Goal: Task Accomplishment & Management: Use online tool/utility

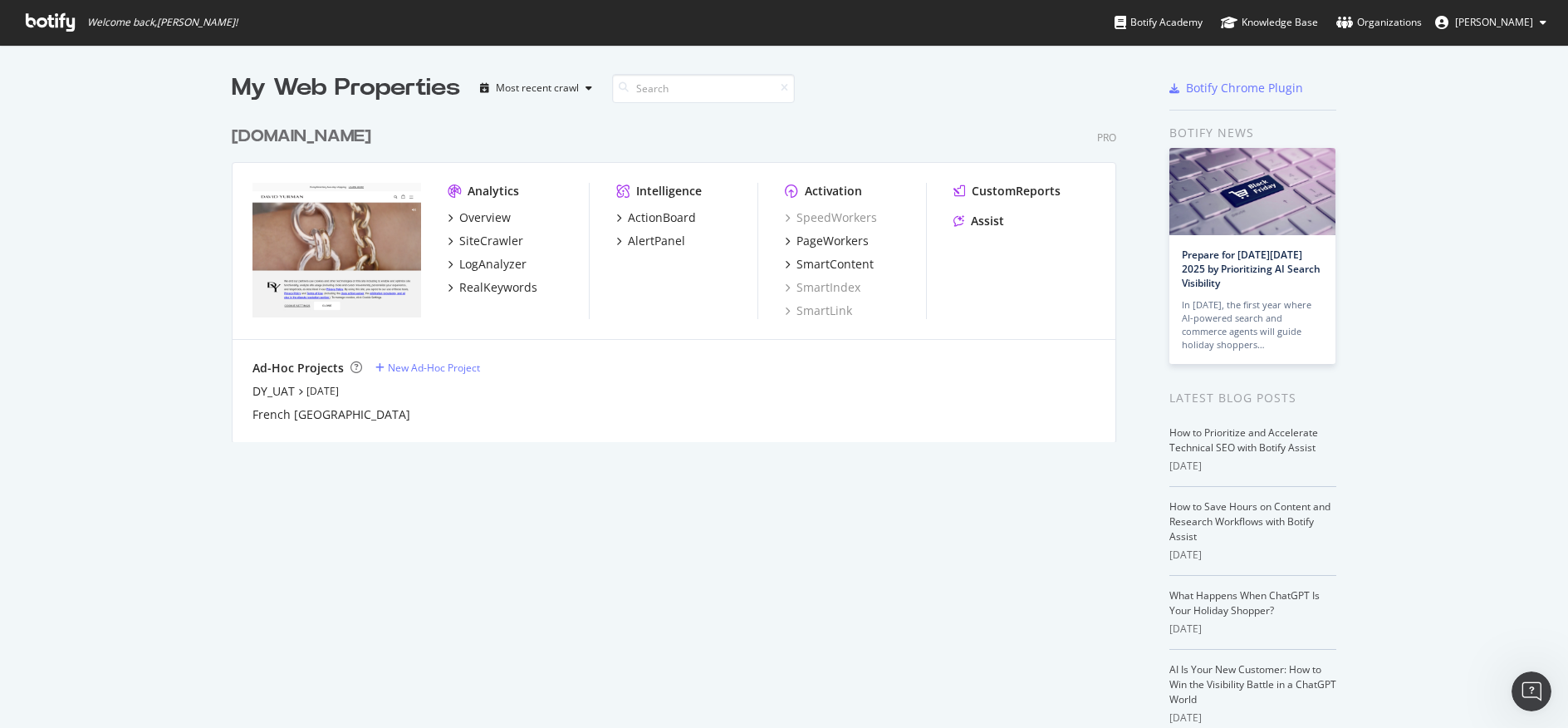
scroll to position [715, 1543]
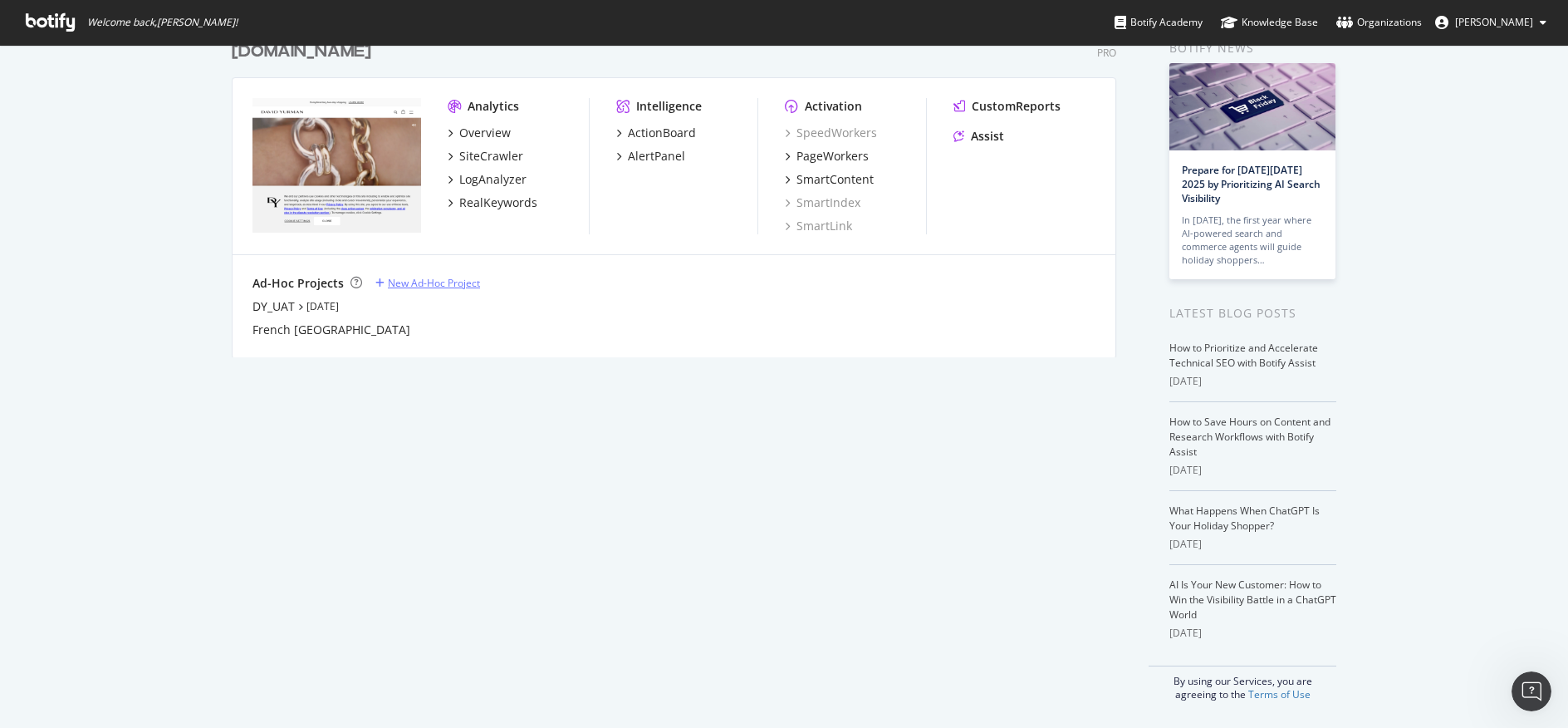
click at [427, 282] on div "New Ad-Hoc Project" at bounding box center [433, 283] width 92 height 14
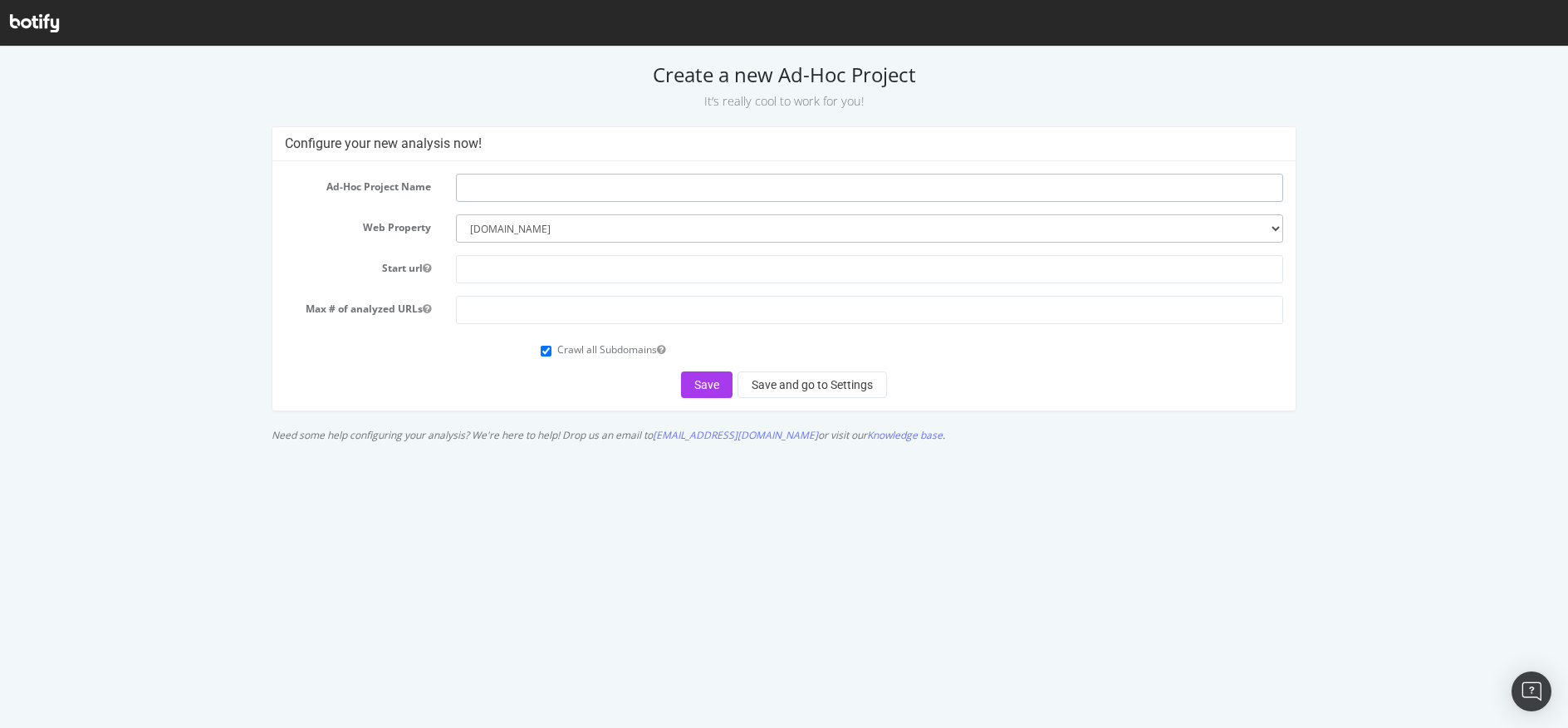
click at [482, 189] on input "text" at bounding box center [869, 188] width 827 height 28
paste input "CCMS-11343"
type input "CCMS-11343-SIT-Test"
click at [502, 221] on select "--------- davidyurman.com" at bounding box center [869, 228] width 827 height 28
click at [554, 227] on select "--------- davidyurman.com" at bounding box center [869, 228] width 827 height 28
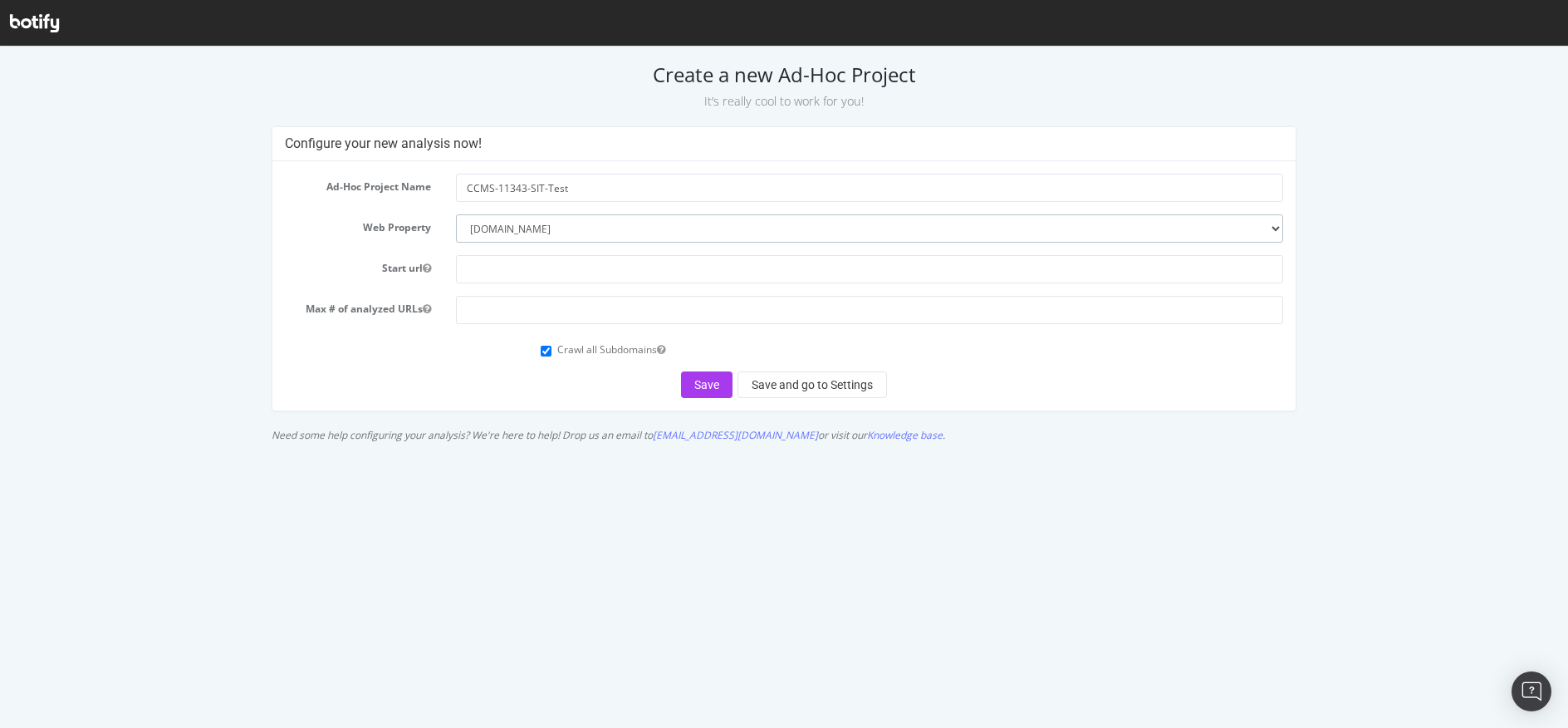
click at [467, 226] on select "--------- davidyurman.com" at bounding box center [869, 228] width 827 height 28
click at [480, 363] on form "Ad-Hoc Project Name CCMS-11343-SIT-Test Web Property --------- davidyurman.com …" at bounding box center [784, 286] width 997 height 224
click at [549, 352] on input "Crawl all Subdomains" at bounding box center [546, 351] width 11 height 11
checkbox input "false"
click at [584, 233] on select "--------- davidyurman.com" at bounding box center [869, 228] width 827 height 28
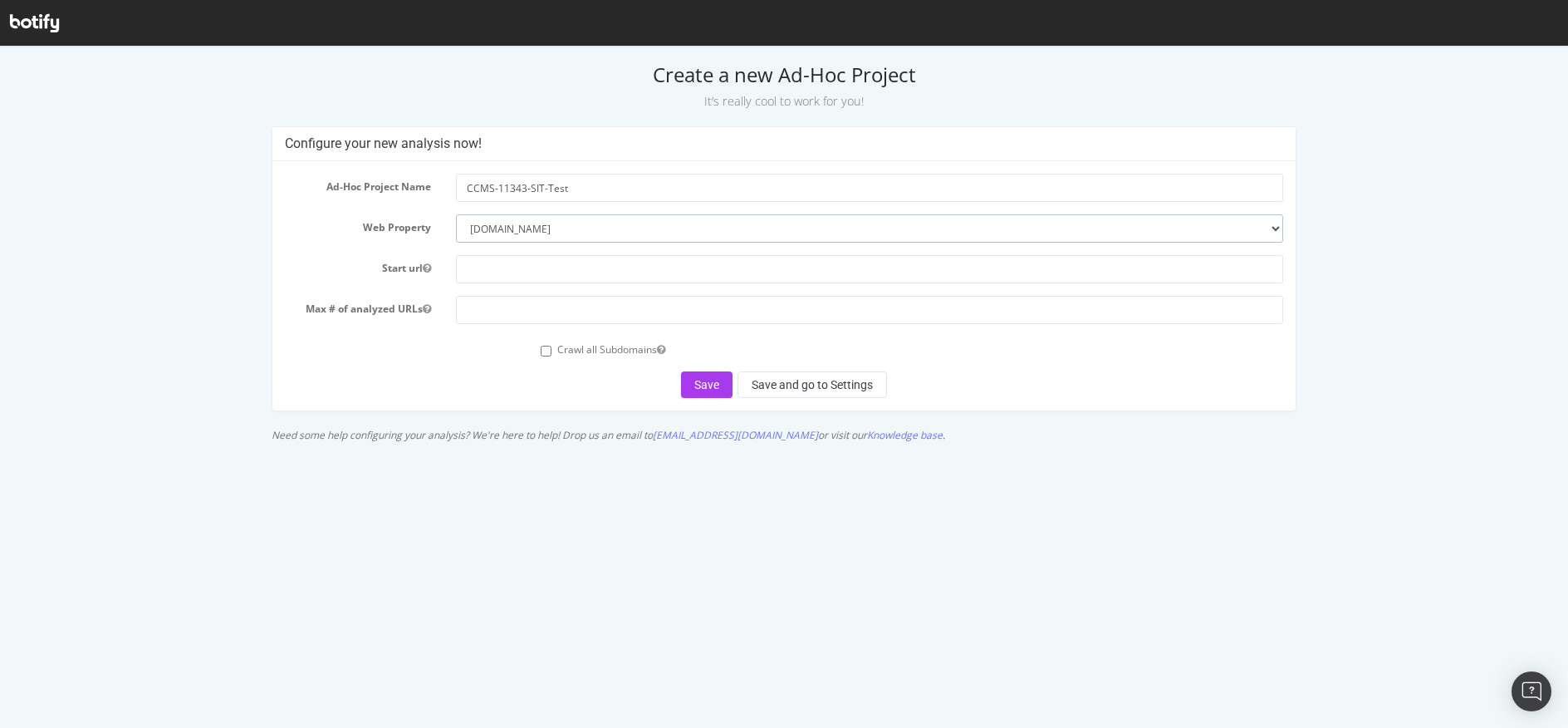
select select
click at [456, 215] on select "--------- davidyurman.com" at bounding box center [869, 228] width 827 height 28
click at [485, 230] on select "--------- davidyurman.com" at bounding box center [869, 228] width 827 height 28
click at [456, 215] on select "--------- davidyurman.com" at bounding box center [869, 228] width 827 height 28
click at [816, 389] on button "Save and go to Settings" at bounding box center [812, 384] width 150 height 27
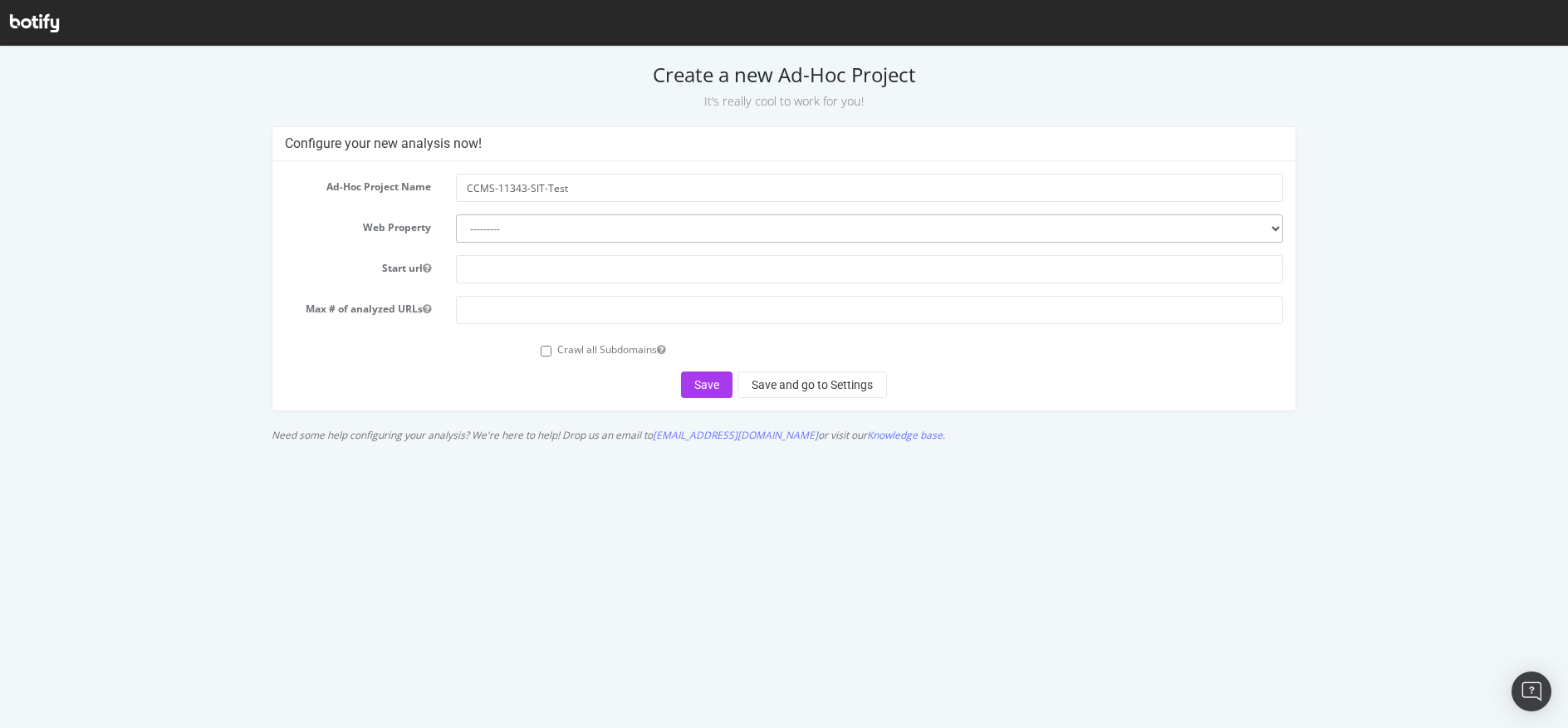
click at [507, 231] on select "--------- davidyurman.com" at bounding box center [869, 228] width 827 height 28
click at [416, 233] on label "Web Property" at bounding box center [357, 224] width 170 height 20
click at [495, 274] on input "text" at bounding box center [869, 269] width 827 height 28
click at [479, 271] on input "text" at bounding box center [869, 269] width 827 height 28
click at [466, 265] on input "text" at bounding box center [869, 269] width 827 height 28
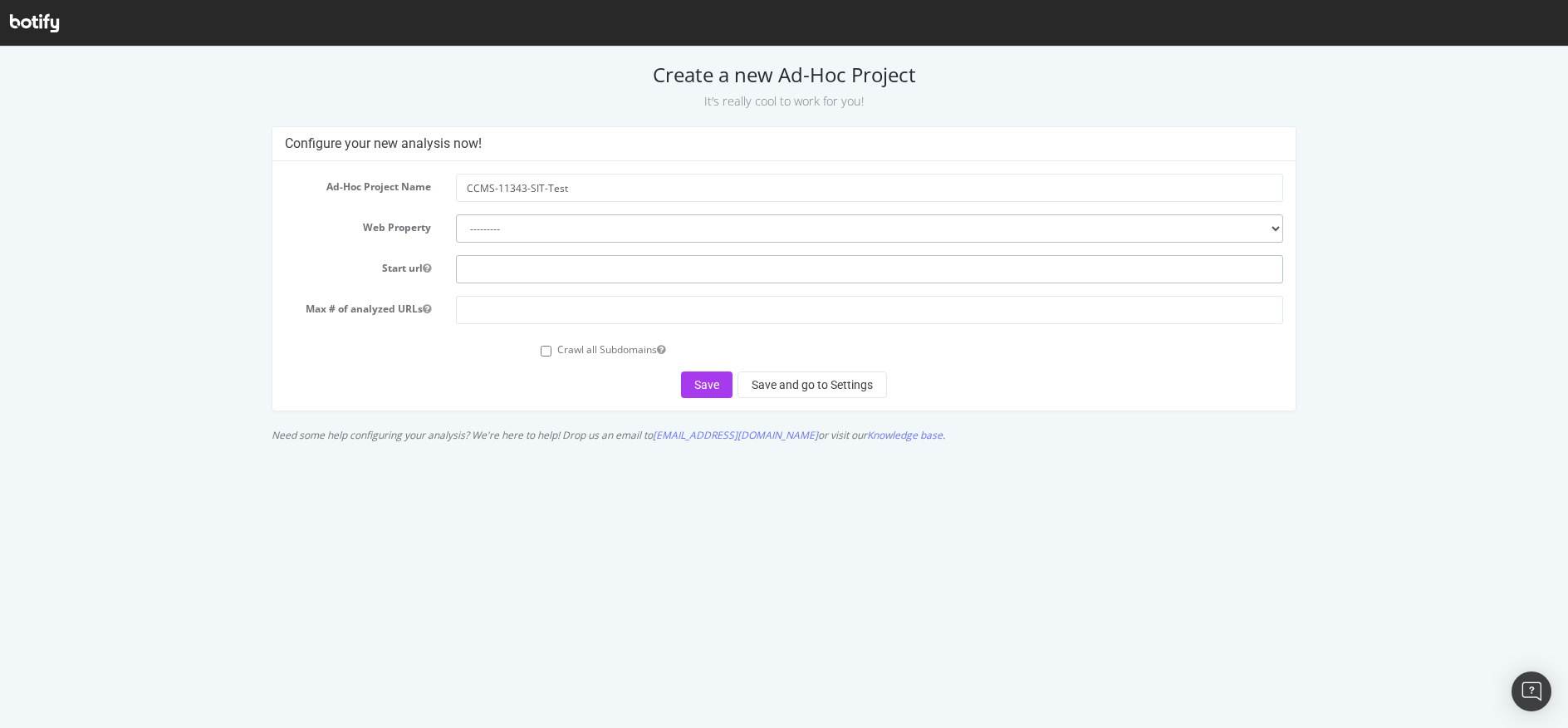
paste input "https://www.davidyurman.com/"
click at [509, 269] on input "https://www.davidyurman.com/" at bounding box center [869, 269] width 827 height 28
type input "https://sit.davidyurman.com/"
click at [810, 375] on button "Save and go to Settings" at bounding box center [812, 384] width 150 height 27
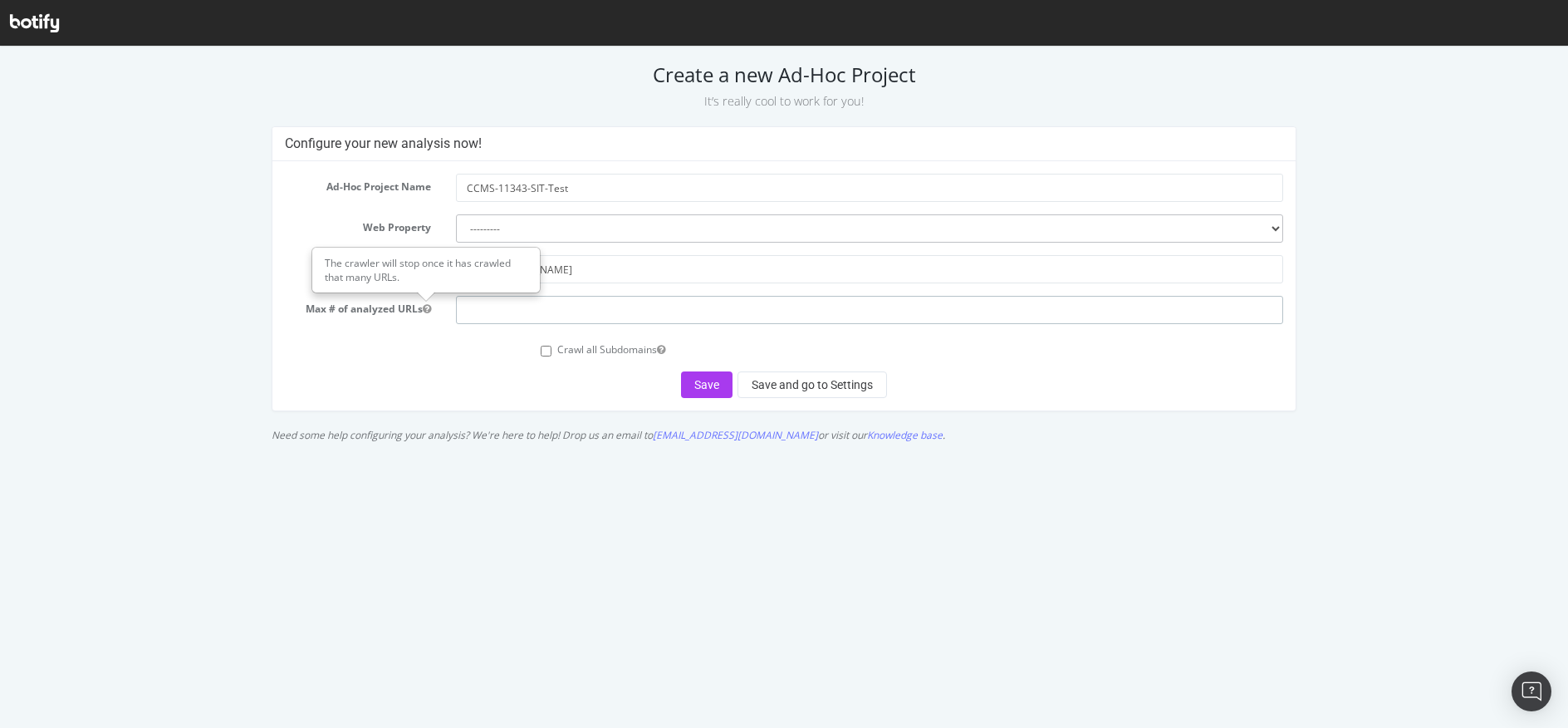
click at [477, 308] on input "number" at bounding box center [869, 309] width 827 height 28
click at [490, 320] on input "number" at bounding box center [869, 309] width 827 height 28
type input "40"
click at [849, 384] on button "Save and go to Settings" at bounding box center [812, 384] width 150 height 27
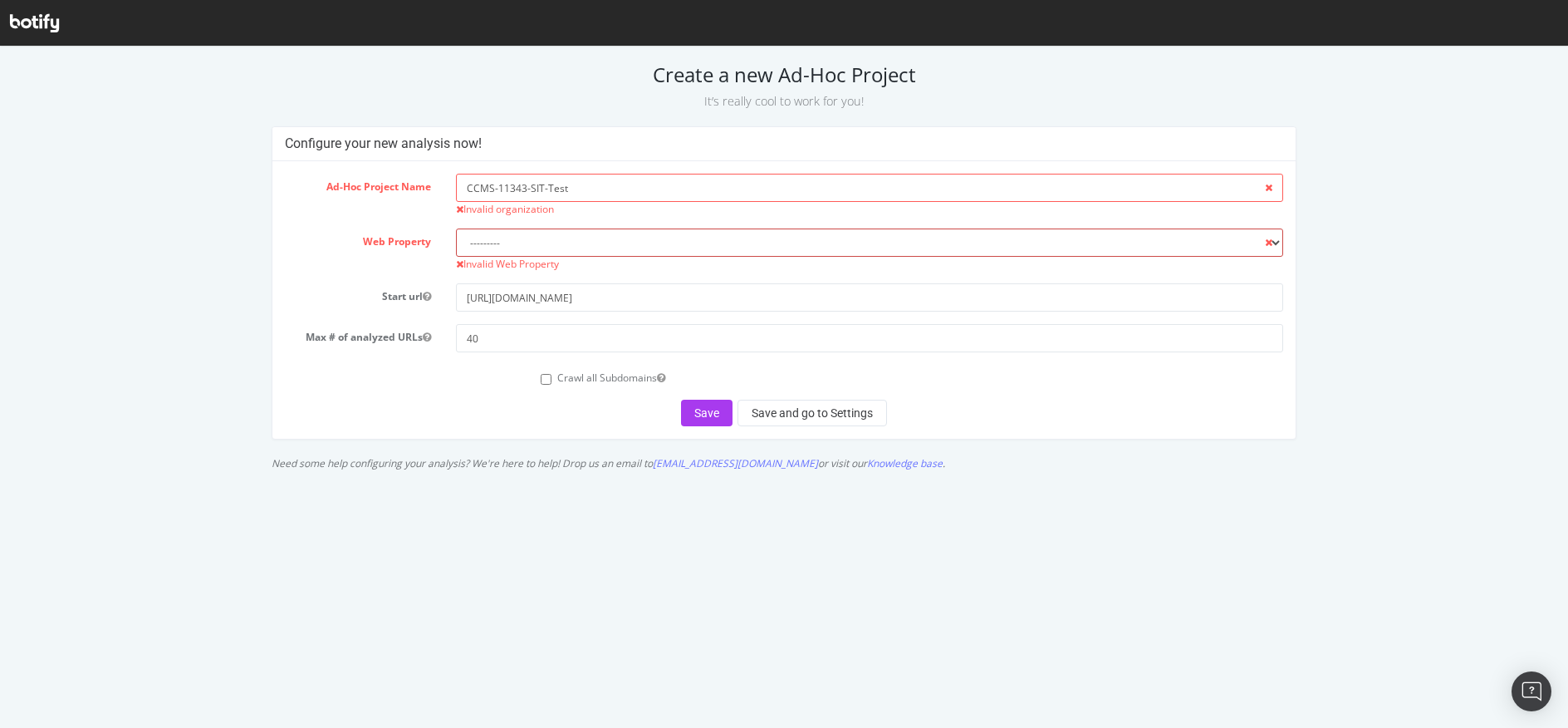
click at [617, 239] on select "--------- davidyurman.com" at bounding box center [869, 242] width 827 height 28
select select "5226"
click at [456, 228] on select "--------- davidyurman.com" at bounding box center [869, 242] width 827 height 28
click at [580, 187] on input "CCMS-11343-SIT-Test" at bounding box center [869, 188] width 827 height 28
click at [798, 419] on button "Save and go to Settings" at bounding box center [812, 413] width 150 height 27
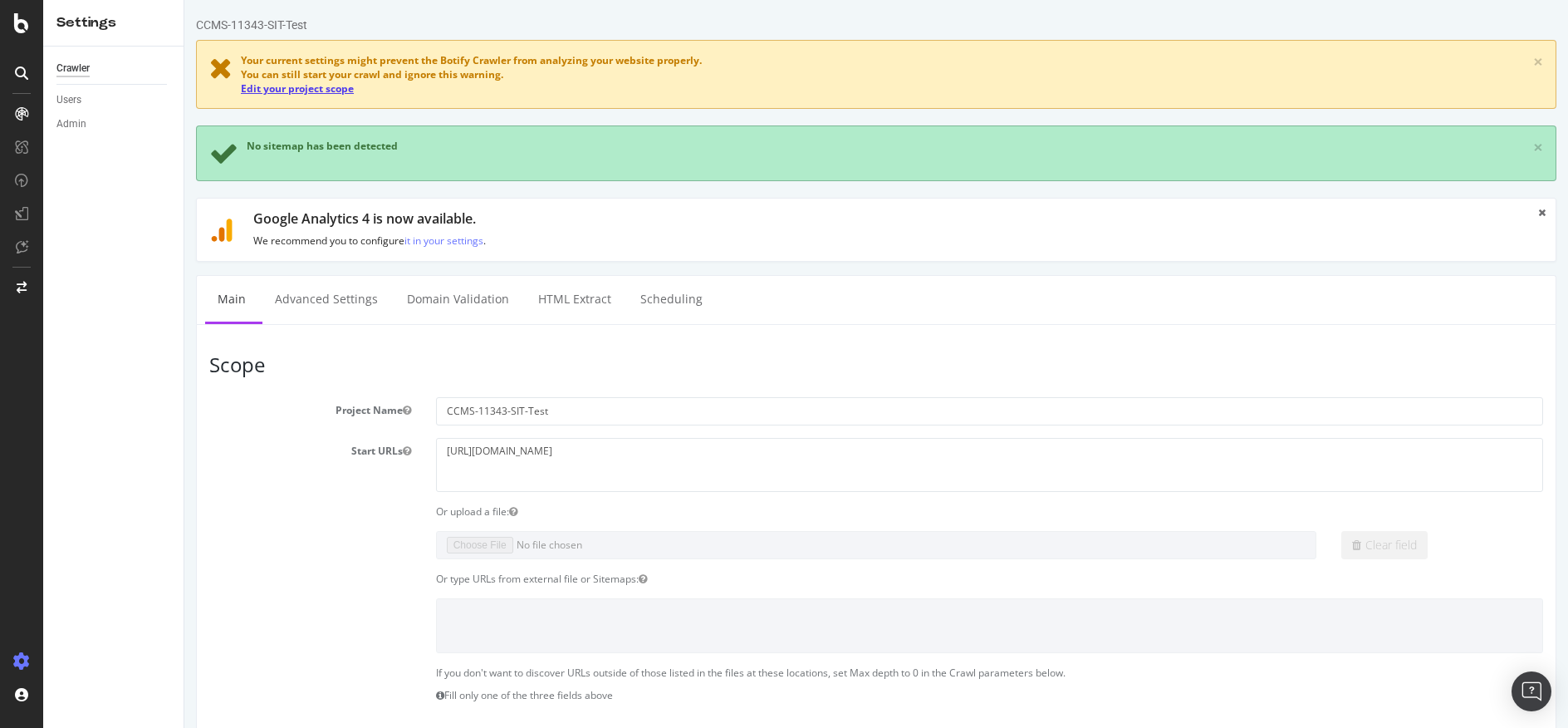
click at [309, 89] on link "Edit your project scope" at bounding box center [297, 89] width 113 height 14
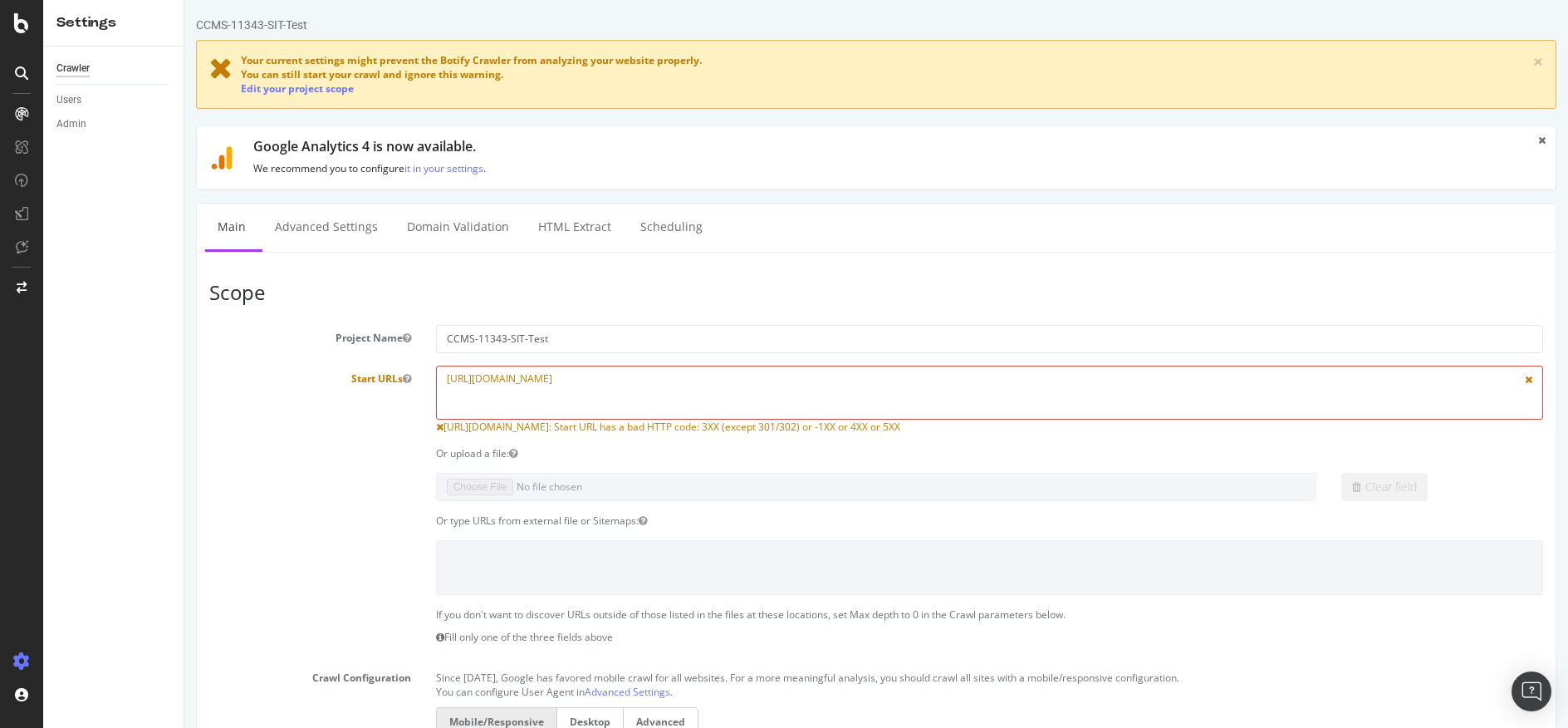
click at [478, 381] on textarea "https://sit.davidyurman.com/" at bounding box center [989, 392] width 1107 height 54
type textarea "sit.davidyurman.com/"
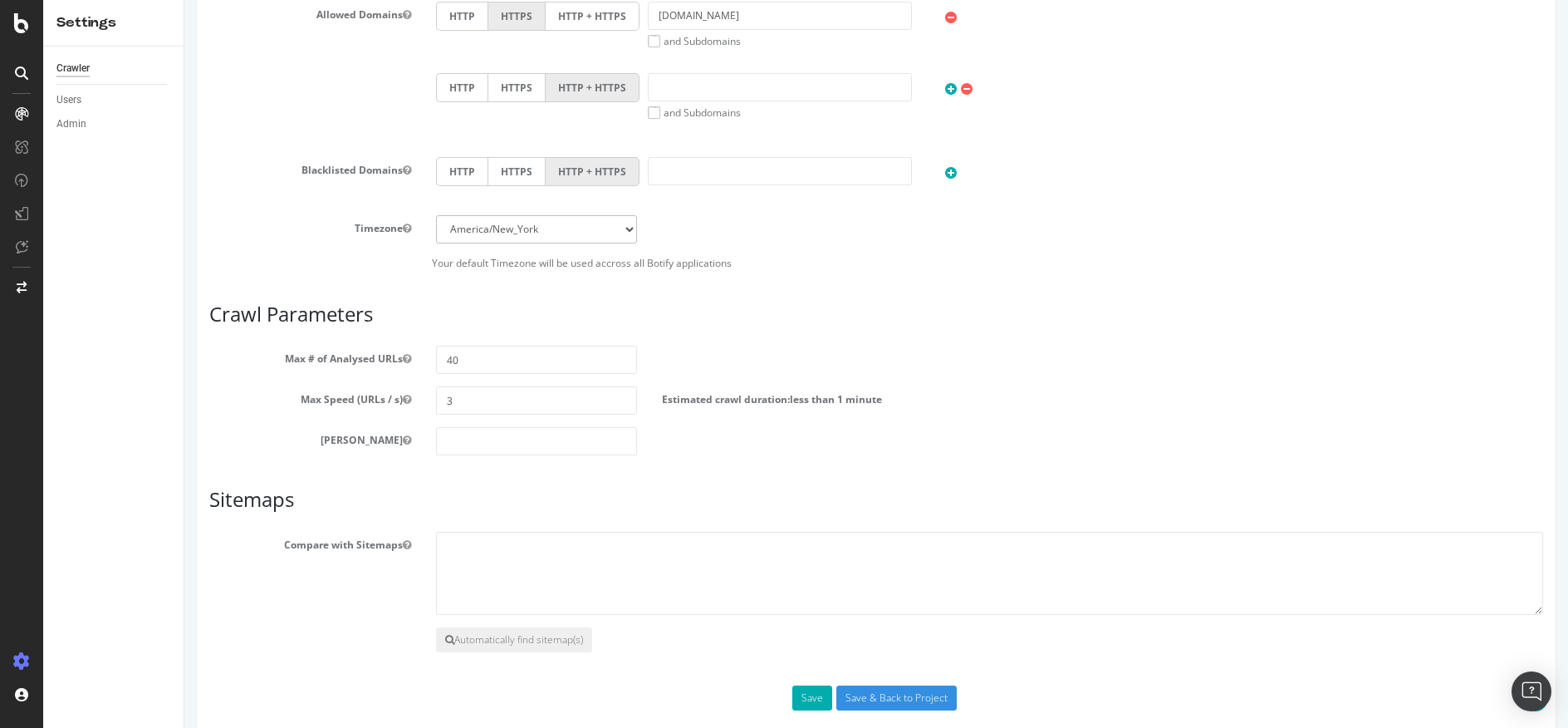
scroll to position [777, 0]
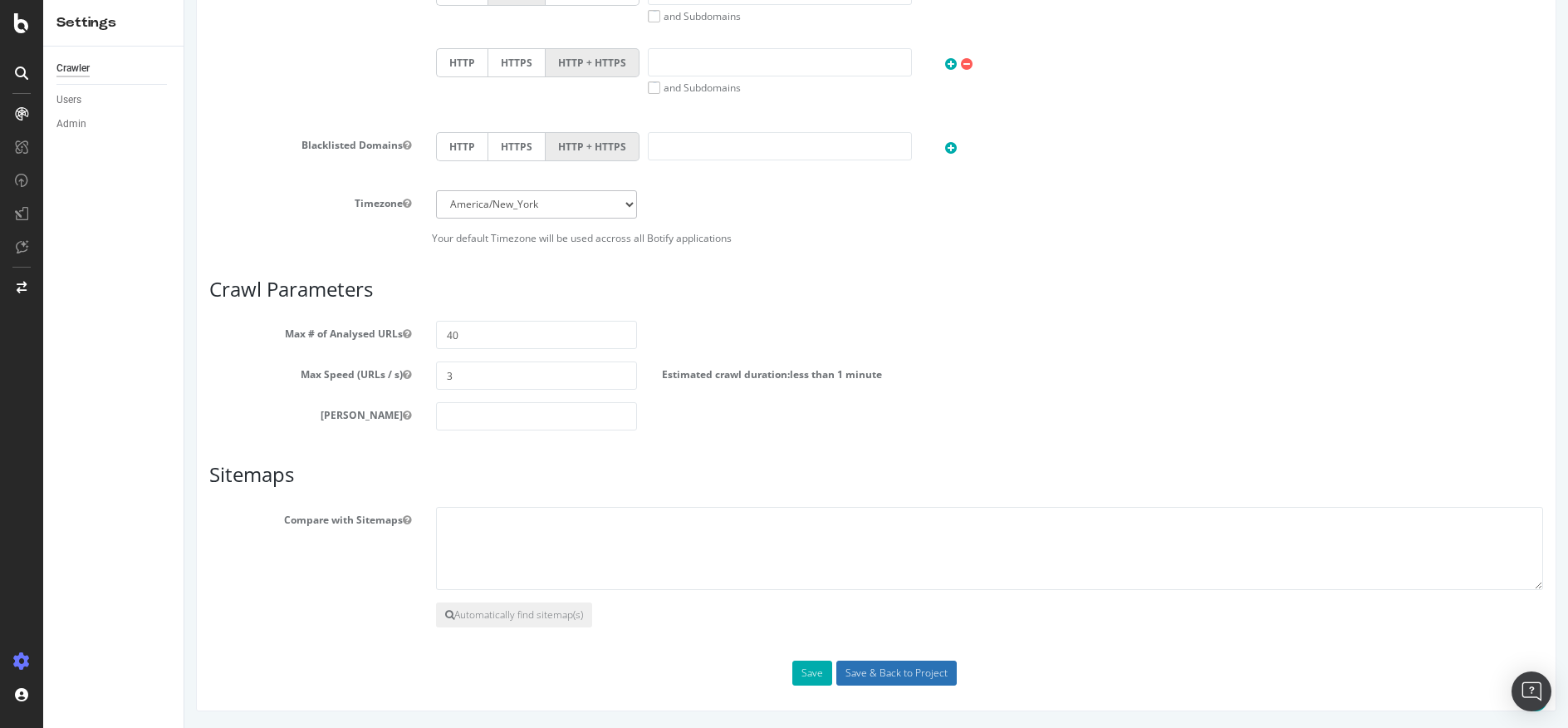
click at [869, 670] on input "Save & Back to Project" at bounding box center [896, 673] width 121 height 25
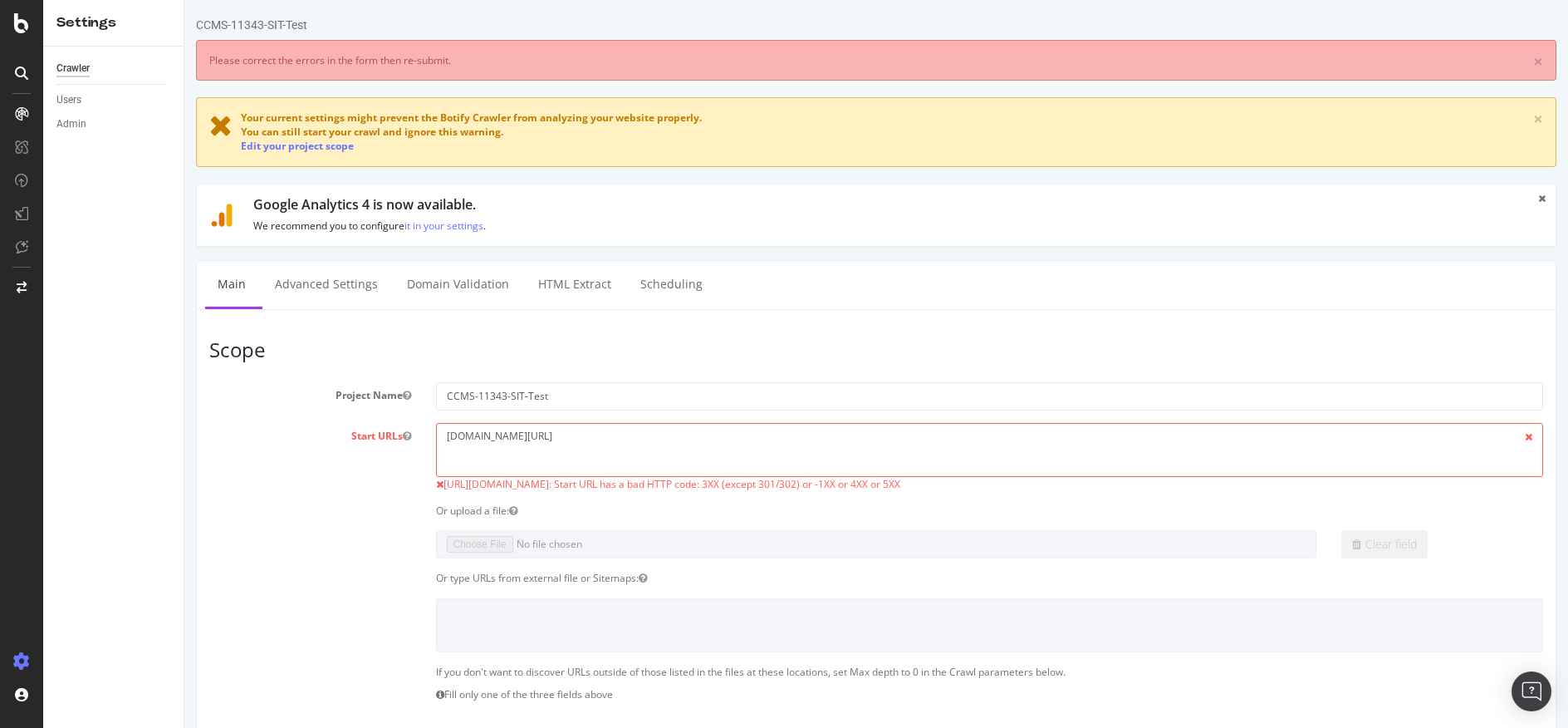
scroll to position [0, 0]
click at [649, 428] on textarea "sit.davidyurman.com/" at bounding box center [989, 450] width 1107 height 54
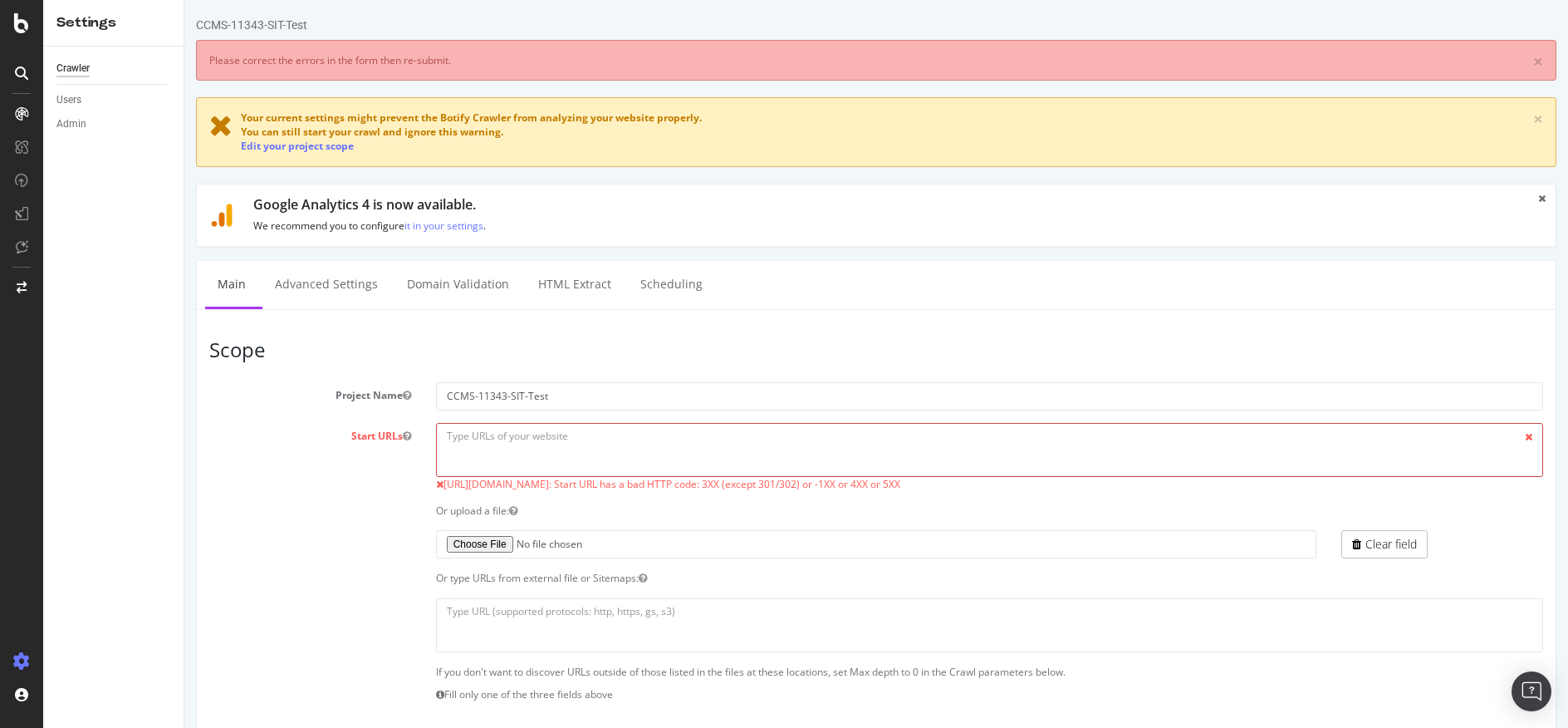
click at [493, 433] on textarea "sit.davidyurman.com/" at bounding box center [989, 450] width 1107 height 54
paste textarea "https://sit.davidyurman.com/gifts/for-home/sybil-and-david-yurman-artists-and-j…"
type textarea "https://sit.davidyurman.com/gifts/for-home/sybil-and-david-yurman-artists-and-j…"
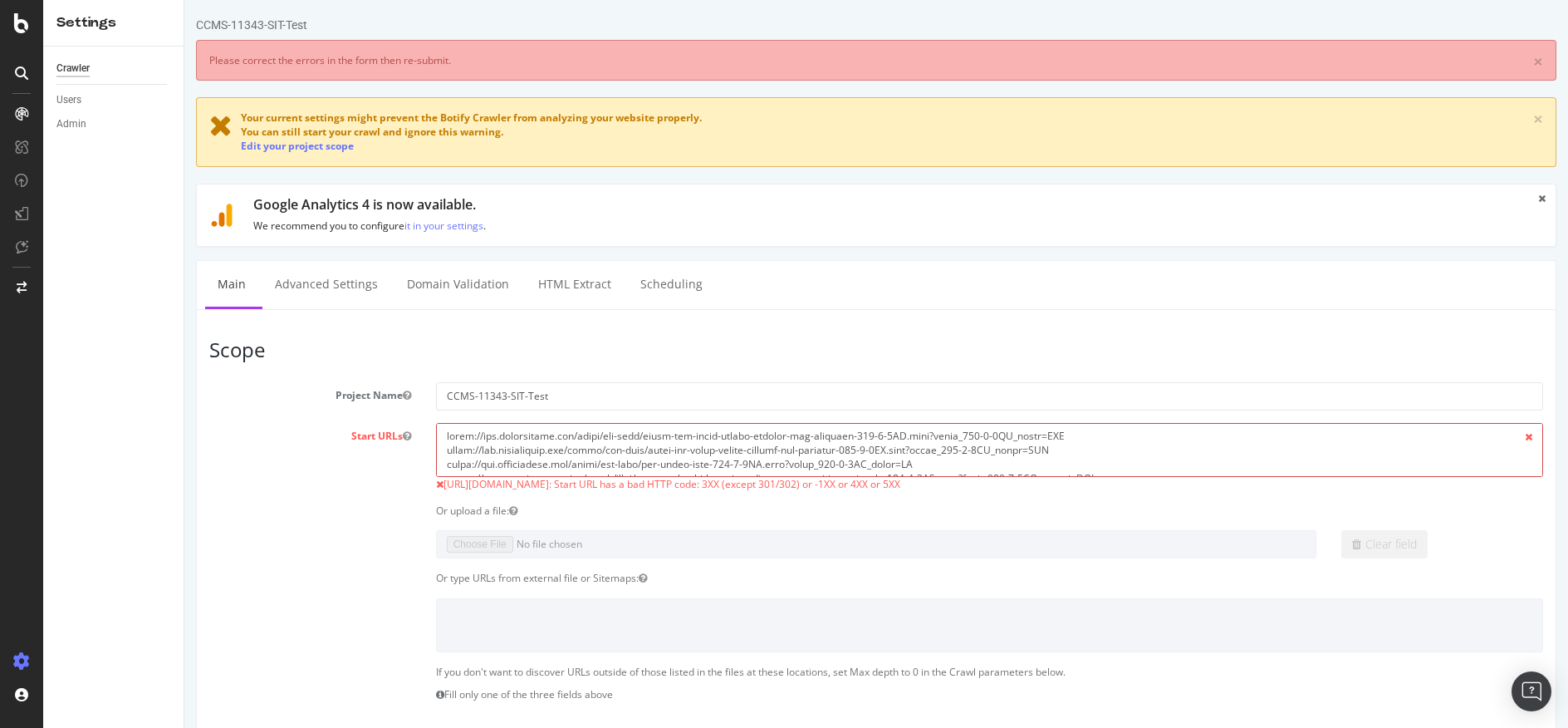
drag, startPoint x: 982, startPoint y: 465, endPoint x: 338, endPoint y: 424, distance: 645.3
click at [338, 424] on div "Start URLs sit.davidyurman.com/ https://sit.davidyurman.com/: Start URL has a b…" at bounding box center [877, 457] width 1359 height 69
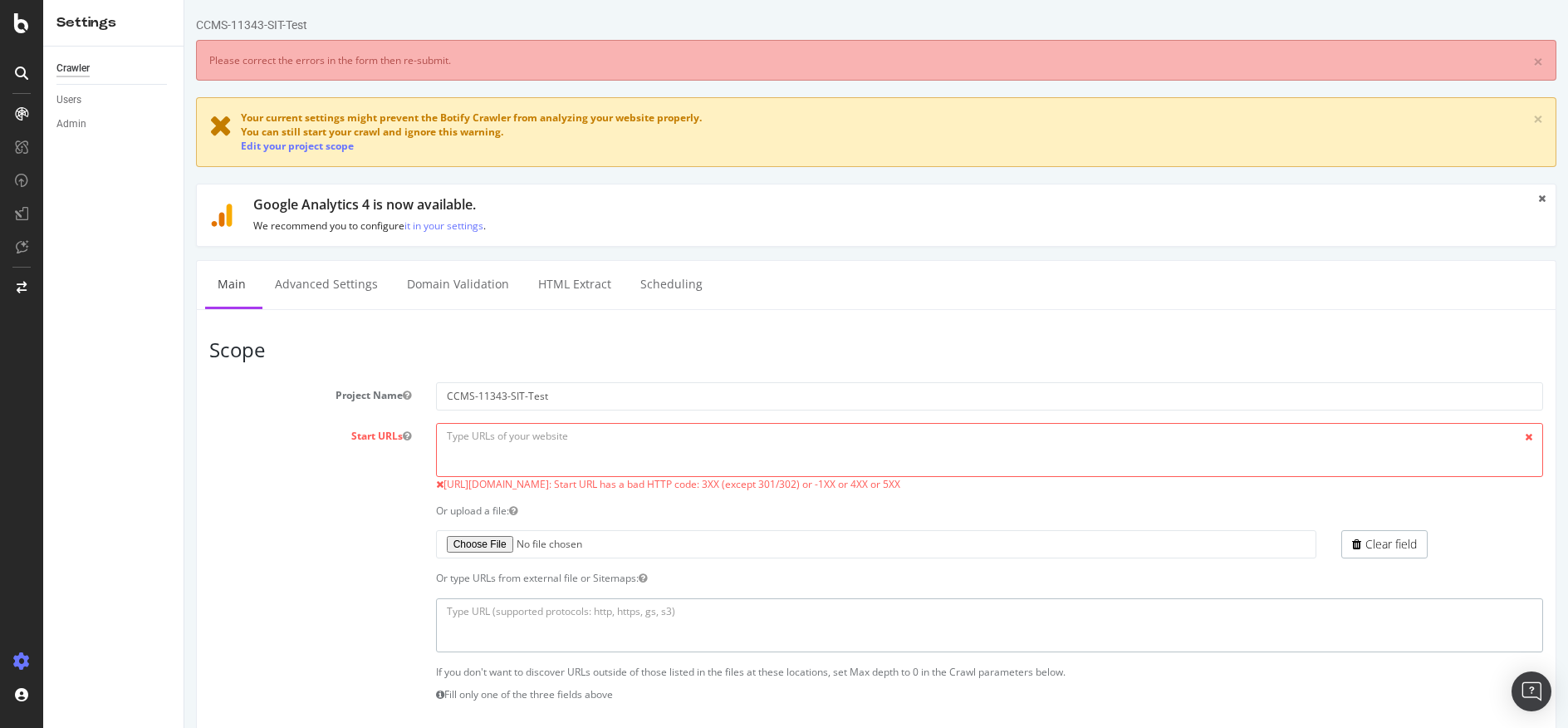
click at [548, 632] on textarea at bounding box center [989, 625] width 1107 height 54
paste textarea "https://sit.davidyurman.com/gifts/for-home/sybil-and-david-yurman-artists-and-j…"
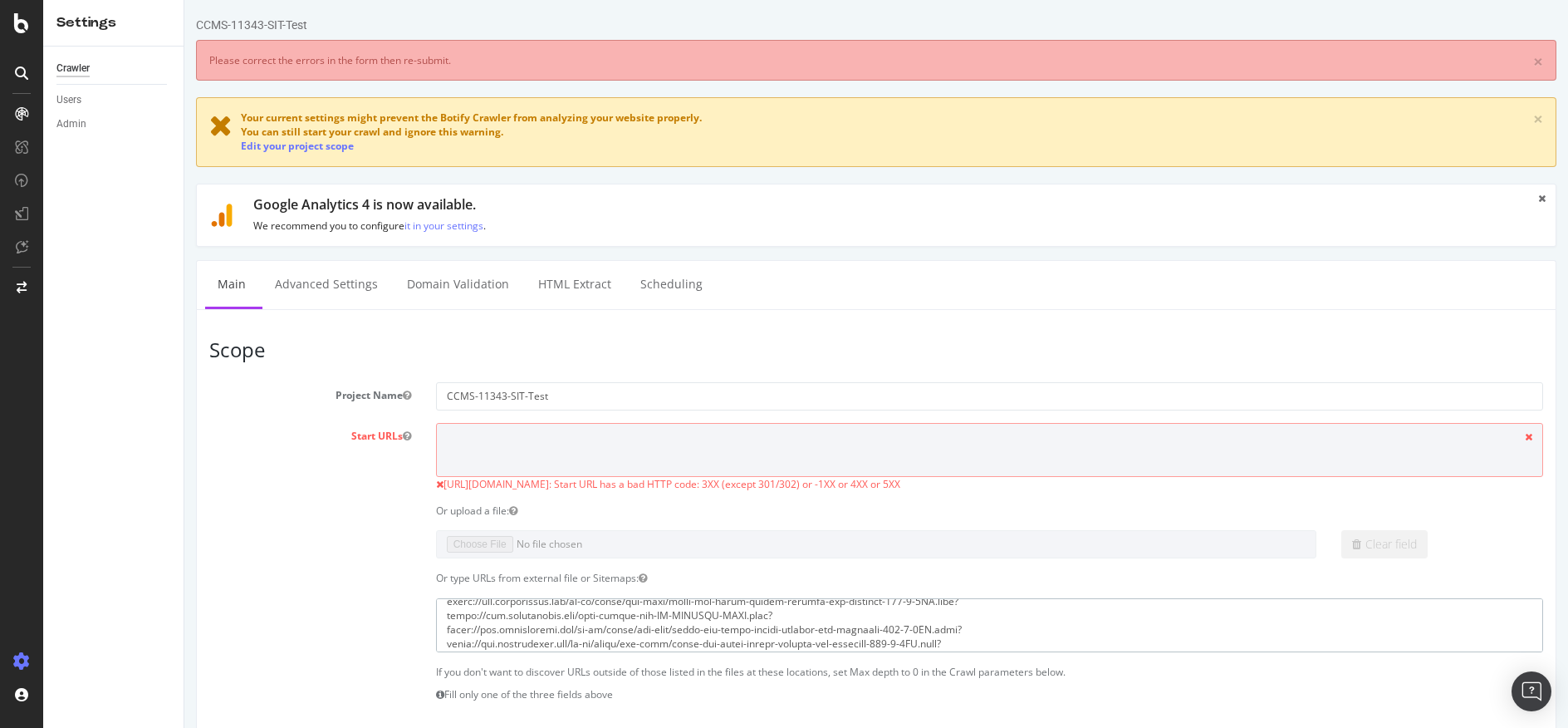
scroll to position [214, 0]
drag, startPoint x: 574, startPoint y: 613, endPoint x: 439, endPoint y: 630, distance: 136.1
click at [439, 630] on textarea at bounding box center [989, 625] width 1107 height 54
type textarea "https://sit.davidyurman.com/gifts/for-home/sybil-and-david-yurman-artists-and-j…"
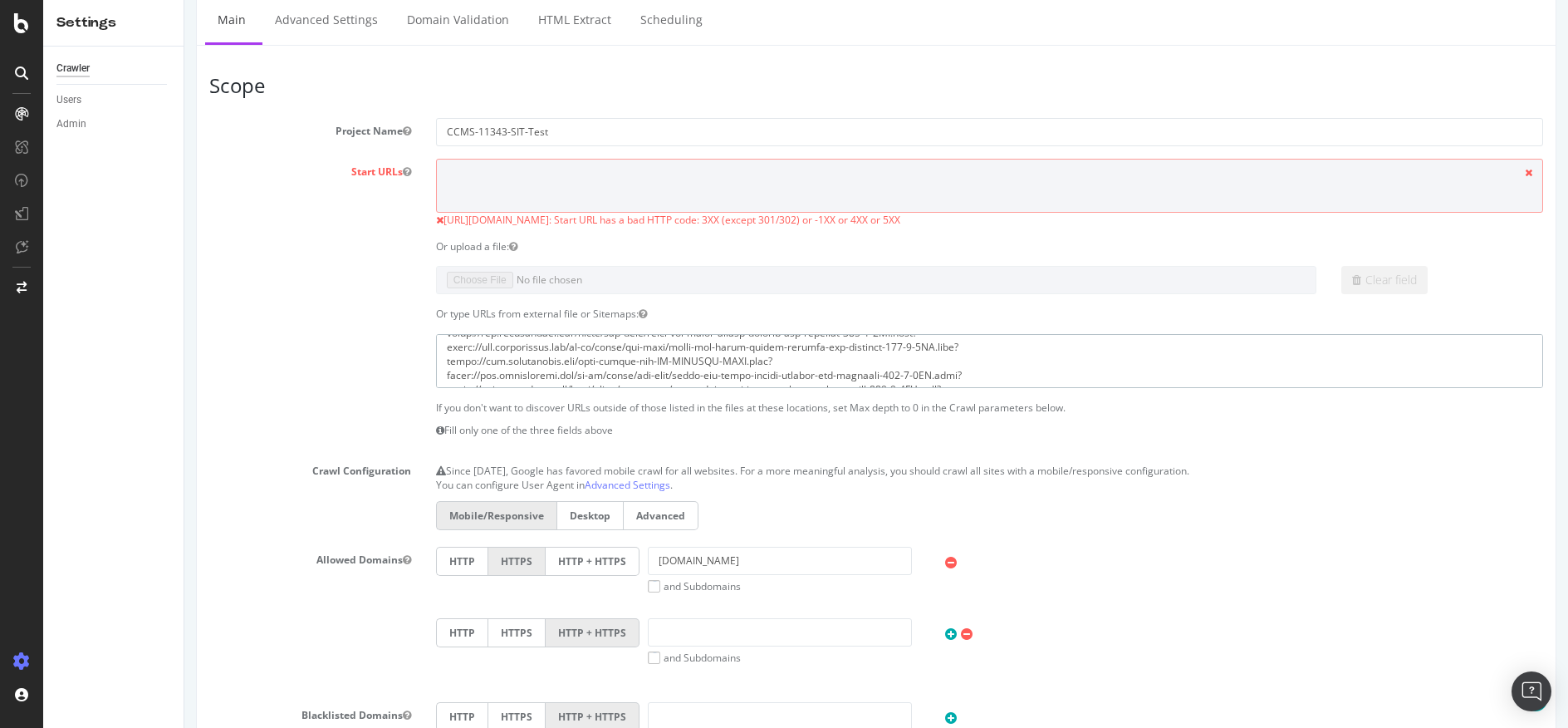
scroll to position [0, 0]
drag, startPoint x: 440, startPoint y: 345, endPoint x: 575, endPoint y: 346, distance: 135.0
click at [575, 346] on textarea at bounding box center [989, 361] width 1107 height 54
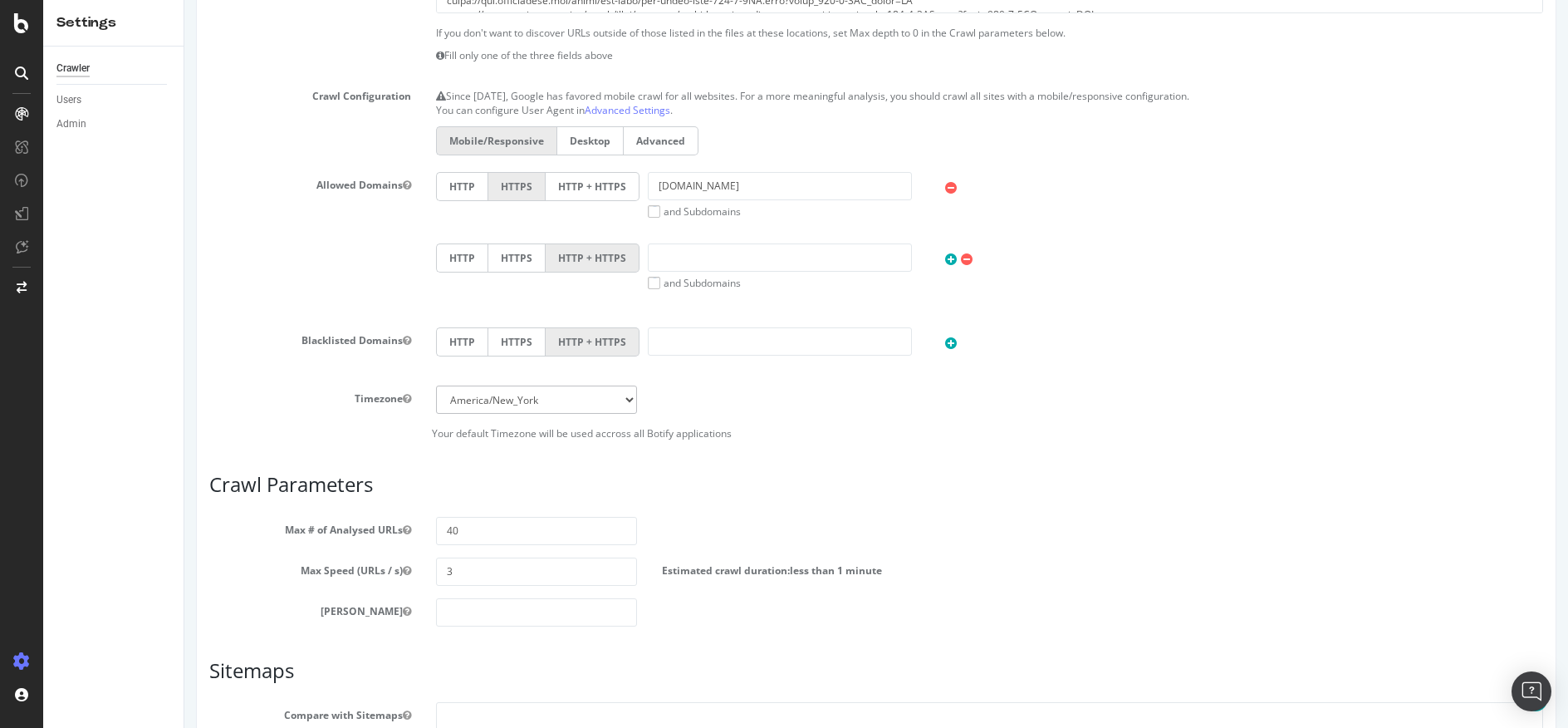
scroll to position [644, 0]
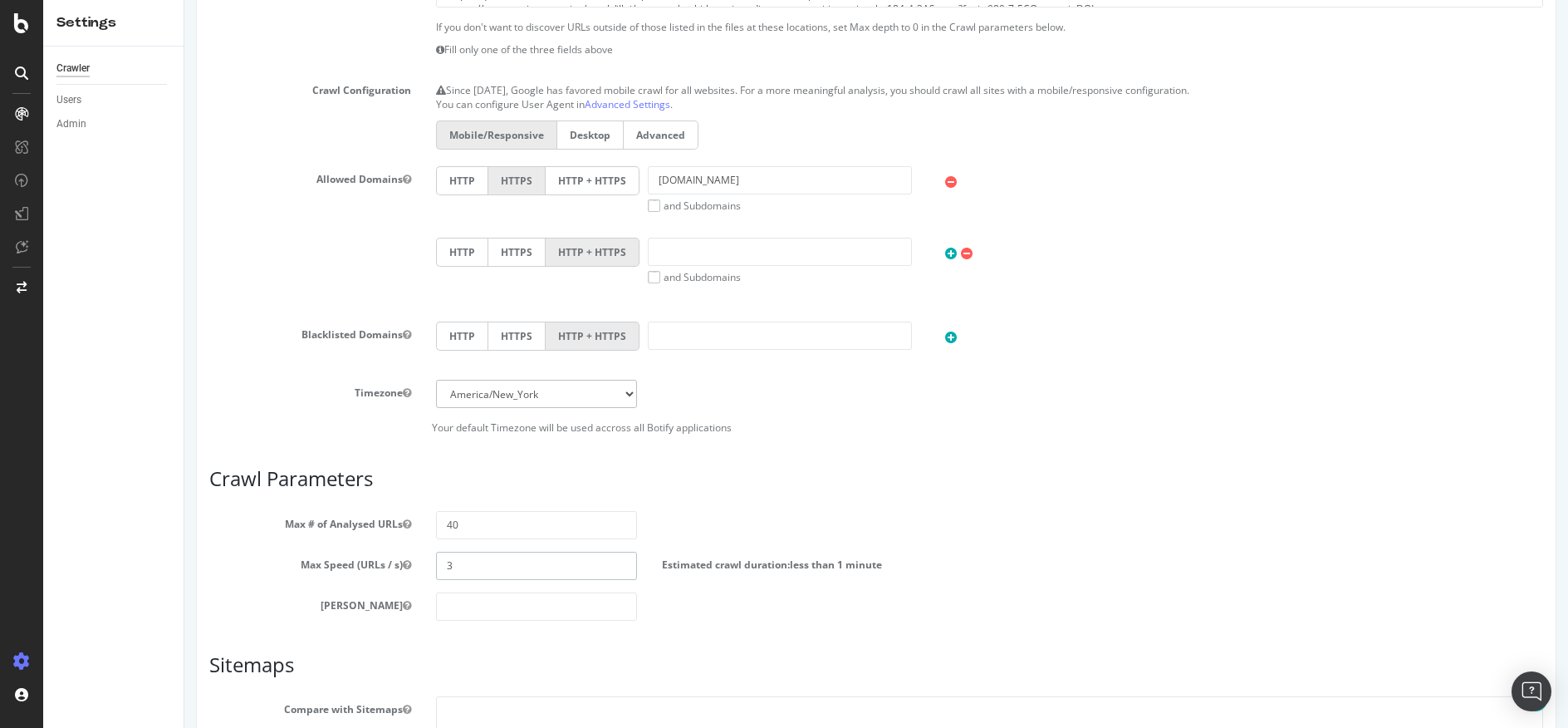
click at [475, 570] on input "3" at bounding box center [536, 565] width 201 height 28
type input "4"
click at [593, 611] on input "number" at bounding box center [536, 607] width 201 height 28
type input "0"
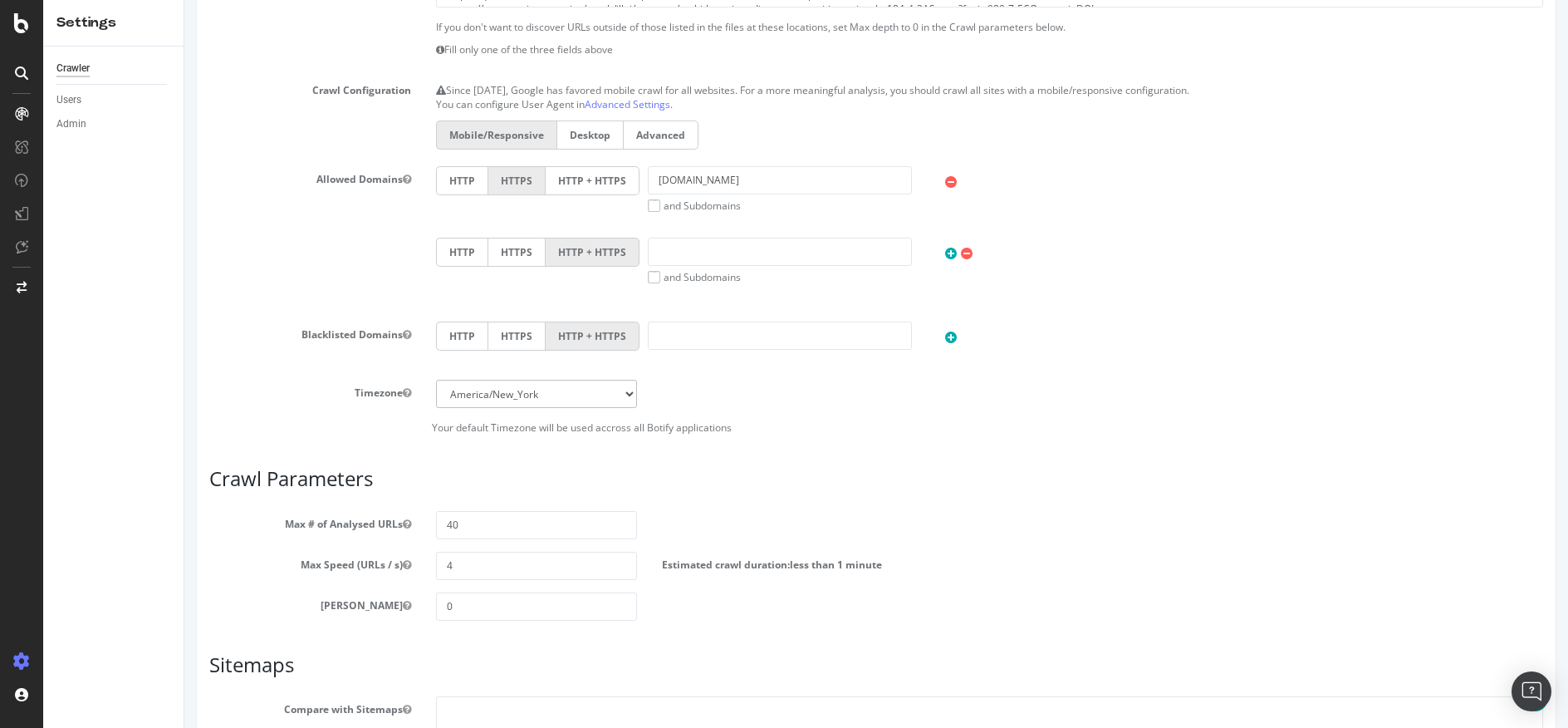
click at [1013, 483] on h3 "Crawl Parameters" at bounding box center [876, 478] width 1334 height 22
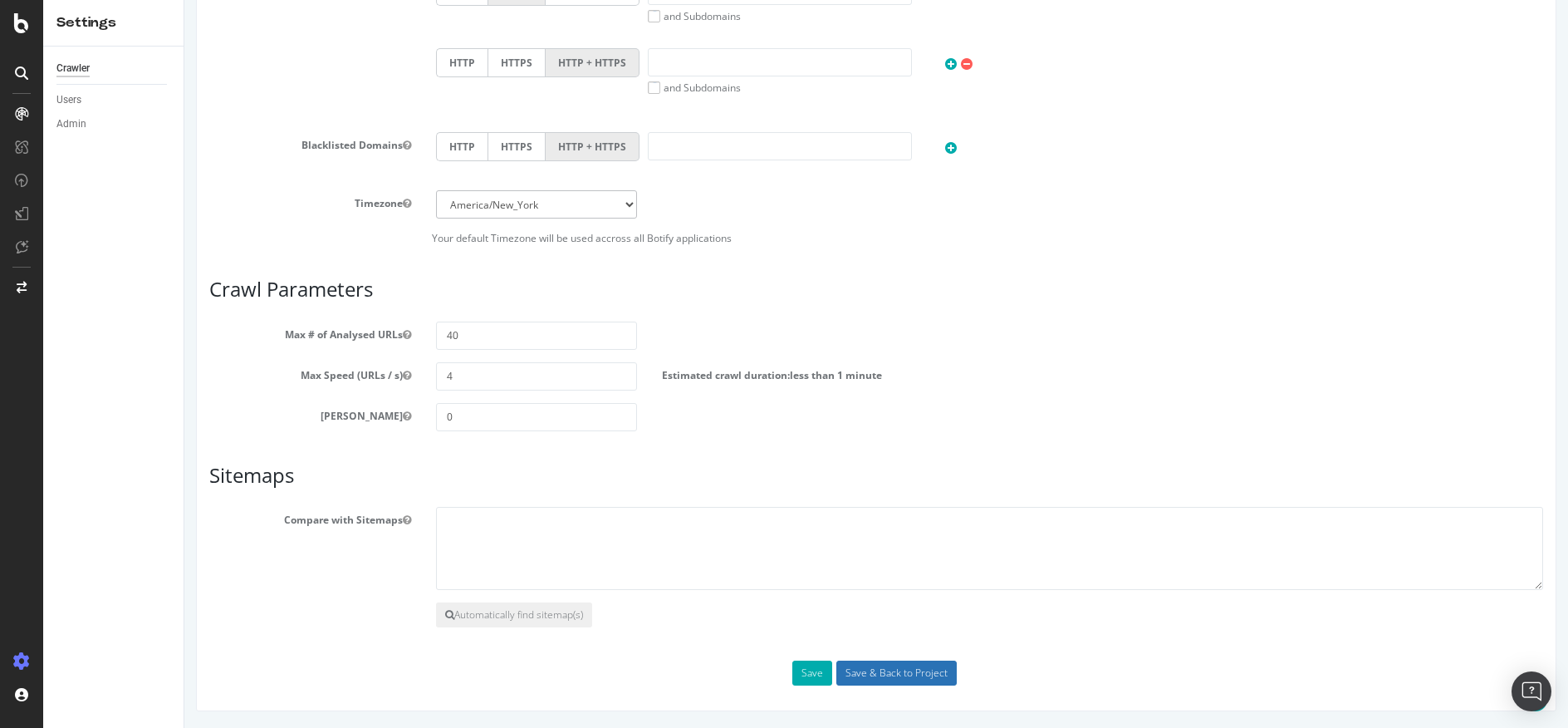
click at [898, 682] on input "Save & Back to Project" at bounding box center [896, 673] width 121 height 25
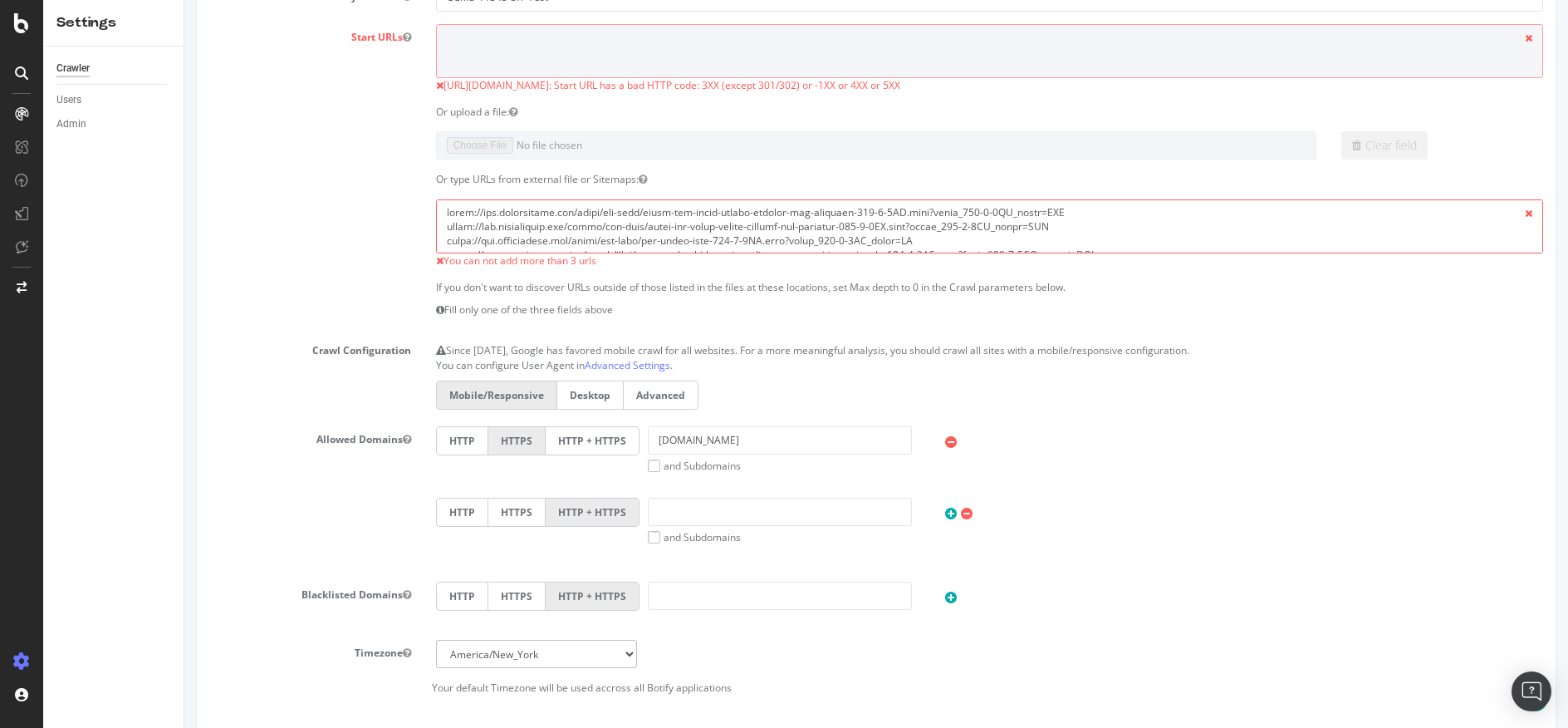
scroll to position [462, 0]
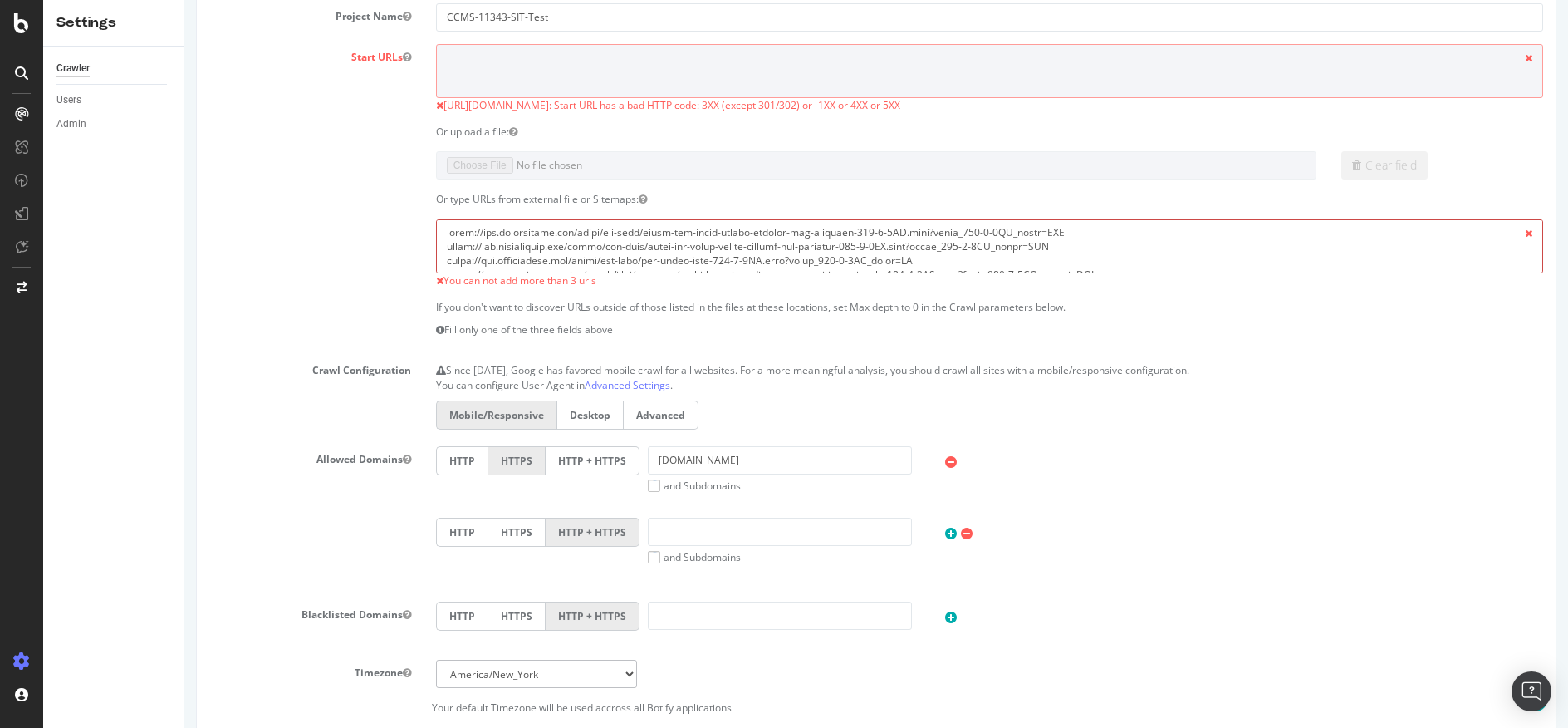
click at [572, 263] on textarea at bounding box center [989, 246] width 1107 height 54
click at [657, 260] on textarea at bounding box center [989, 246] width 1107 height 54
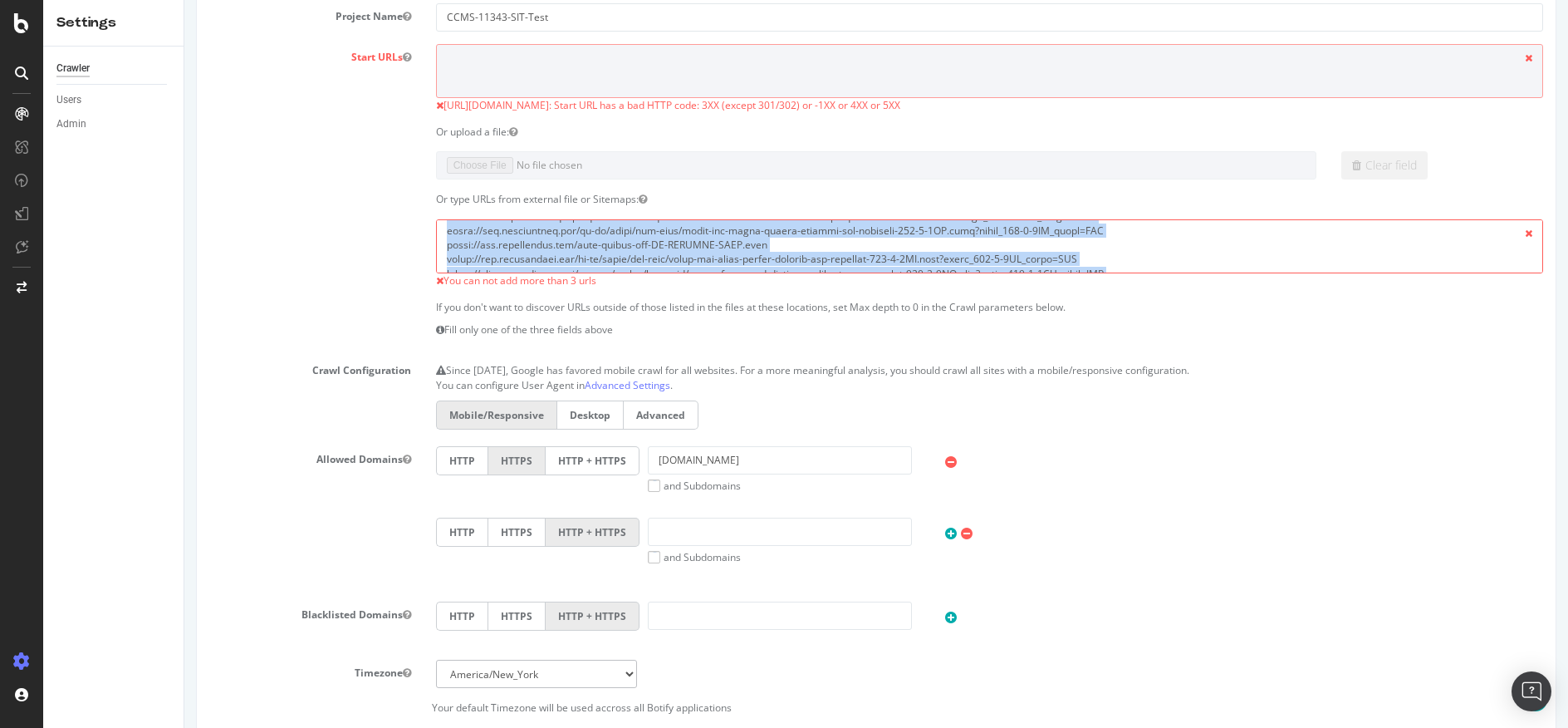
drag, startPoint x: 1521, startPoint y: 241, endPoint x: 1528, endPoint y: 266, distance: 26.0
click at [1528, 266] on div "You can not add more than 3 urls" at bounding box center [989, 254] width 1132 height 69
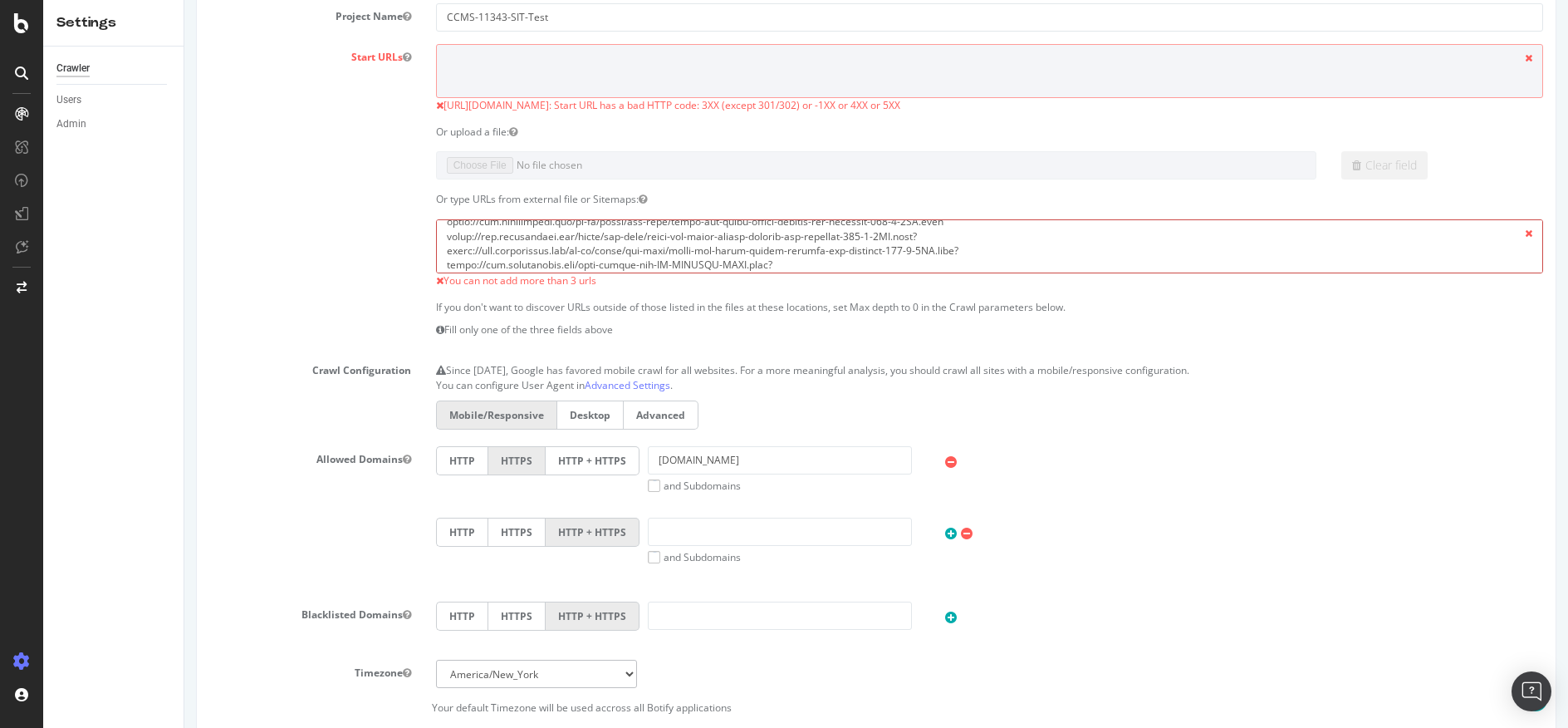
scroll to position [228, 0]
drag, startPoint x: 942, startPoint y: 258, endPoint x: 617, endPoint y: 268, distance: 325.2
click at [617, 268] on textarea at bounding box center [989, 246] width 1107 height 54
click at [723, 237] on textarea at bounding box center [989, 246] width 1107 height 54
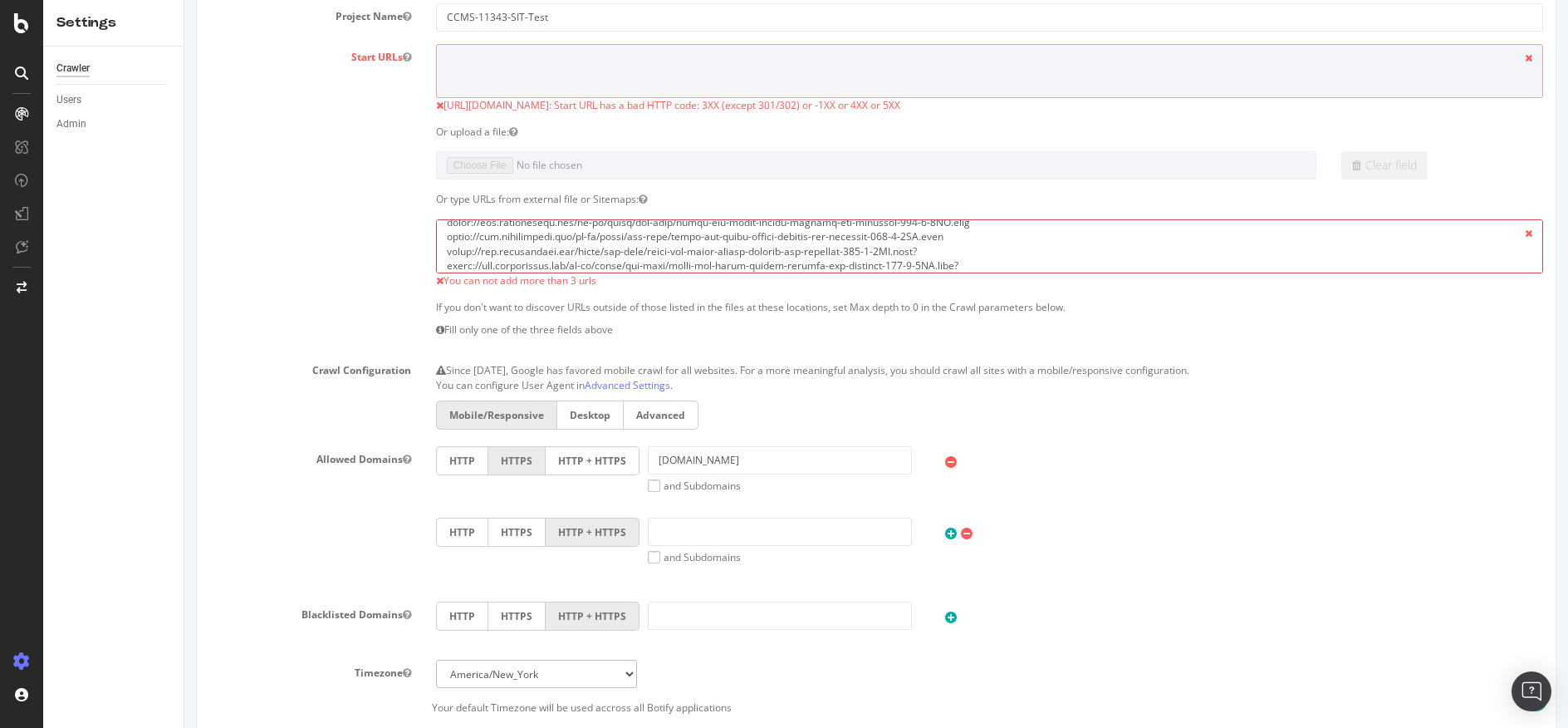
drag, startPoint x: 757, startPoint y: 228, endPoint x: 625, endPoint y: 236, distance: 132.2
click at [625, 236] on textarea at bounding box center [989, 246] width 1107 height 54
click at [547, 236] on textarea at bounding box center [989, 246] width 1107 height 54
drag, startPoint x: 443, startPoint y: 233, endPoint x: 572, endPoint y: 236, distance: 129.0
click at [572, 236] on textarea at bounding box center [989, 246] width 1107 height 54
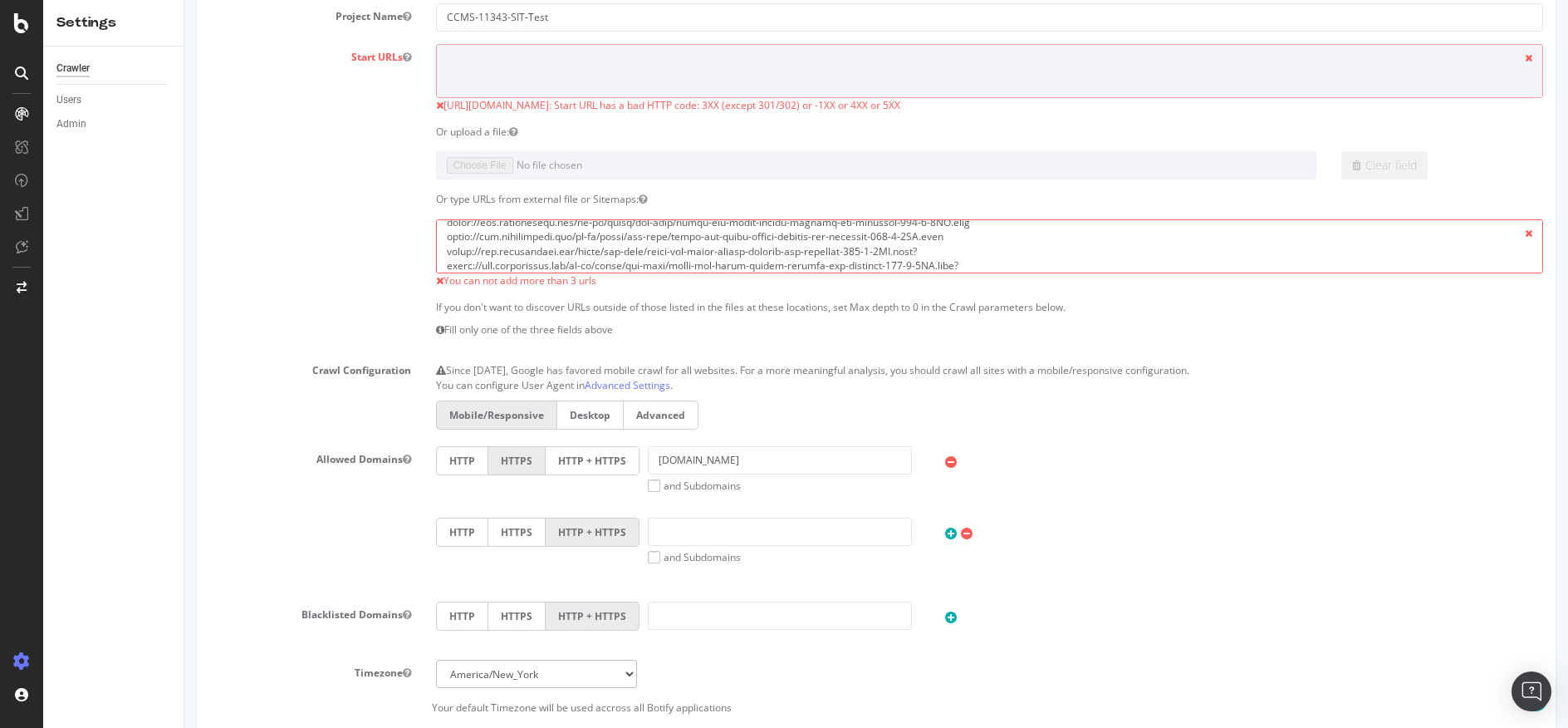
drag, startPoint x: 546, startPoint y: 237, endPoint x: 1187, endPoint y: 317, distance: 646.0
click at [1187, 317] on div "If you don't want to discover URLs outside of those listed in the files at thes…" at bounding box center [989, 322] width 1132 height 45
click at [519, 252] on textarea at bounding box center [989, 246] width 1107 height 54
drag, startPoint x: 983, startPoint y: 266, endPoint x: 390, endPoint y: 226, distance: 594.3
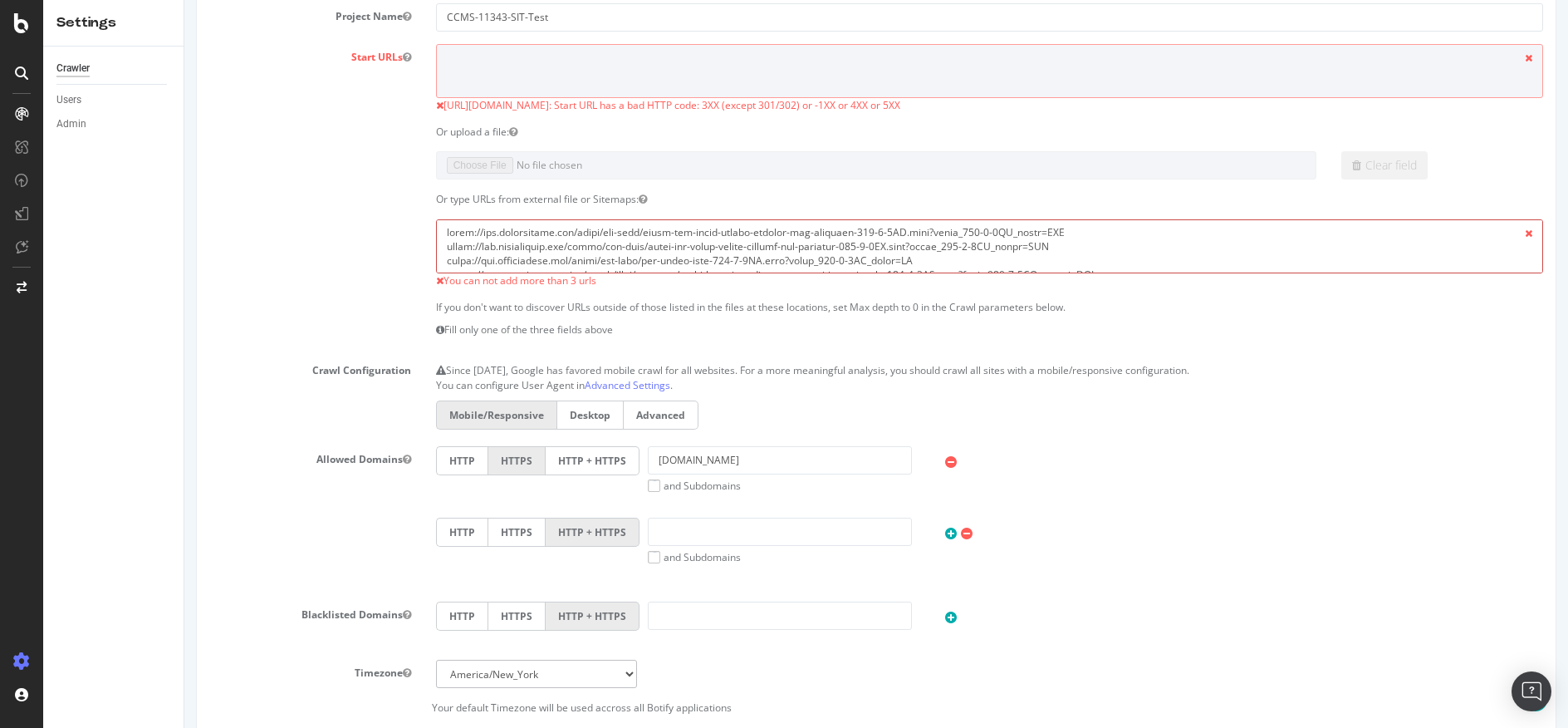
click at [390, 226] on div "You can not add more than 3 urls" at bounding box center [877, 254] width 1359 height 69
type textarea "https://sit.davidyurman.com/ring-sizing-kit-PK-RNGSZER-FAWN.html? https://sit.d…"
drag, startPoint x: 442, startPoint y: 249, endPoint x: 1283, endPoint y: 361, distance: 848.4
click at [1283, 361] on section "Project Name CCMS-11343-SIT-Test Start URLs https://sit.davidyurman.com/: Start…" at bounding box center [876, 359] width 1334 height 712
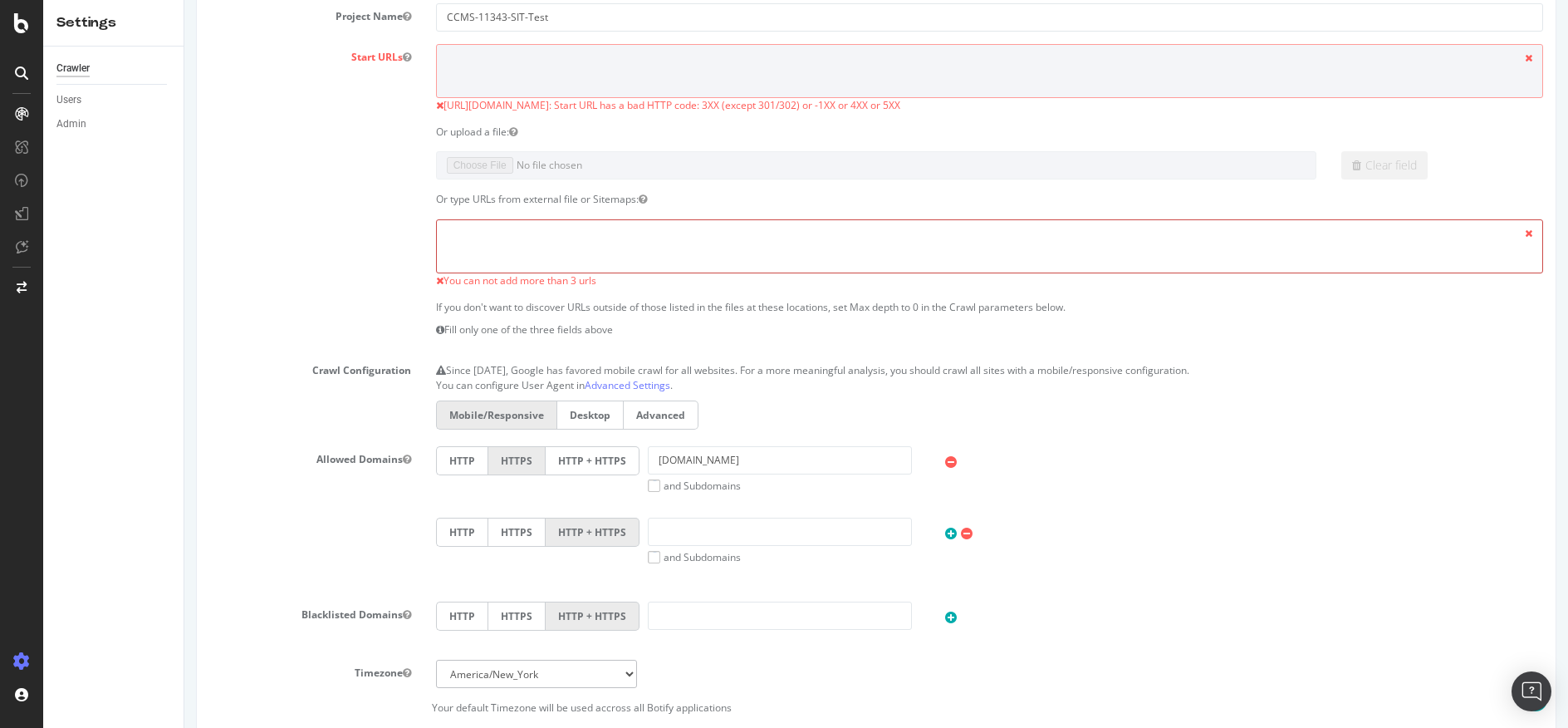
scroll to position [0, 0]
click at [765, 308] on p "If you don't want to discover URLs outside of those listed in the files at thes…" at bounding box center [989, 307] width 1107 height 14
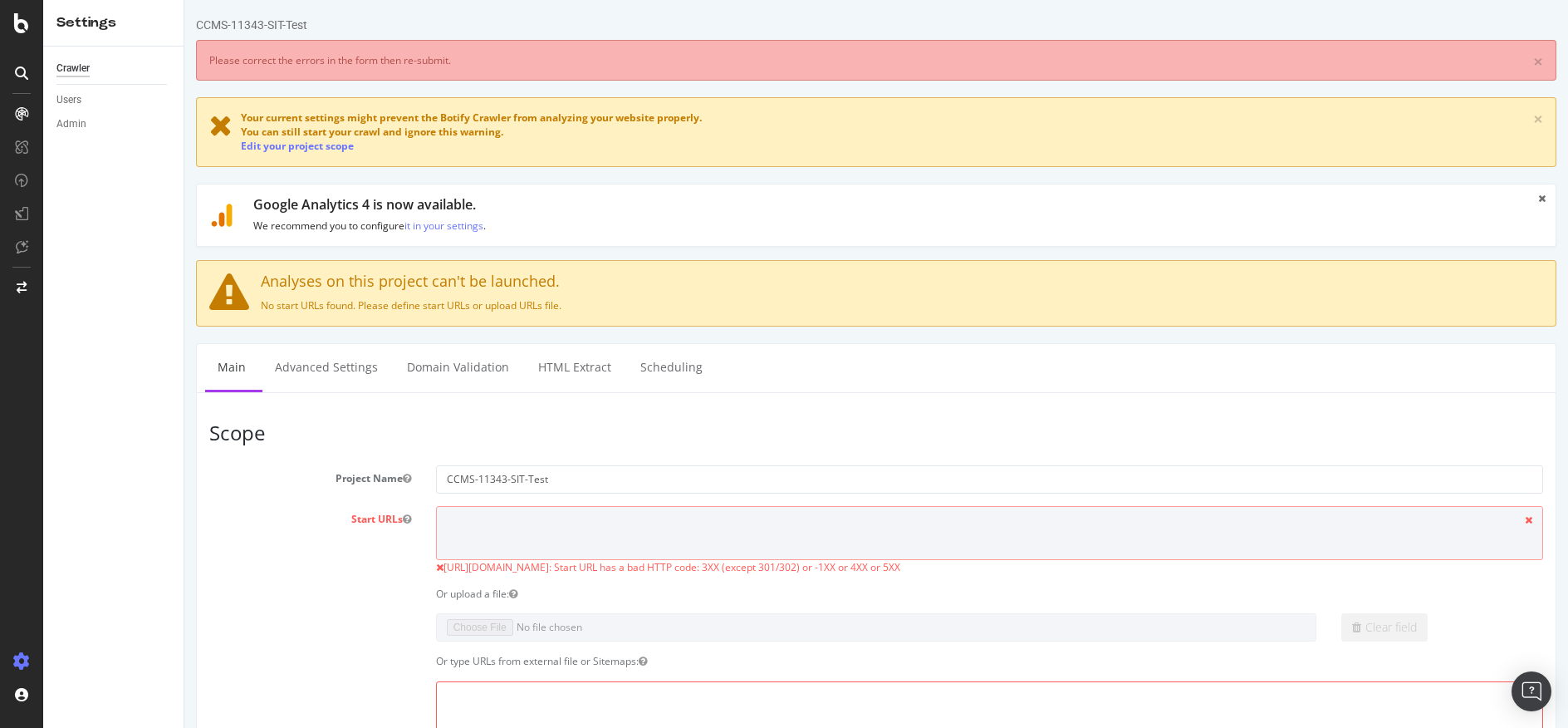
scroll to position [67, 0]
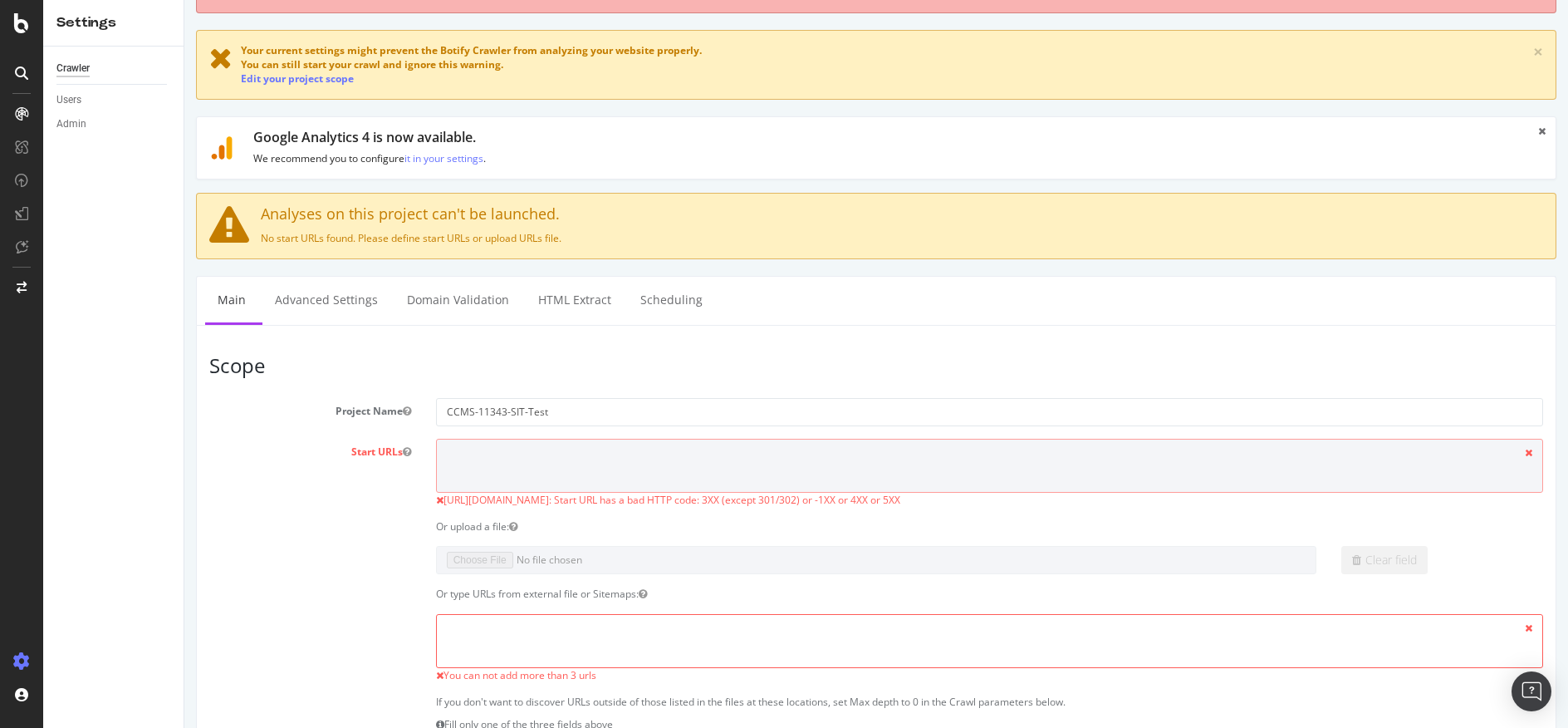
click at [1357, 559] on div "Clear field" at bounding box center [1441, 560] width 226 height 28
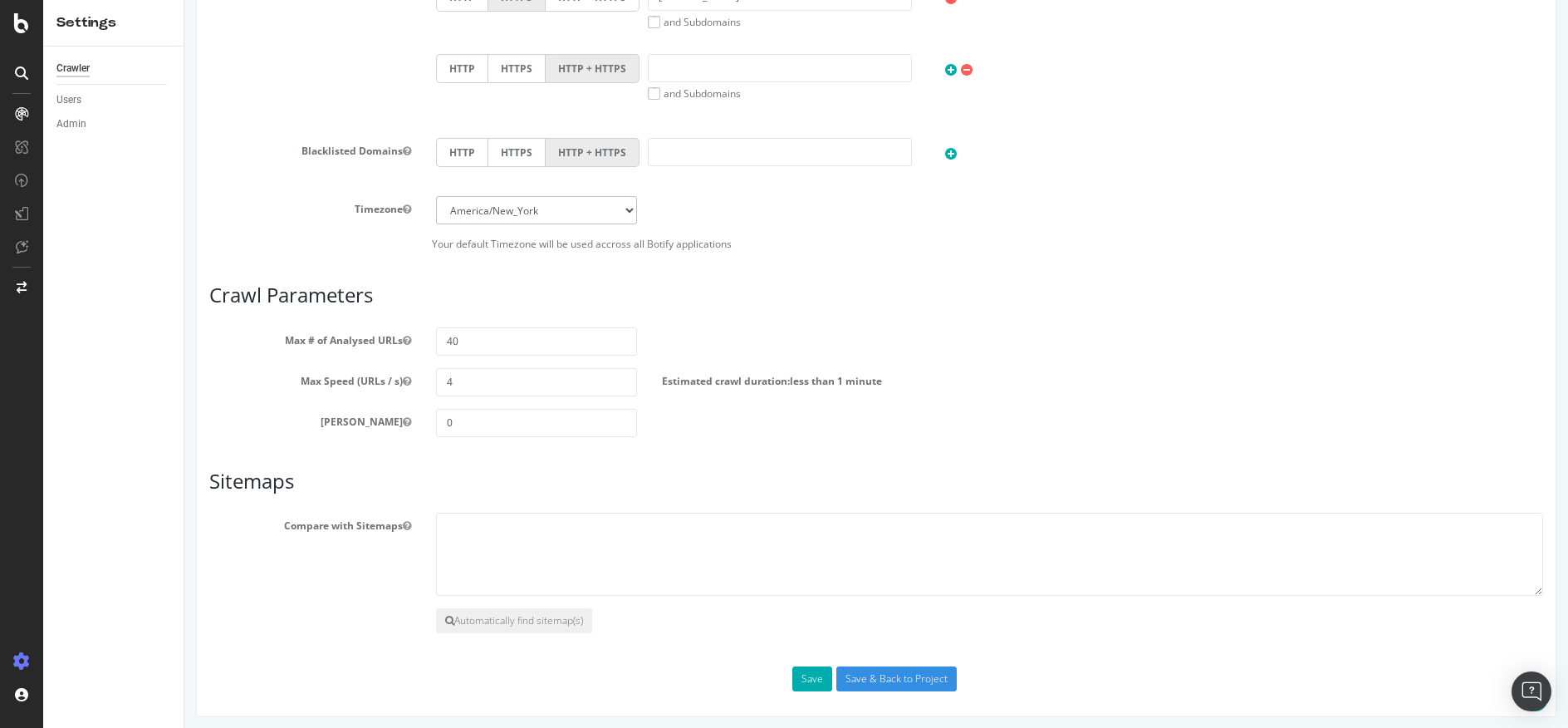
scroll to position [931, 0]
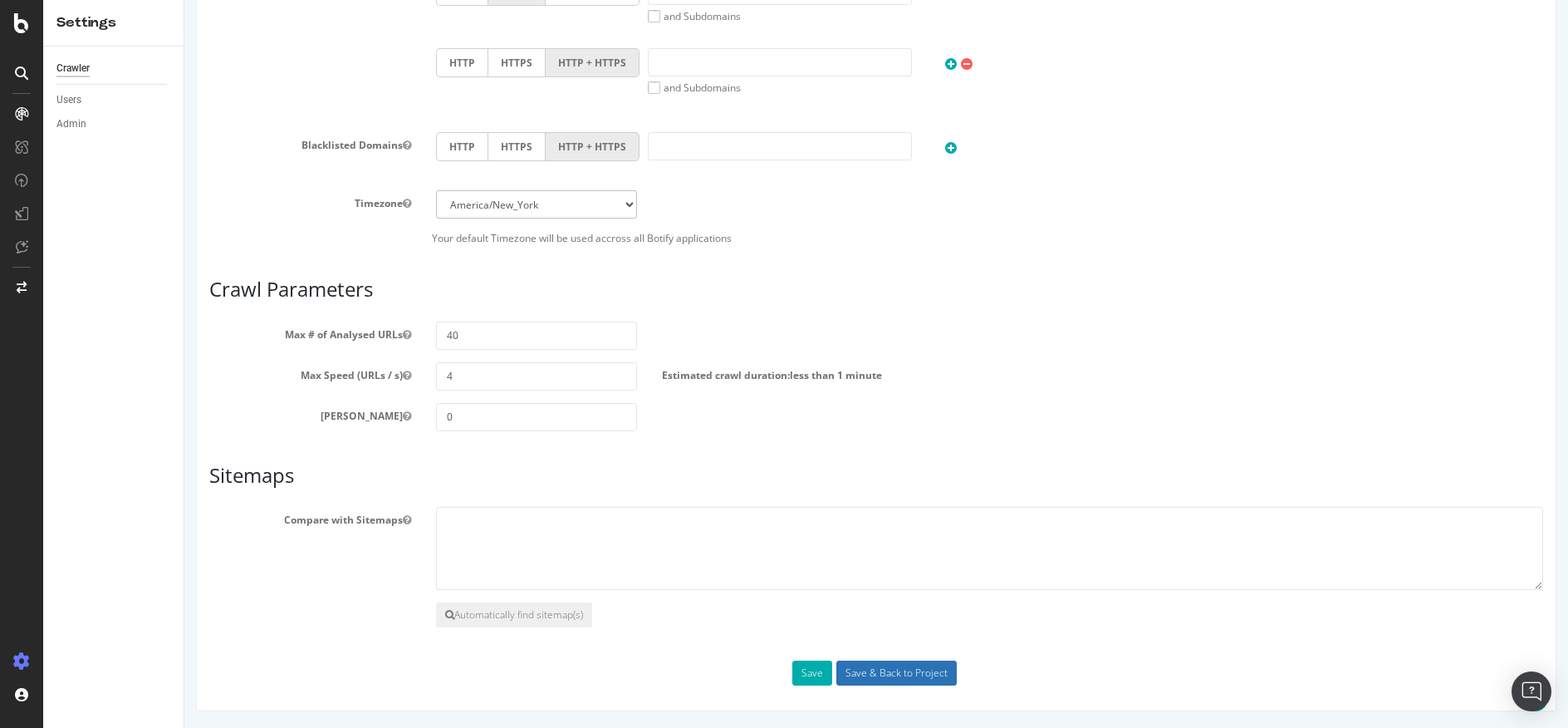
click at [869, 669] on input "Save & Back to Project" at bounding box center [896, 673] width 121 height 25
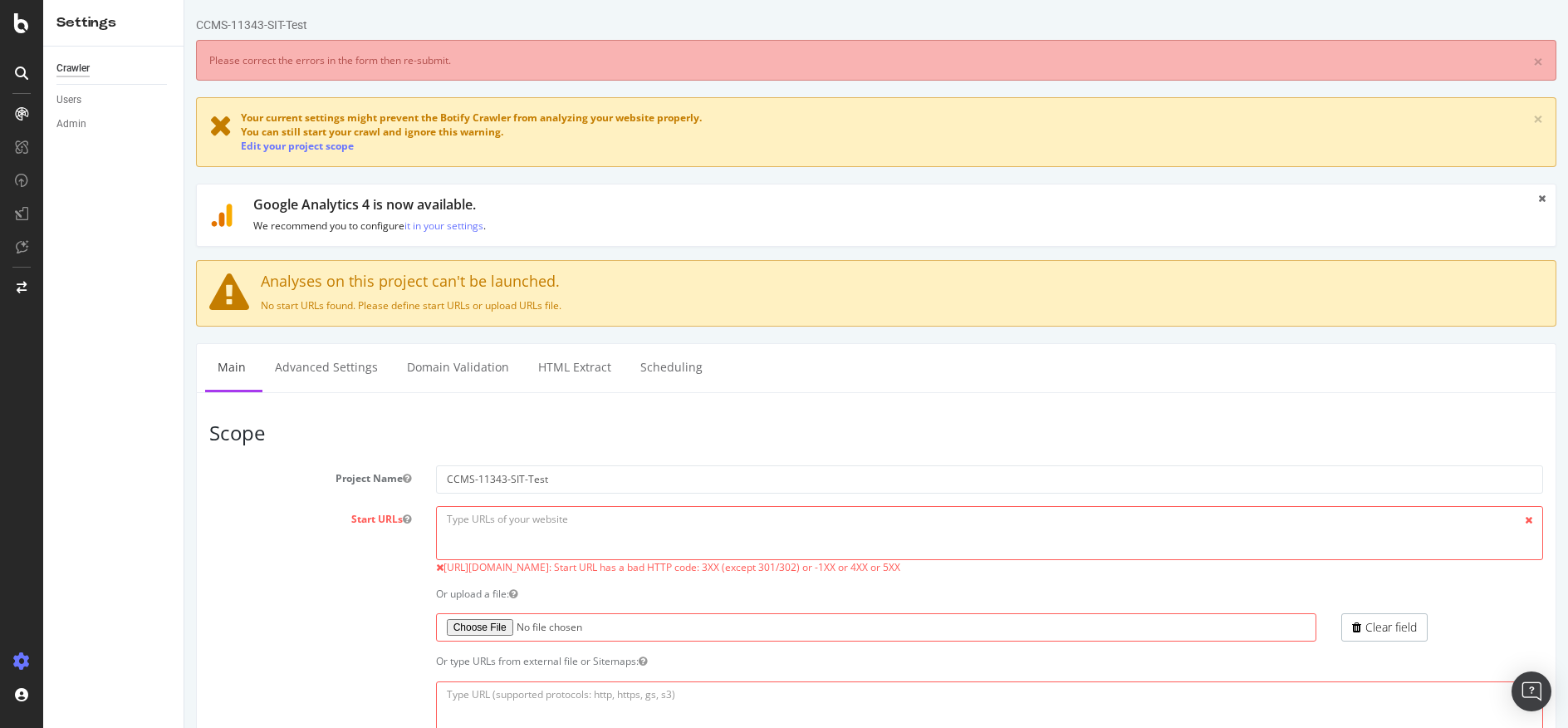
scroll to position [0, 0]
click at [635, 529] on textarea at bounding box center [989, 532] width 1107 height 54
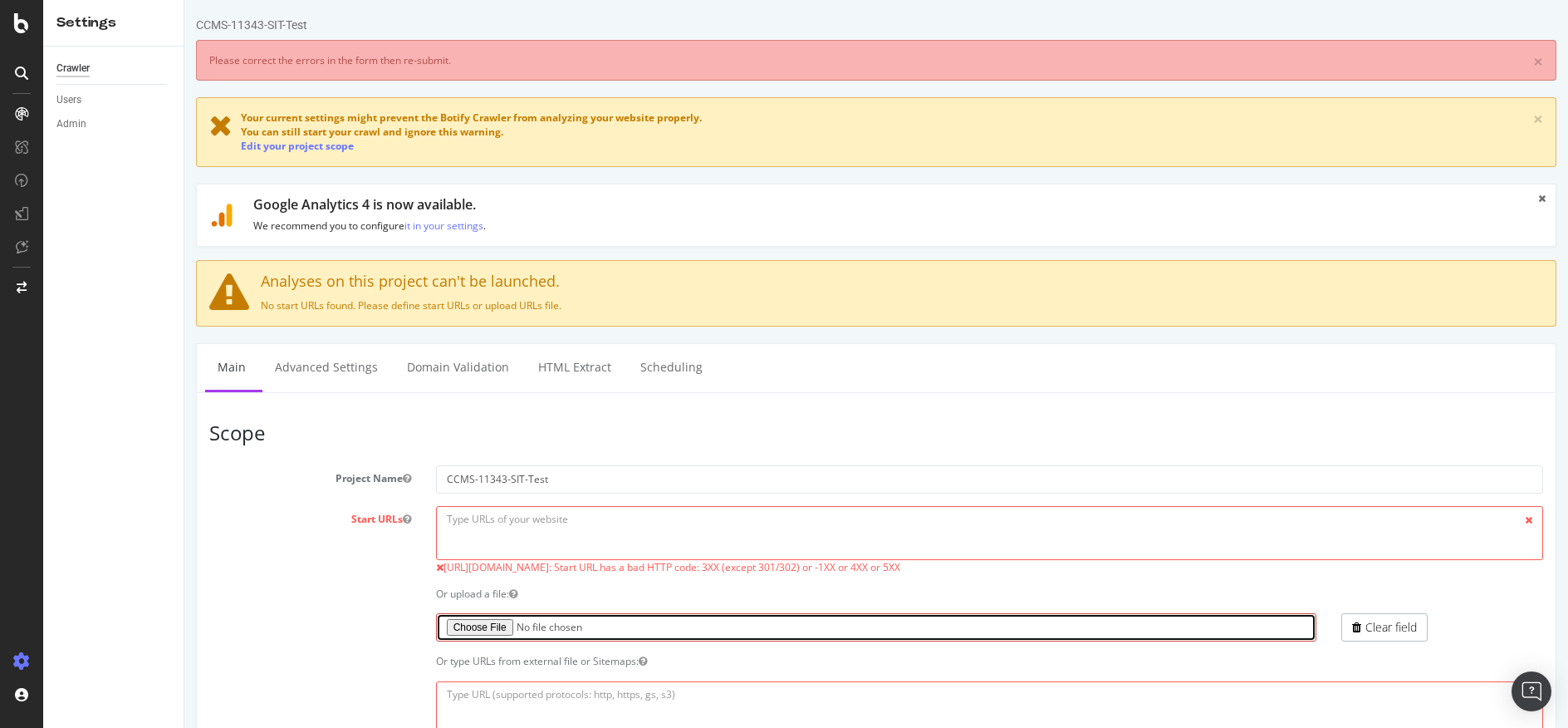
click at [479, 633] on input "file" at bounding box center [876, 627] width 881 height 28
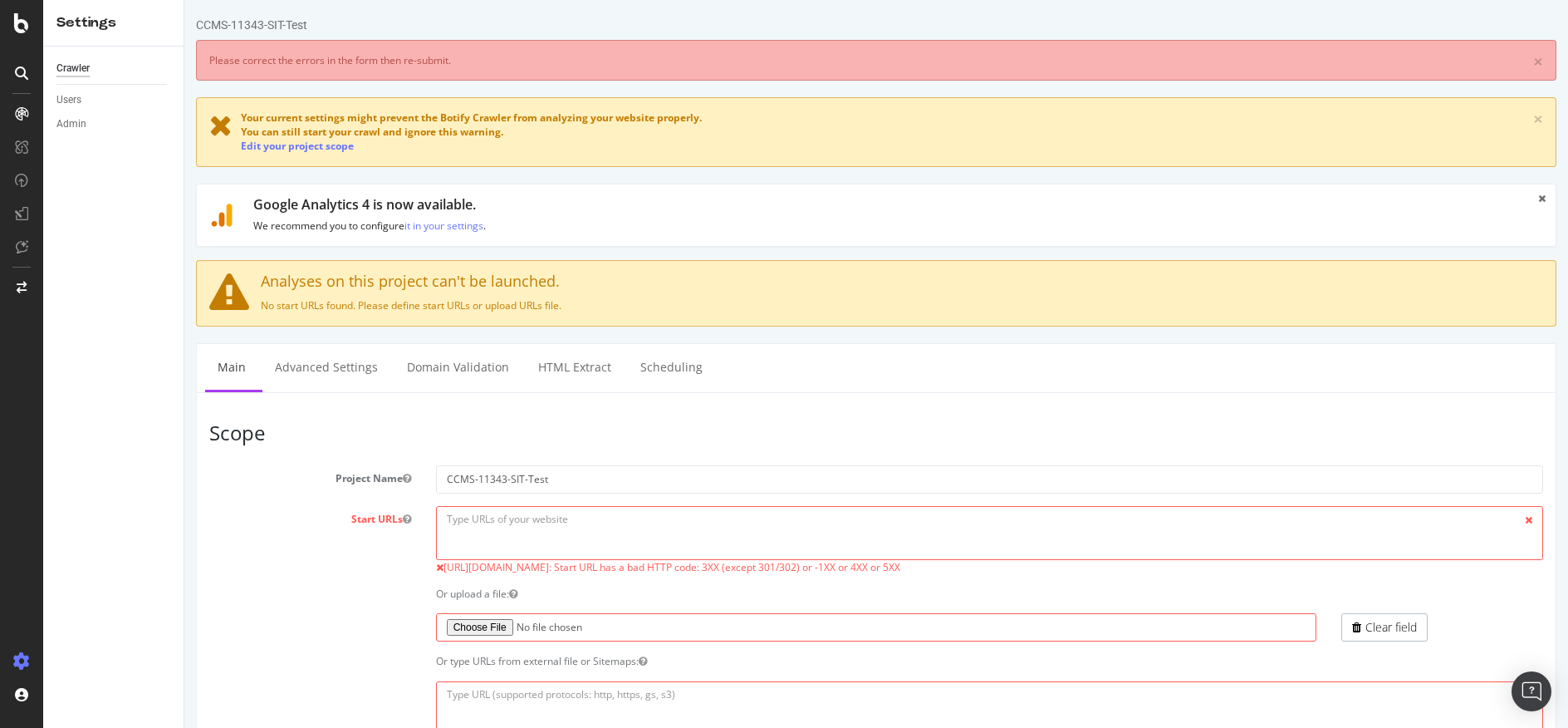
click at [84, 214] on div "Crawler Users Admin" at bounding box center [113, 387] width 140 height 681
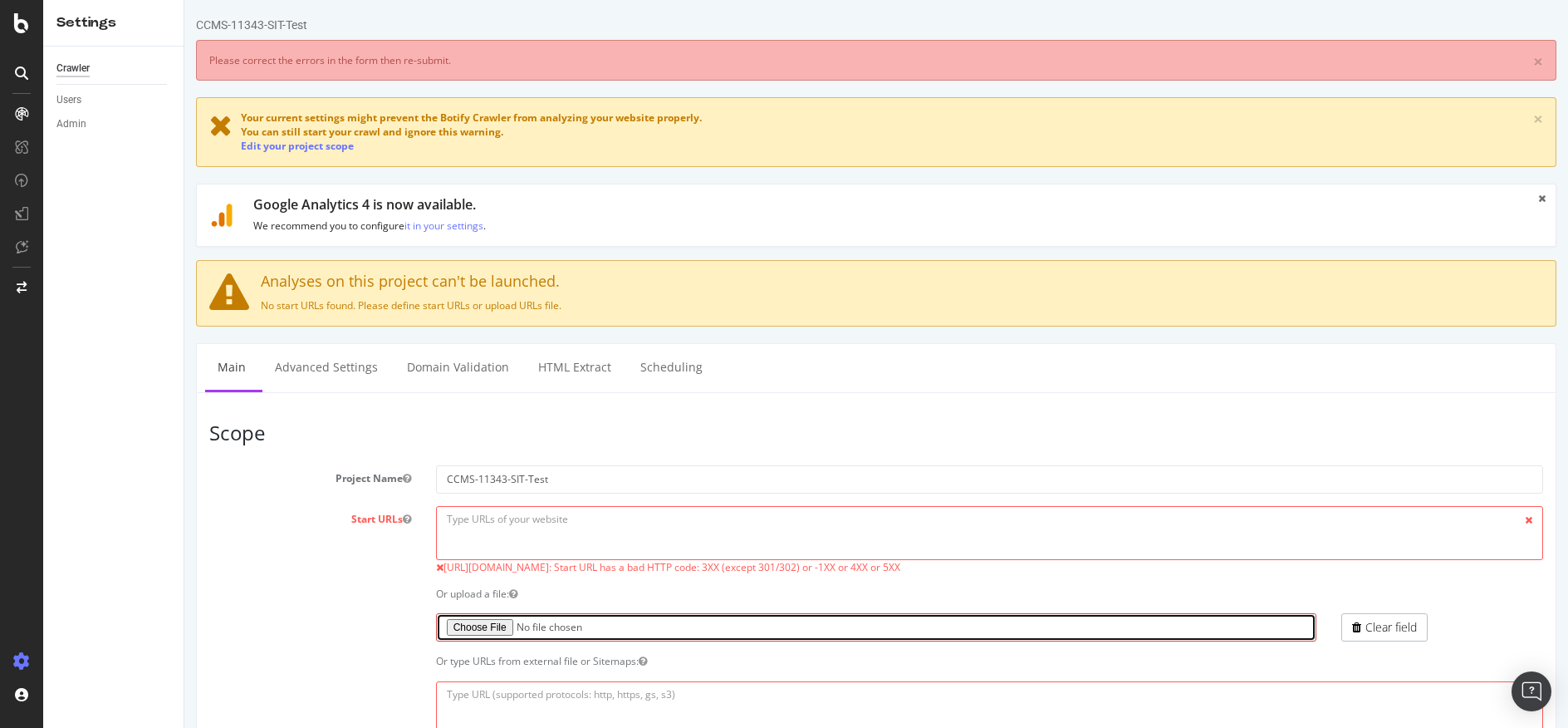
click at [481, 625] on input "file" at bounding box center [876, 627] width 881 height 28
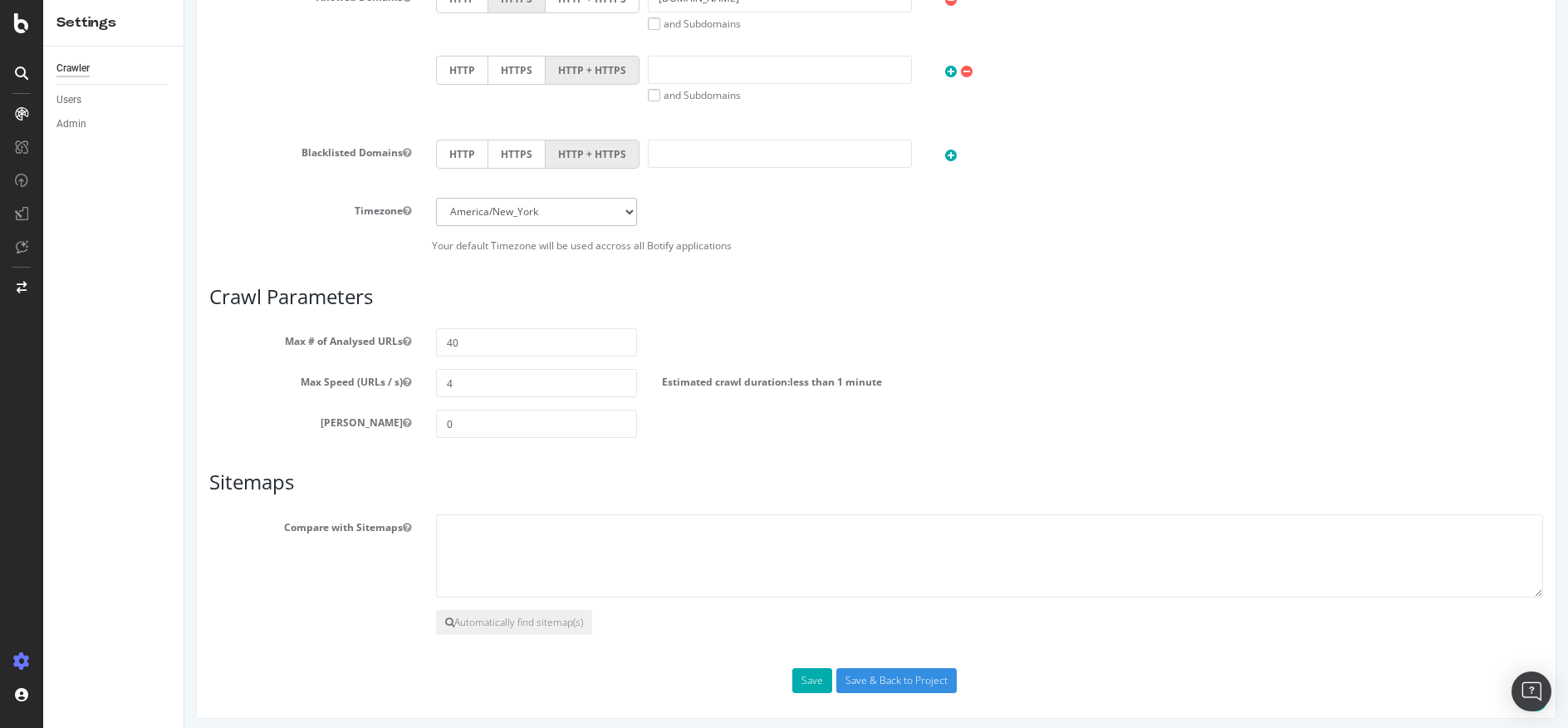
scroll to position [895, 0]
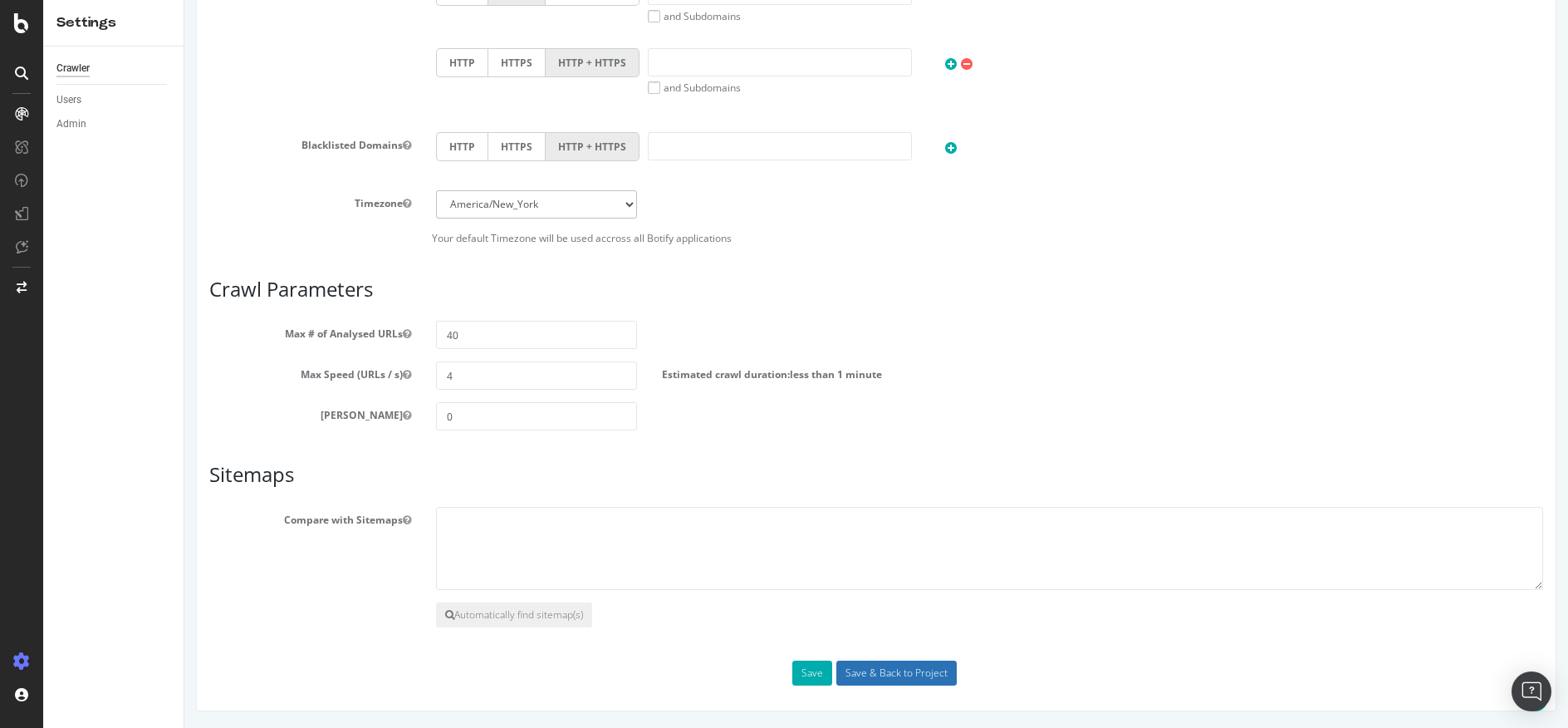
click at [896, 677] on input "Save & Back to Project" at bounding box center [896, 673] width 121 height 25
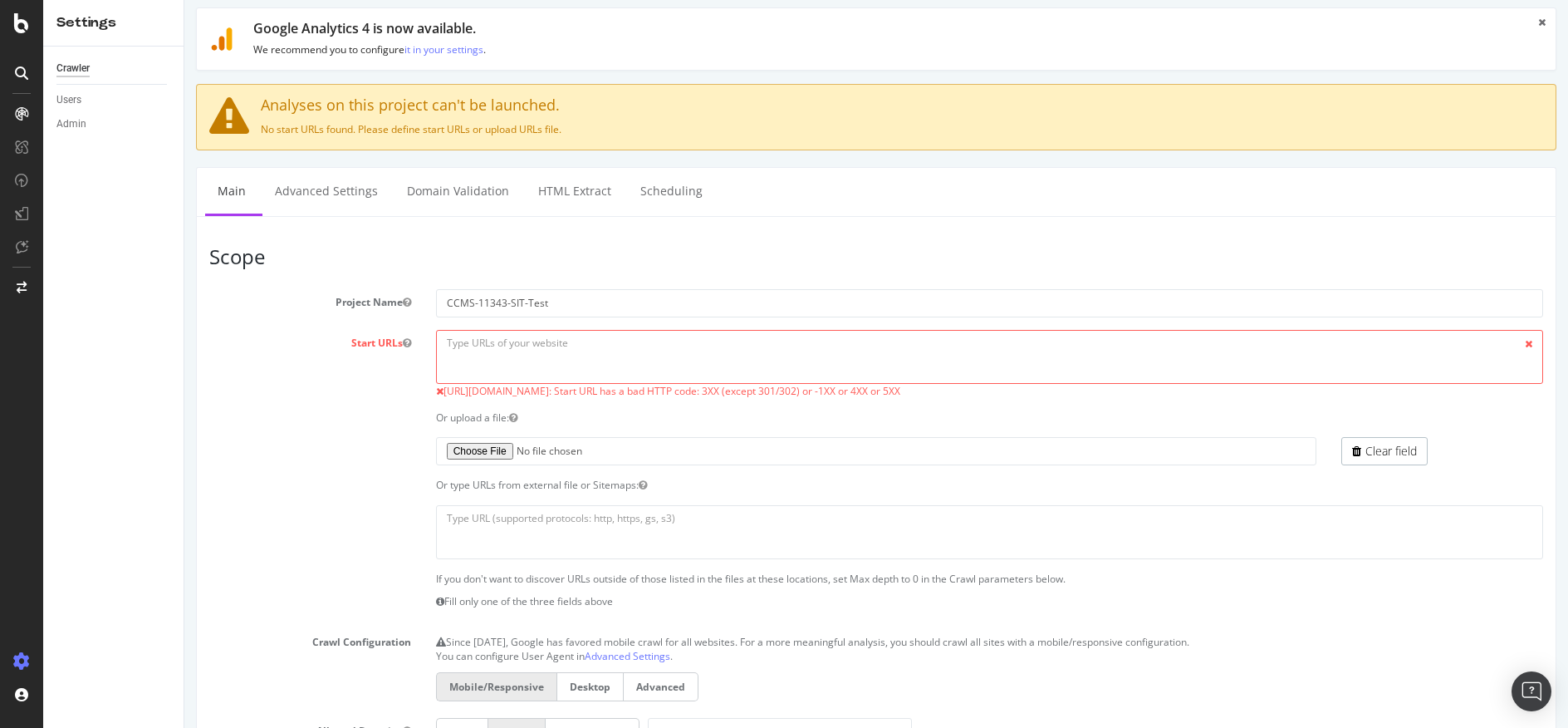
scroll to position [165, 0]
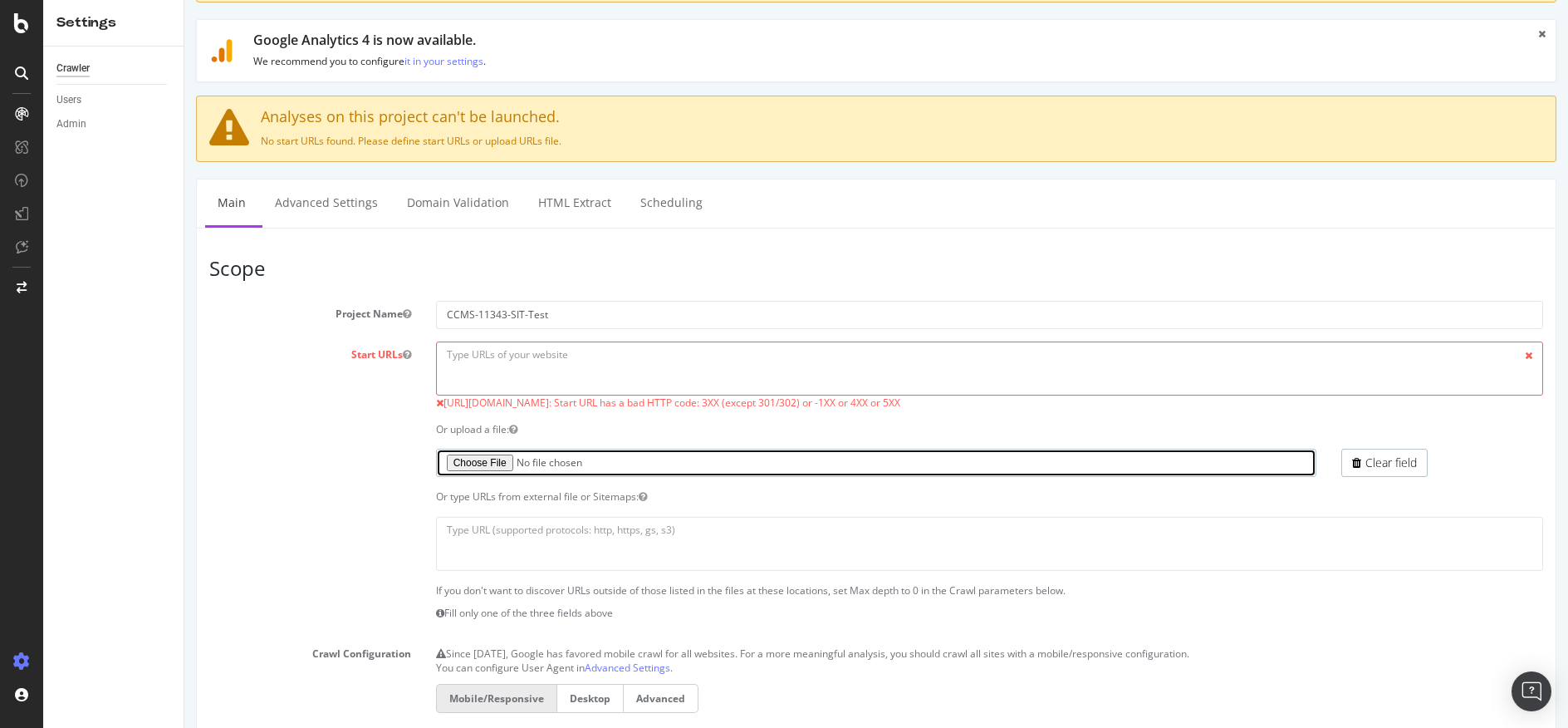
click at [487, 464] on input "file" at bounding box center [876, 463] width 881 height 28
type input "C:\fakepath\redirect_loop_sit_test.txt"
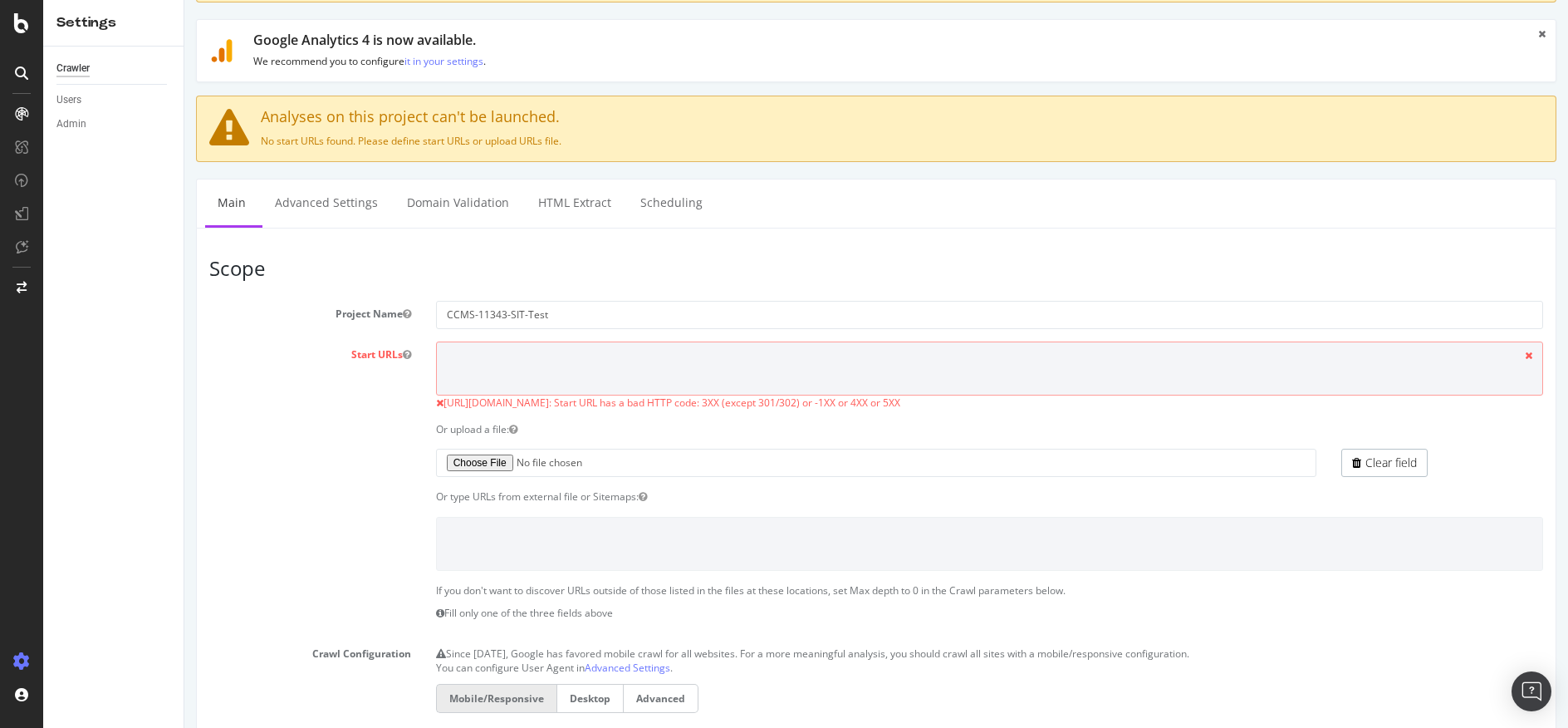
click at [139, 280] on div "Crawler Users Admin" at bounding box center [113, 387] width 140 height 681
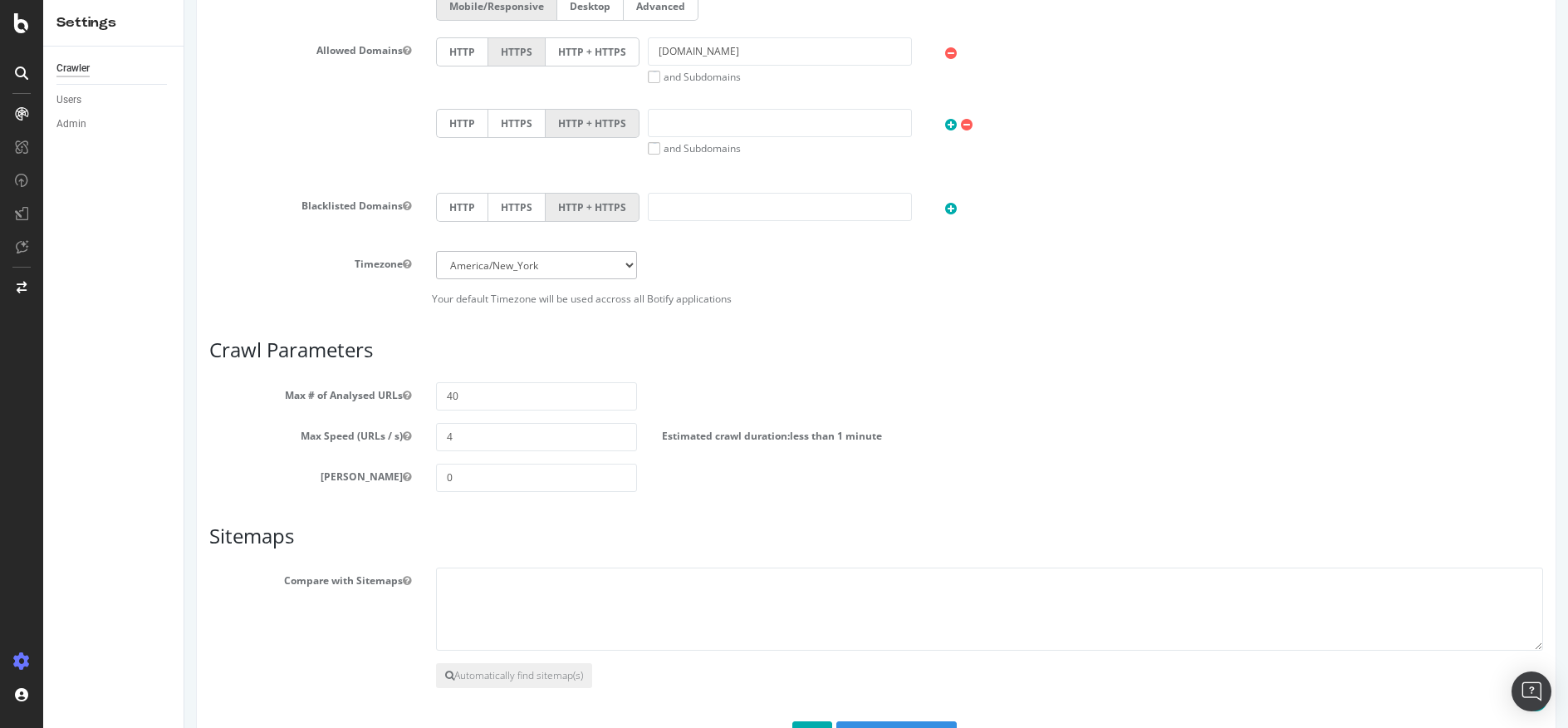
scroll to position [918, 0]
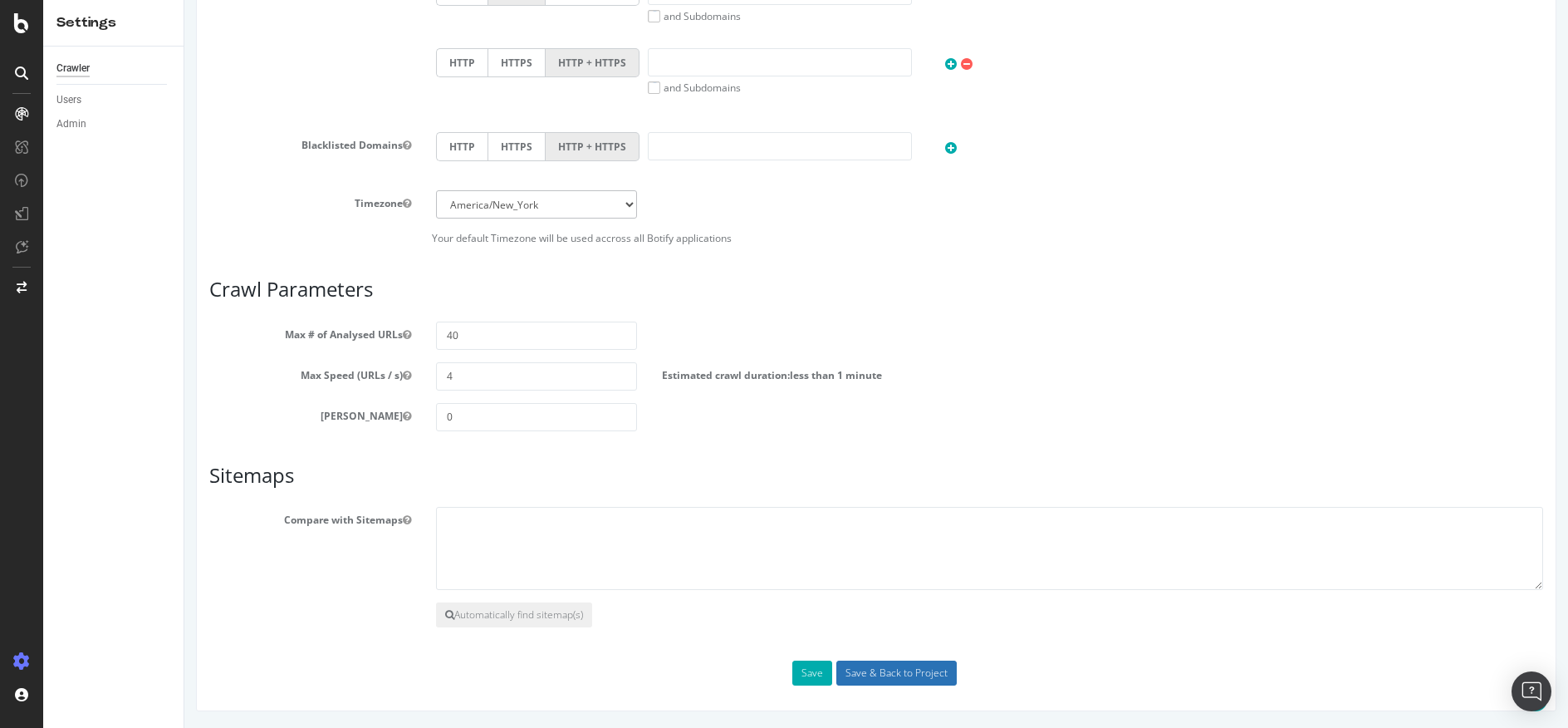
click at [896, 668] on input "Save & Back to Project" at bounding box center [896, 673] width 121 height 25
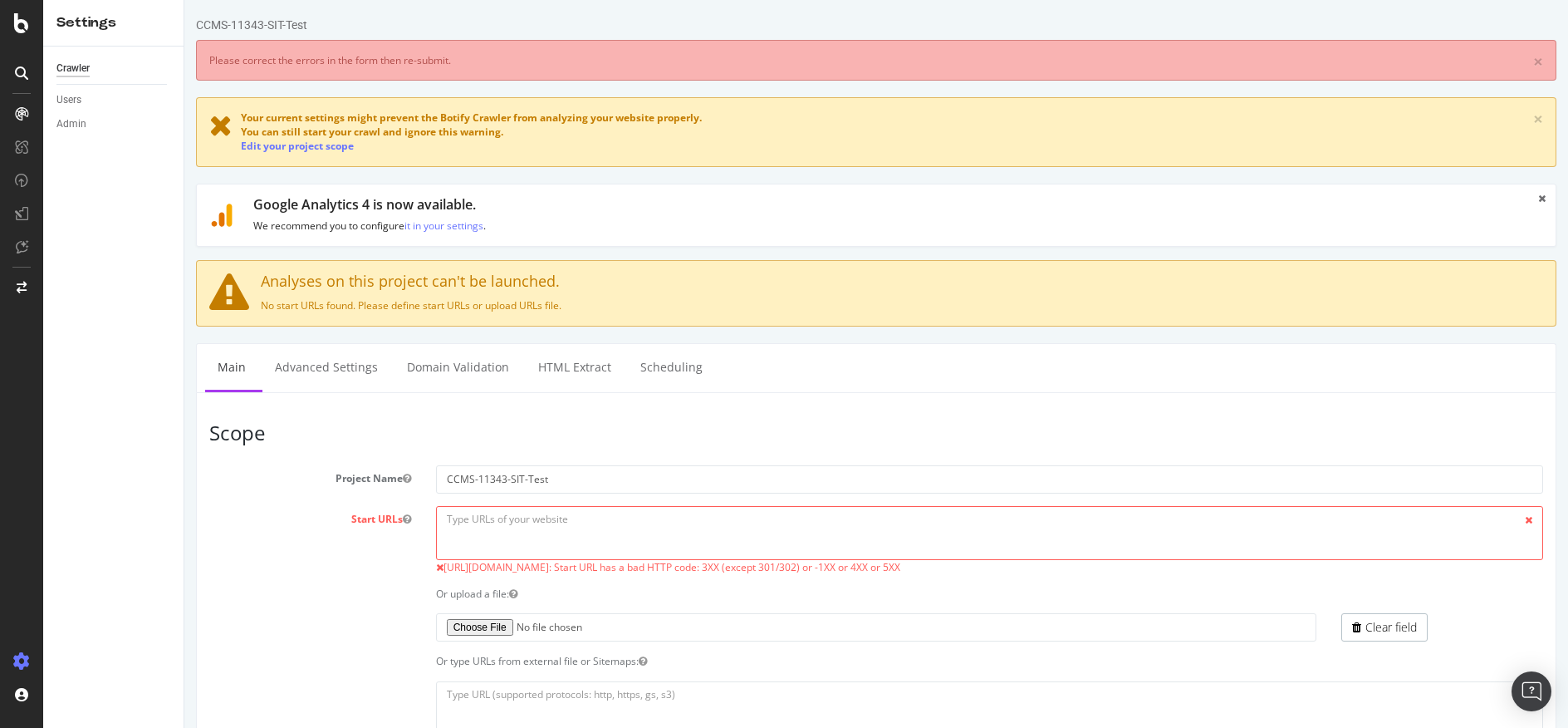
scroll to position [0, 0]
click at [557, 530] on textarea at bounding box center [989, 532] width 1107 height 54
click at [578, 469] on input "CCMS-11343-SIT-Test" at bounding box center [989, 479] width 1107 height 28
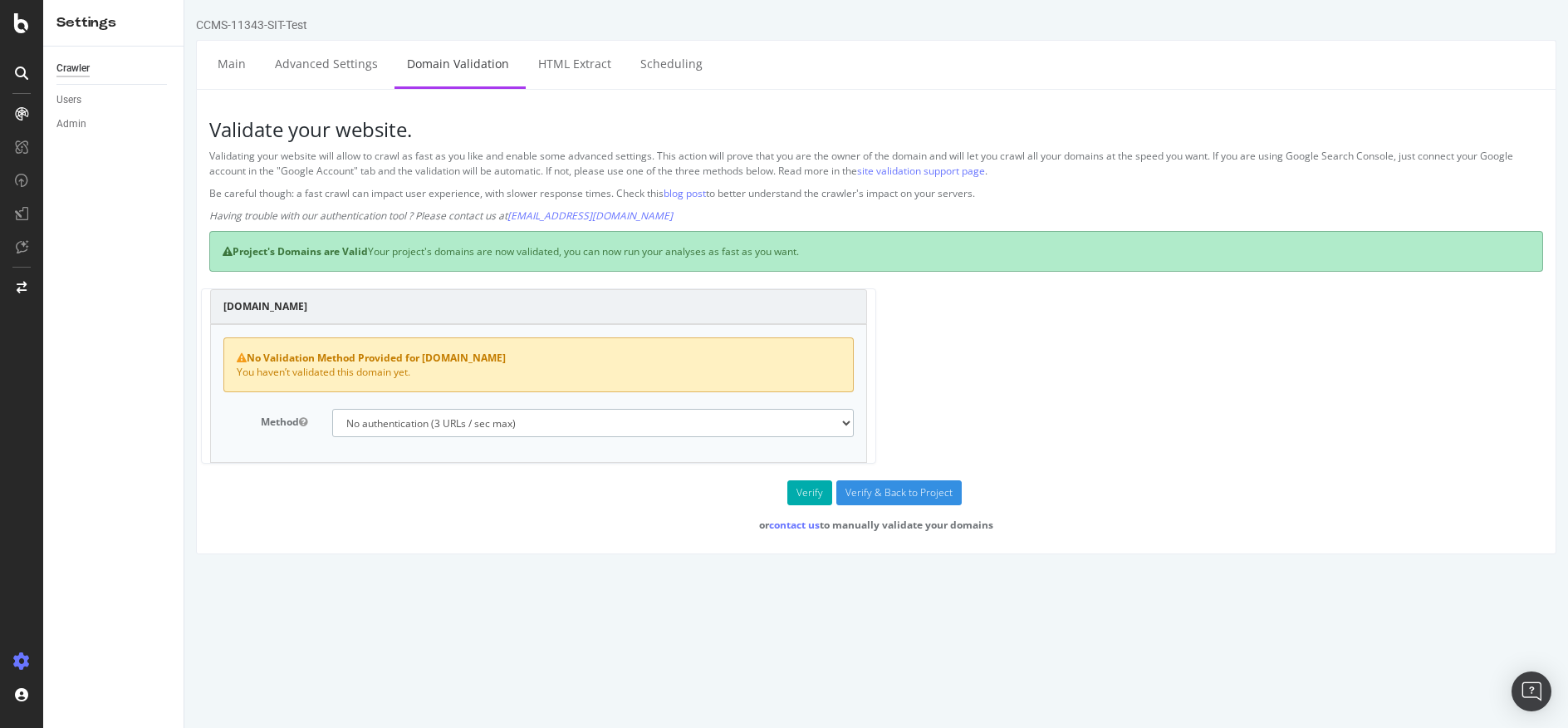
click at [816, 418] on select "No authentication (3 URLs / sec max) DNS Text field (fast!) File's at site root…" at bounding box center [593, 422] width 522 height 28
click at [995, 373] on div "sit.davidyurman.com No Validation Method Provided for sit.davidyurman.com You h…" at bounding box center [876, 384] width 1350 height 192
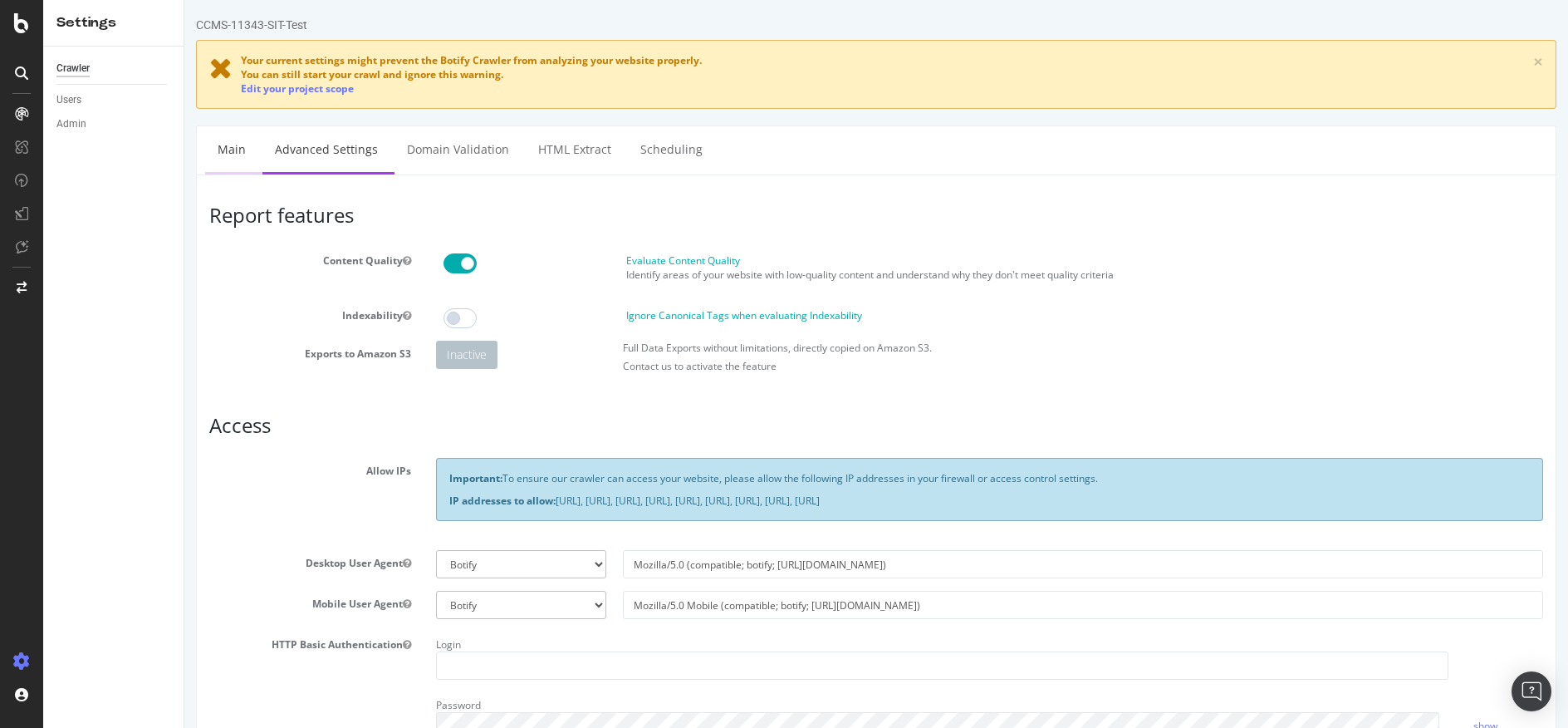
click at [215, 153] on link "Main" at bounding box center [232, 149] width 53 height 46
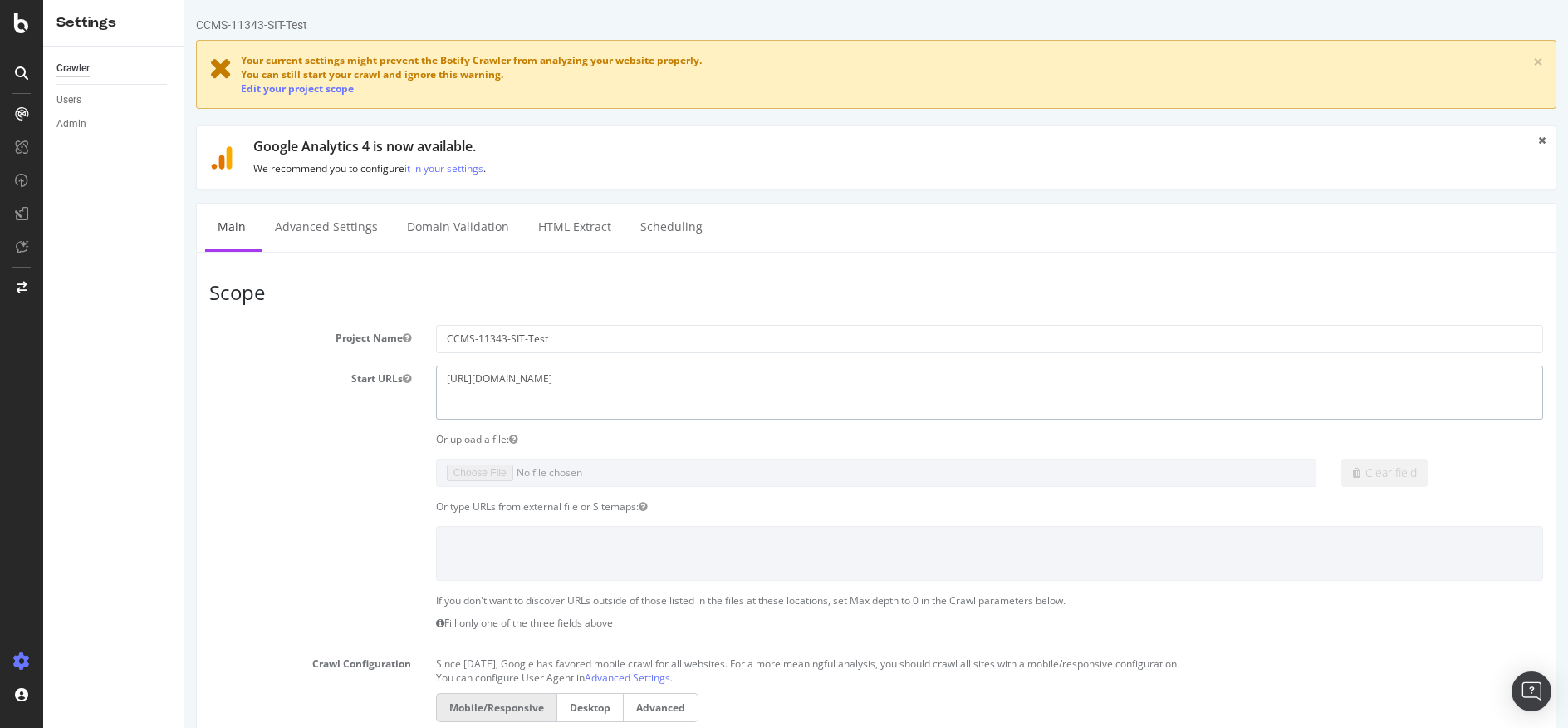
click at [646, 381] on textarea "https://sit.davidyurman.com/" at bounding box center [989, 392] width 1107 height 54
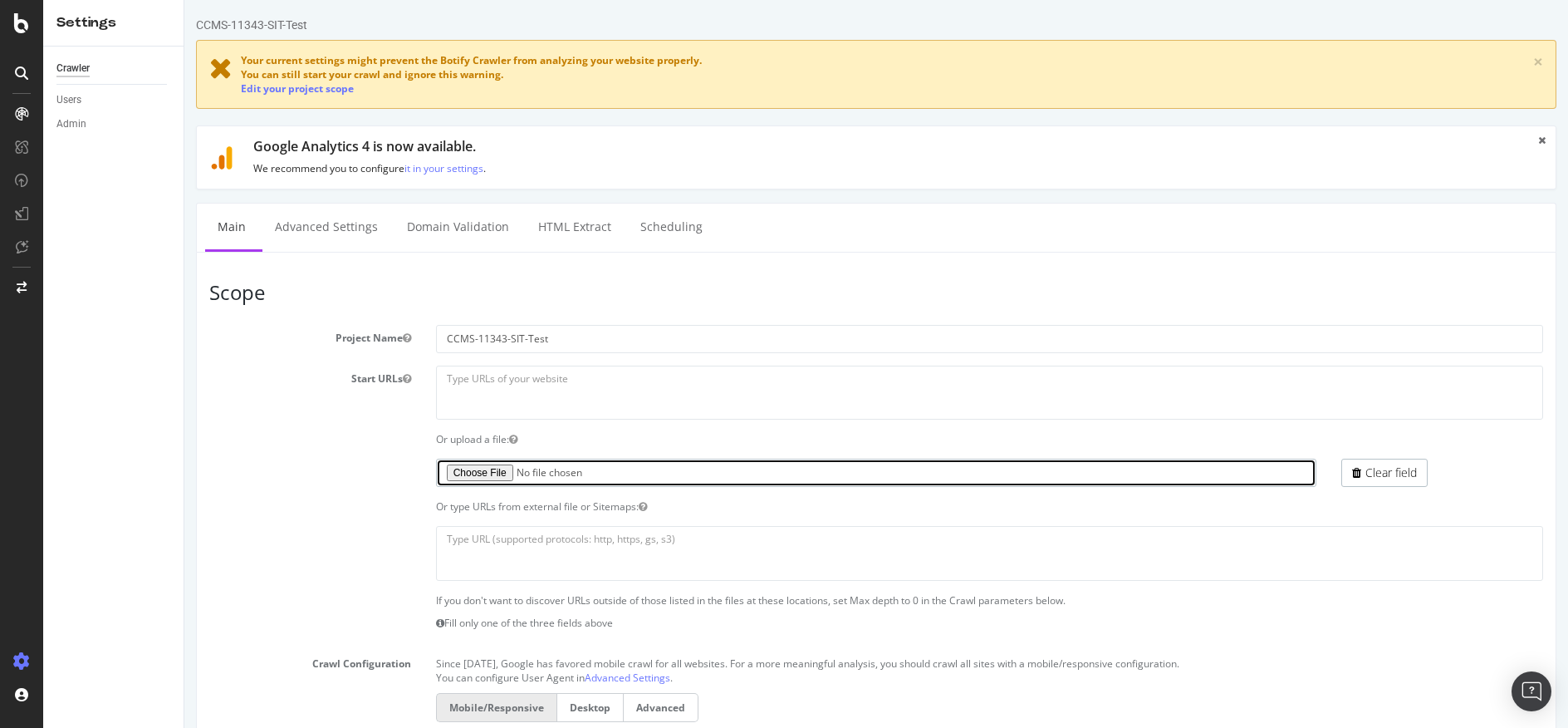
click at [491, 479] on input "file" at bounding box center [876, 472] width 881 height 28
type input "C:\fakepath\redirect_loop_sit_test.txt"
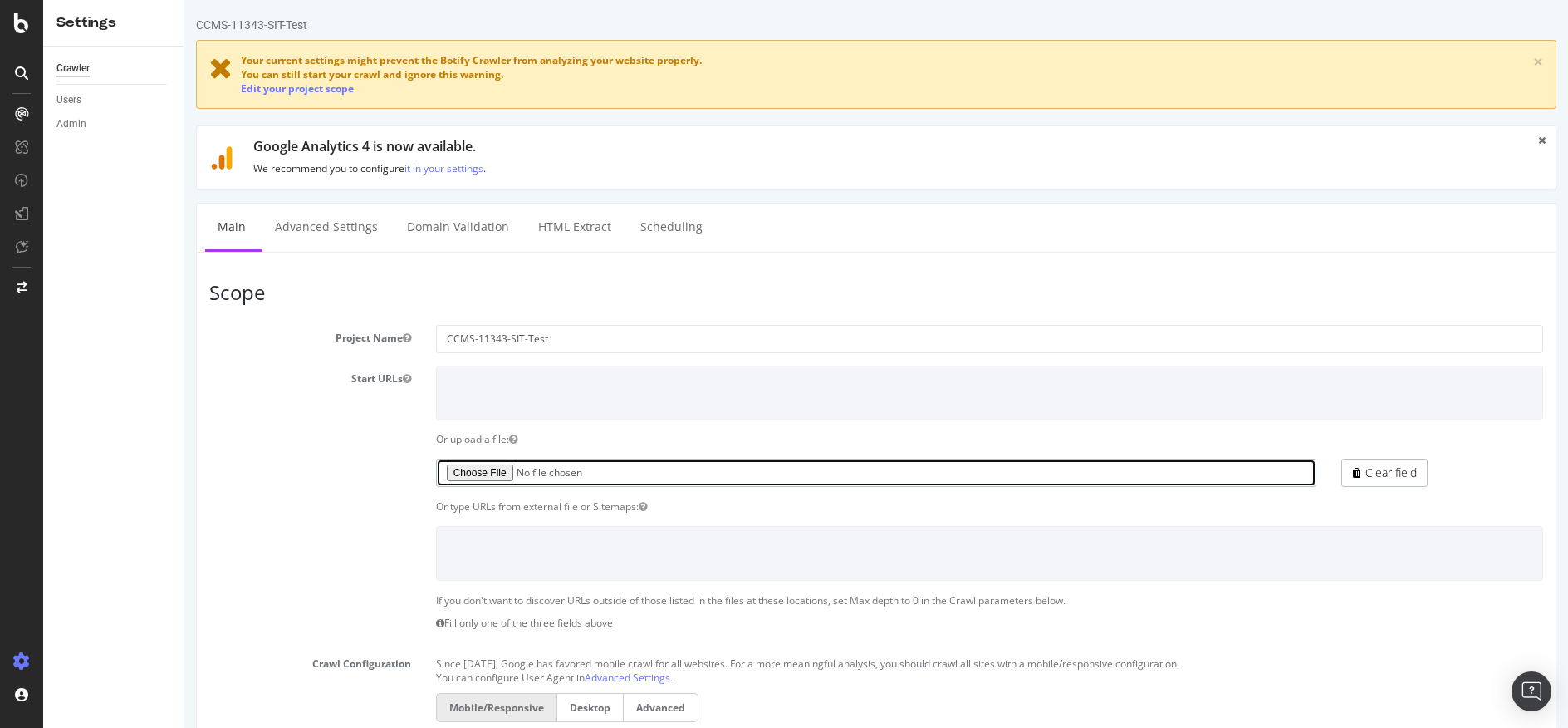
click at [958, 474] on input "file" at bounding box center [876, 472] width 881 height 28
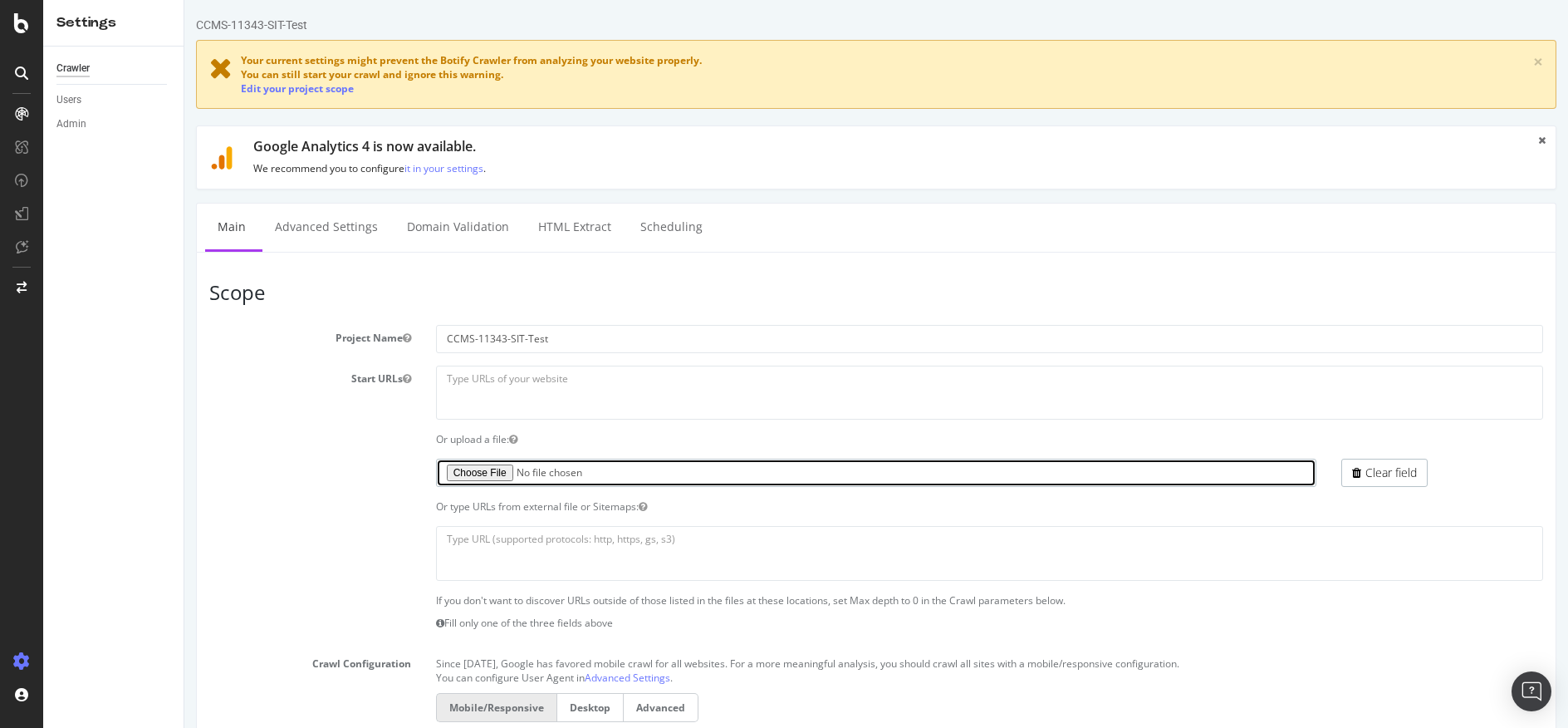
click at [495, 475] on input "file" at bounding box center [876, 472] width 881 height 28
type input "C:\fakepath\redirect_loop_sit_test.txt"
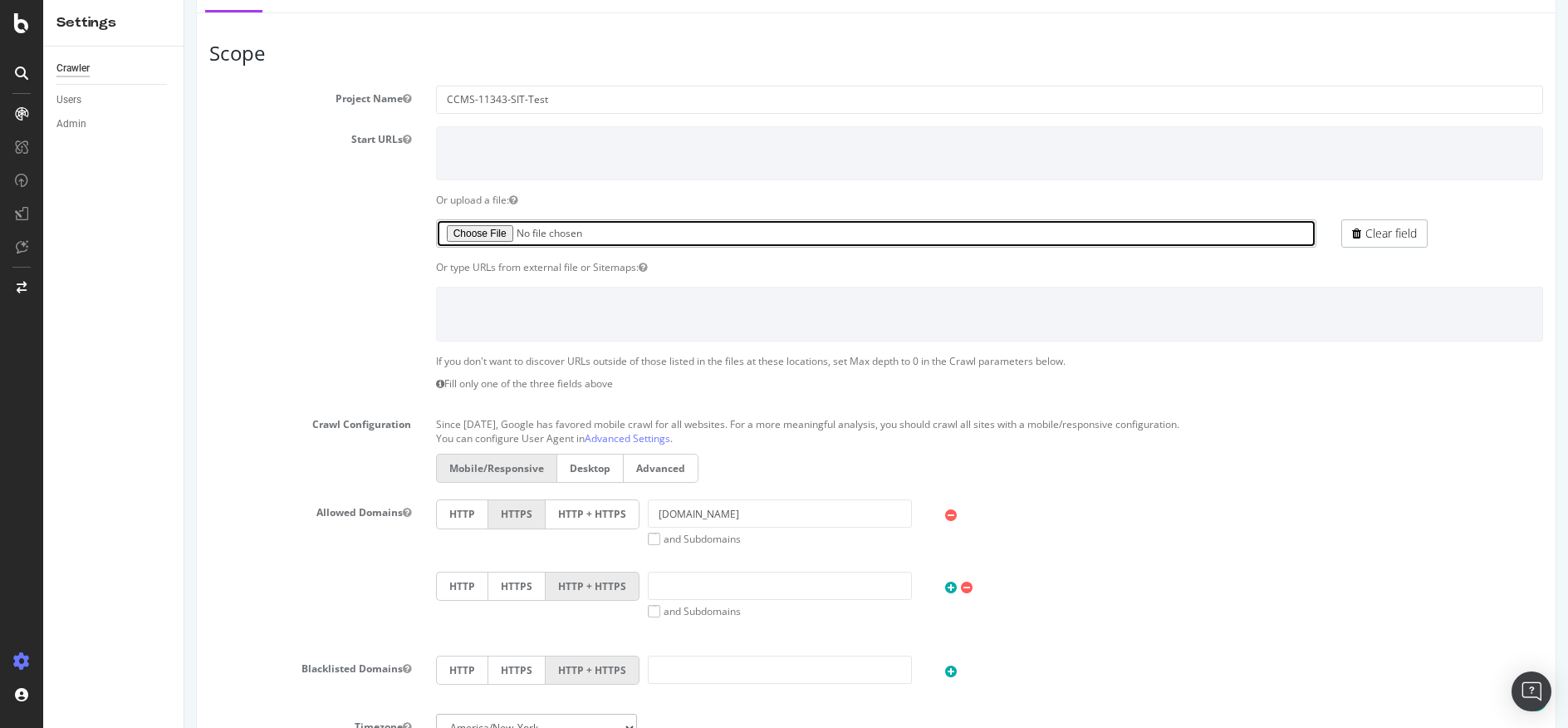
scroll to position [277, 0]
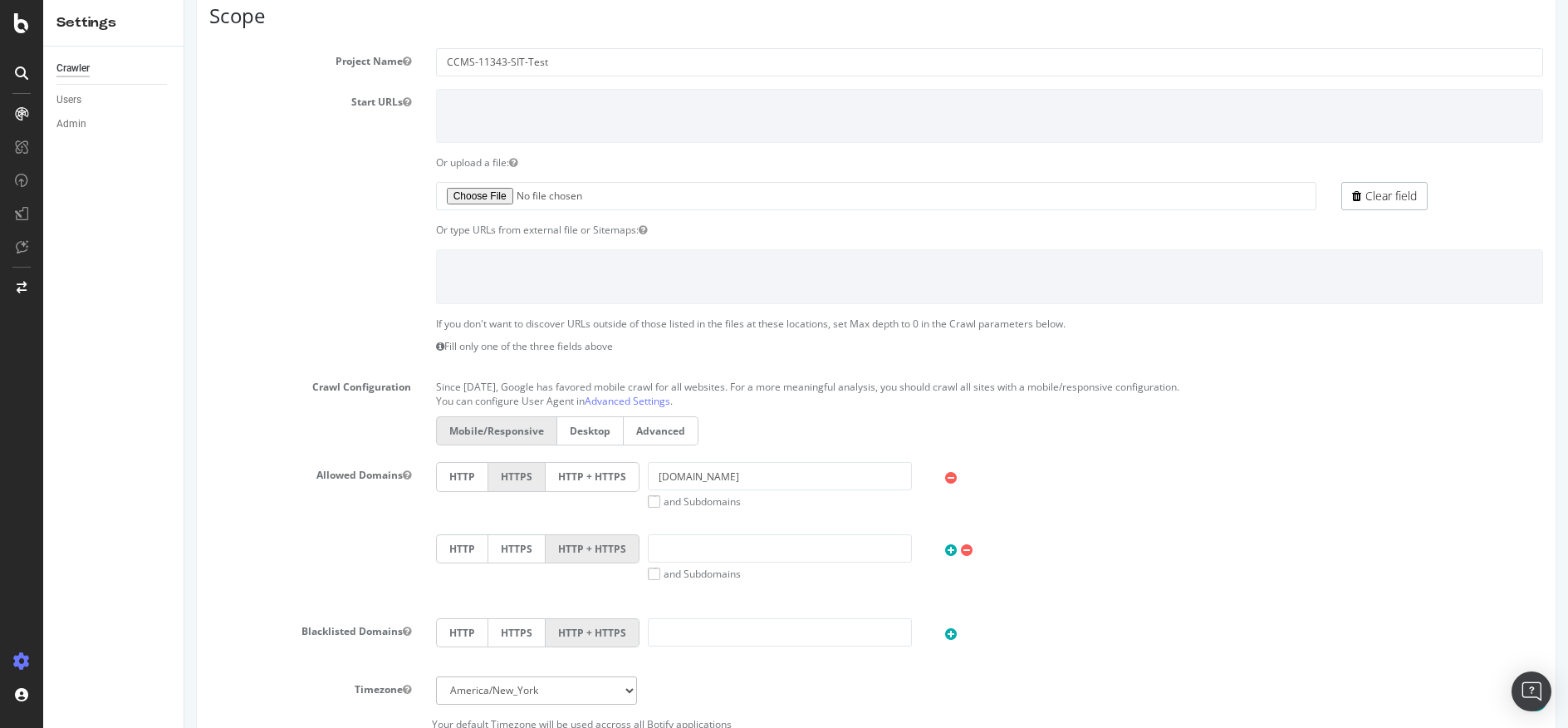
click at [110, 307] on div "Crawler Users Admin" at bounding box center [113, 387] width 140 height 681
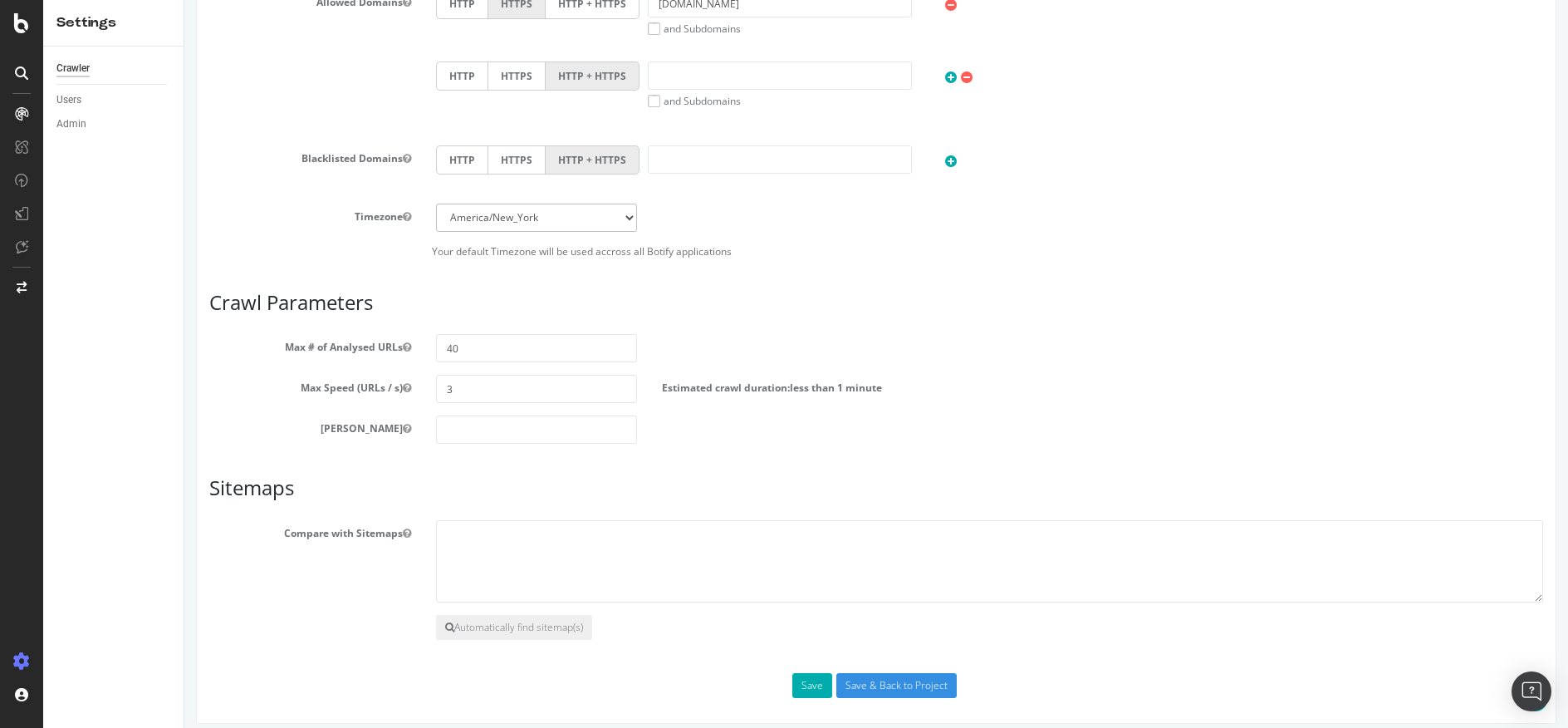
scroll to position [762, 0]
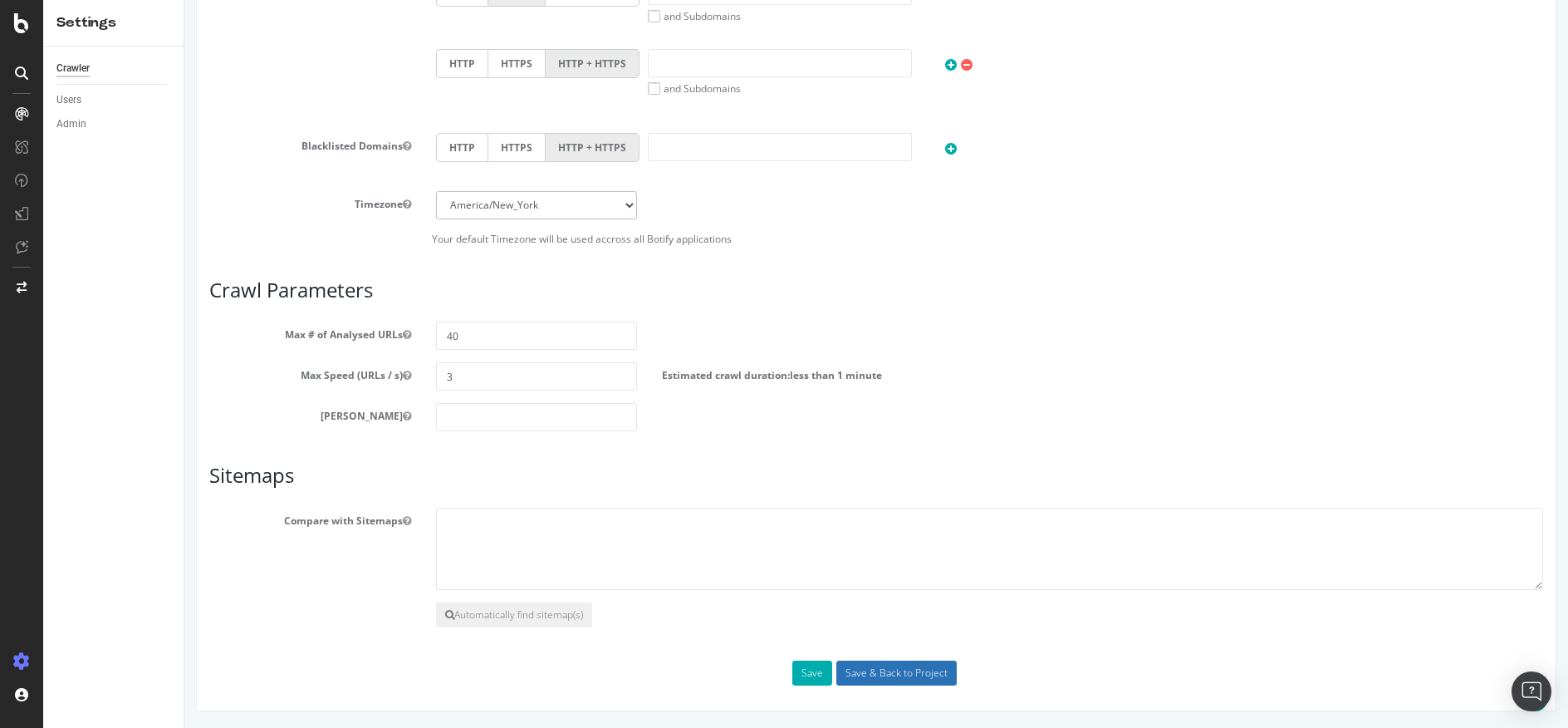
click at [914, 669] on input "Save & Back to Project" at bounding box center [896, 673] width 121 height 25
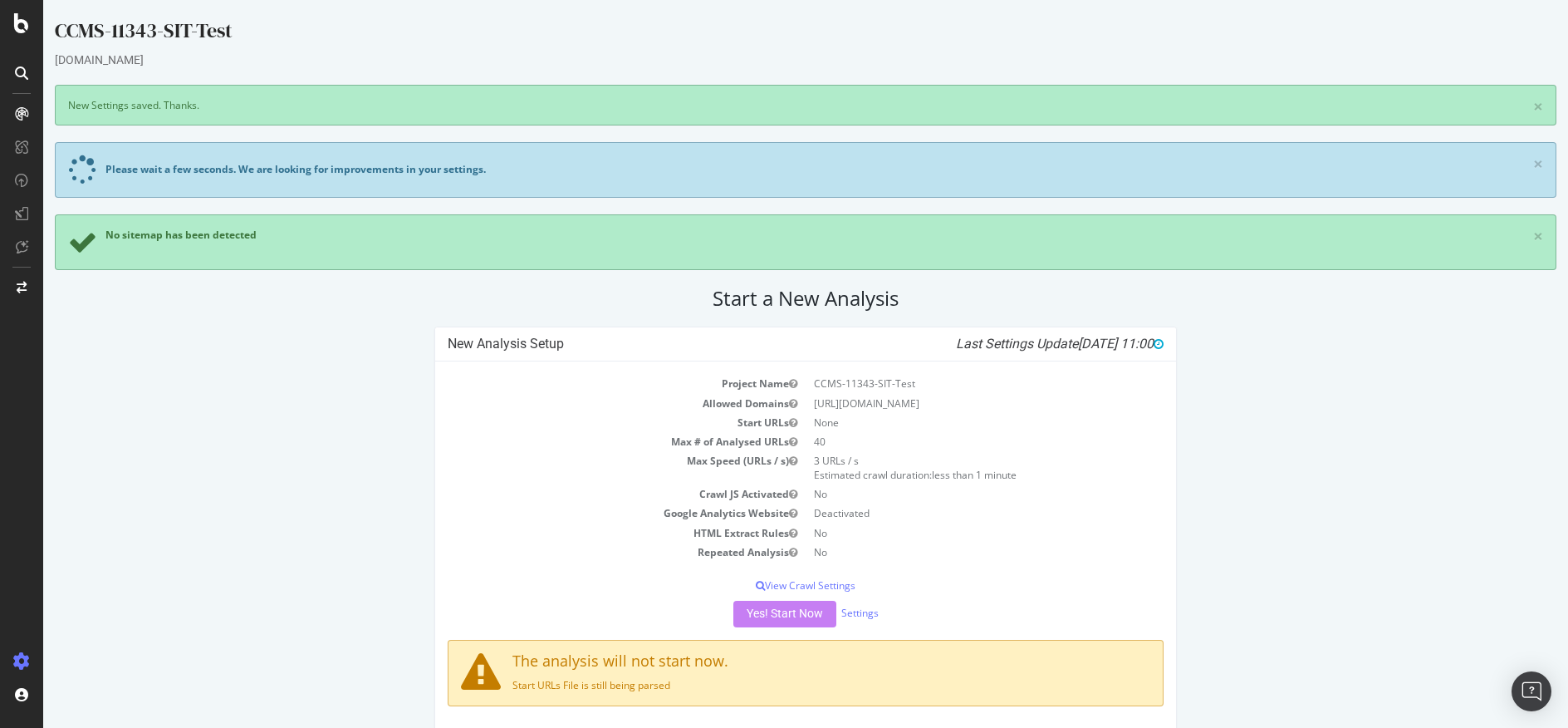
scroll to position [25, 0]
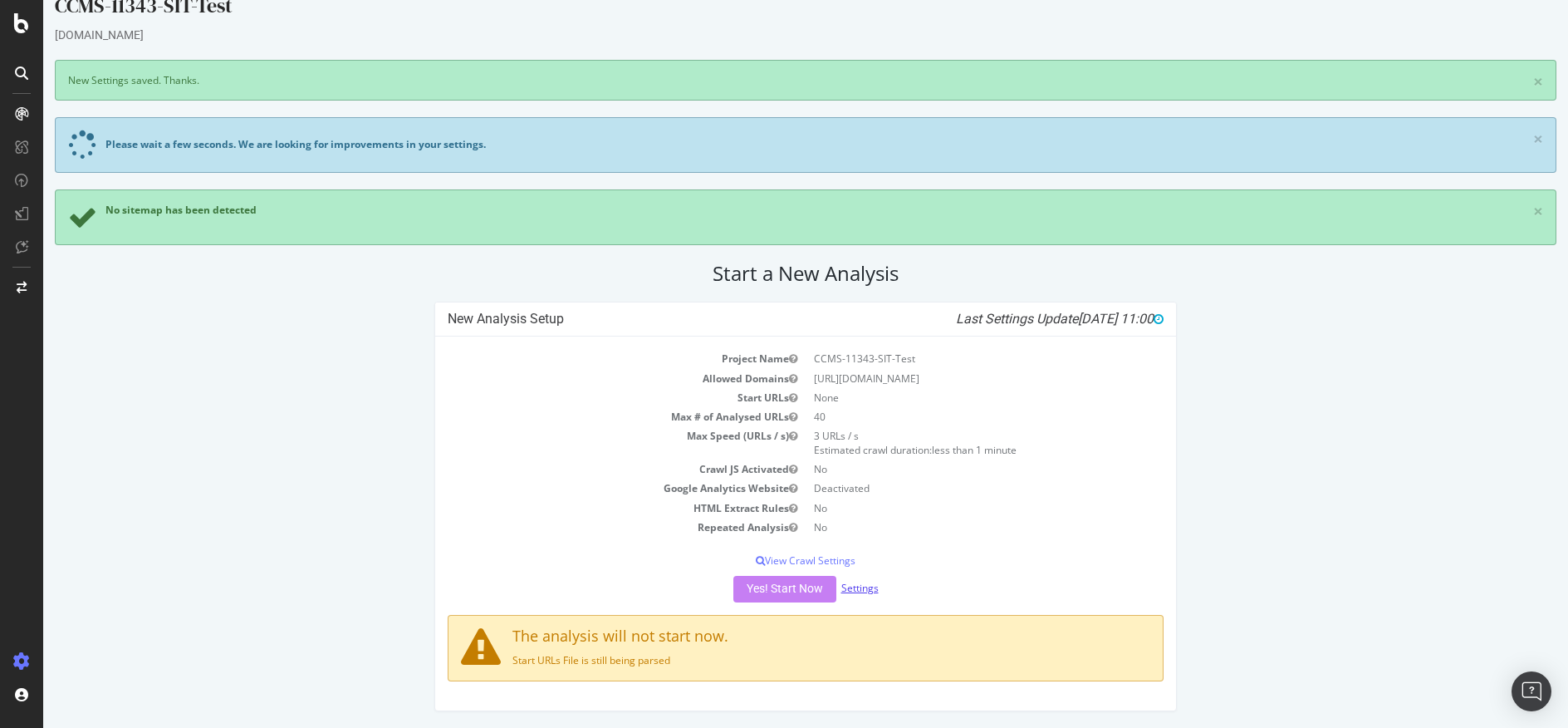
click at [858, 583] on link "Settings" at bounding box center [859, 588] width 37 height 14
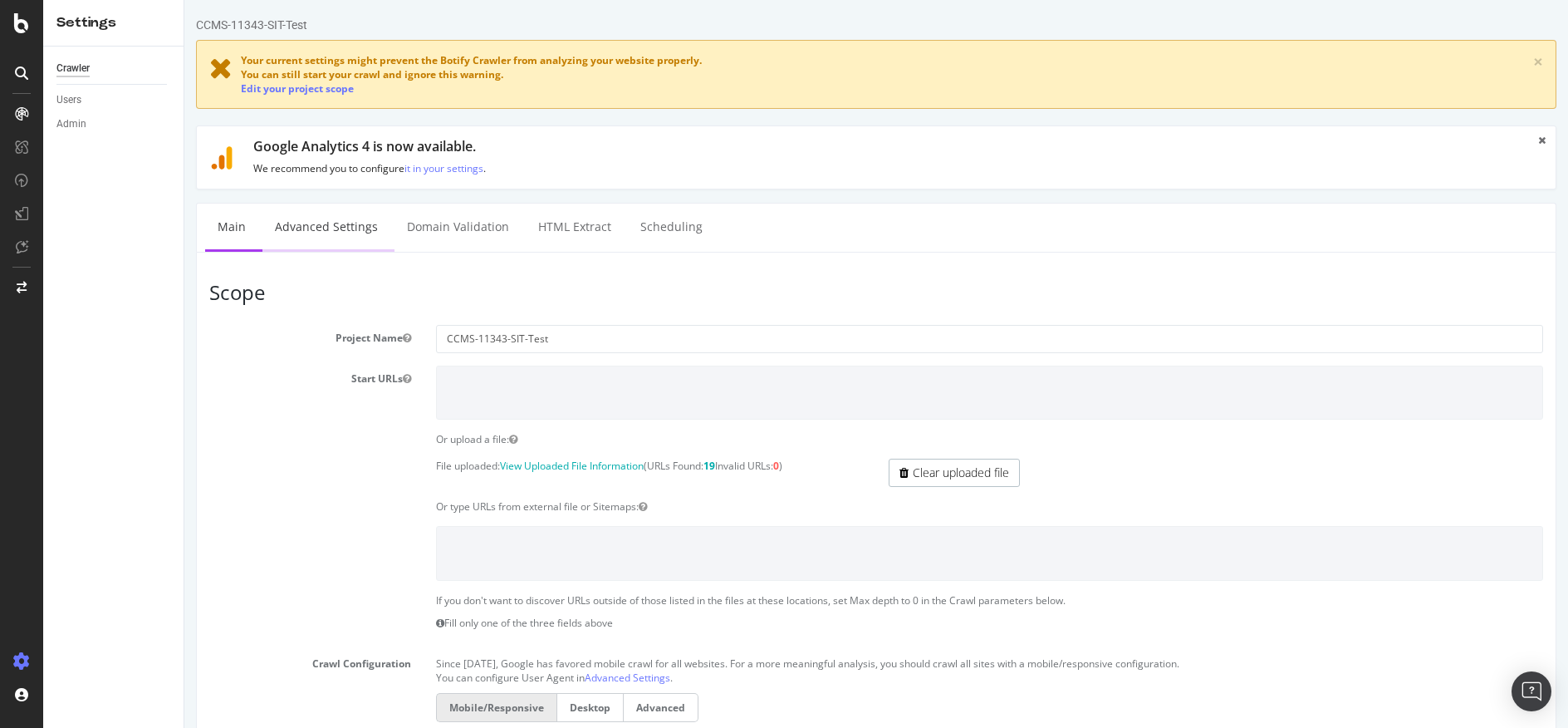
click at [357, 221] on link "Advanced Settings" at bounding box center [326, 226] width 128 height 46
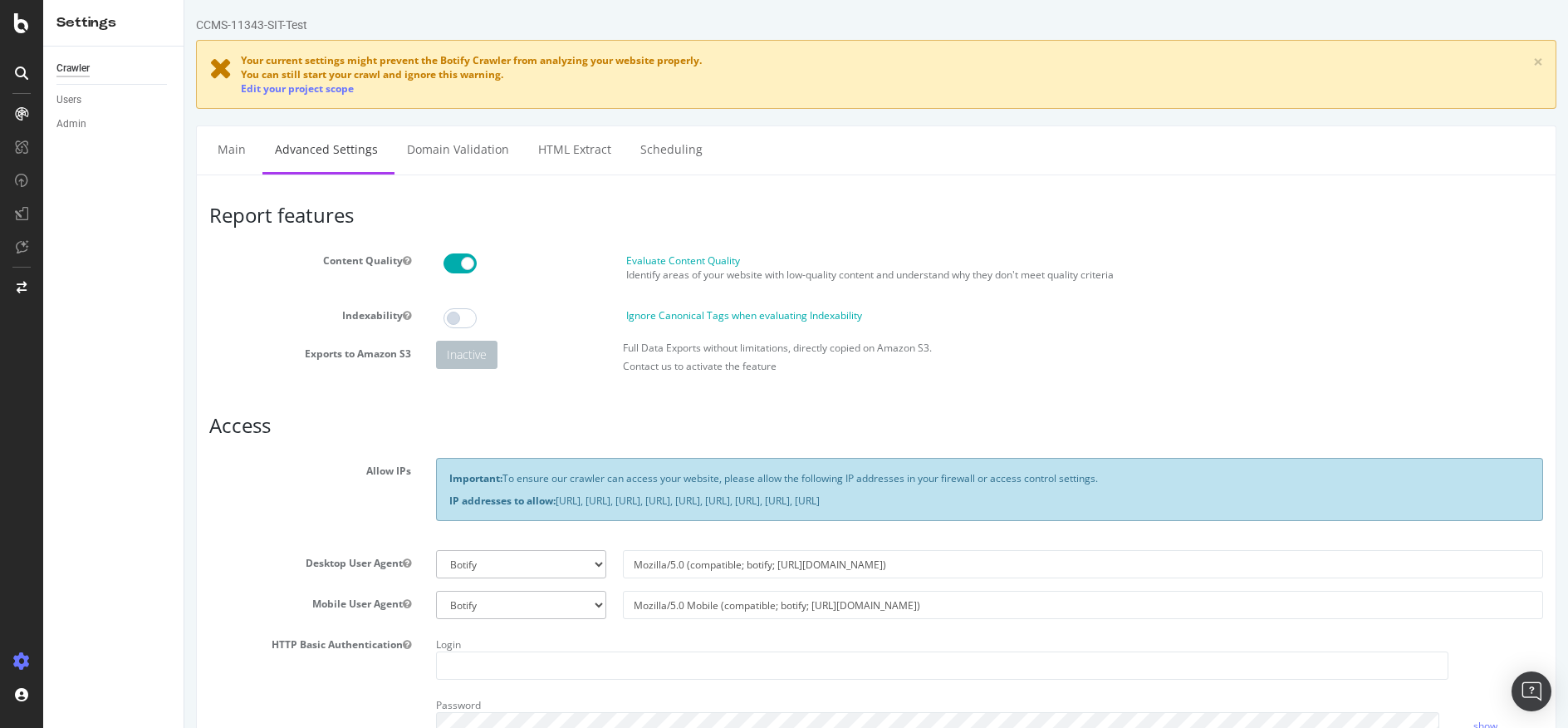
click at [467, 264] on span at bounding box center [460, 263] width 34 height 20
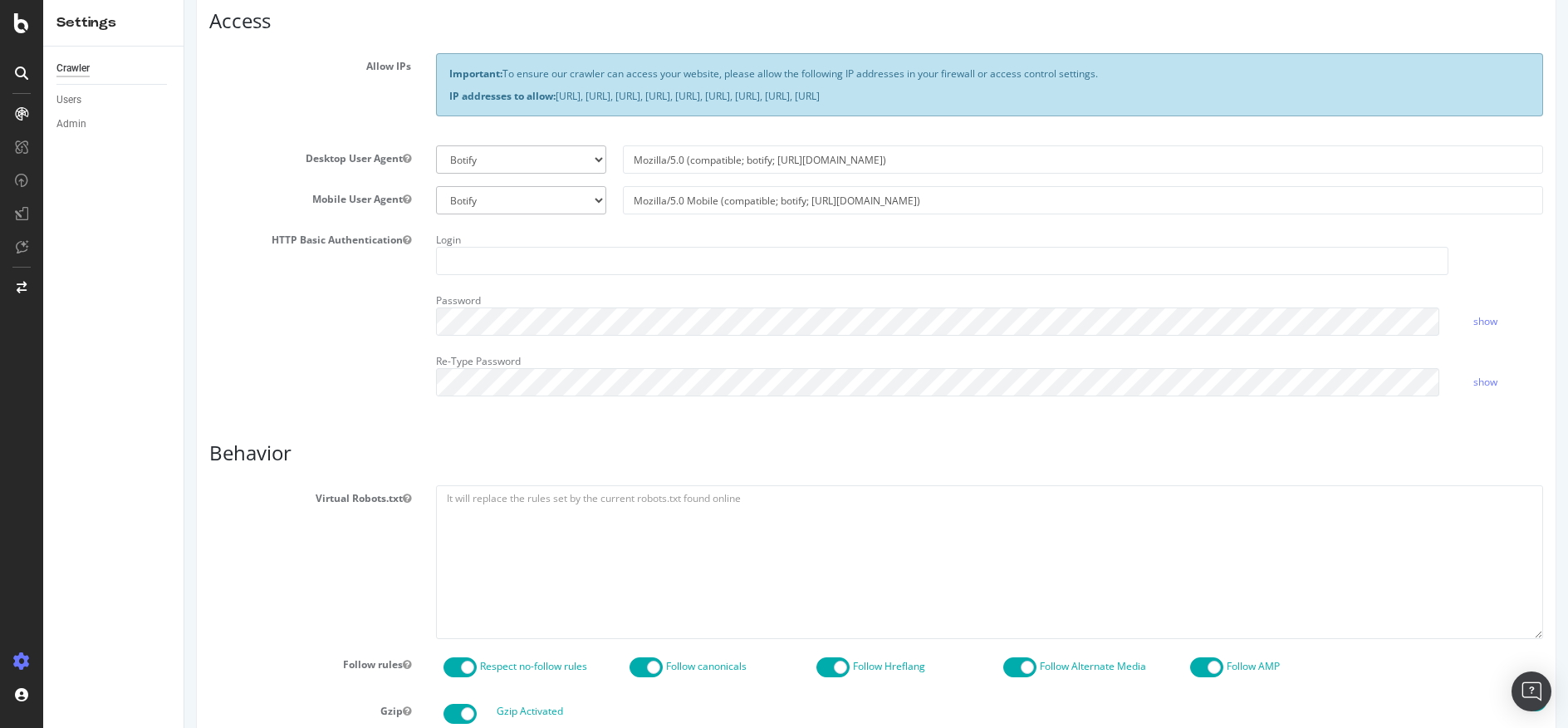
scroll to position [407, 0]
click at [514, 502] on textarea at bounding box center [989, 560] width 1107 height 153
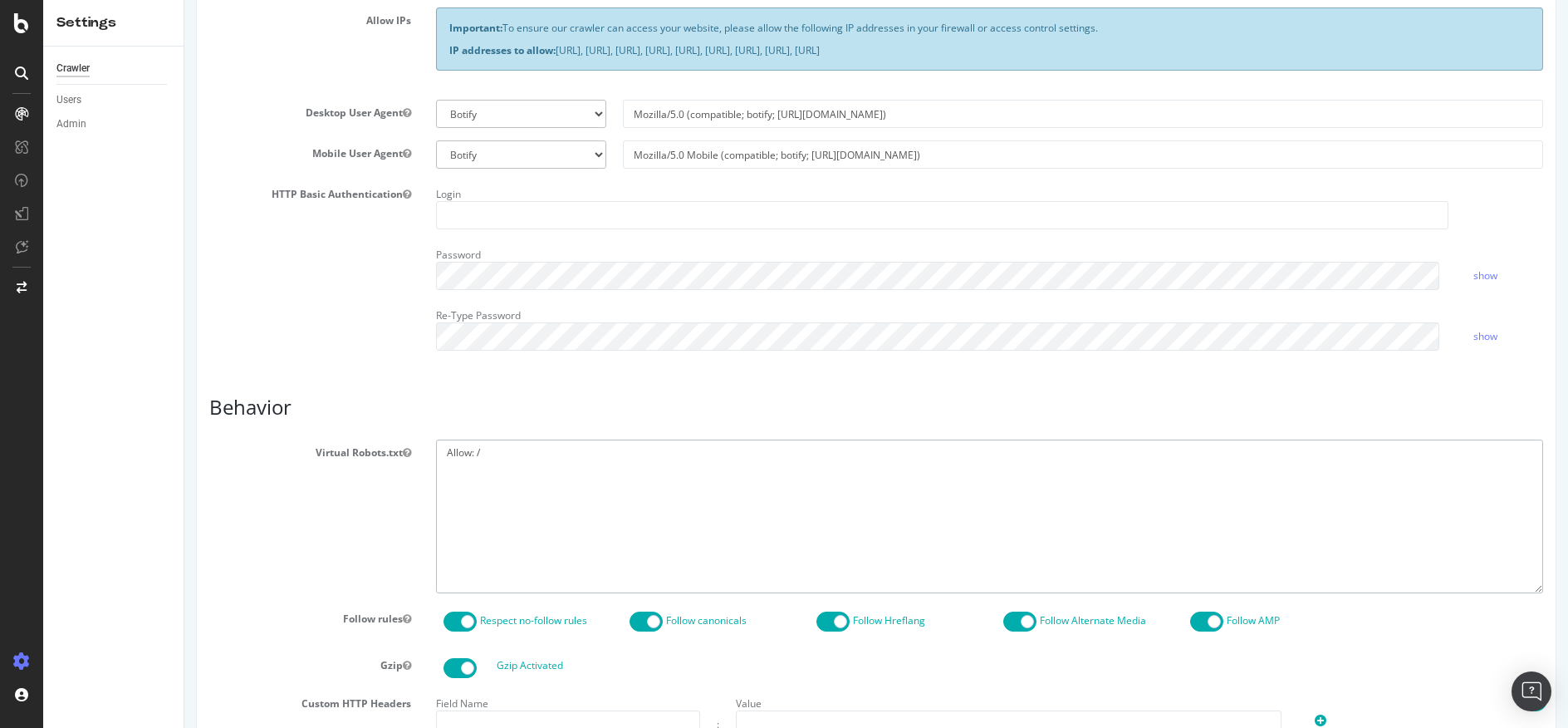
type textarea "Allow: /"
click at [446, 218] on input "text" at bounding box center [942, 215] width 1013 height 28
click at [487, 221] on input "text" at bounding box center [942, 215] width 1013 height 28
type input "dytest"
click at [1363, 440] on textarea "Allow: /" at bounding box center [989, 516] width 1107 height 153
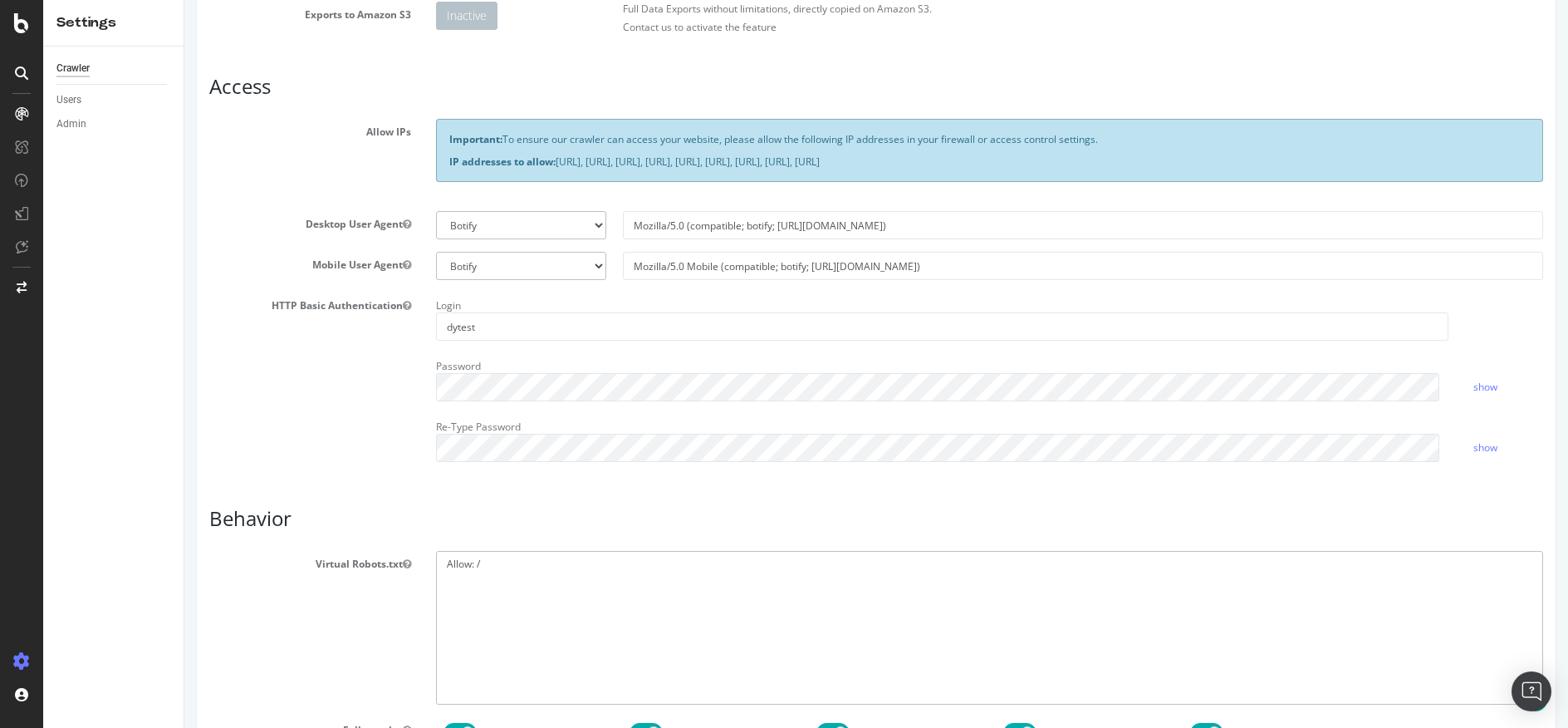
scroll to position [811, 0]
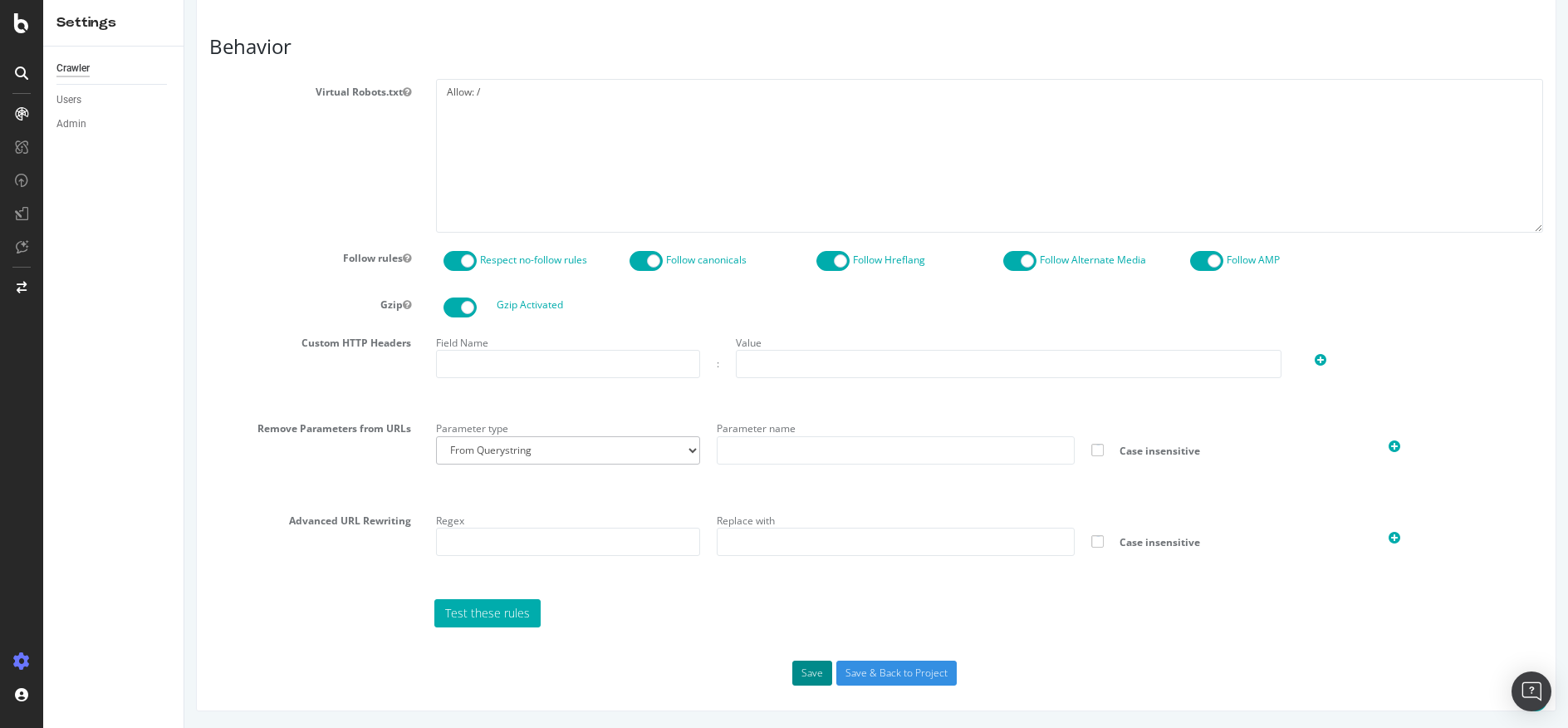
click at [796, 670] on button "Save" at bounding box center [812, 673] width 40 height 25
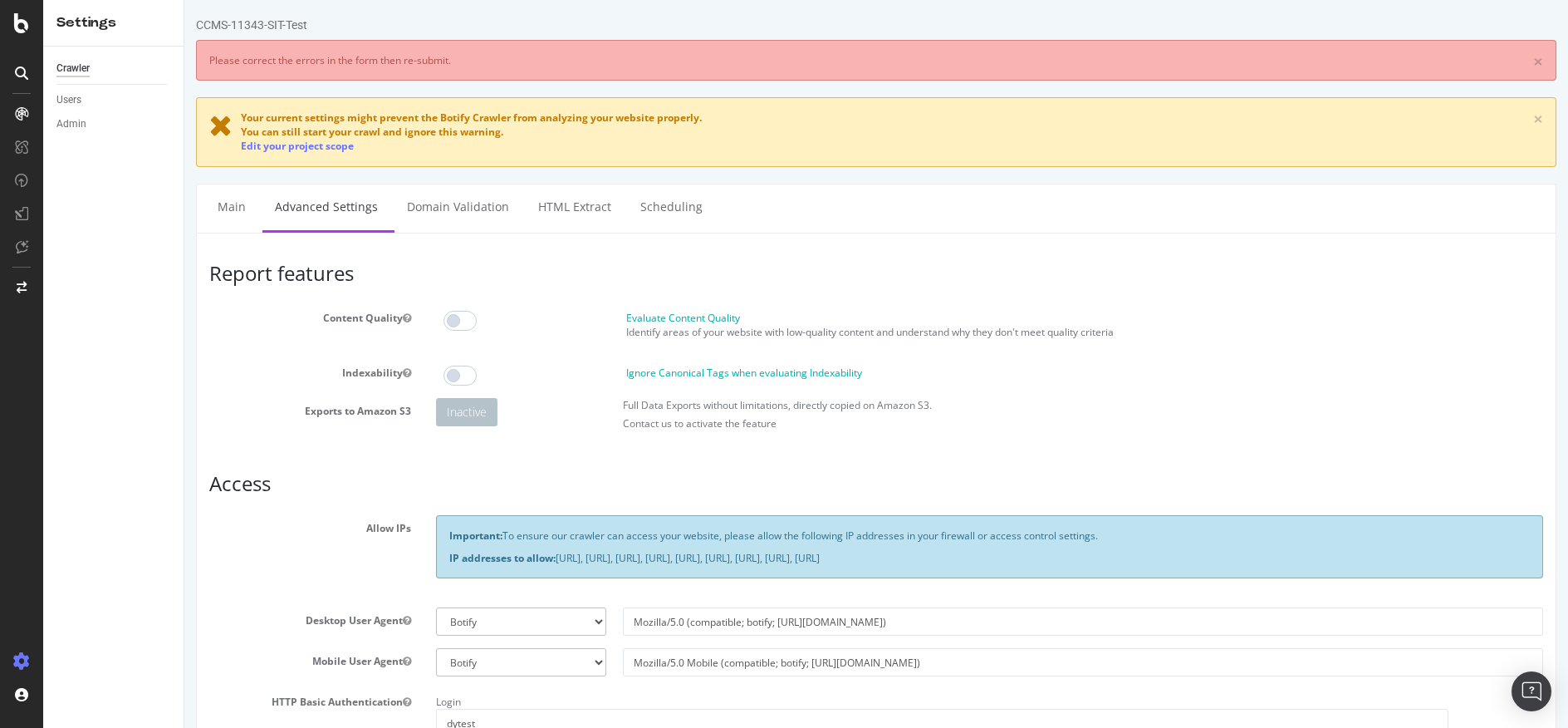
scroll to position [0, 0]
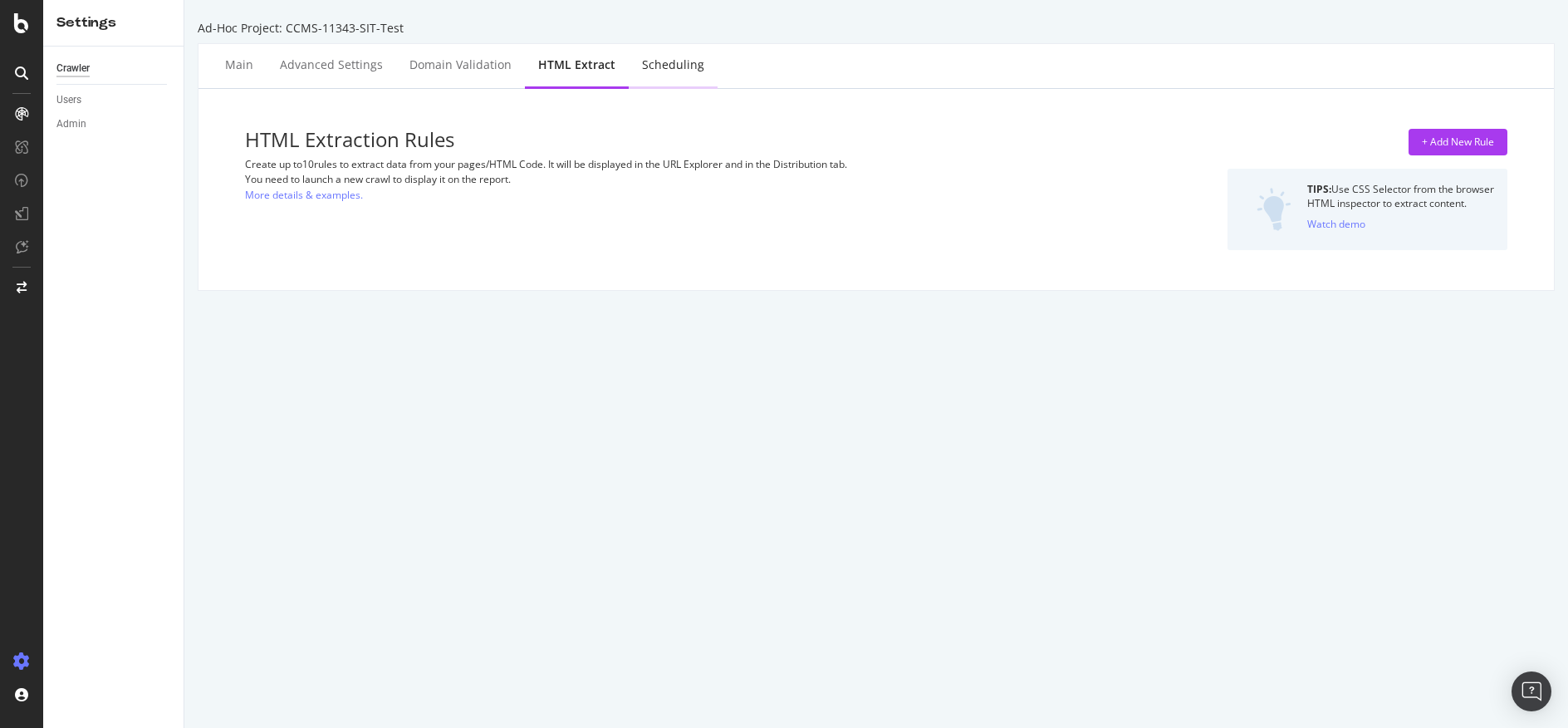
click at [631, 67] on div "Scheduling" at bounding box center [672, 65] width 89 height 46
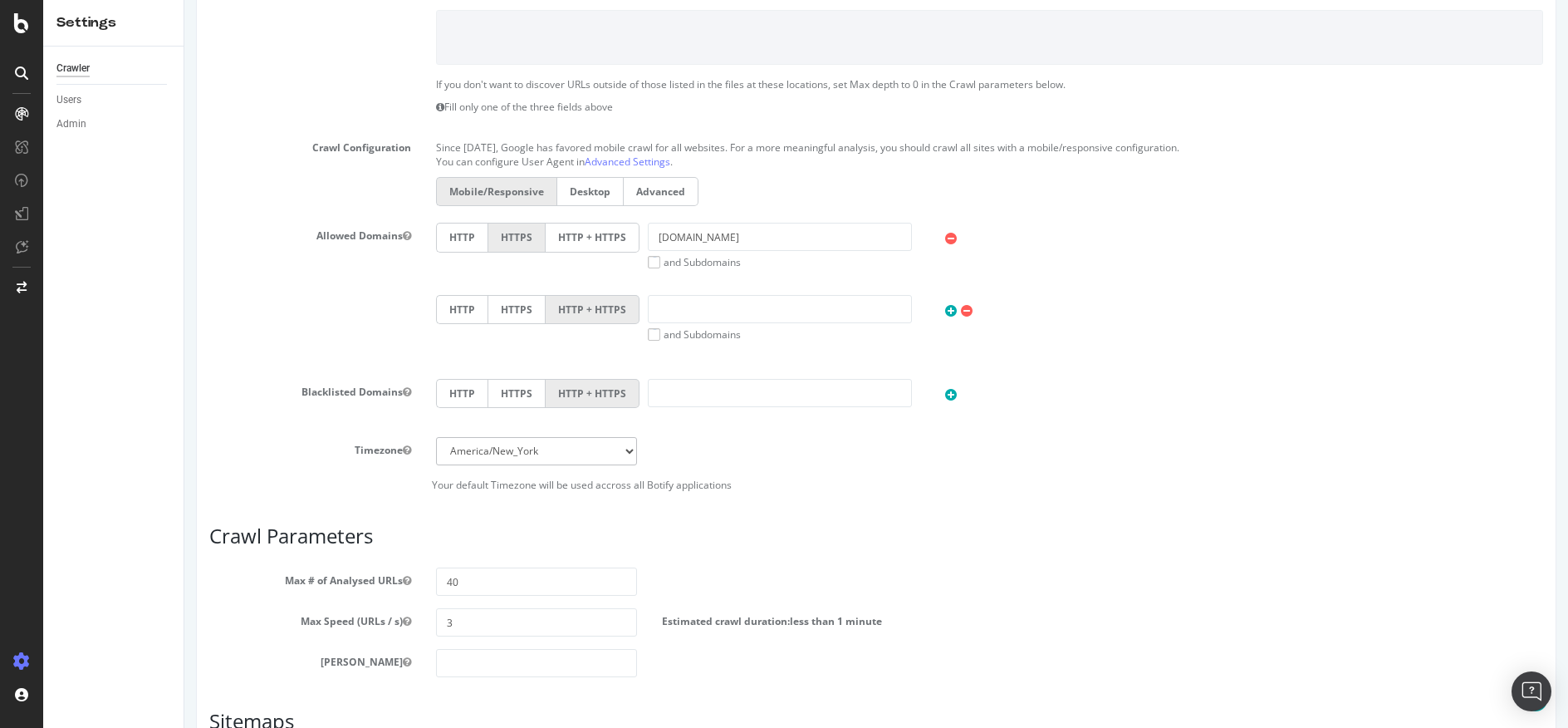
scroll to position [762, 0]
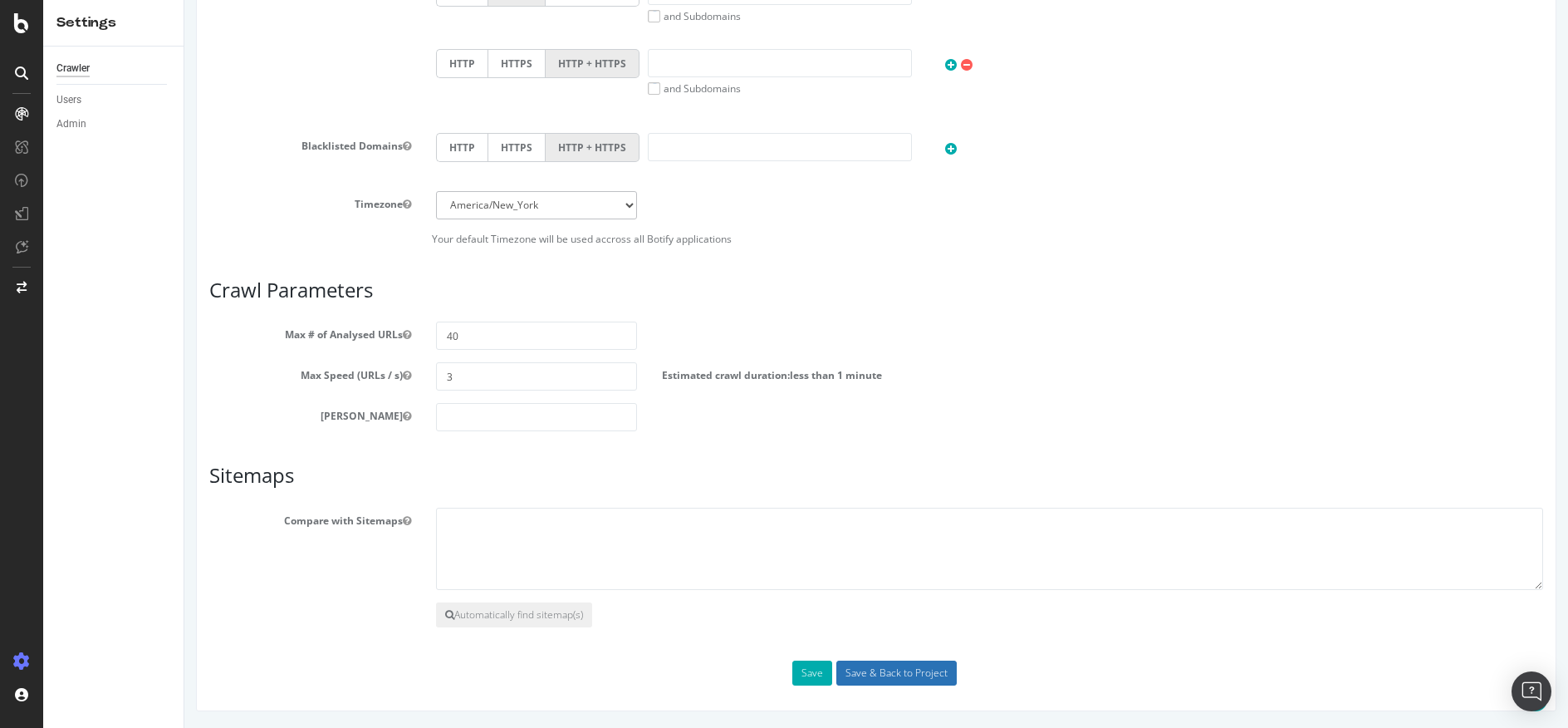
click at [871, 677] on input "Save & Back to Project" at bounding box center [896, 673] width 121 height 25
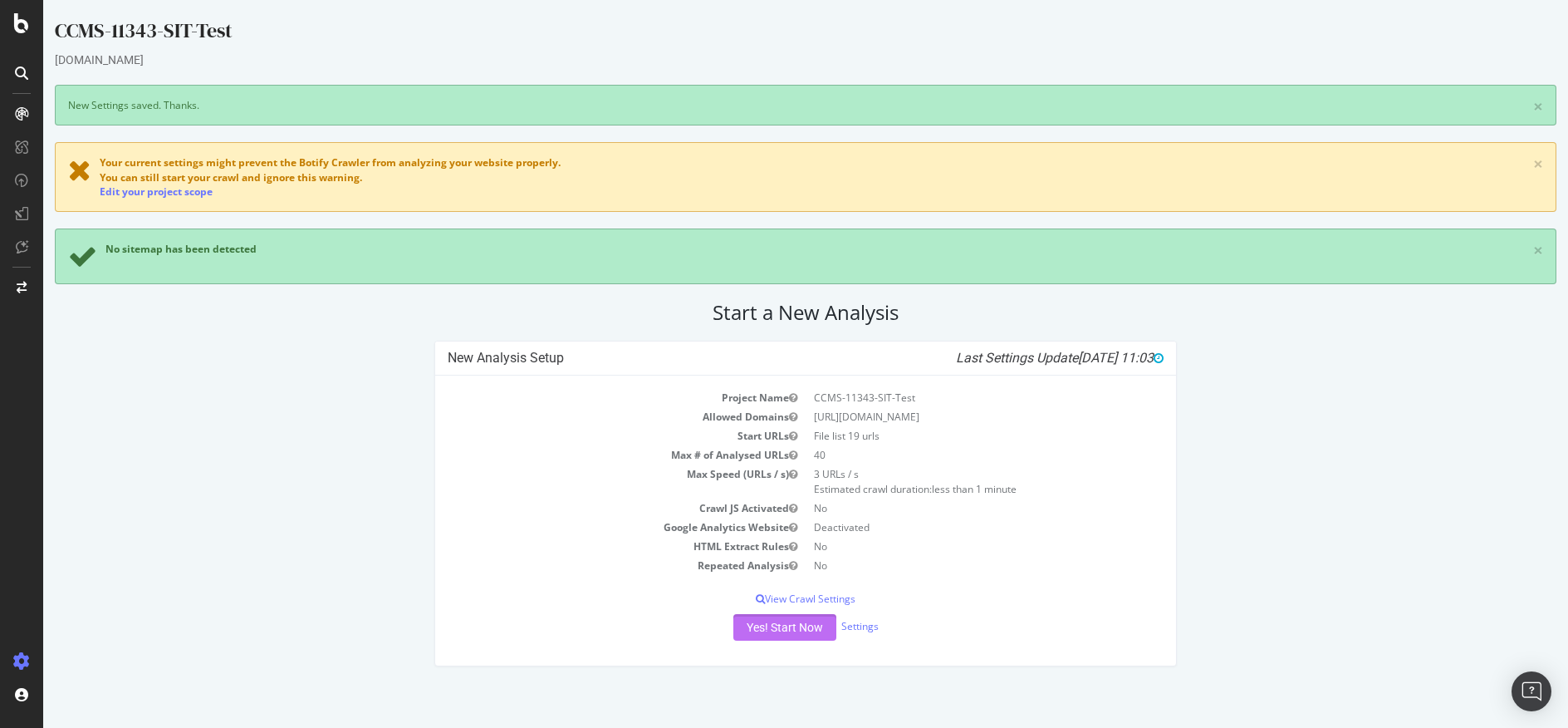
click at [792, 631] on button "Yes! Start Now" at bounding box center [785, 627] width 103 height 27
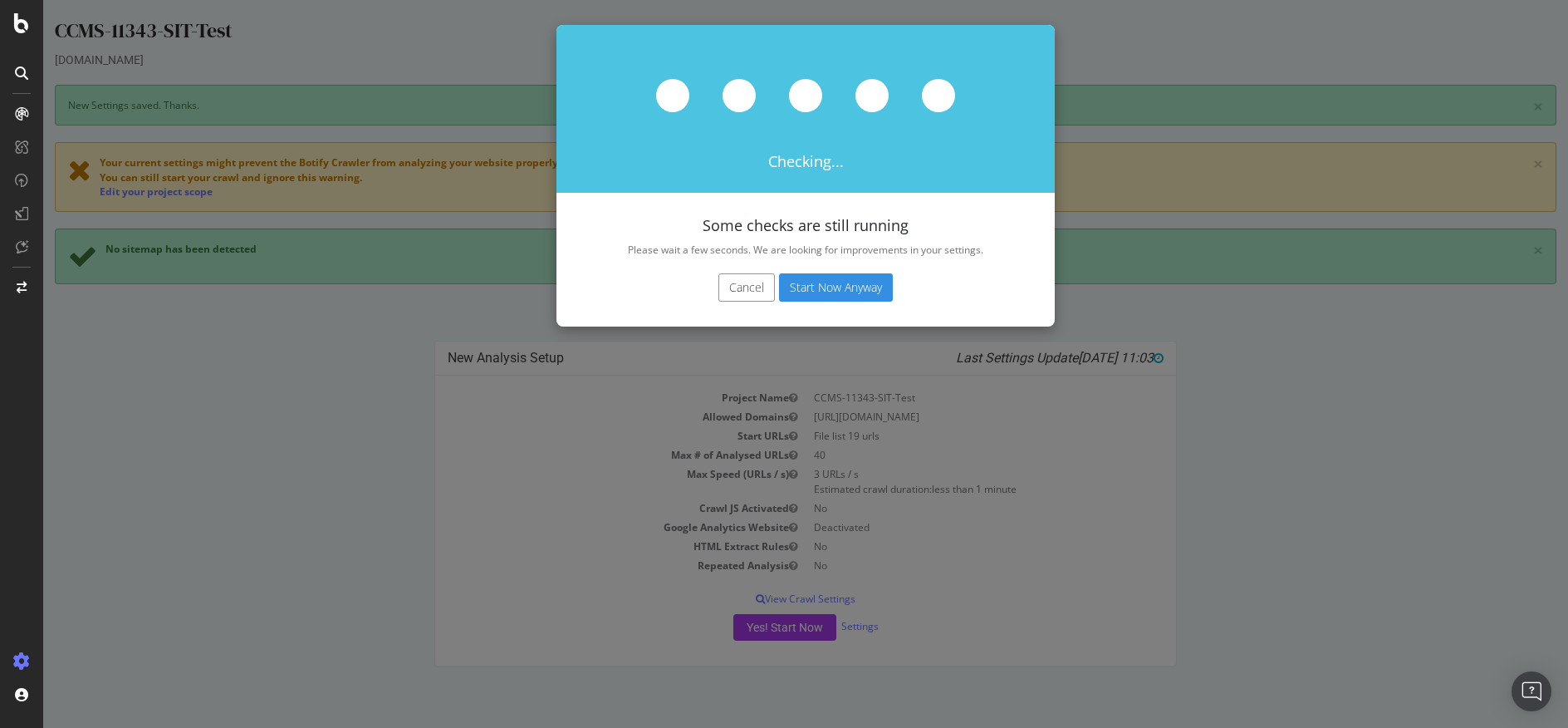
click at [864, 289] on button "Start Now Anyway" at bounding box center [836, 287] width 114 height 28
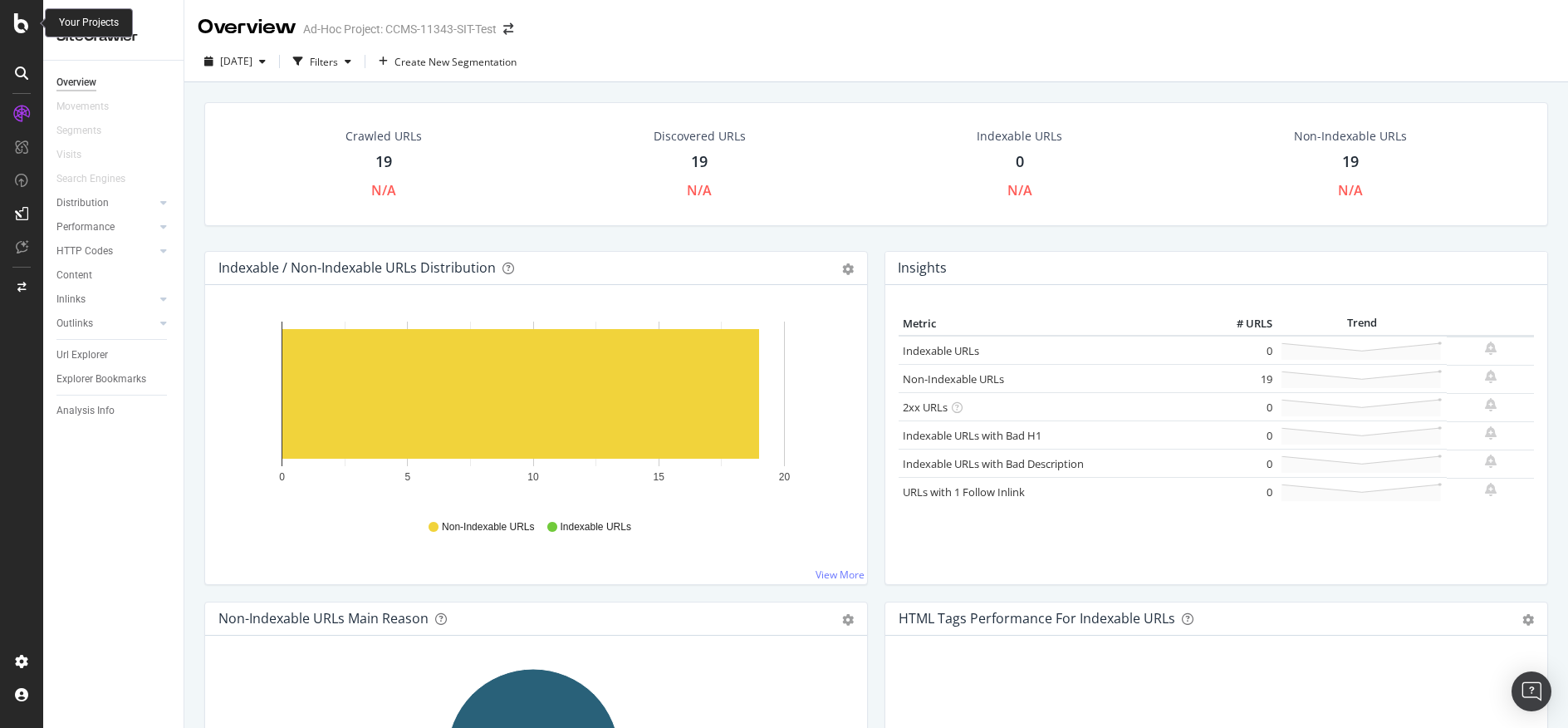
click at [22, 28] on icon at bounding box center [21, 22] width 15 height 20
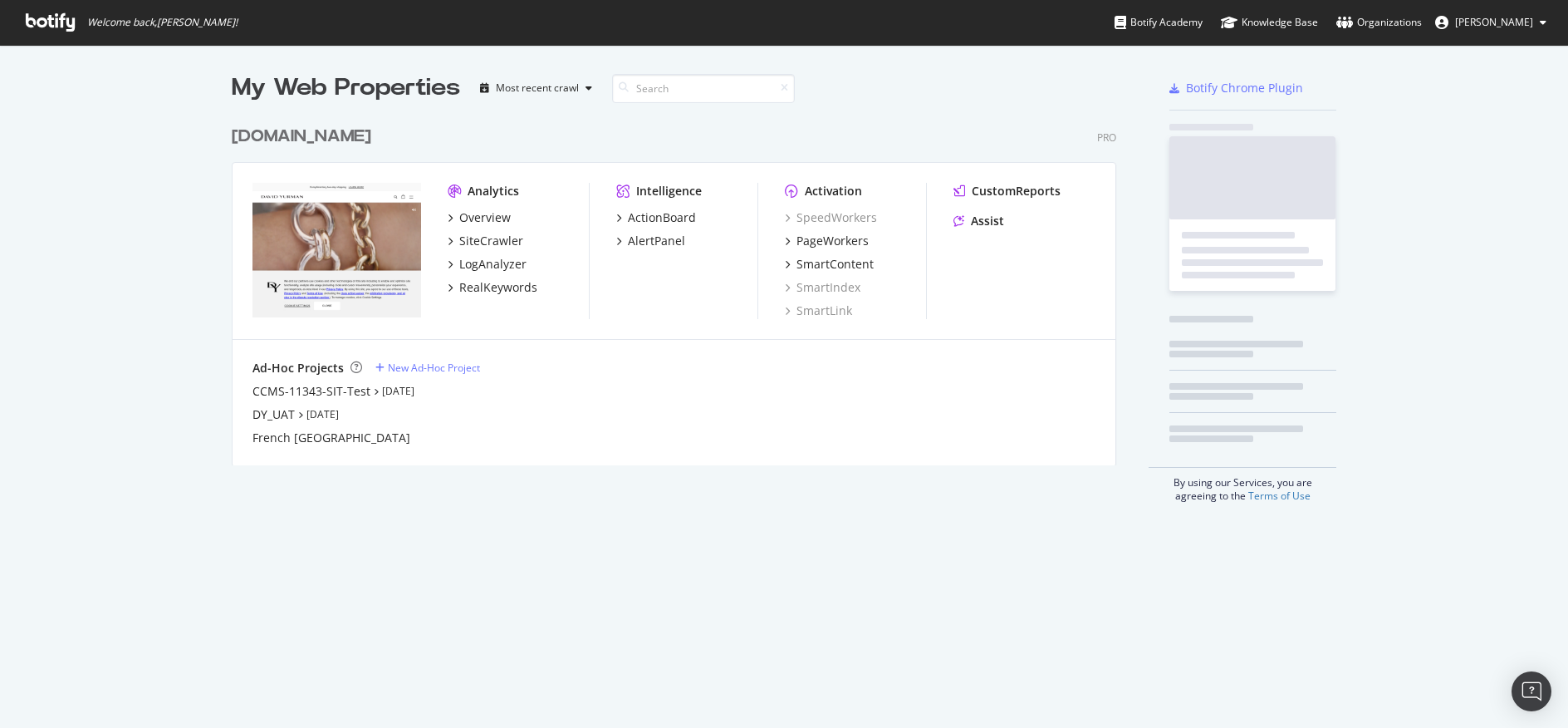
scroll to position [715, 1543]
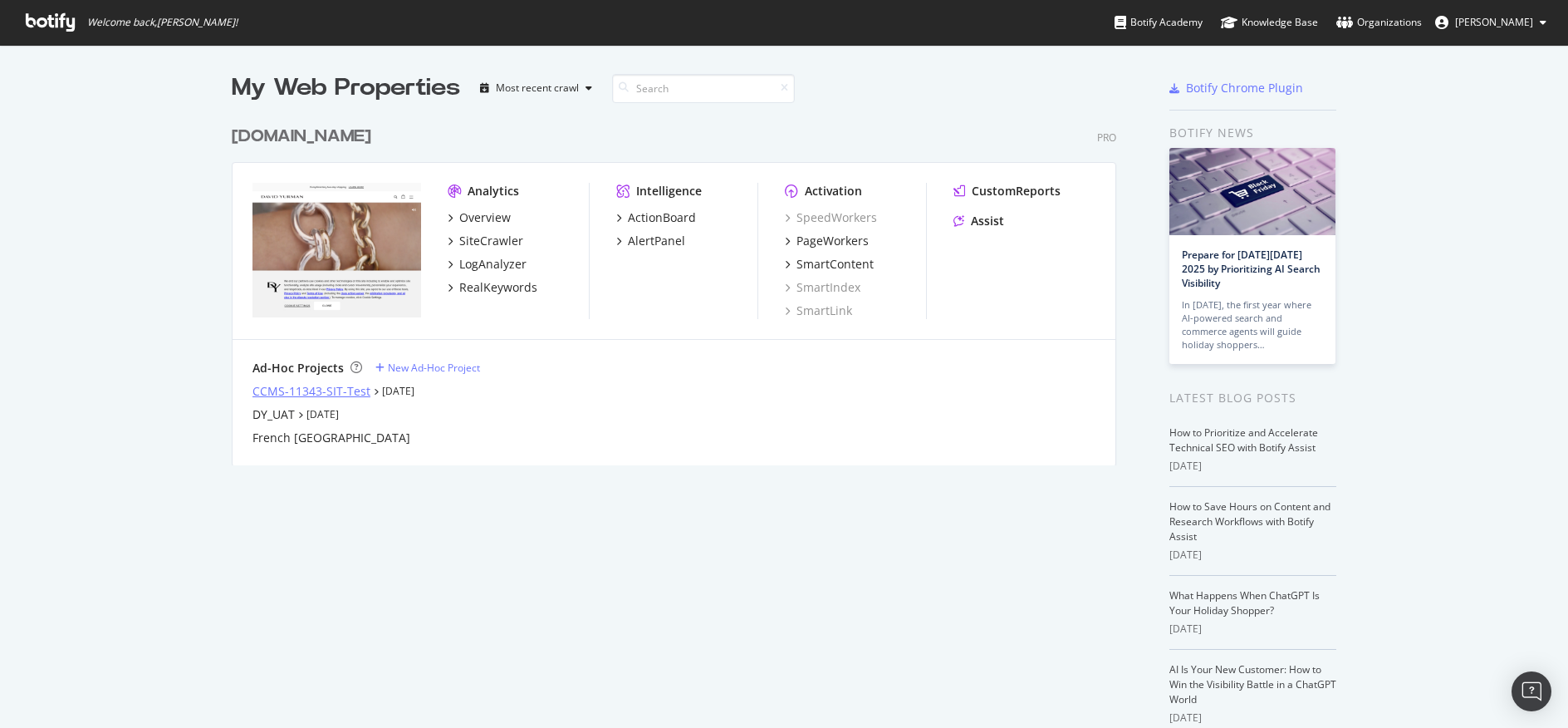
click at [284, 390] on div "CCMS-11343-SIT-Test" at bounding box center [311, 391] width 118 height 16
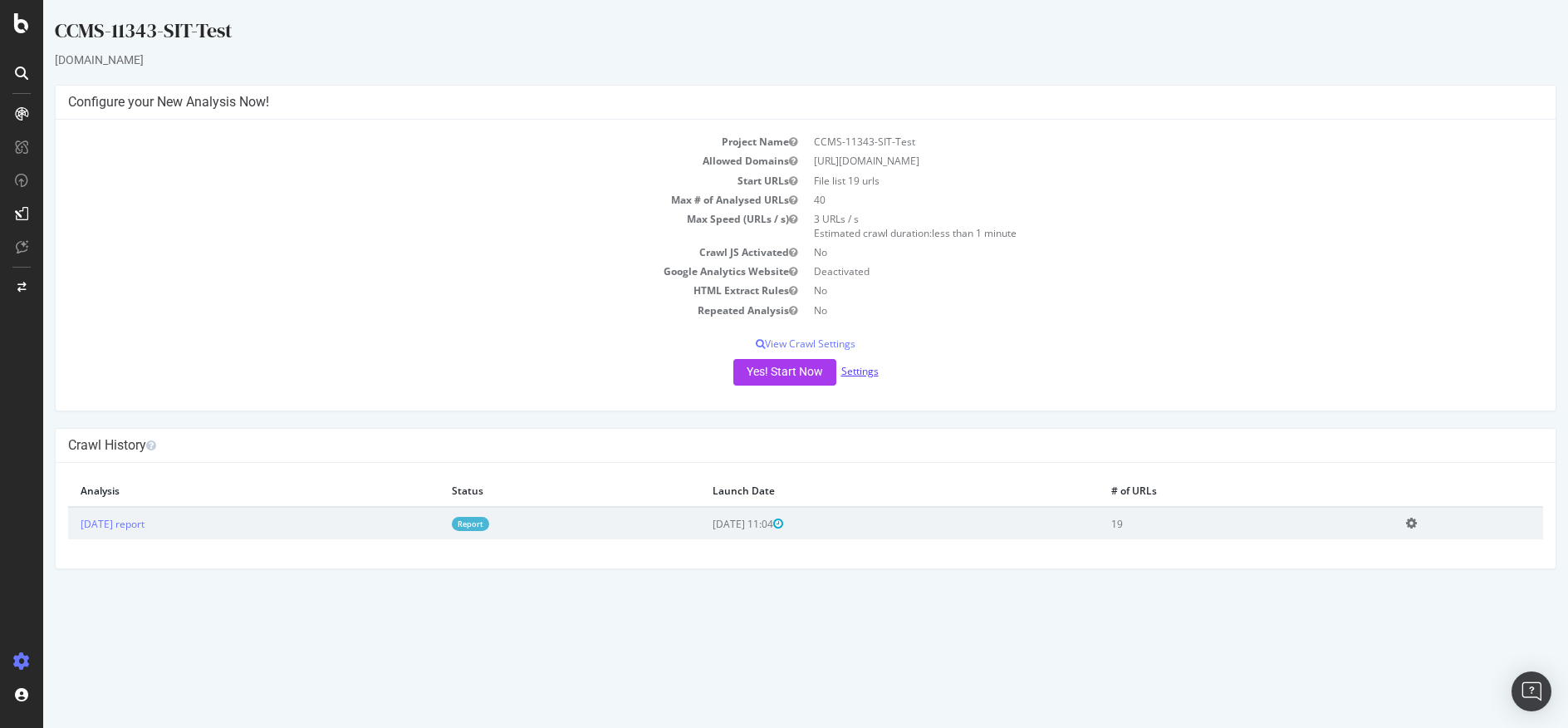
click at [849, 373] on link "Settings" at bounding box center [859, 370] width 37 height 14
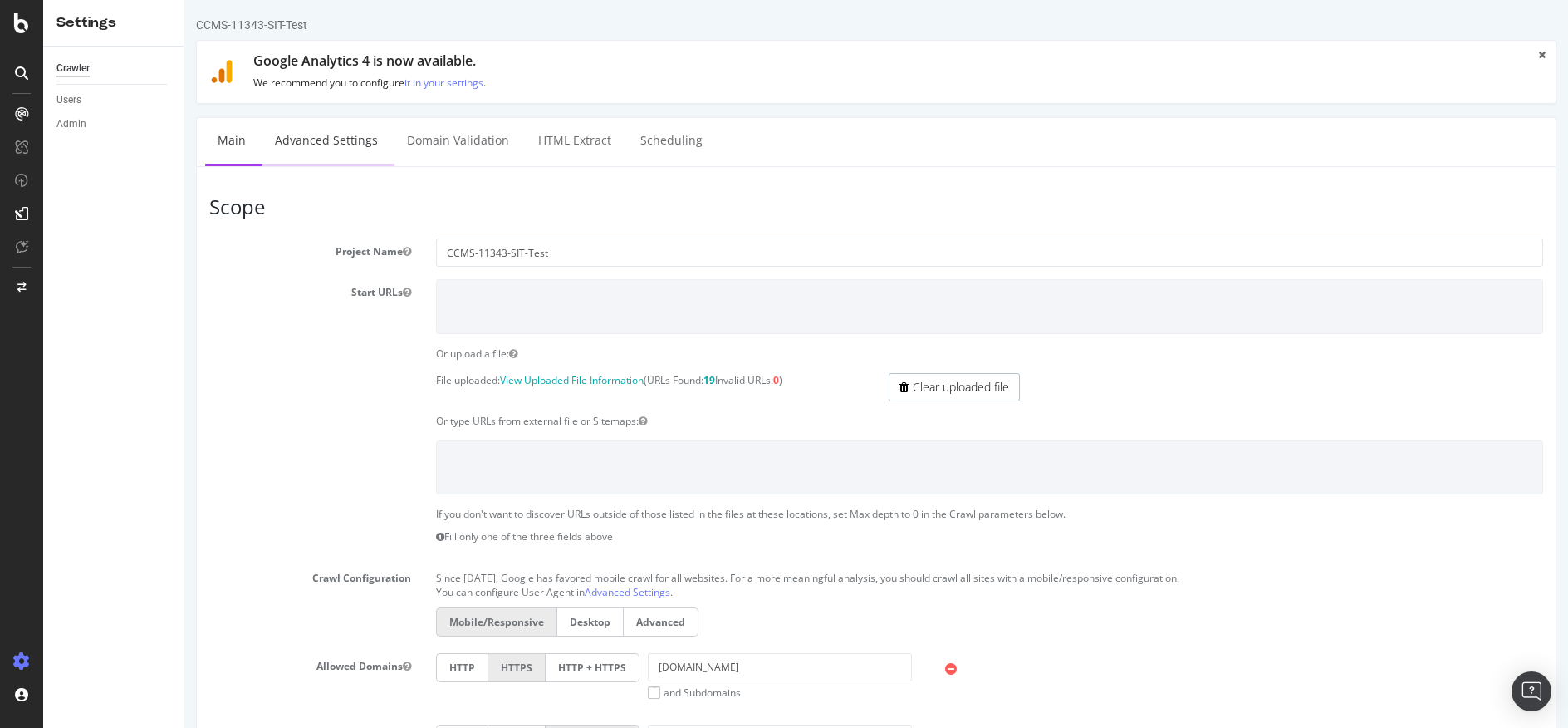
click at [336, 142] on link "Advanced Settings" at bounding box center [326, 140] width 128 height 46
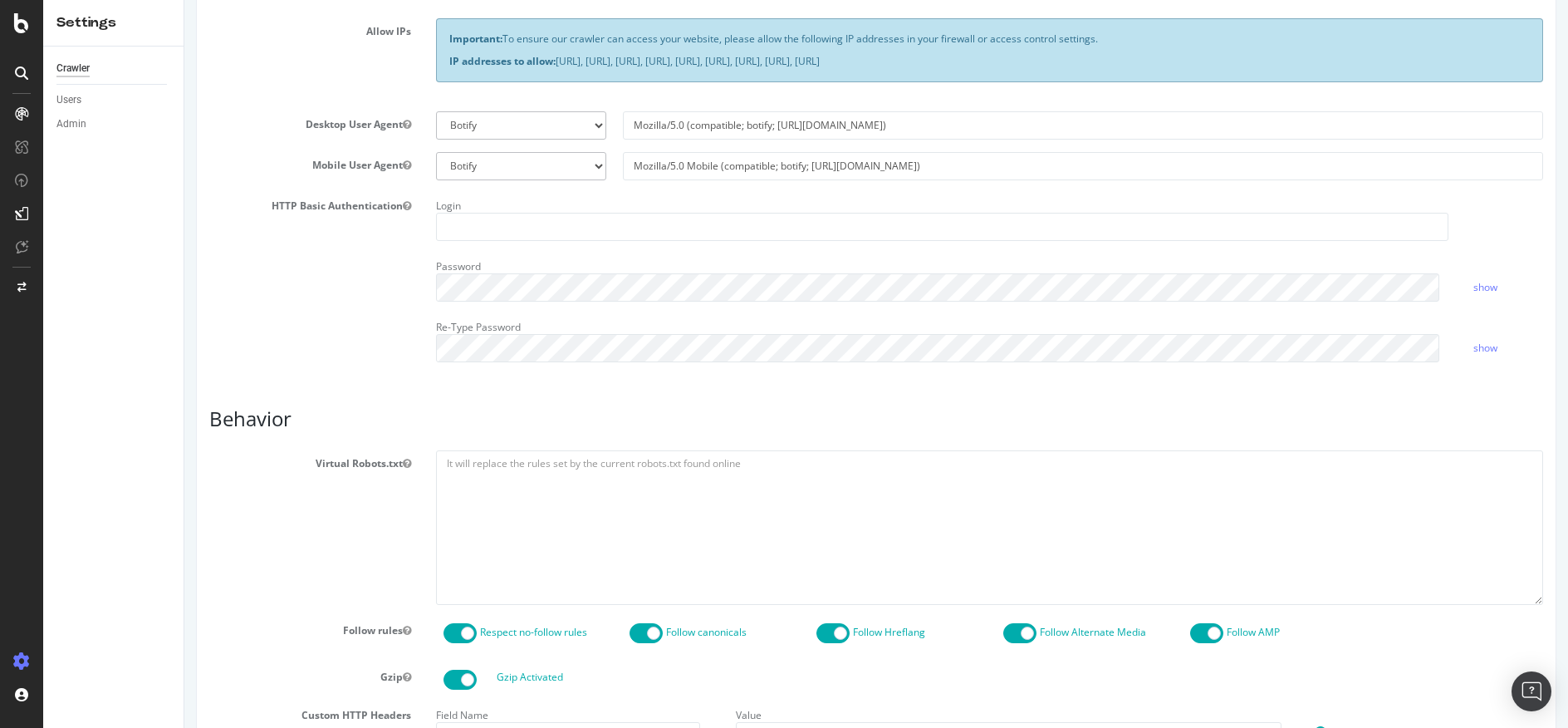
scroll to position [400, 0]
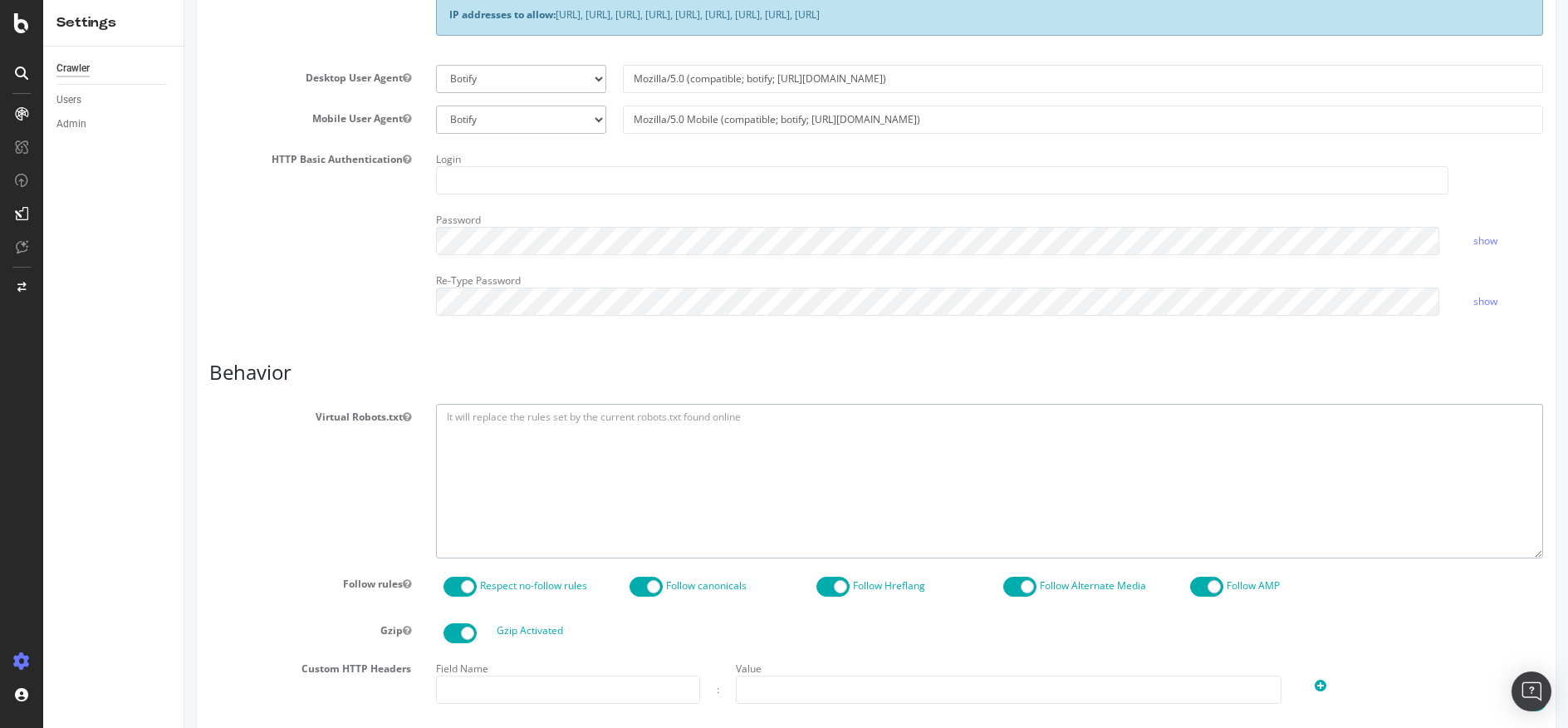
click at [482, 414] on textarea at bounding box center [989, 481] width 1107 height 153
paste textarea "User-agent: * allow: /"
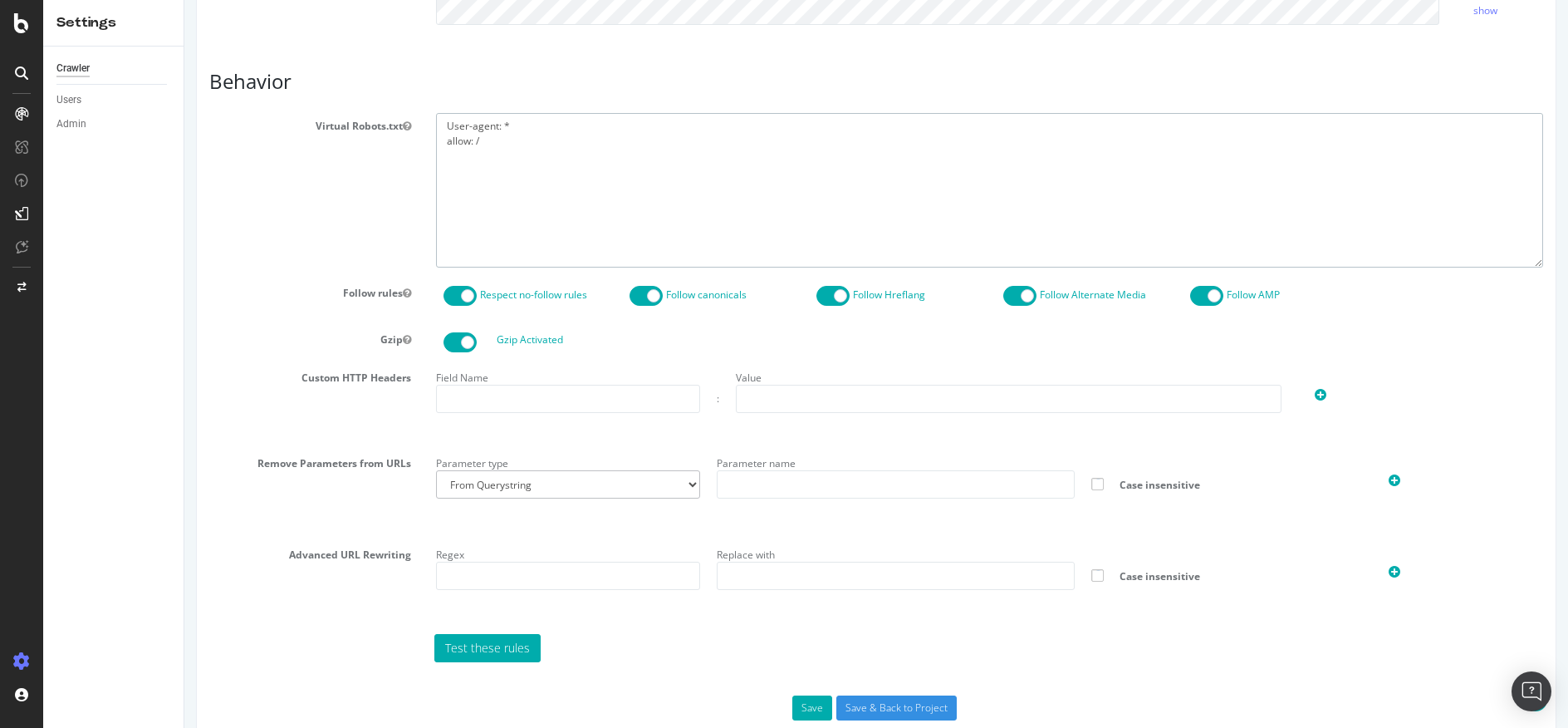
scroll to position [725, 0]
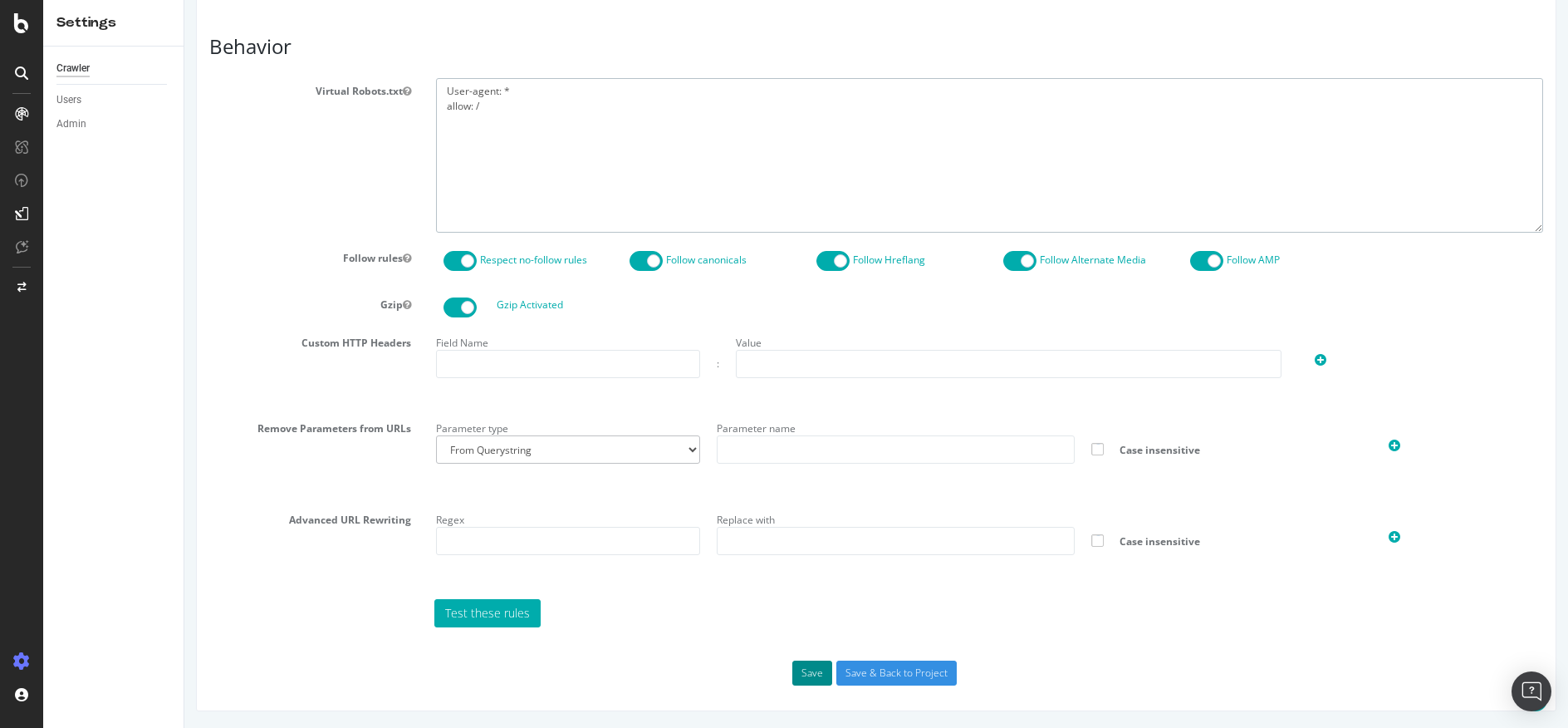
type textarea "User-agent: * allow: /"
click at [811, 674] on button "Save" at bounding box center [812, 673] width 40 height 25
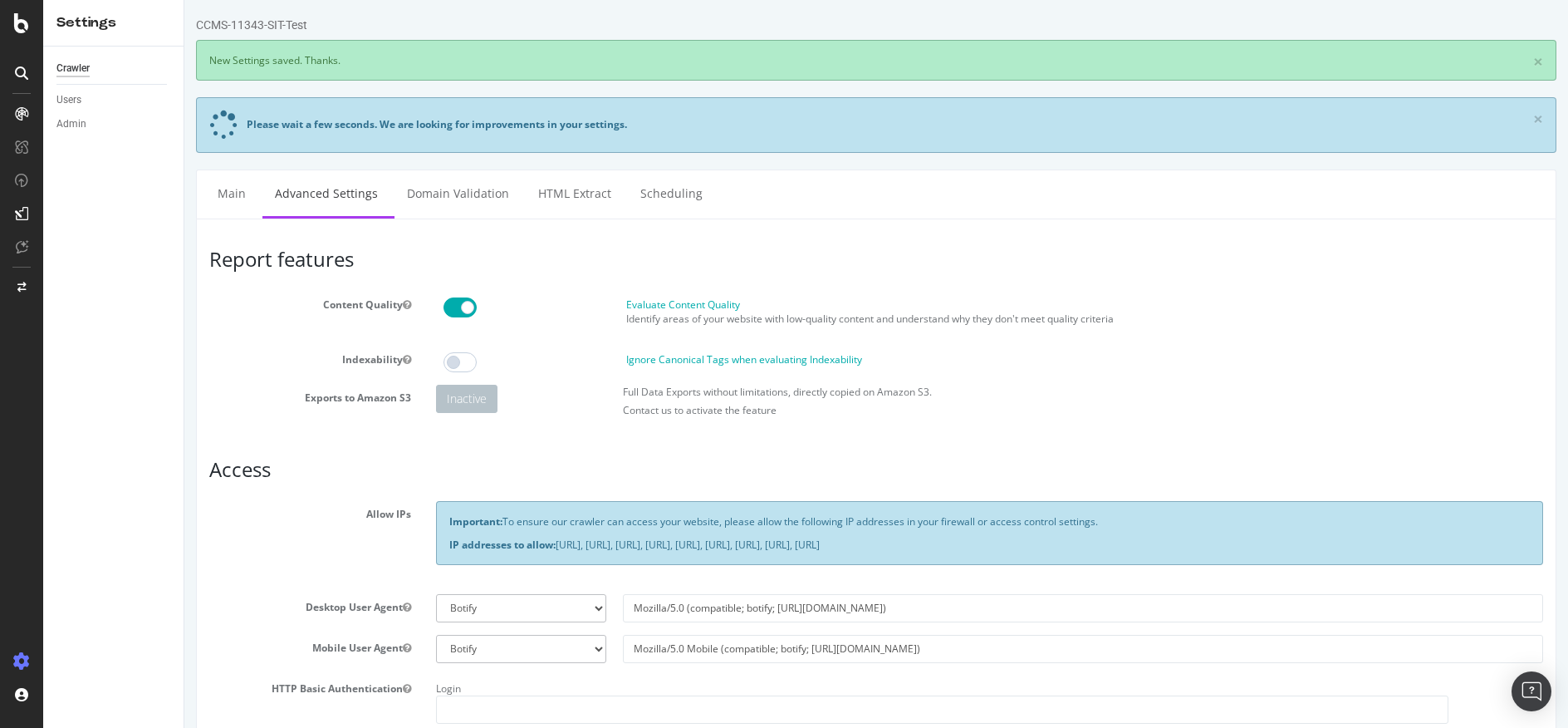
scroll to position [0, 0]
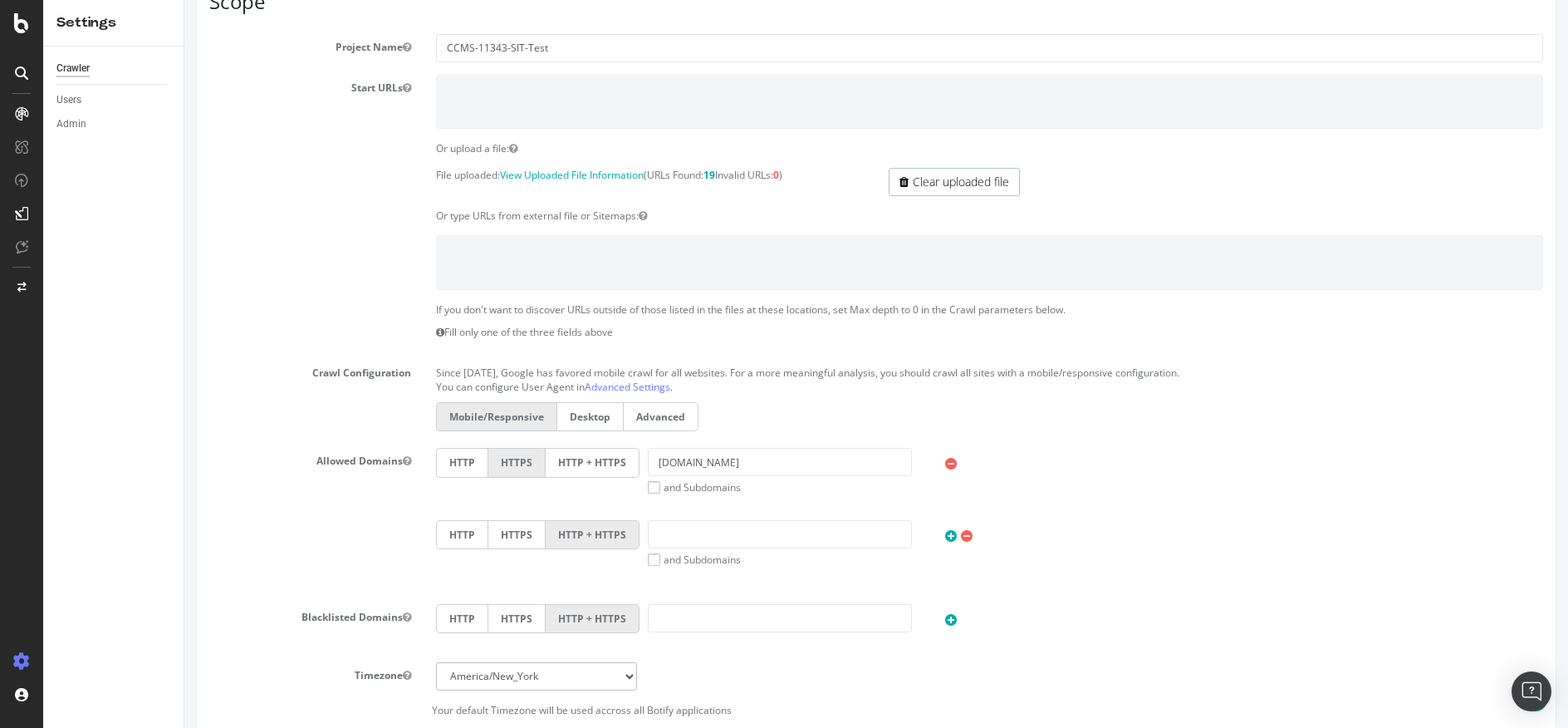
scroll to position [314, 0]
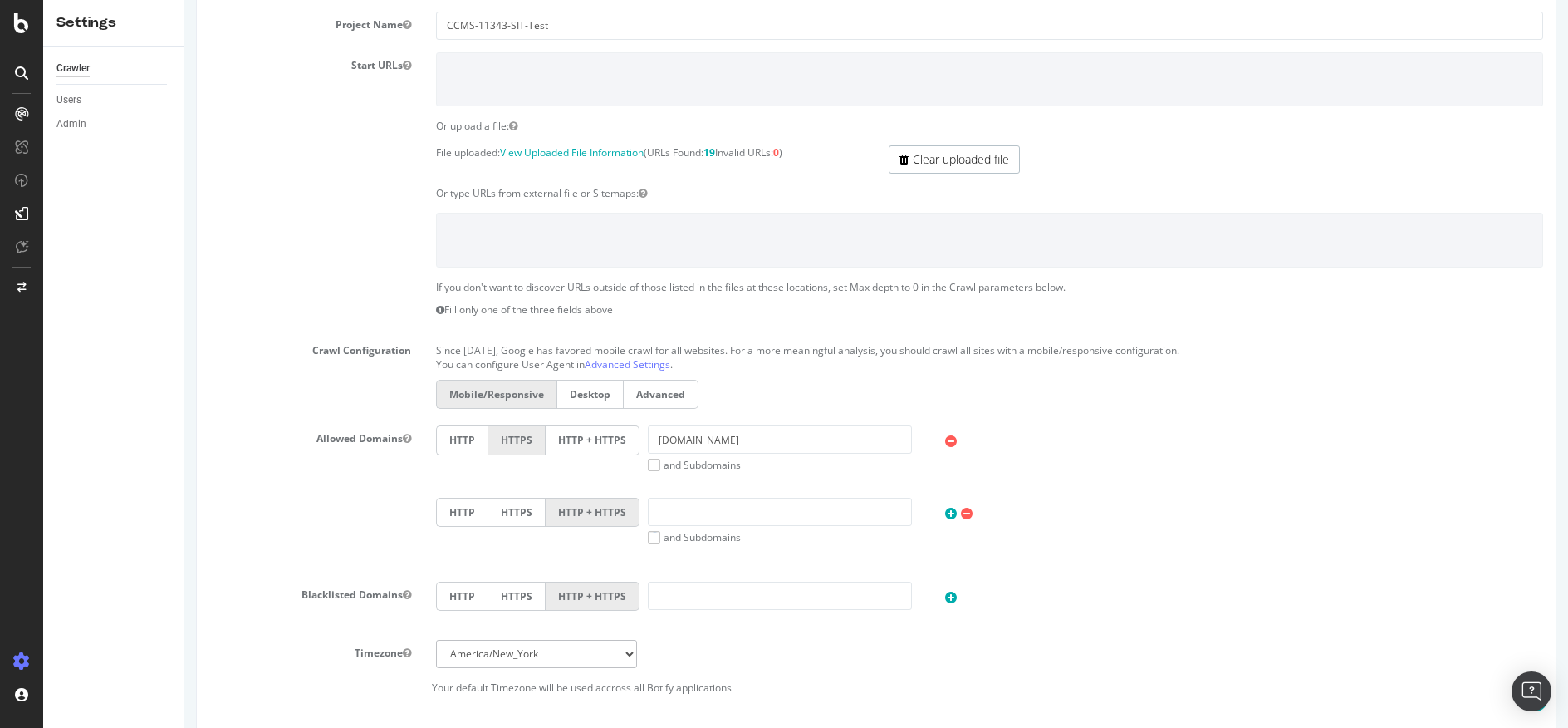
click at [578, 432] on label "HTTP + HTTPS" at bounding box center [592, 440] width 94 height 29
click at [184, 0] on input "HTTP + HTTPS" at bounding box center [184, 0] width 0 height 0
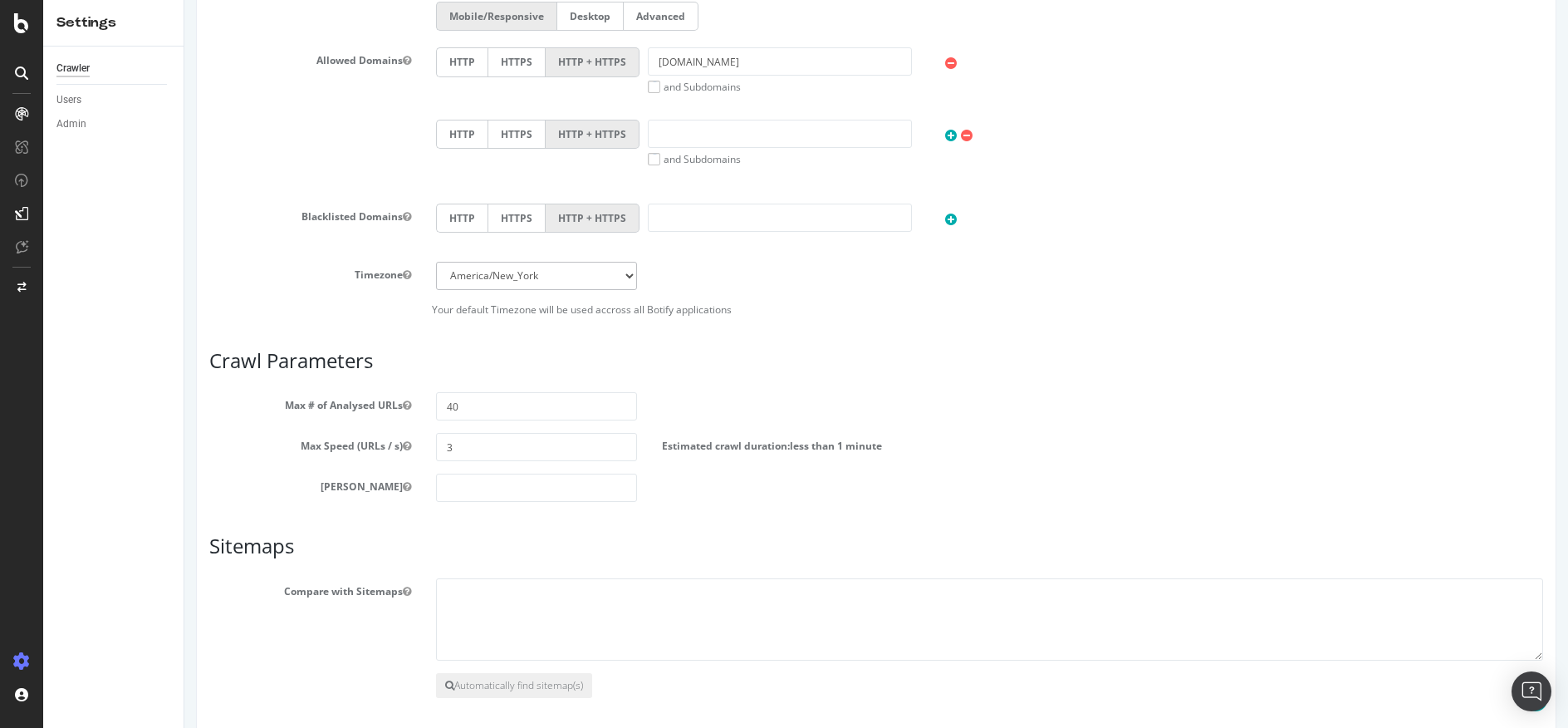
scroll to position [762, 0]
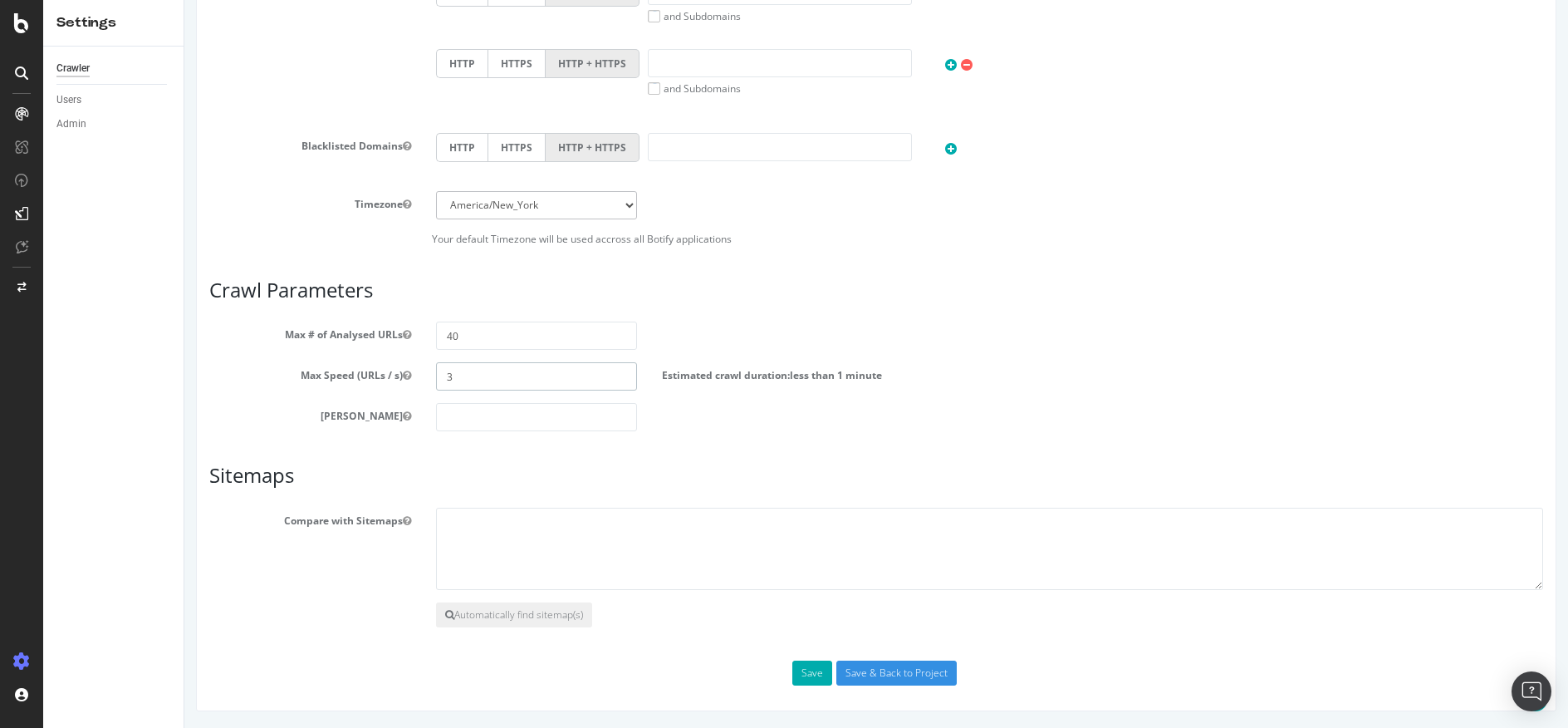
click at [449, 382] on input "3" at bounding box center [536, 376] width 201 height 28
type input "4"
click at [812, 667] on button "Save" at bounding box center [812, 673] width 40 height 25
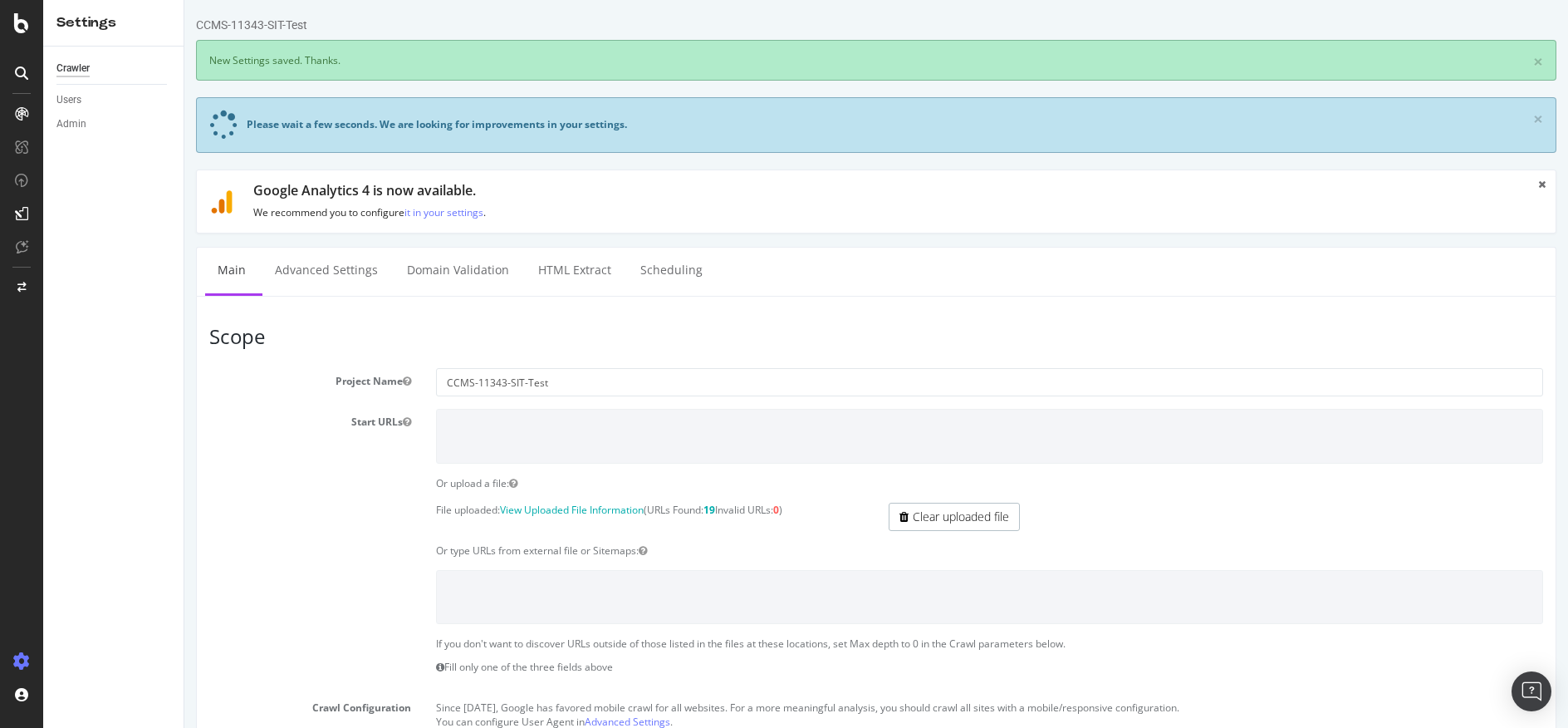
scroll to position [0, 0]
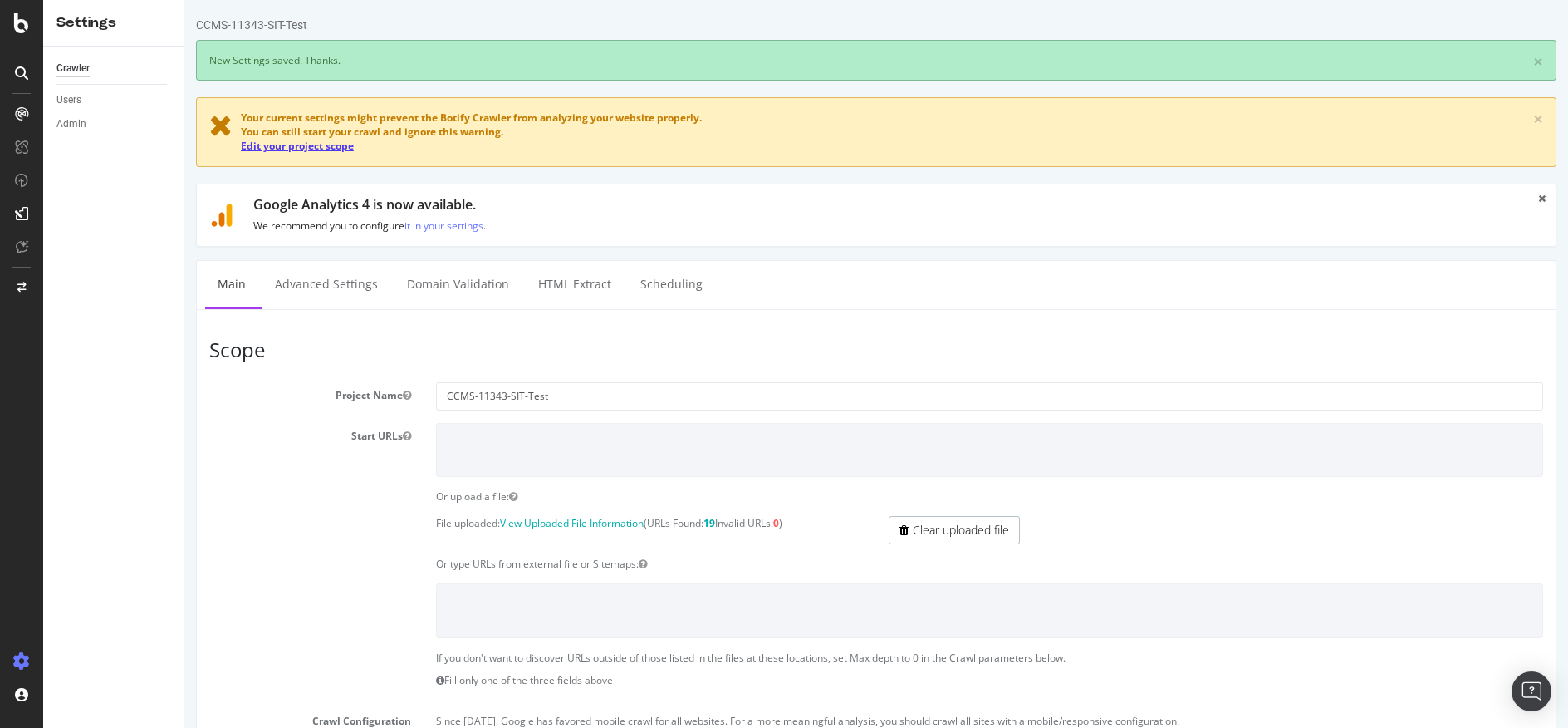
click at [288, 147] on link "Edit your project scope" at bounding box center [297, 146] width 113 height 14
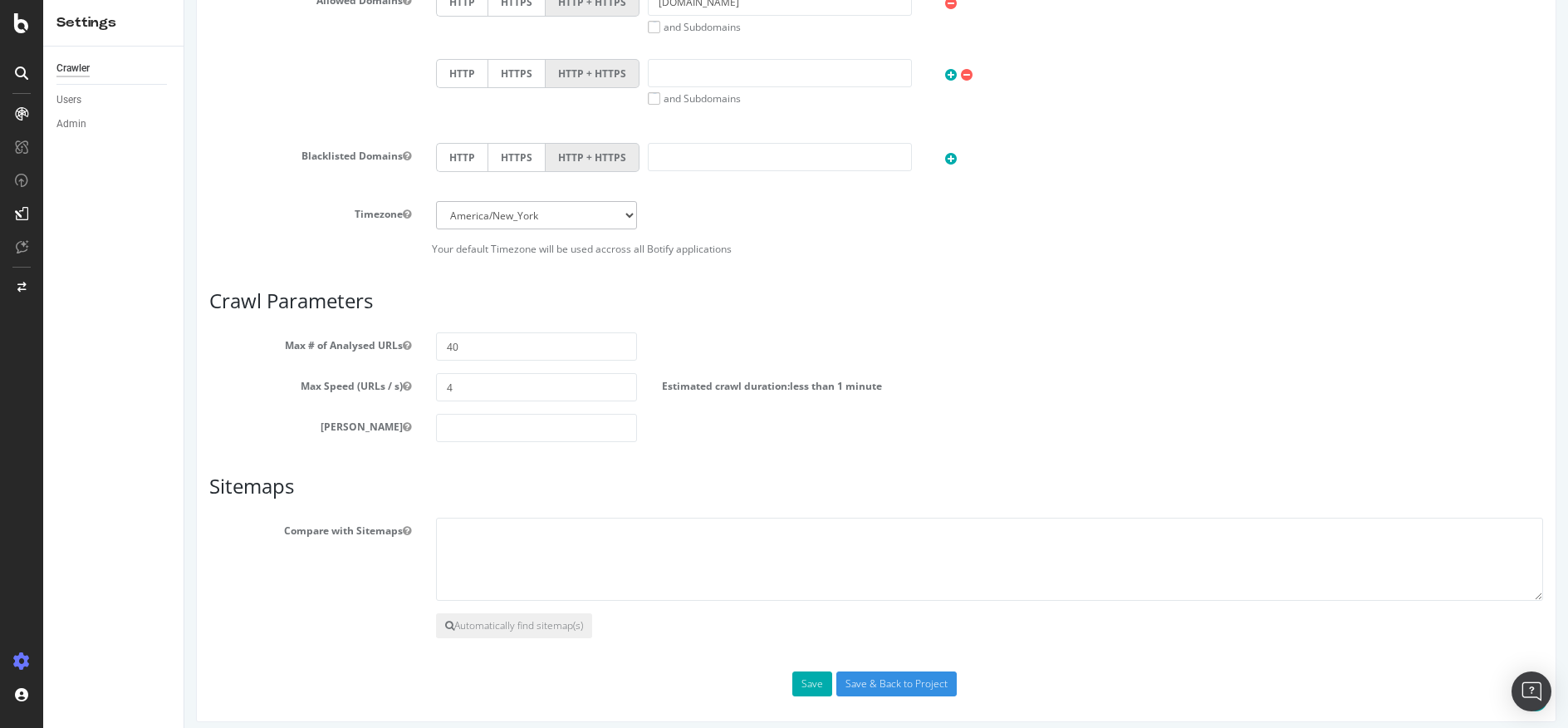
scroll to position [1033, 0]
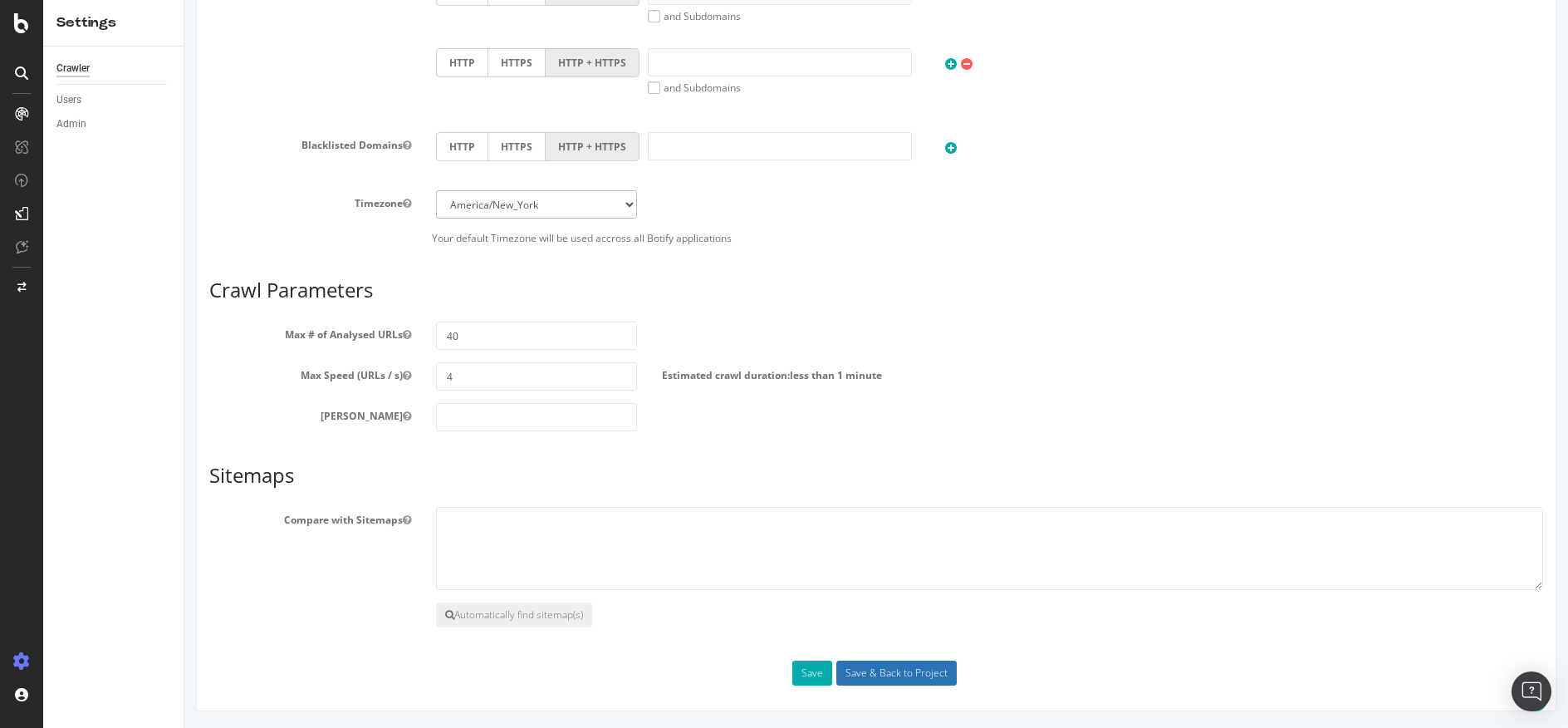
click at [877, 683] on input "Save & Back to Project" at bounding box center [896, 673] width 121 height 25
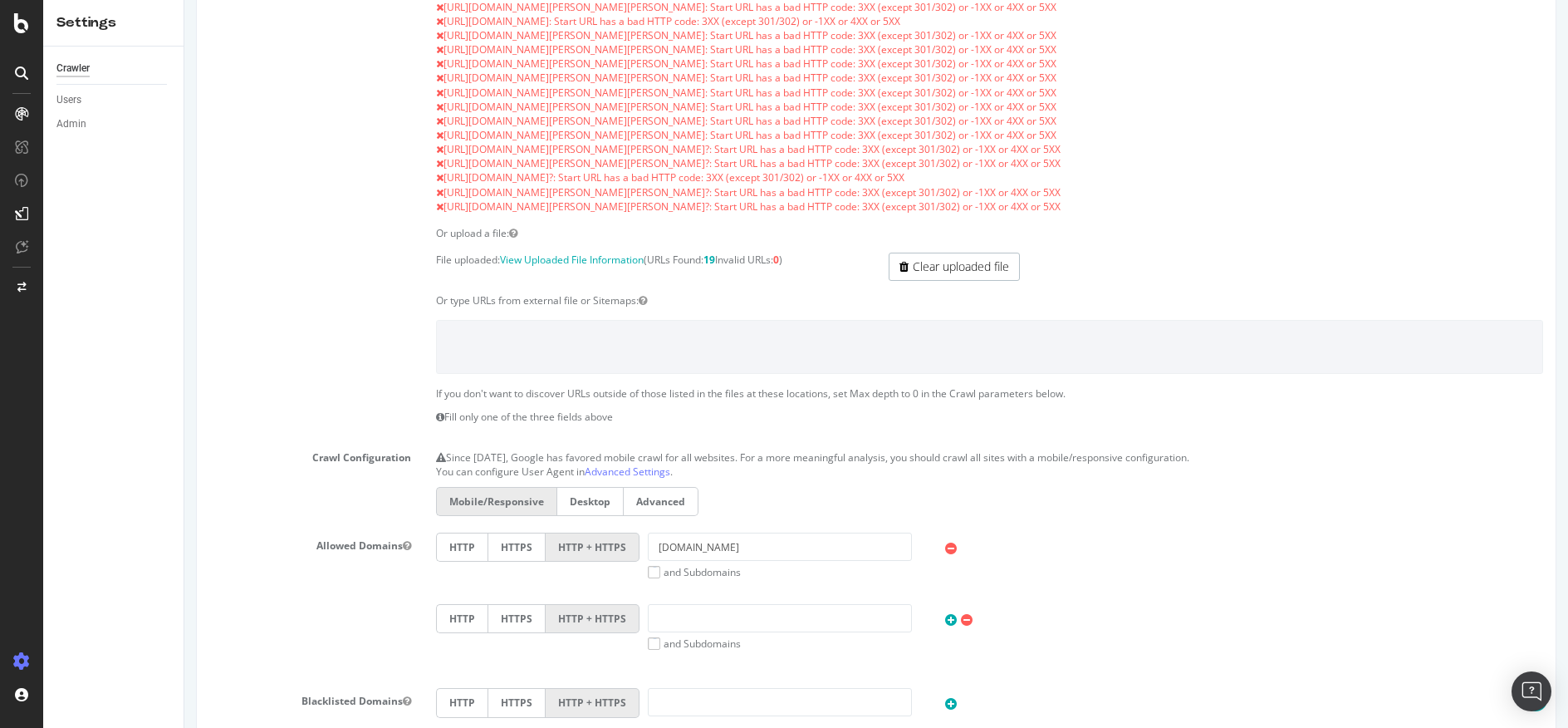
scroll to position [1090, 0]
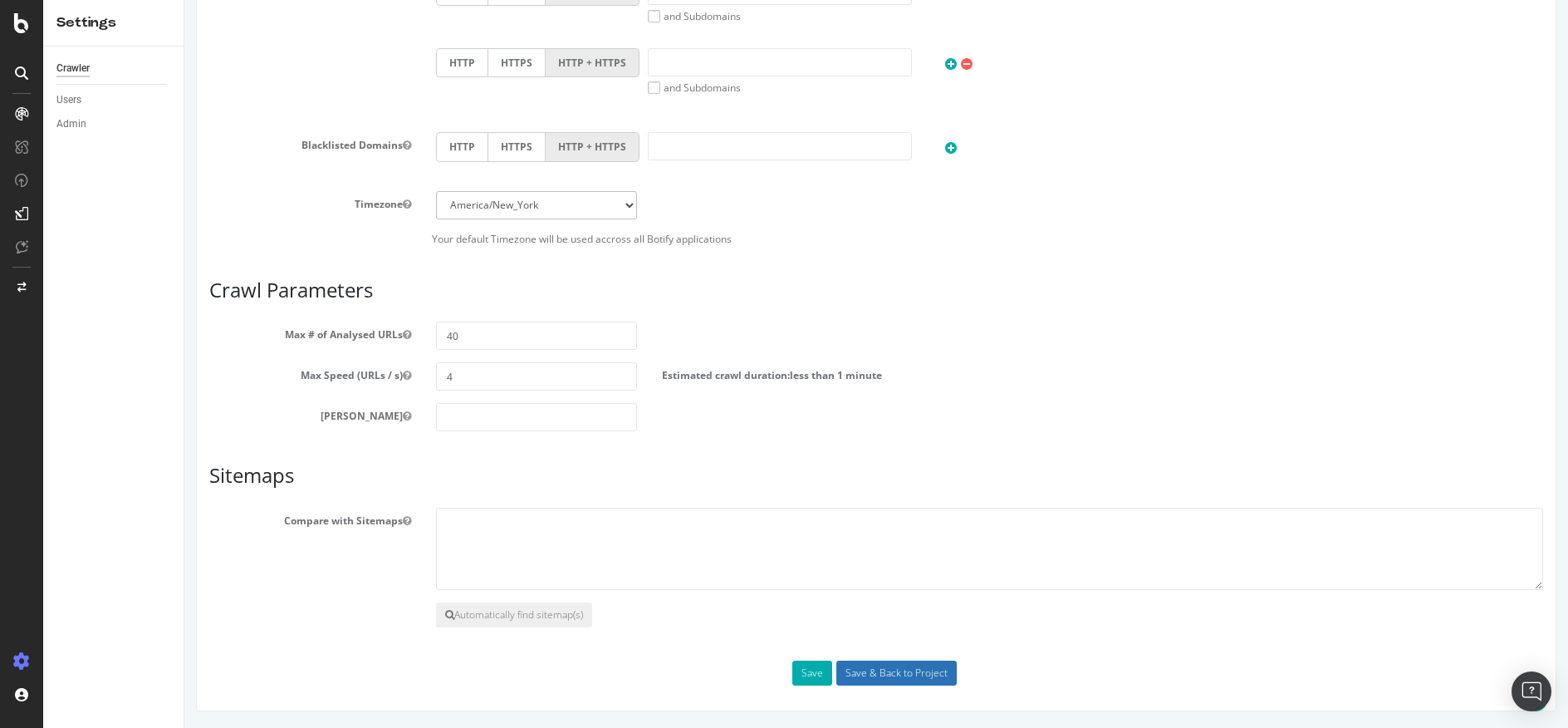
click at [908, 664] on input "Save & Back to Project" at bounding box center [896, 673] width 121 height 25
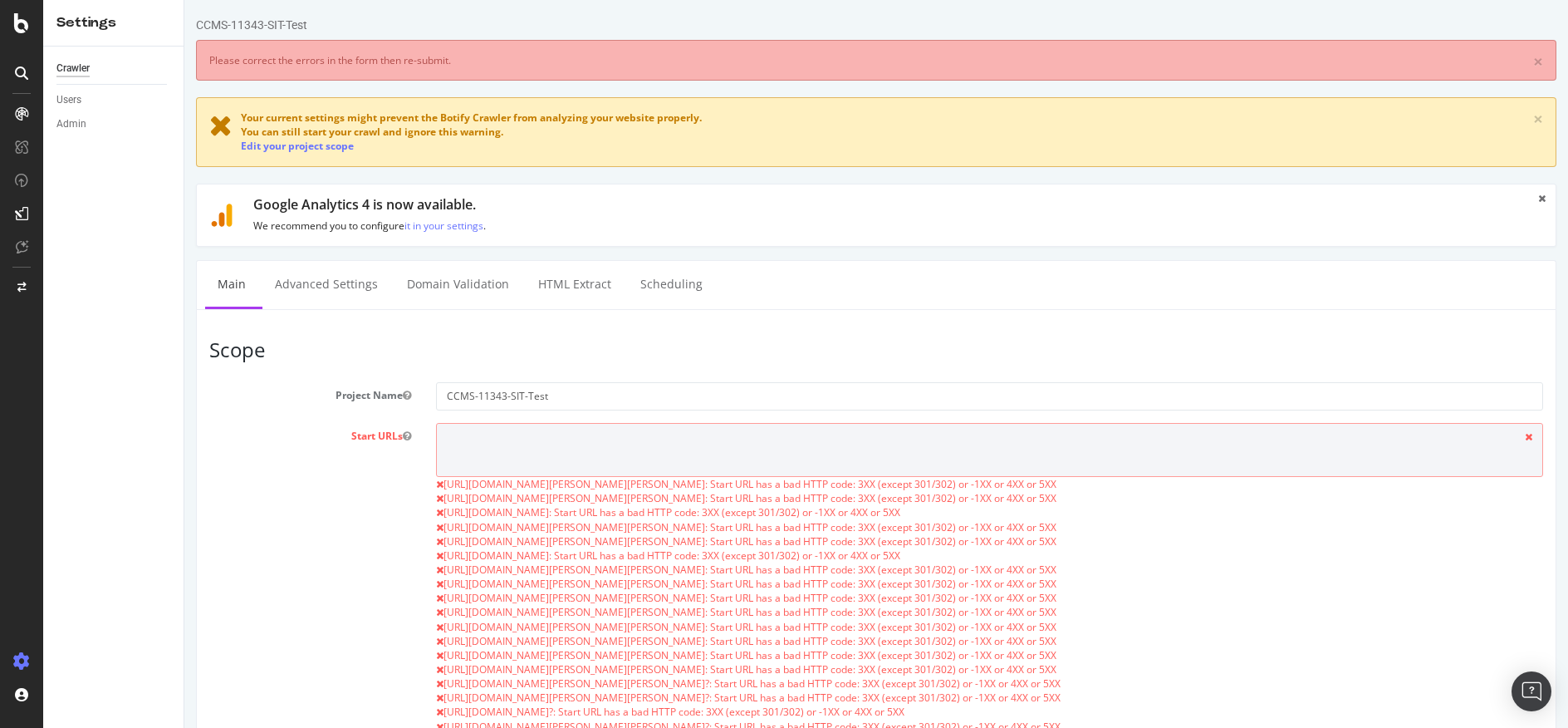
scroll to position [0, 0]
click at [34, 22] on div at bounding box center [22, 22] width 40 height 20
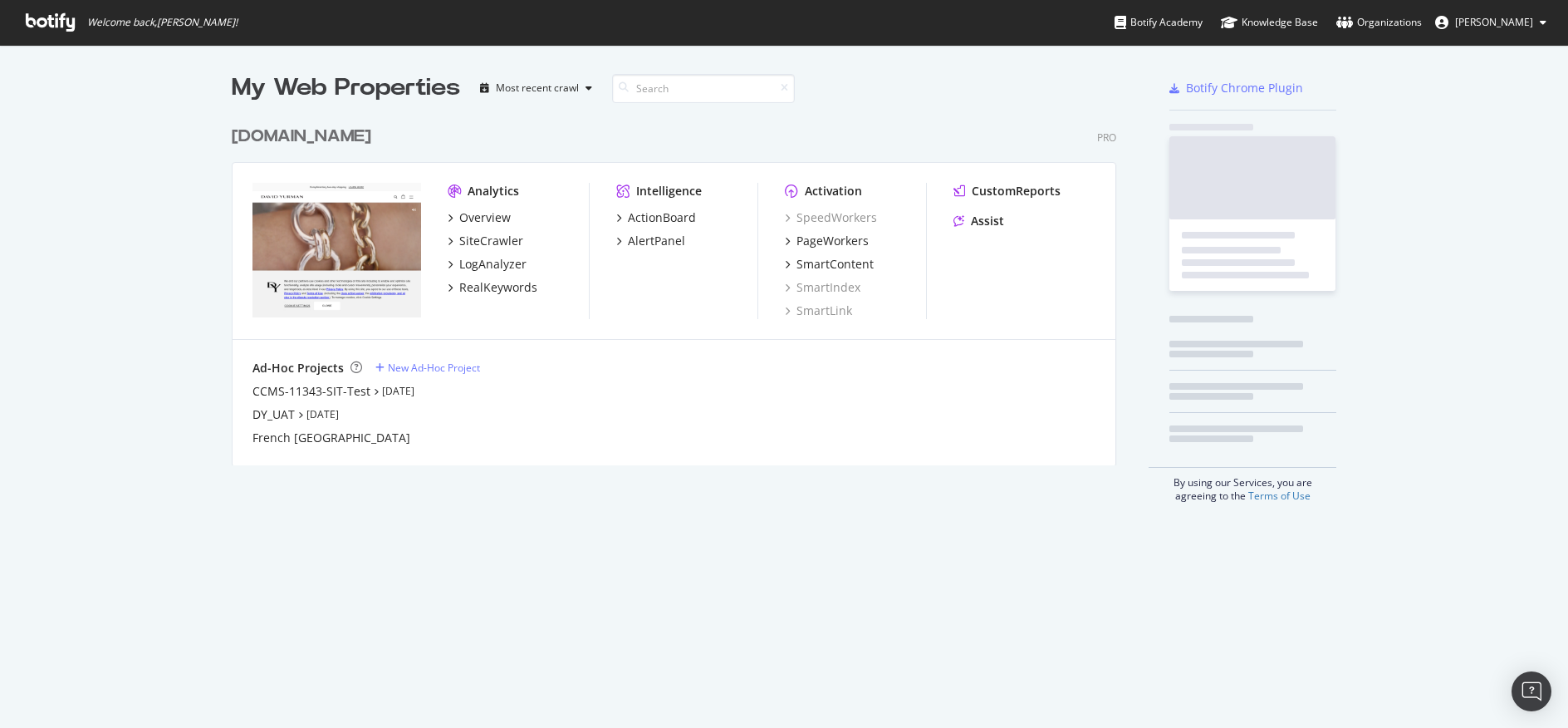
scroll to position [715, 1543]
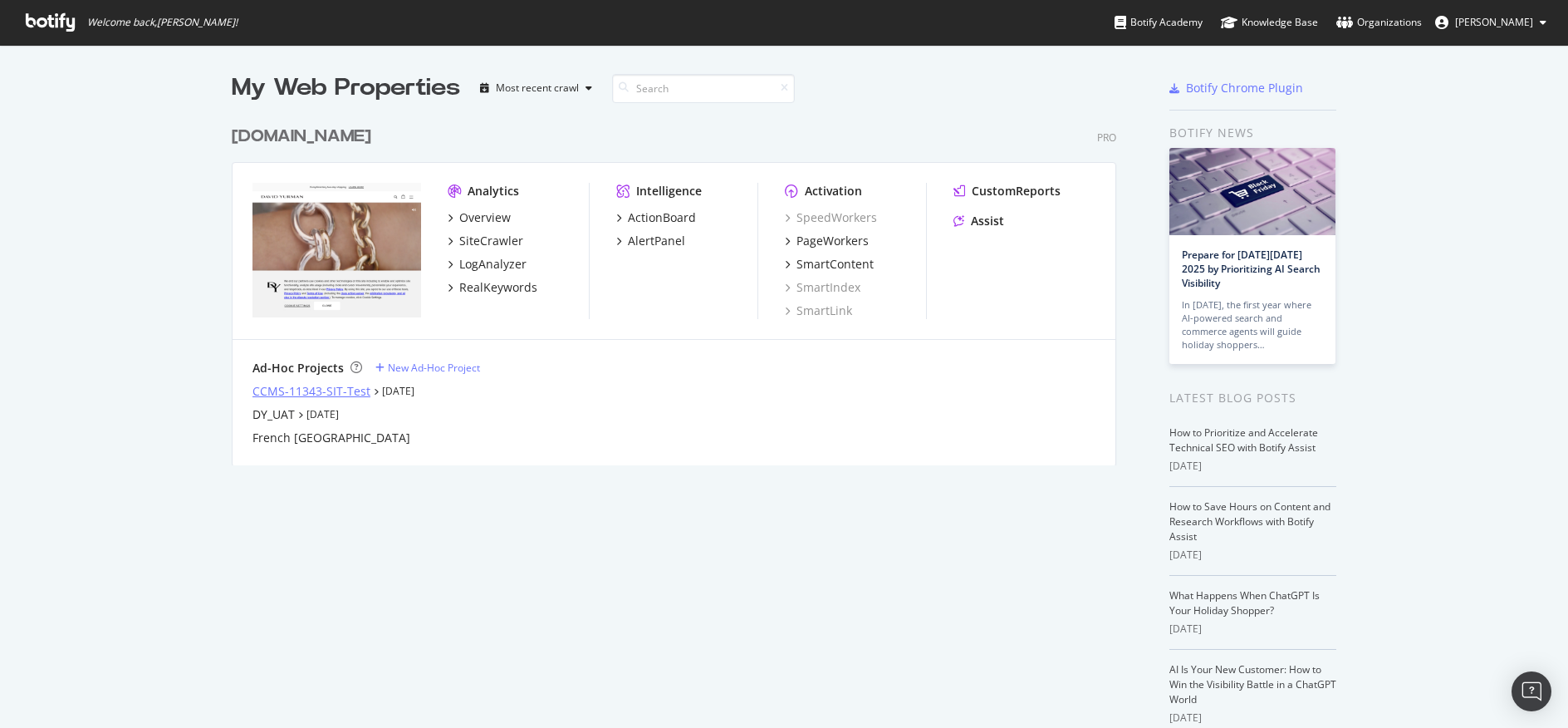
click at [324, 385] on div "CCMS-11343-SIT-Test" at bounding box center [311, 391] width 118 height 16
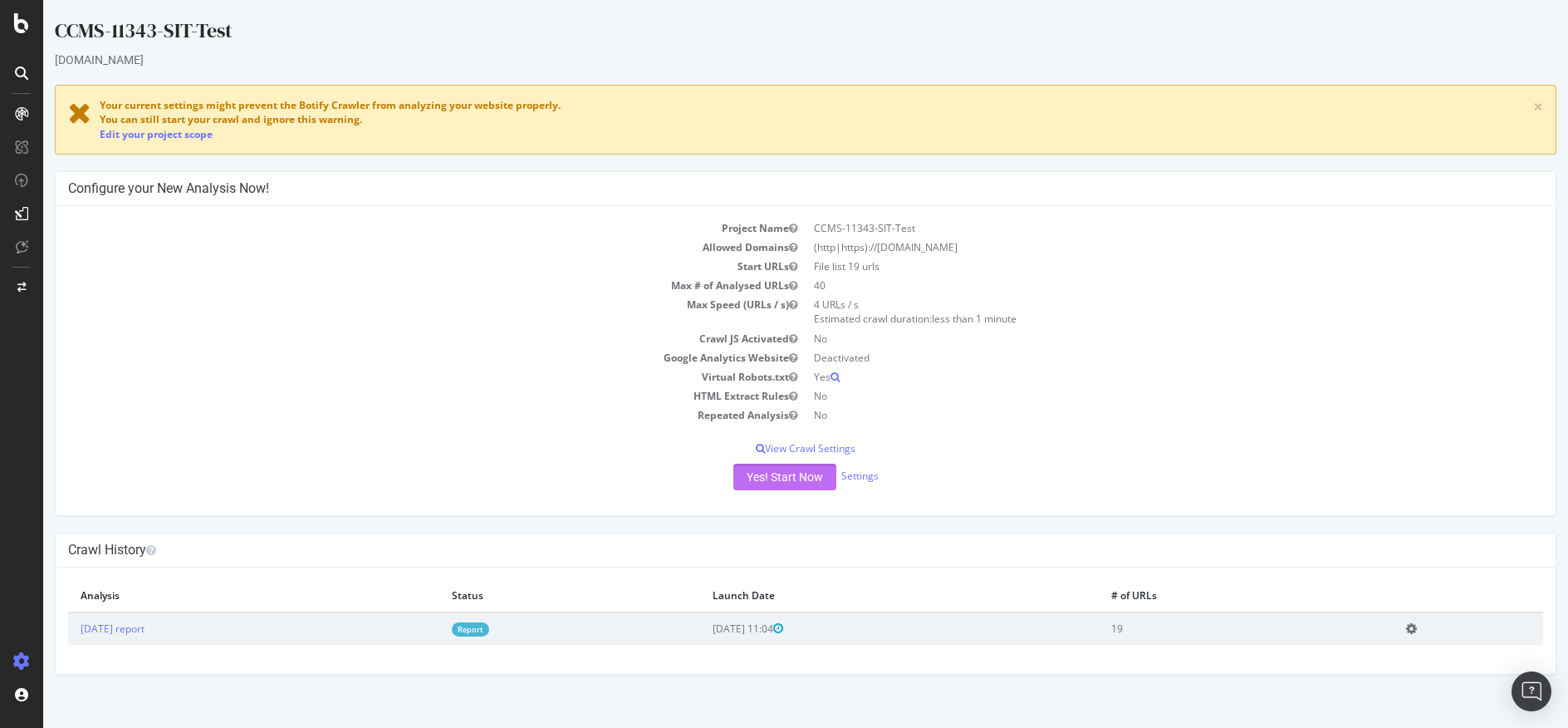
click at [788, 474] on button "Yes! Start Now" at bounding box center [785, 476] width 103 height 27
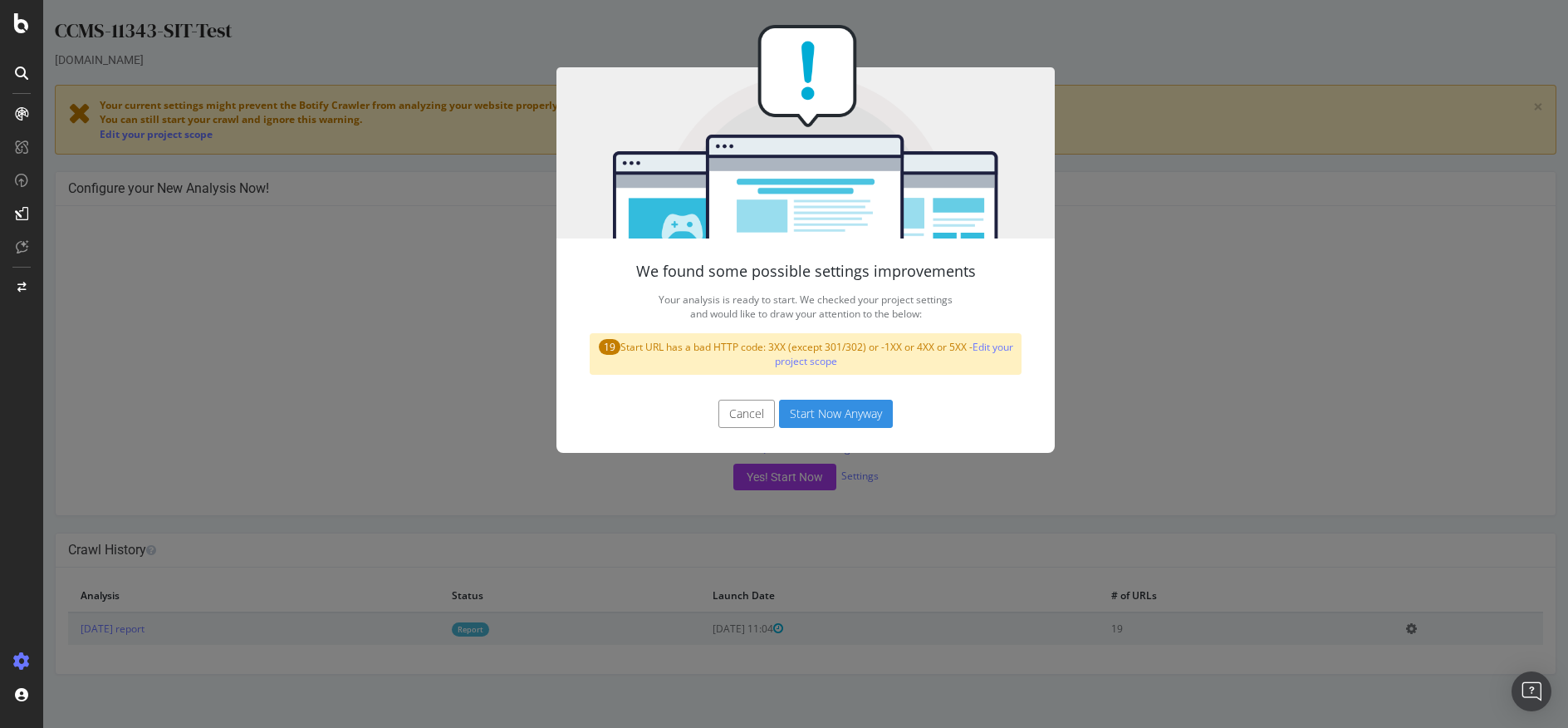
click at [820, 415] on button "Start Now Anyway" at bounding box center [836, 414] width 114 height 28
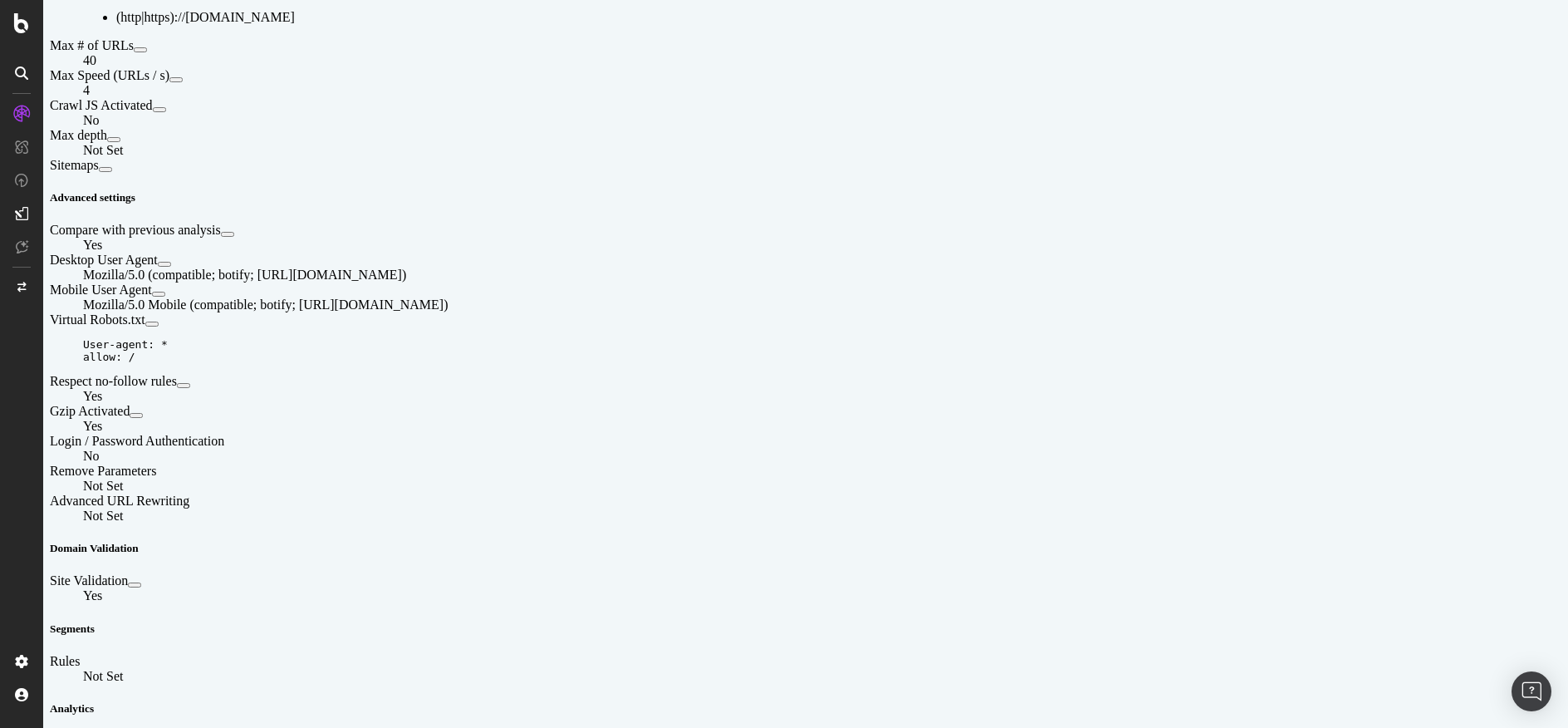
scroll to position [565, 0]
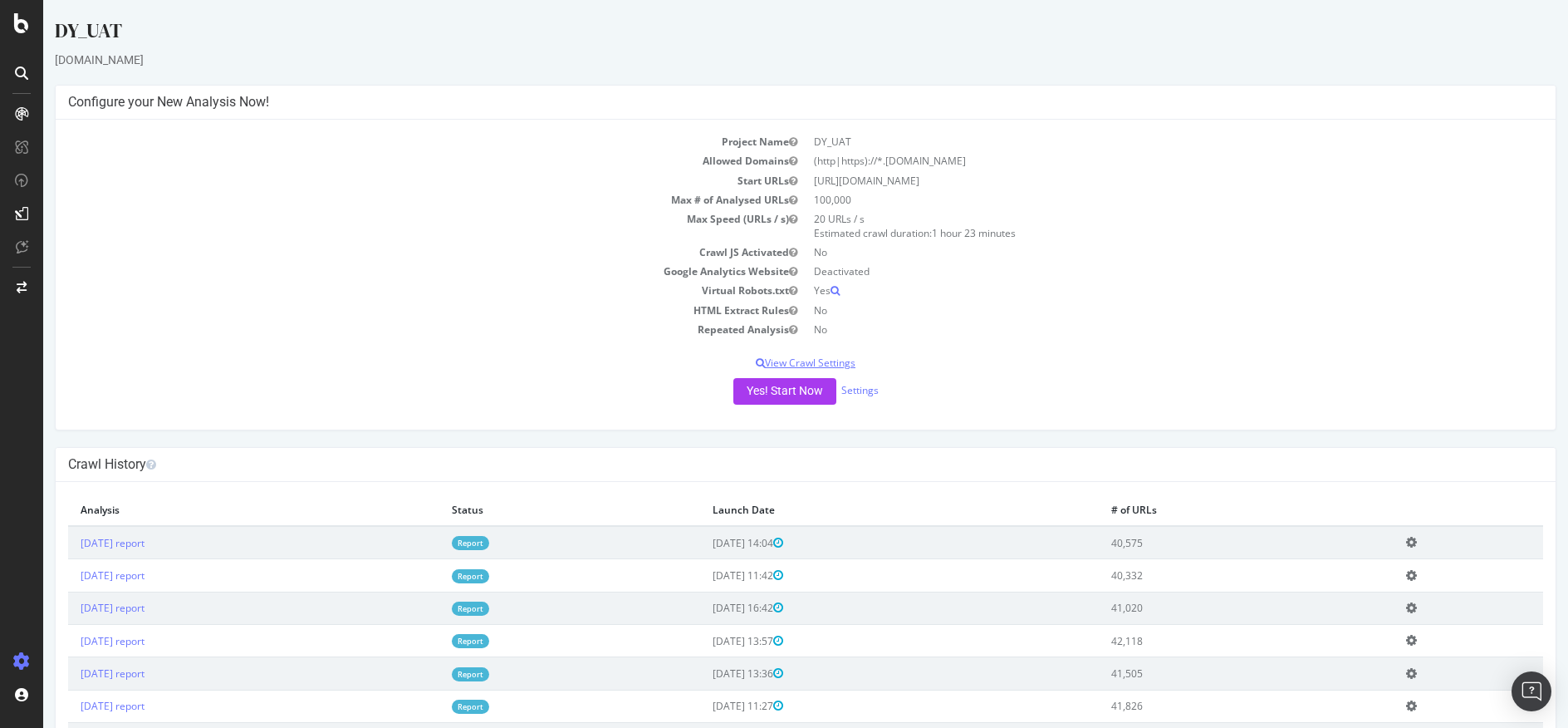
click at [815, 364] on p "View Crawl Settings" at bounding box center [805, 363] width 1475 height 14
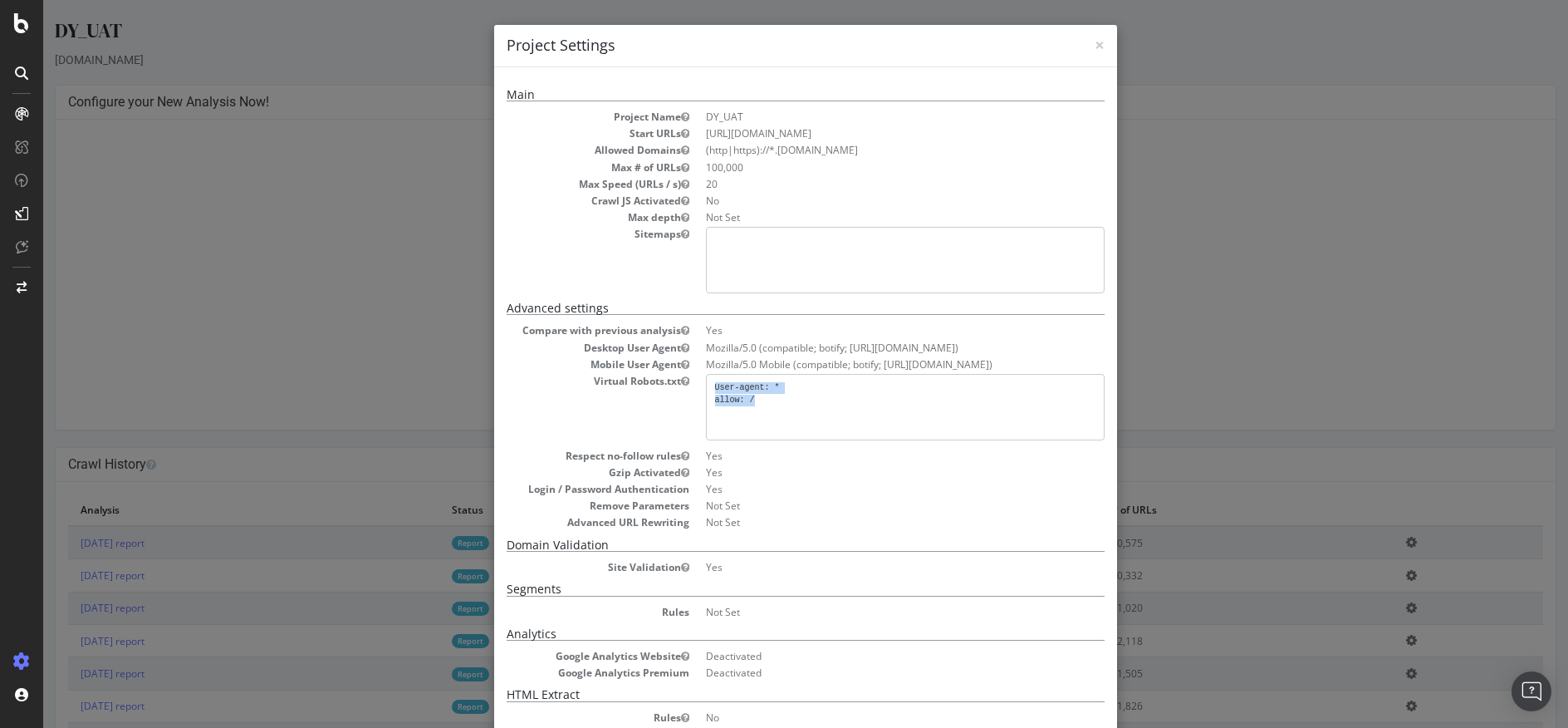
drag, startPoint x: 748, startPoint y: 405, endPoint x: 694, endPoint y: 393, distance: 55.3
click at [694, 393] on dl "Compare with previous analysis Yes Desktop User Agent Mozilla/5.0 (compatible; …" at bounding box center [805, 426] width 598 height 206
copy pre "User-agent: * allow: /"
drag, startPoint x: 883, startPoint y: 149, endPoint x: 769, endPoint y: 146, distance: 114.0
click at [769, 146] on li "(http|https)://*.[DOMAIN_NAME]" at bounding box center [905, 150] width 399 height 14
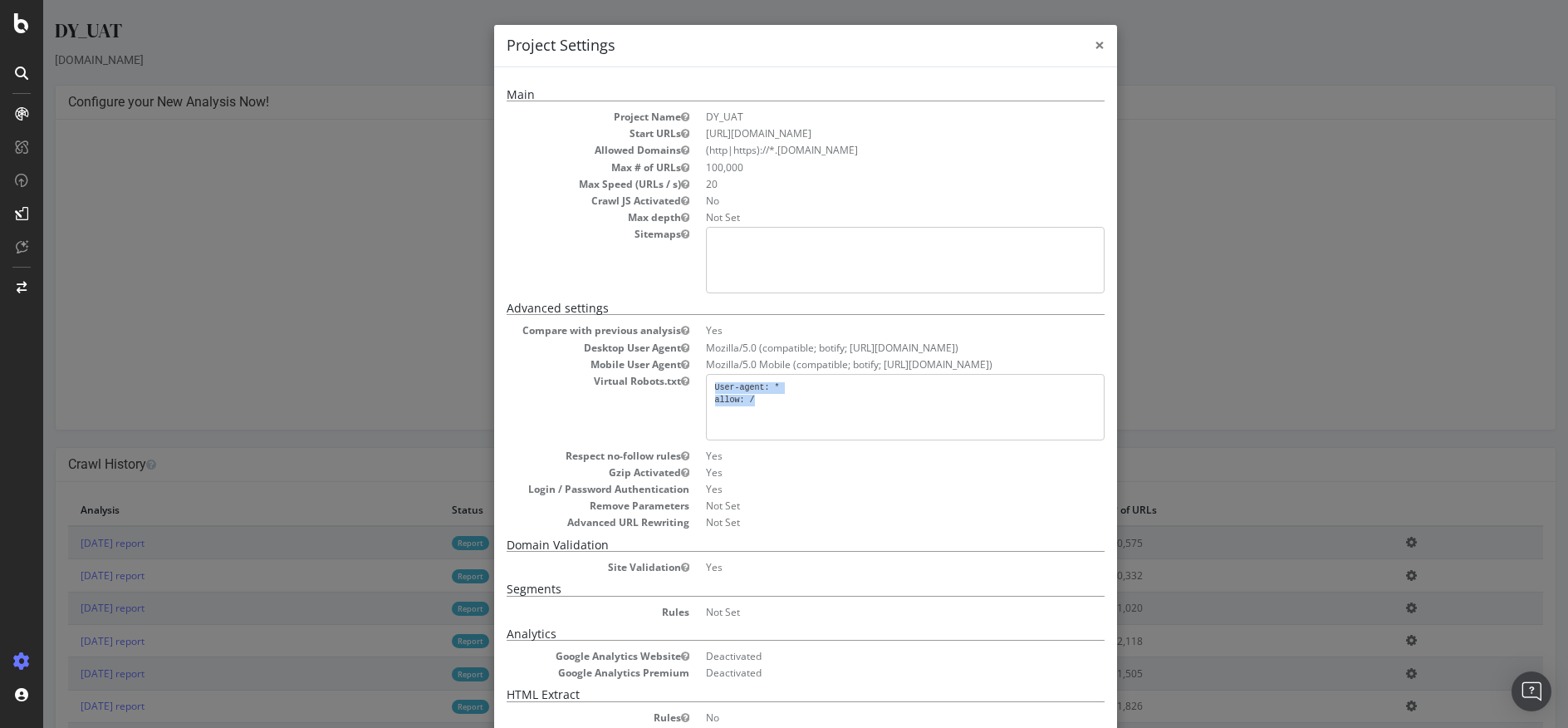
click at [1094, 44] on span "×" at bounding box center [1100, 45] width 10 height 23
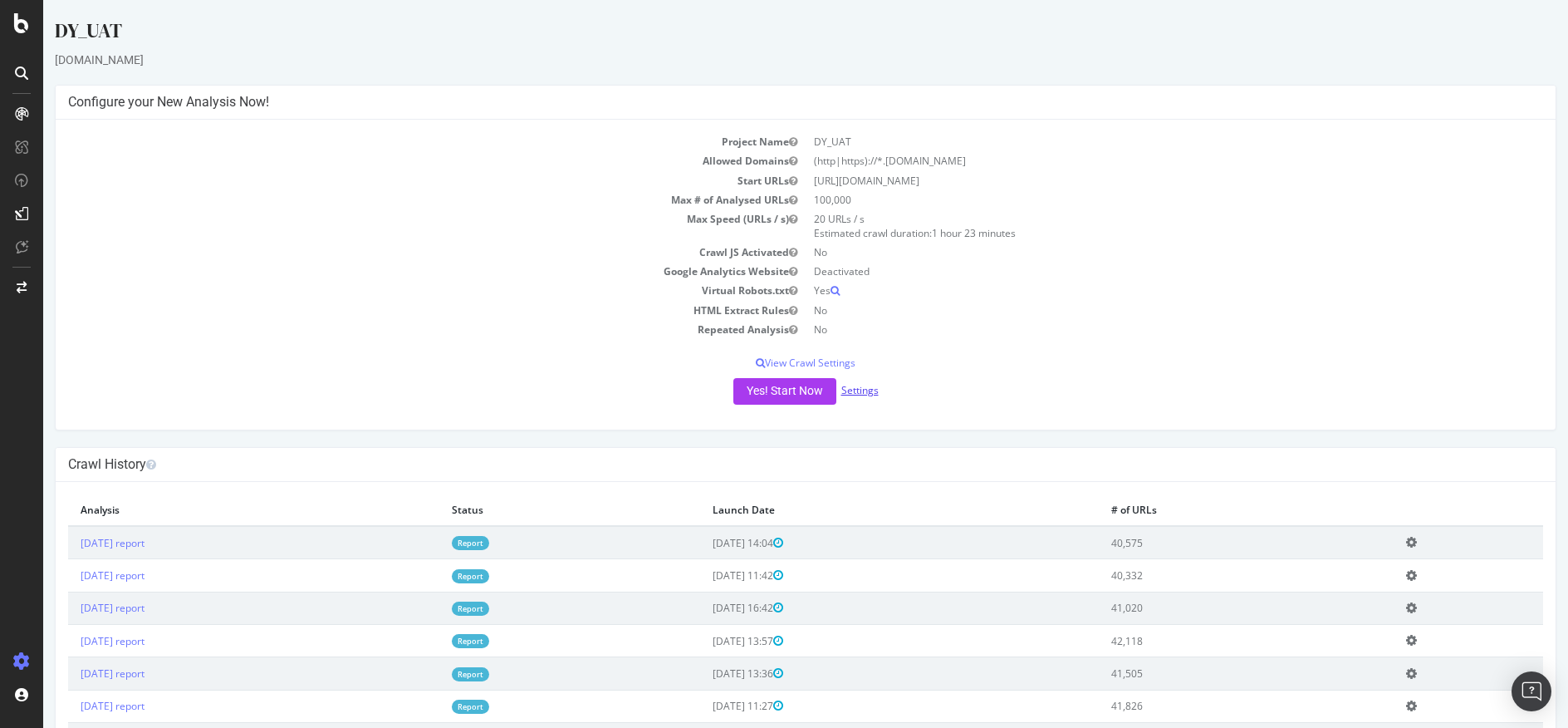
click at [860, 396] on link "Settings" at bounding box center [859, 390] width 37 height 14
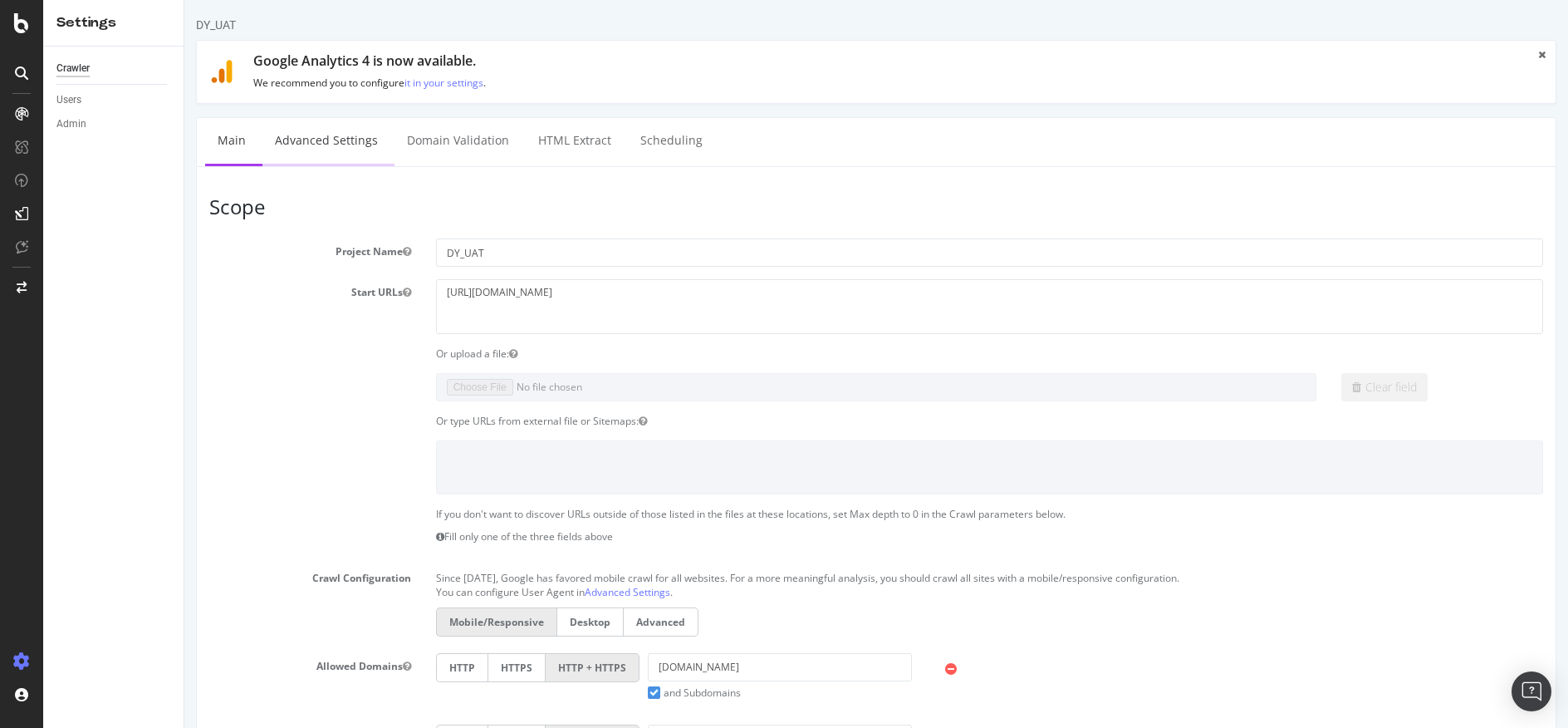
click at [349, 151] on link "Advanced Settings" at bounding box center [326, 140] width 128 height 46
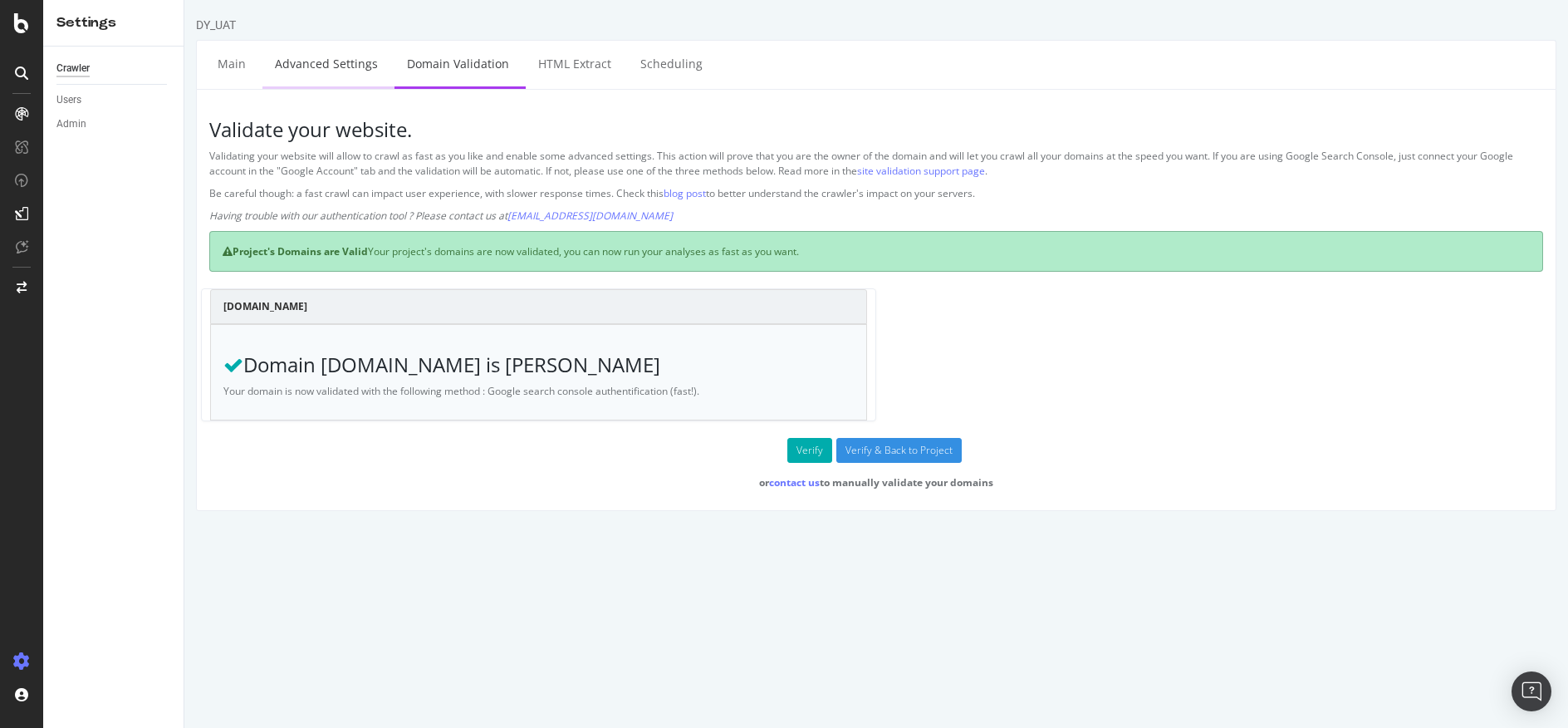
click at [309, 68] on link "Advanced Settings" at bounding box center [326, 63] width 128 height 46
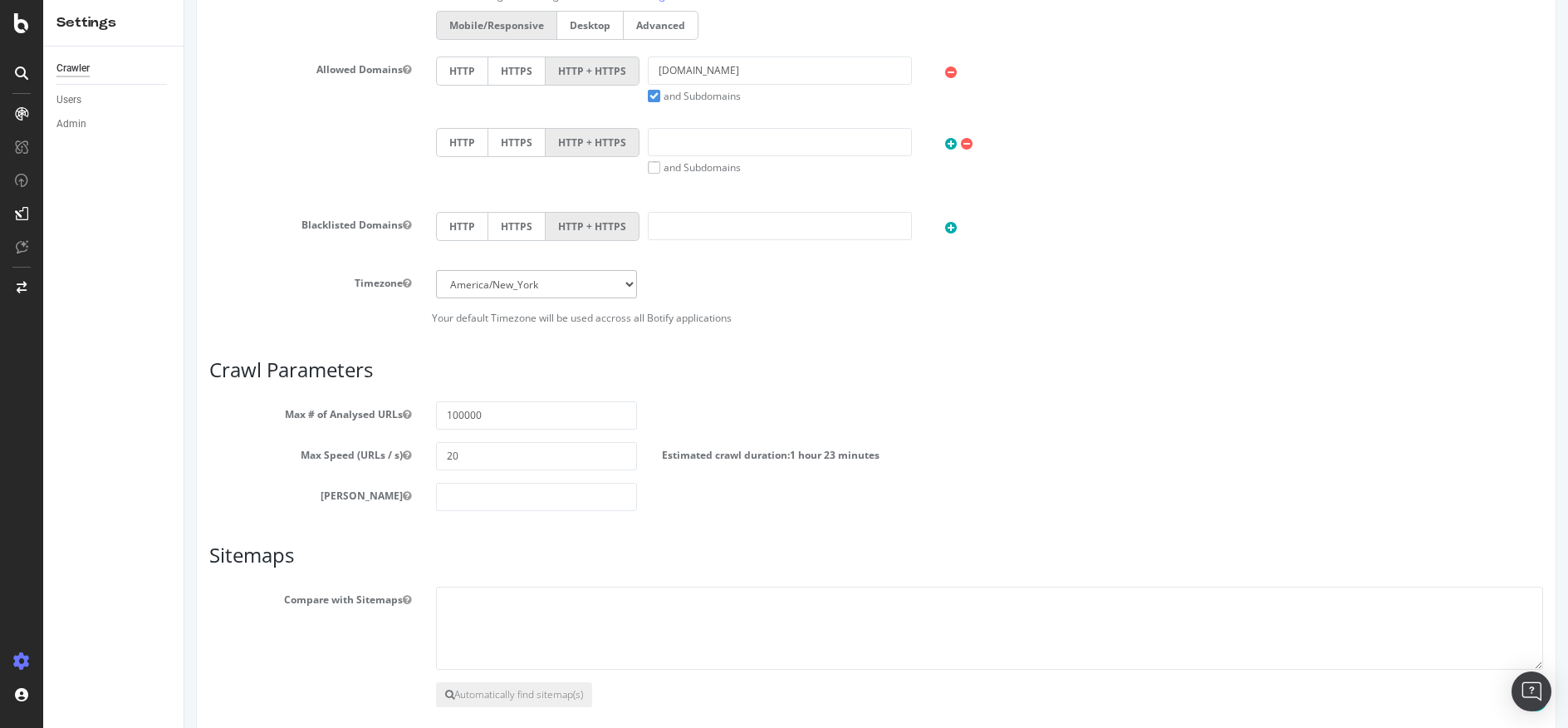
scroll to position [676, 0]
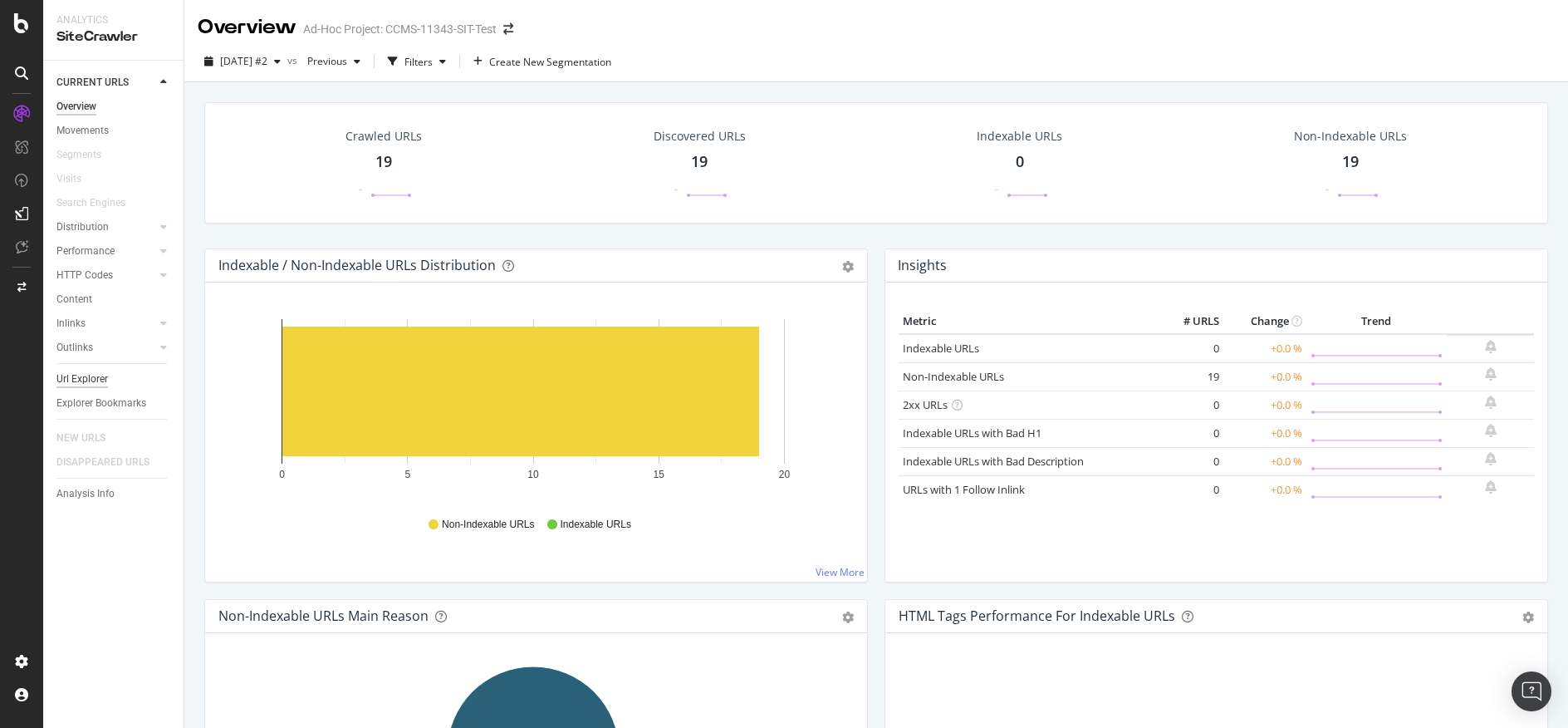
click at [93, 384] on div "Url Explorer" at bounding box center [83, 379] width 52 height 17
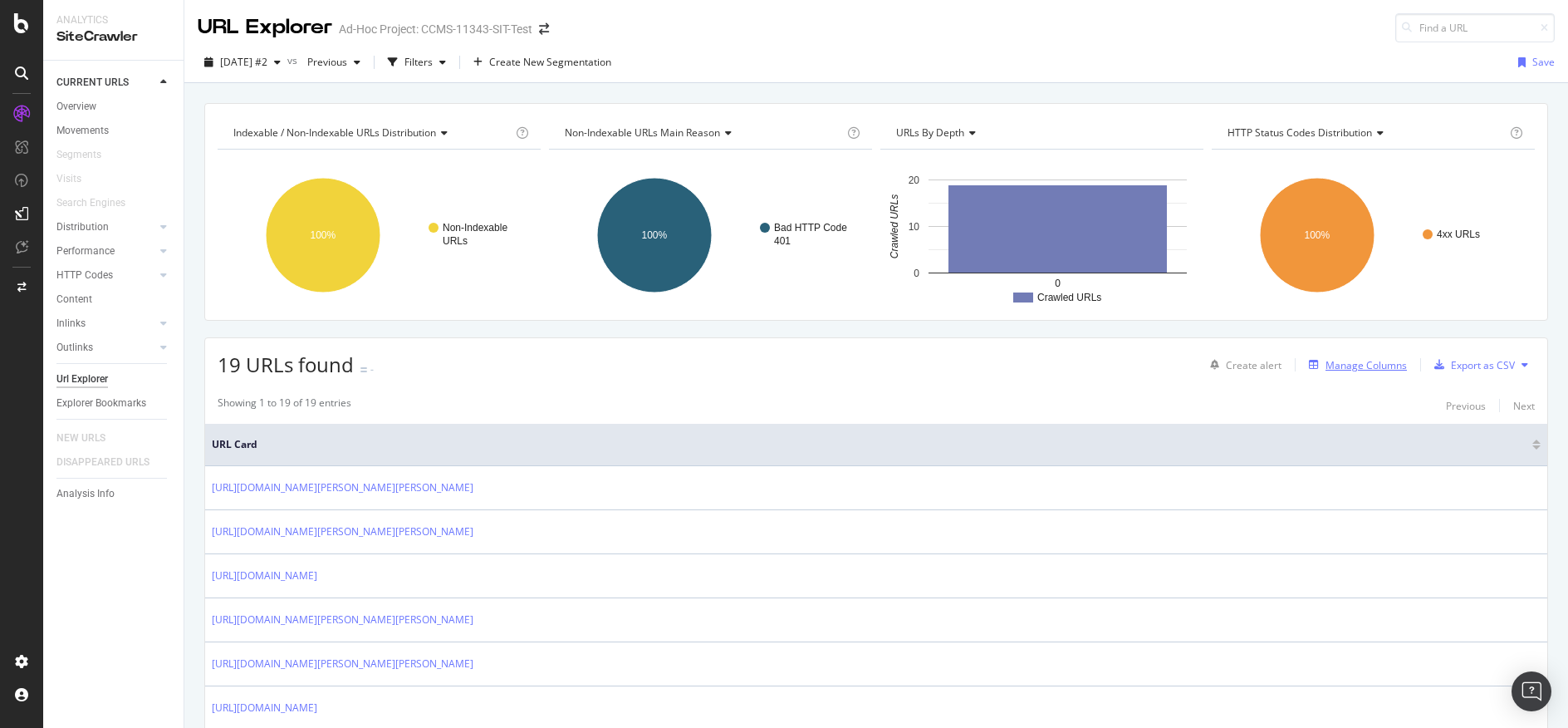
click at [1369, 373] on div "Manage Columns" at bounding box center [1354, 364] width 105 height 18
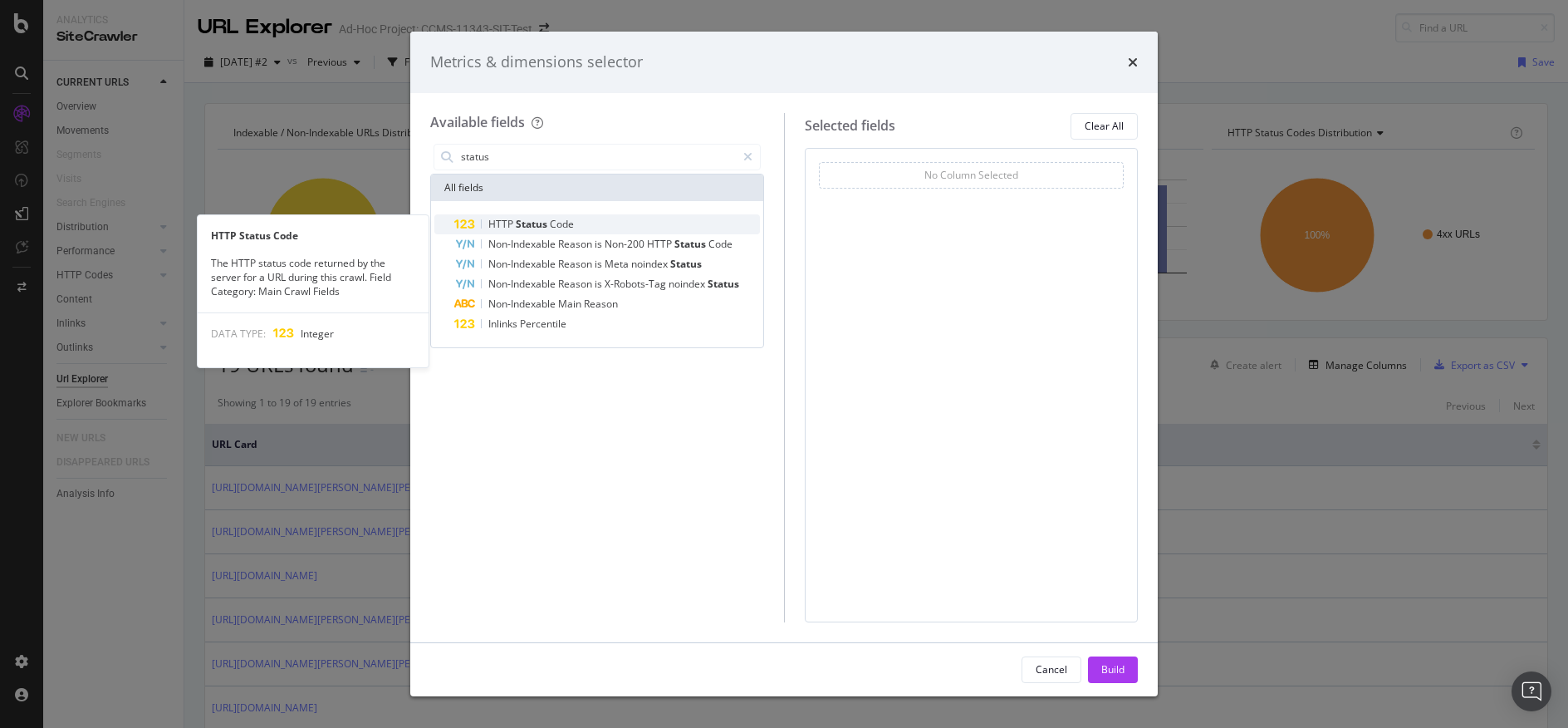
type input "status"
click at [604, 228] on div "HTTP Status Code" at bounding box center [607, 224] width 306 height 20
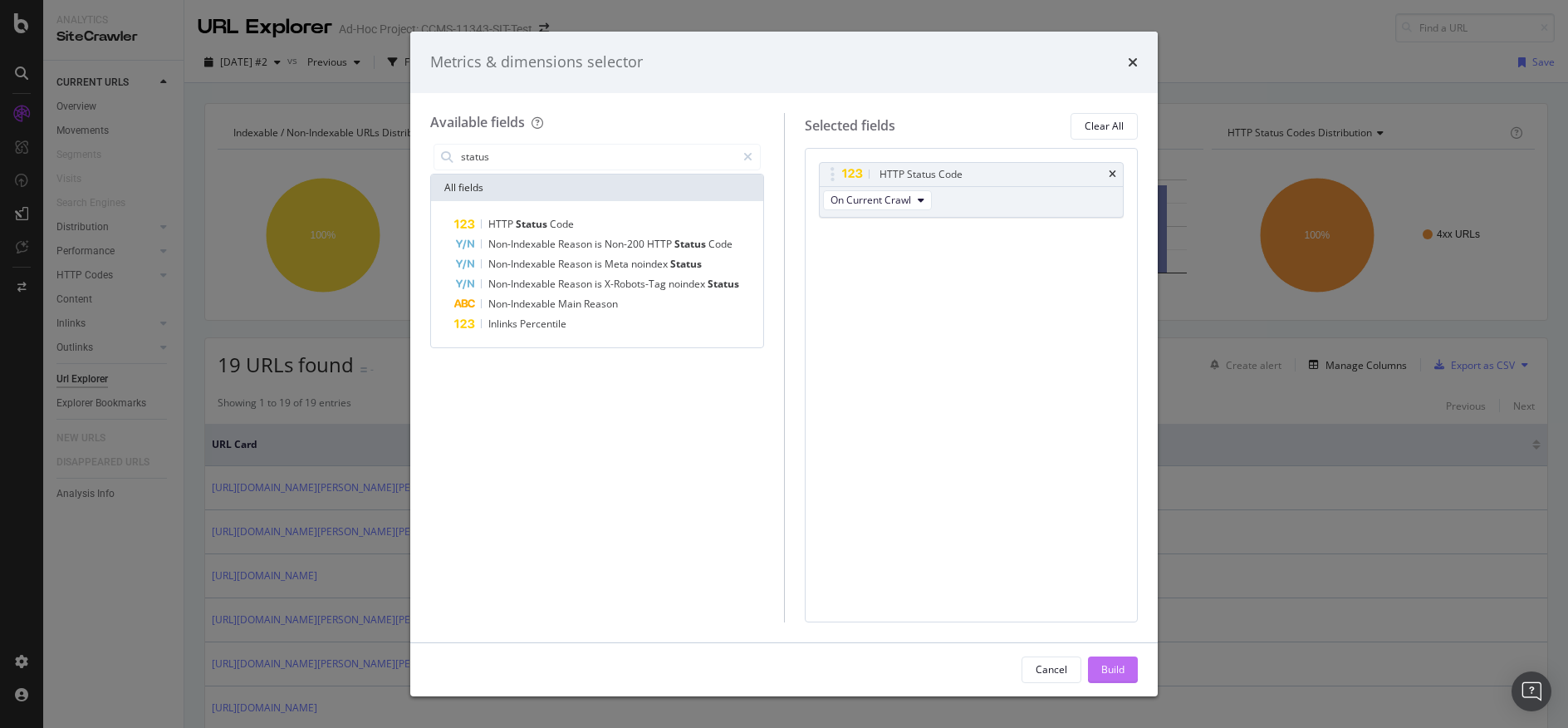
click at [1123, 677] on div "Build" at bounding box center [1112, 669] width 23 height 25
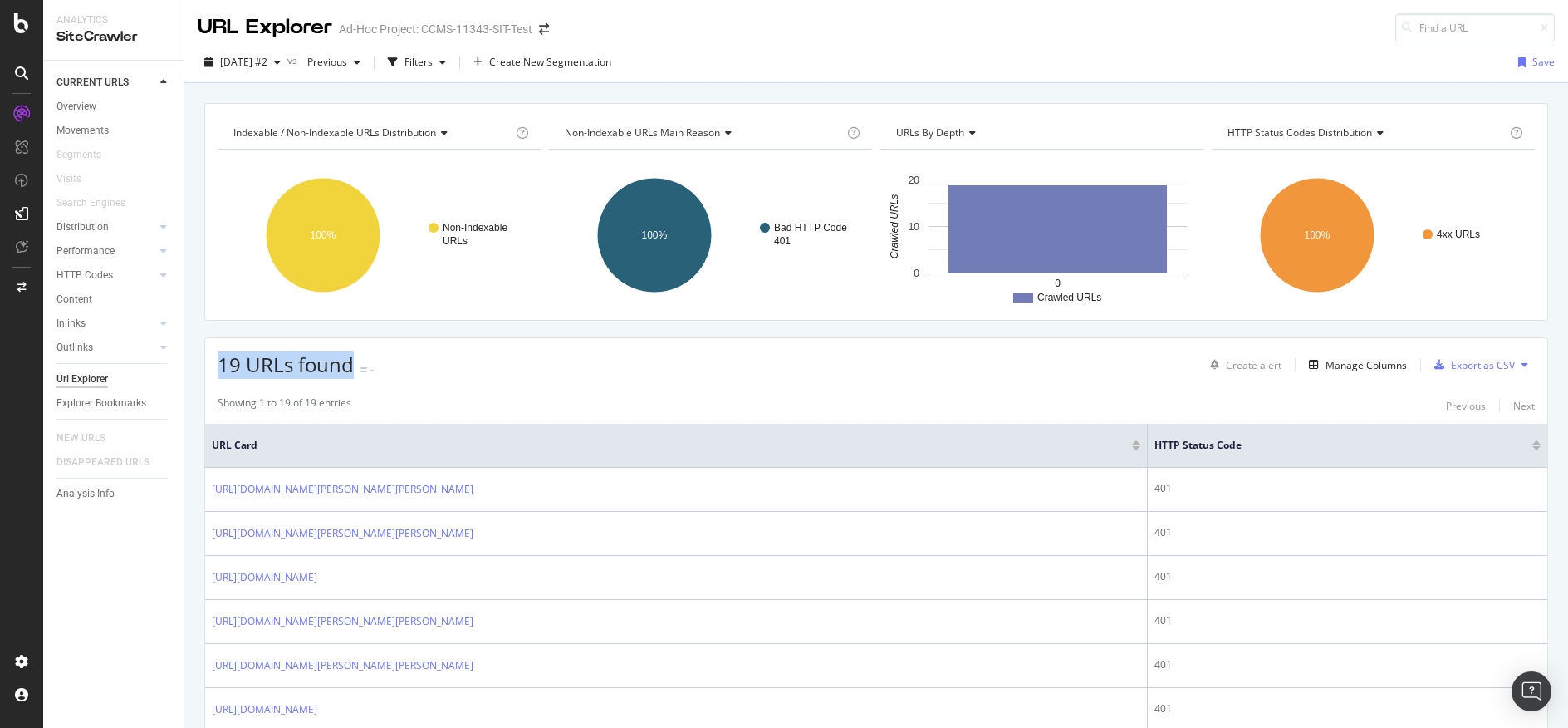
drag, startPoint x: 217, startPoint y: 358, endPoint x: 351, endPoint y: 374, distance: 135.0
click at [351, 374] on div "19 URLs found - Create alert Manage Columns Export as CSV" at bounding box center [876, 358] width 1342 height 40
click at [22, 19] on icon at bounding box center [21, 22] width 15 height 20
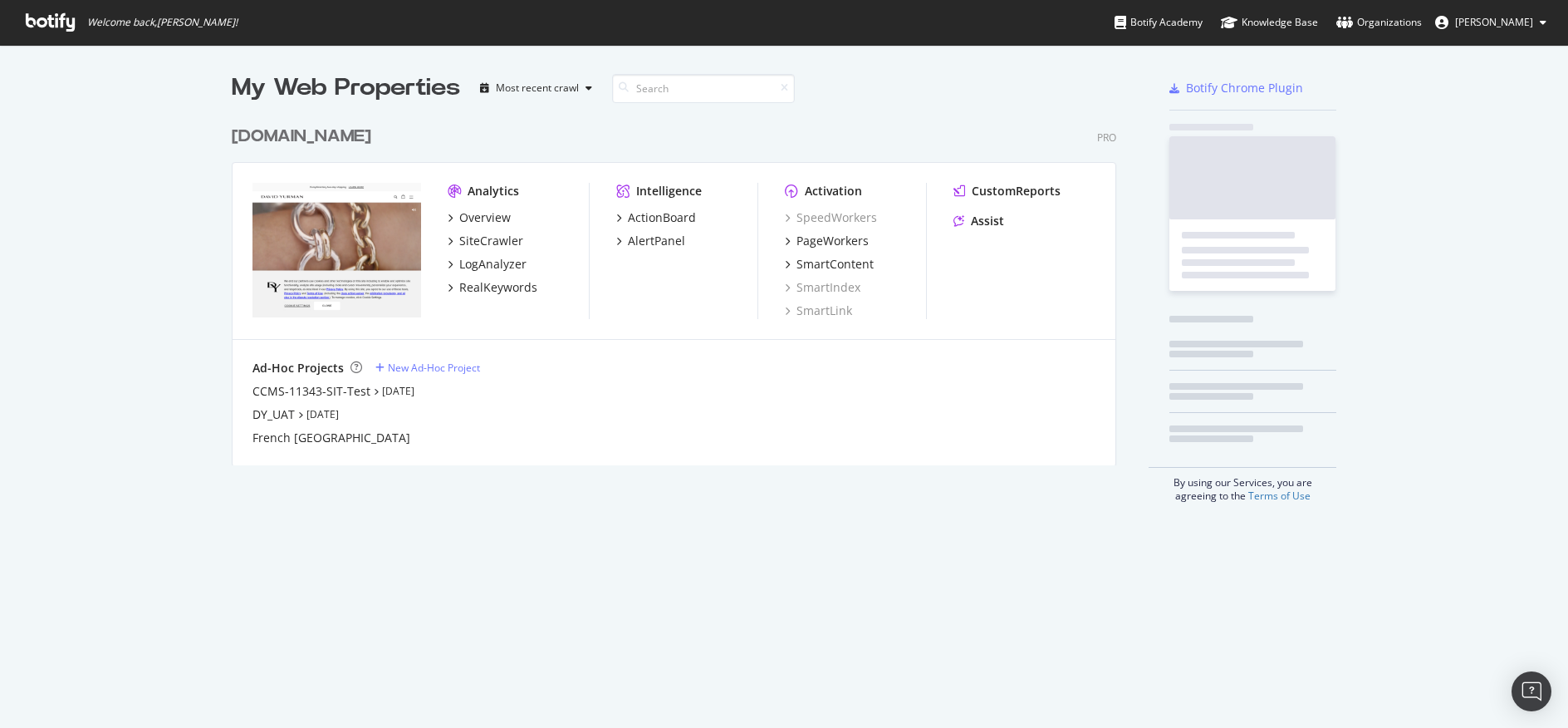
scroll to position [715, 1543]
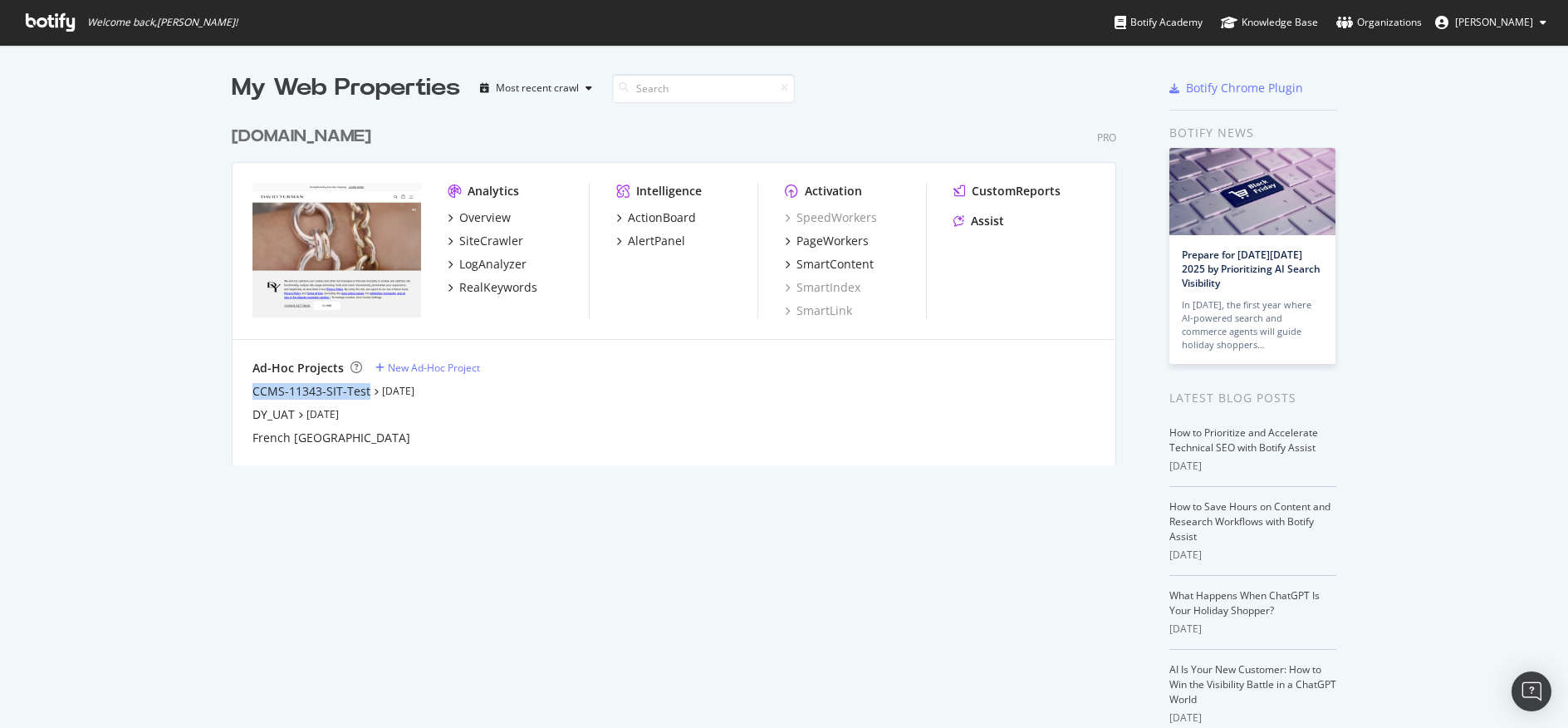
drag, startPoint x: 239, startPoint y: 388, endPoint x: 362, endPoint y: 394, distance: 123.1
click at [362, 394] on div "Ad-Hoc Projects New Ad-Hoc Project CCMS-11343-SIT-Test Sep 25th 25 DY_UAT Sep 2…" at bounding box center [673, 402] width 883 height 127
copy div "CCMS-11343-SIT-Test"
click at [412, 369] on div "New Ad-Hoc Project" at bounding box center [433, 368] width 92 height 14
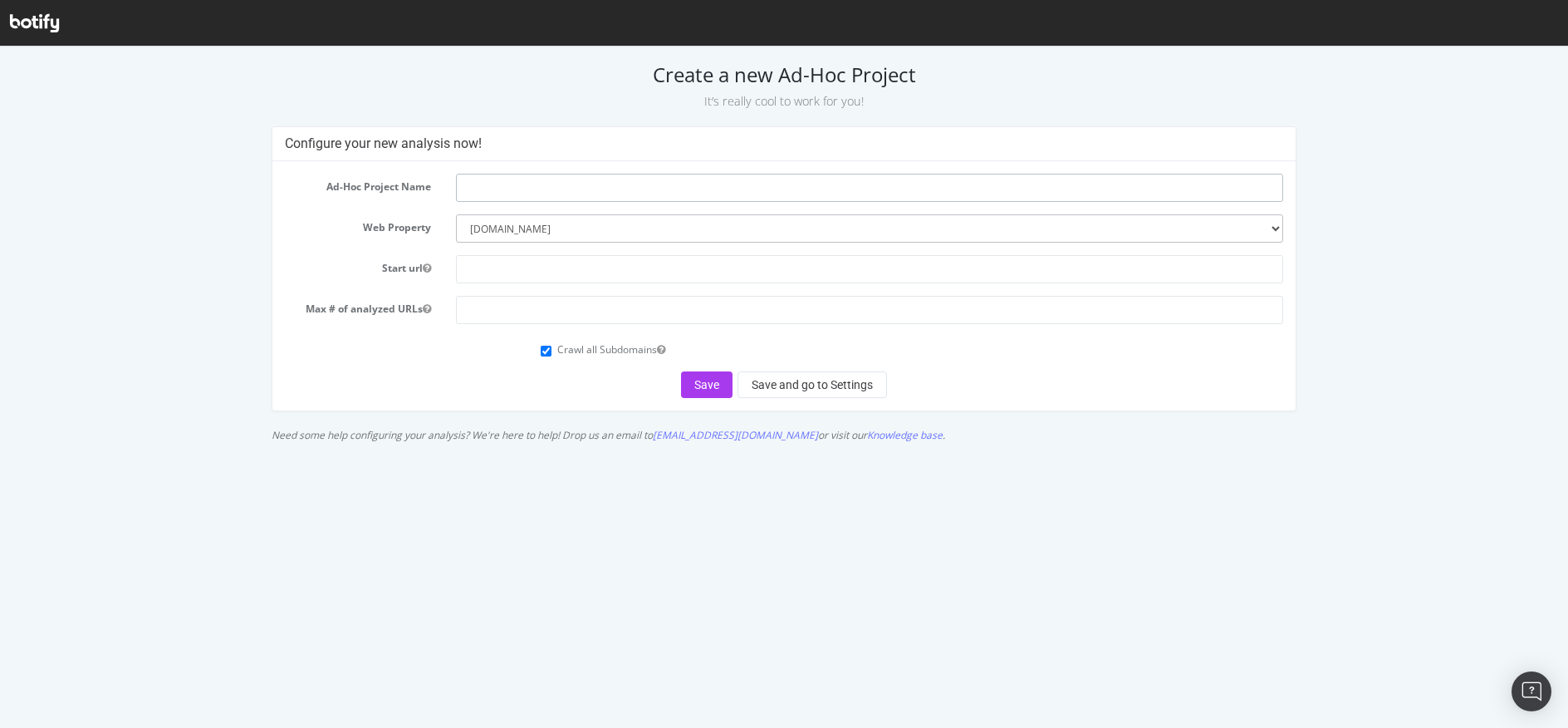
click at [488, 196] on input "text" at bounding box center [869, 188] width 827 height 28
paste input "CCMS-11343-SIT-Test"
type input "CCMS-11343-UAT-Test"
click at [549, 351] on input "Crawl all Subdomains" at bounding box center [546, 351] width 11 height 11
checkbox input "false"
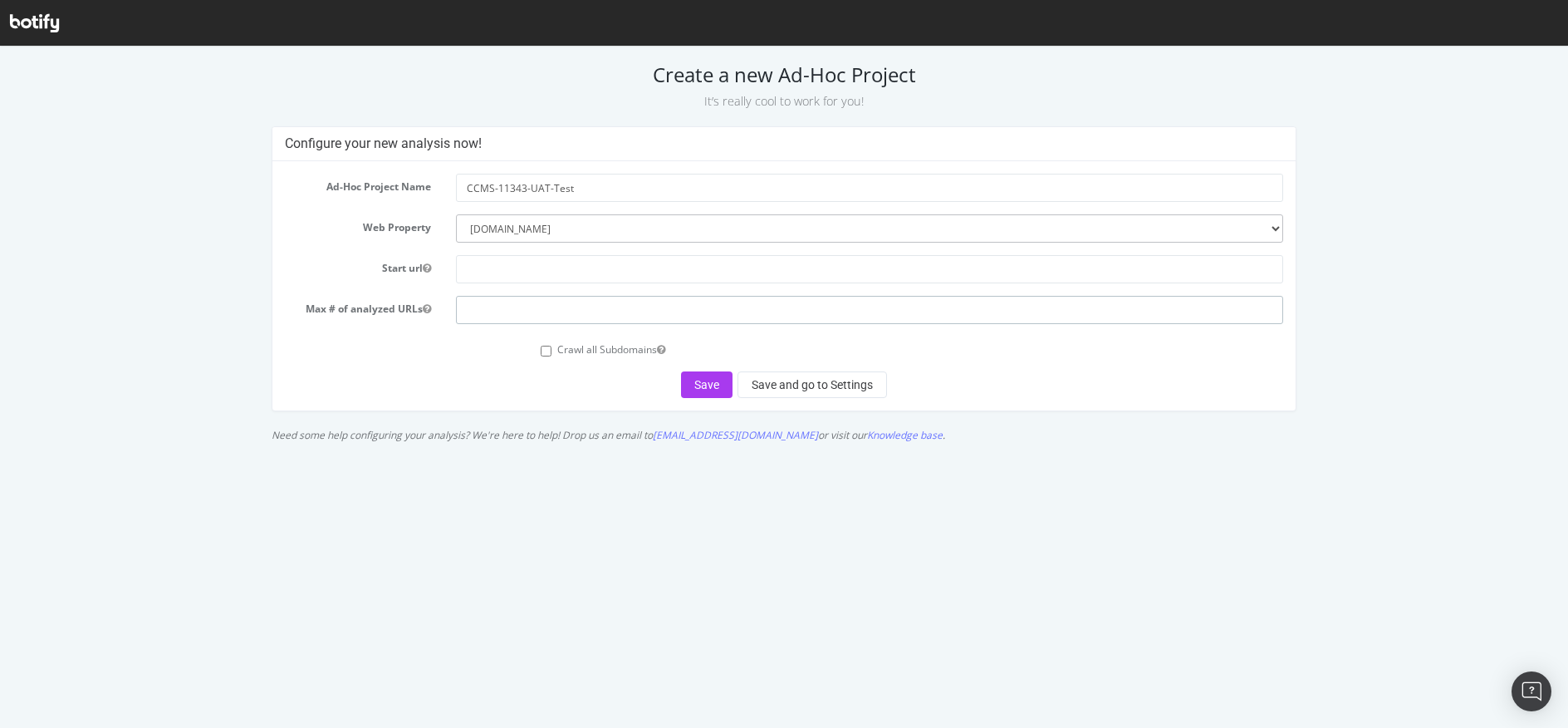
click at [536, 318] on input "number" at bounding box center [869, 309] width 827 height 28
type input "40"
click at [537, 270] on input "text" at bounding box center [869, 269] width 827 height 28
click at [583, 230] on select "--------- [DOMAIN_NAME]" at bounding box center [869, 228] width 827 height 28
click at [456, 215] on select "--------- [DOMAIN_NAME]" at bounding box center [869, 228] width 827 height 28
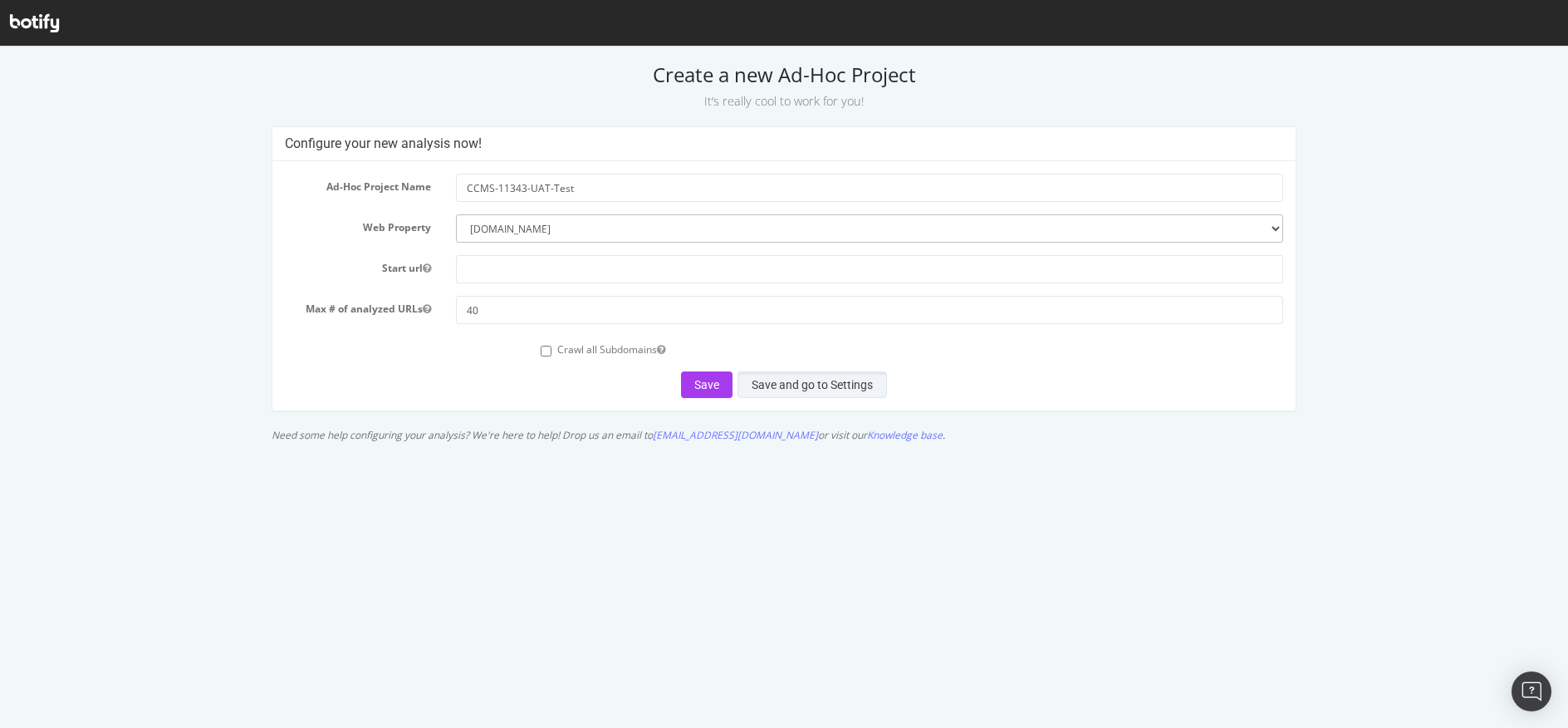
click at [814, 385] on button "Save and go to Settings" at bounding box center [812, 384] width 150 height 27
click at [524, 226] on select "--------- [DOMAIN_NAME]" at bounding box center [869, 228] width 827 height 28
click at [456, 215] on select "--------- [DOMAIN_NAME]" at bounding box center [869, 228] width 827 height 28
click at [510, 259] on input "text" at bounding box center [869, 269] width 827 height 28
paste input "[URL][DOMAIN_NAME]"
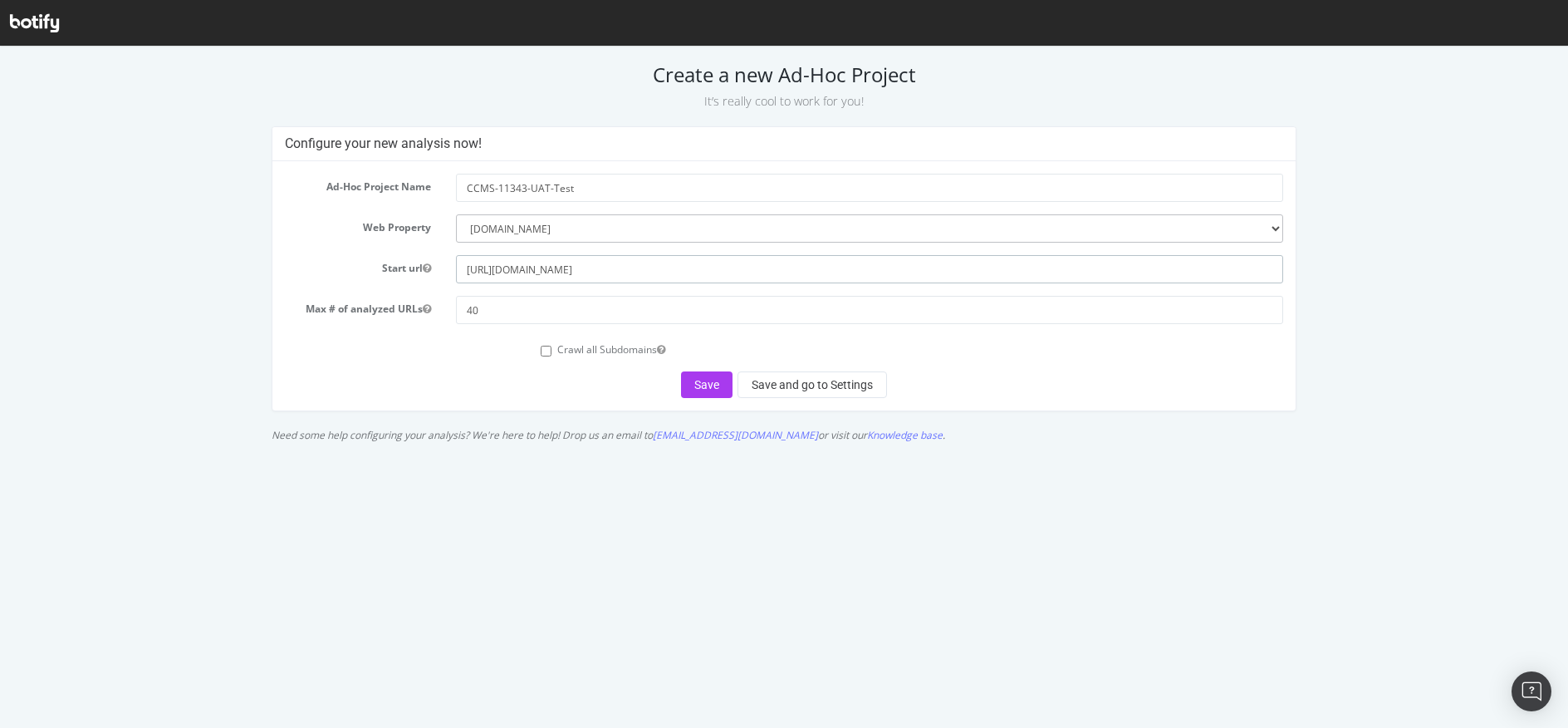
click at [510, 276] on input "[URL][DOMAIN_NAME]" at bounding box center [869, 269] width 827 height 28
type input "[URL][DOMAIN_NAME]"
click at [825, 381] on button "Save and go to Settings" at bounding box center [812, 384] width 150 height 27
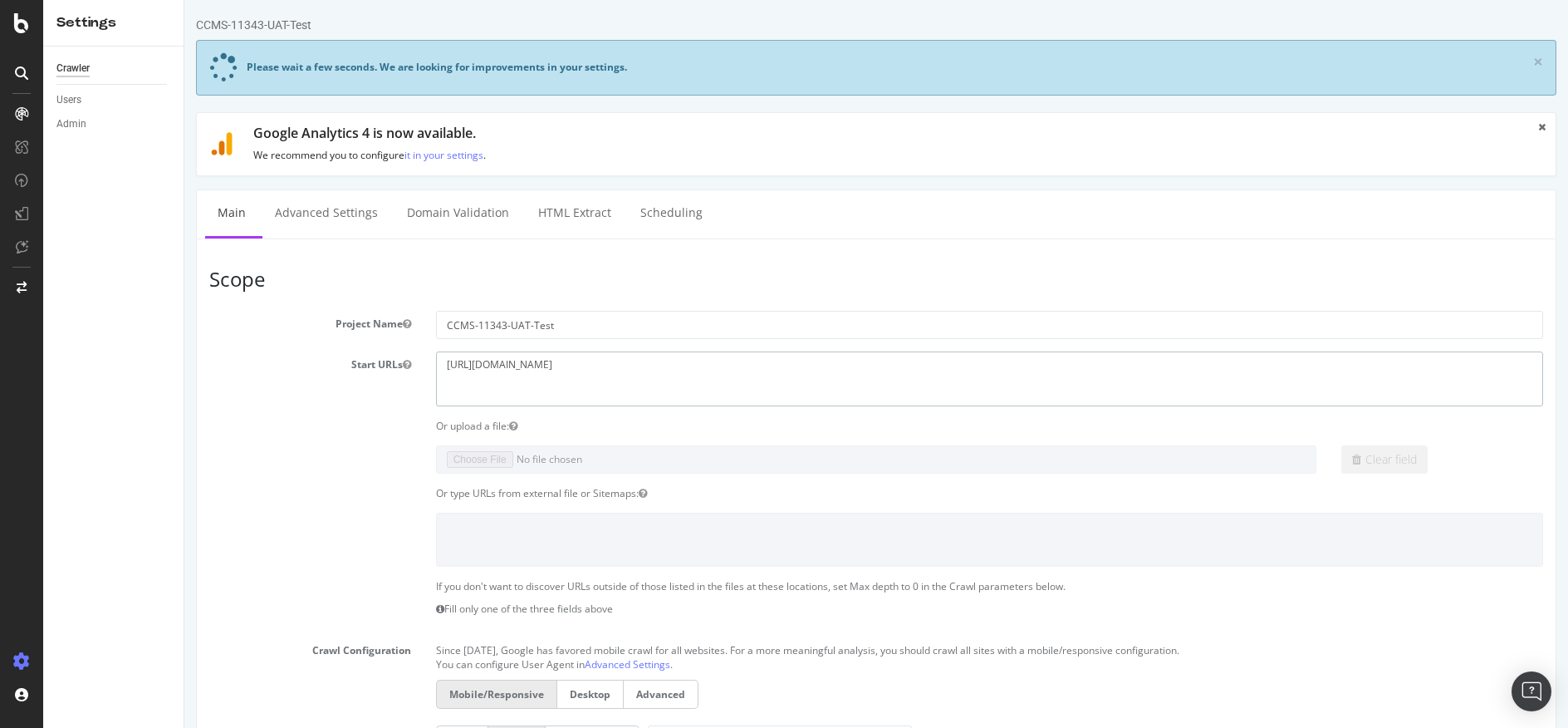
click at [583, 369] on textarea "https://uat.davidyurman.com" at bounding box center [989, 378] width 1107 height 54
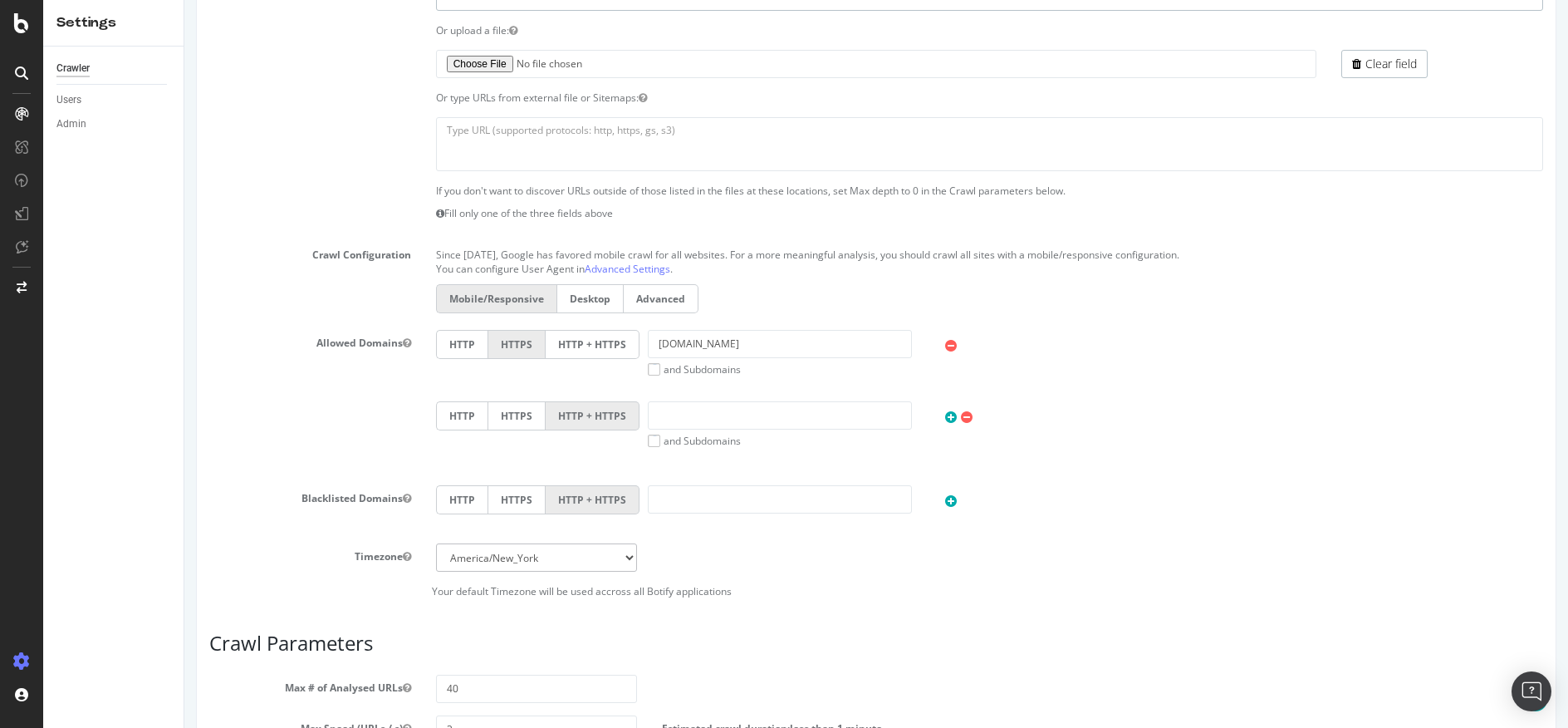
scroll to position [407, 0]
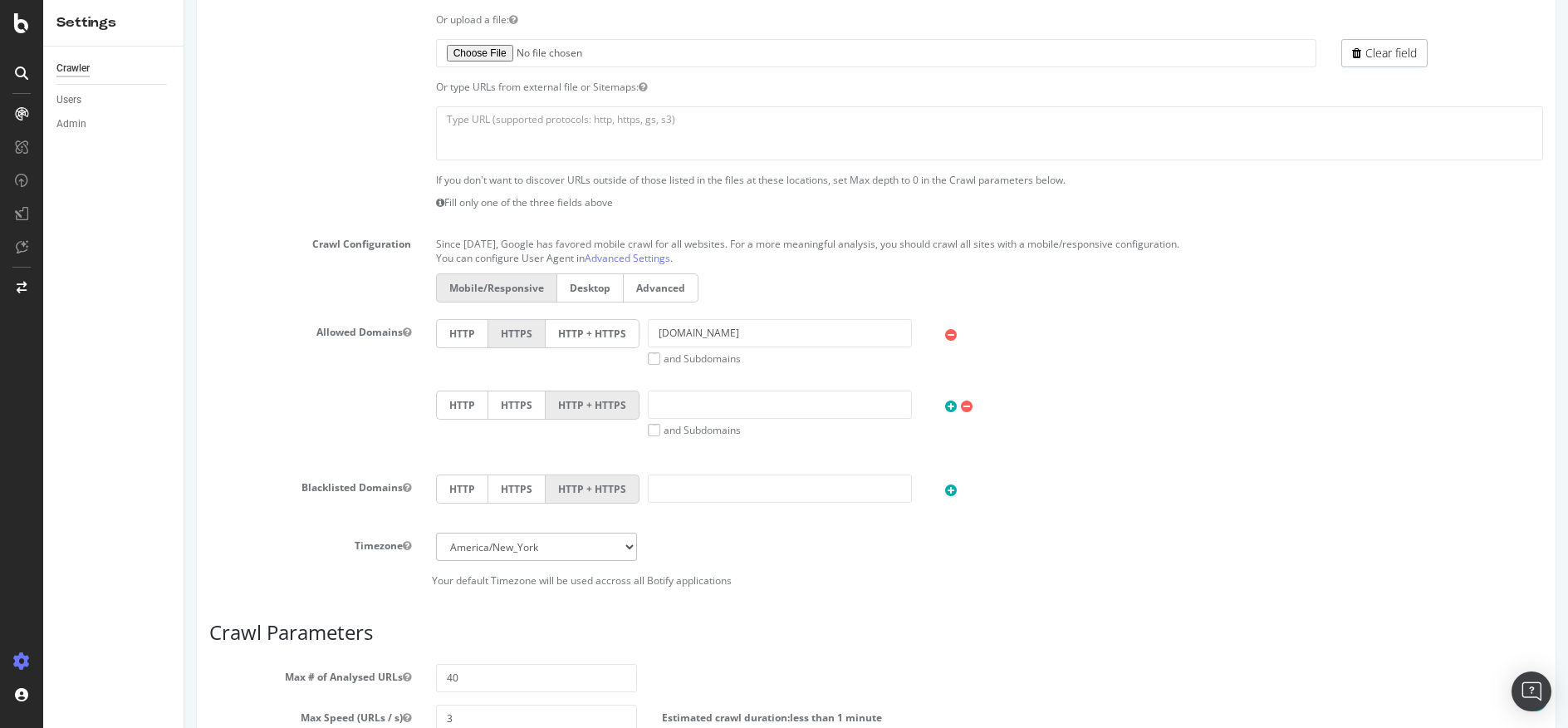
click at [586, 335] on label "HTTP + HTTPS" at bounding box center [592, 333] width 94 height 29
click at [184, 0] on input "HTTP + HTTPS" at bounding box center [184, 0] width 0 height 0
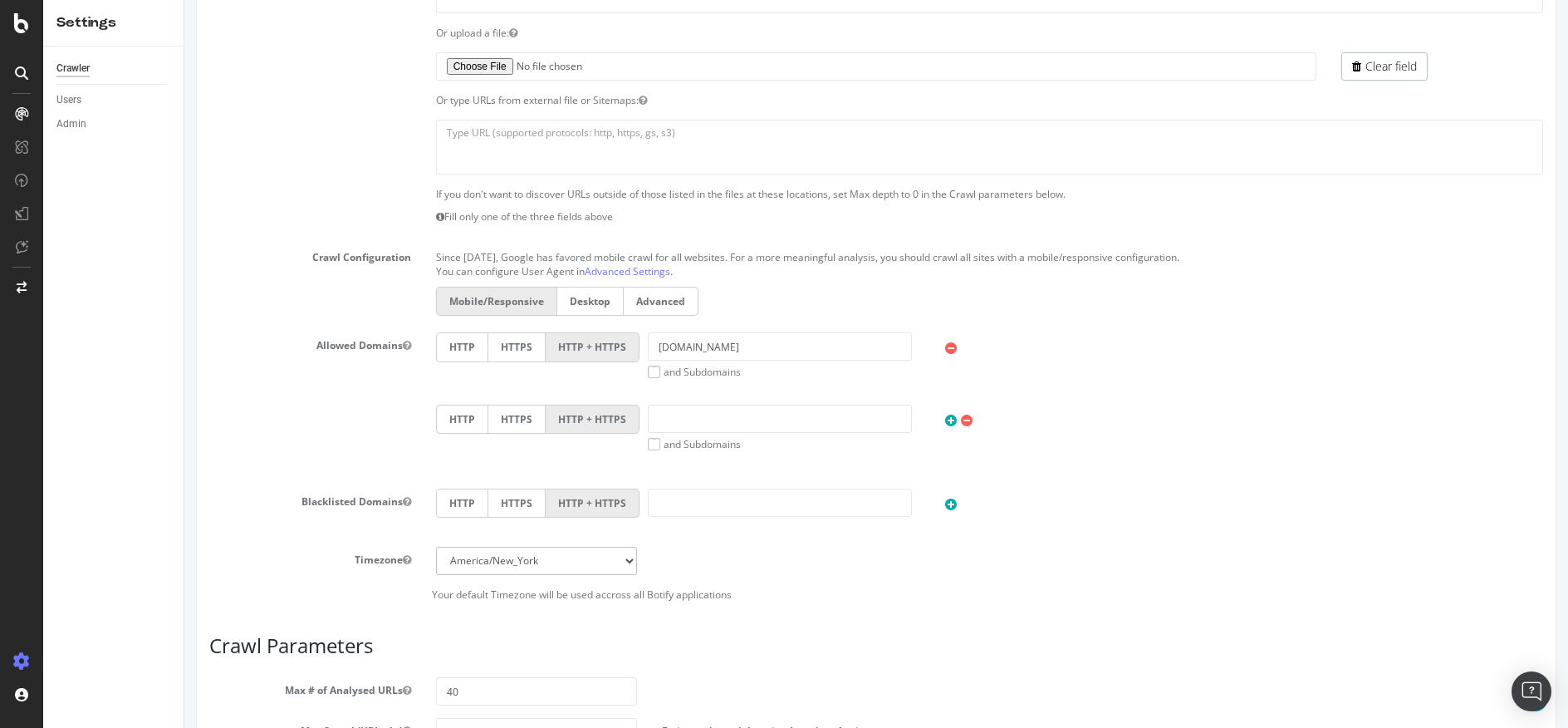
scroll to position [492, 0]
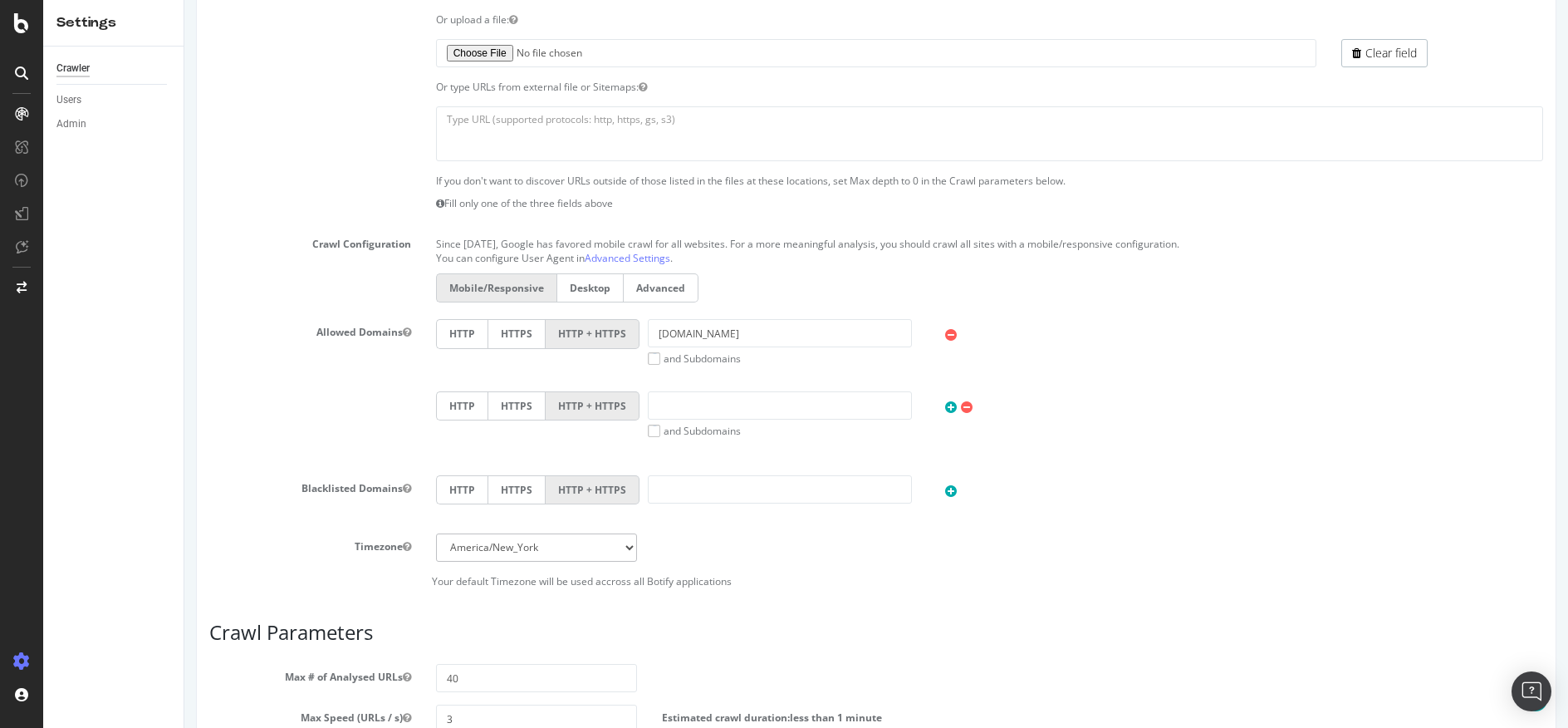
click at [154, 193] on div "Crawler Users Admin" at bounding box center [113, 387] width 140 height 681
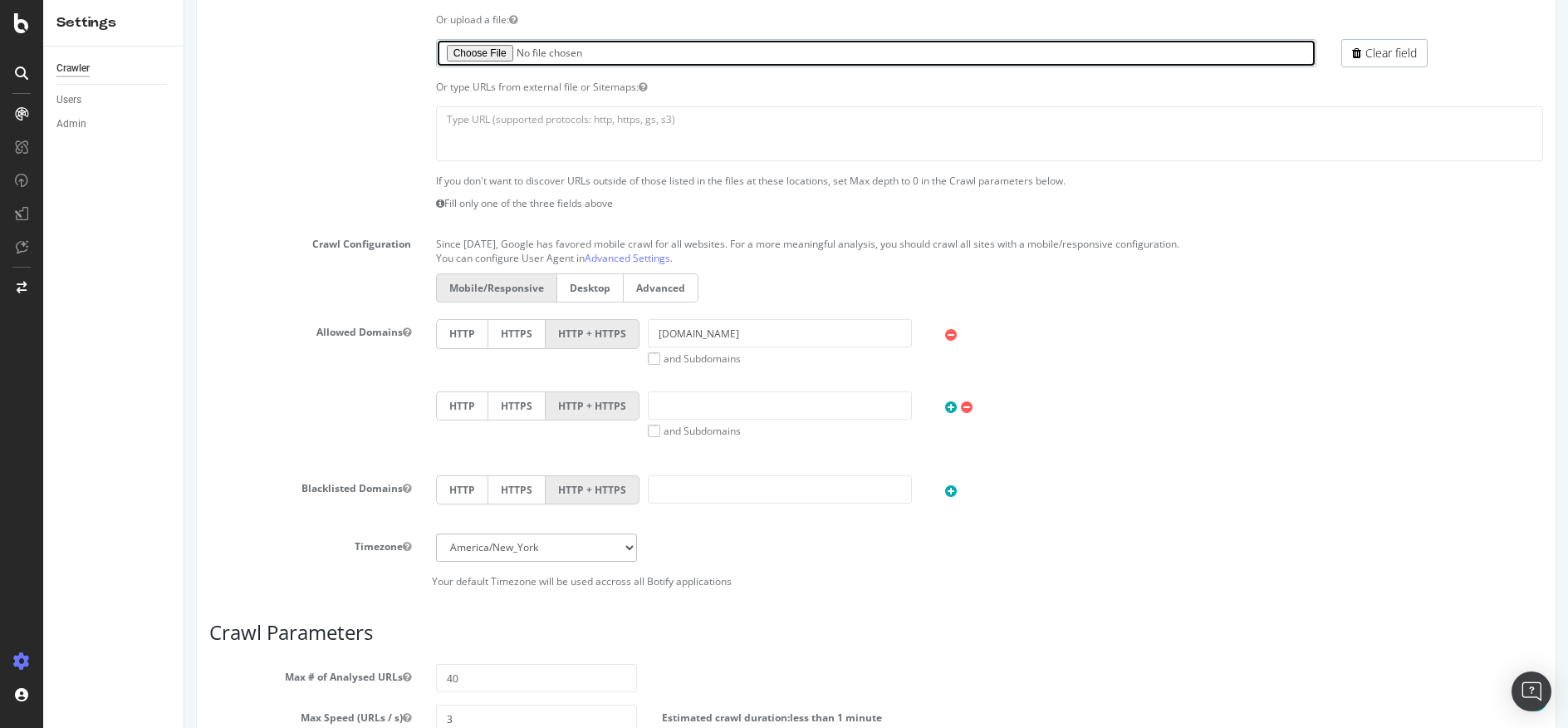
click at [484, 59] on input "file" at bounding box center [876, 53] width 881 height 28
type input "C:\fakepath\redirect_loop_uat_test.txt"
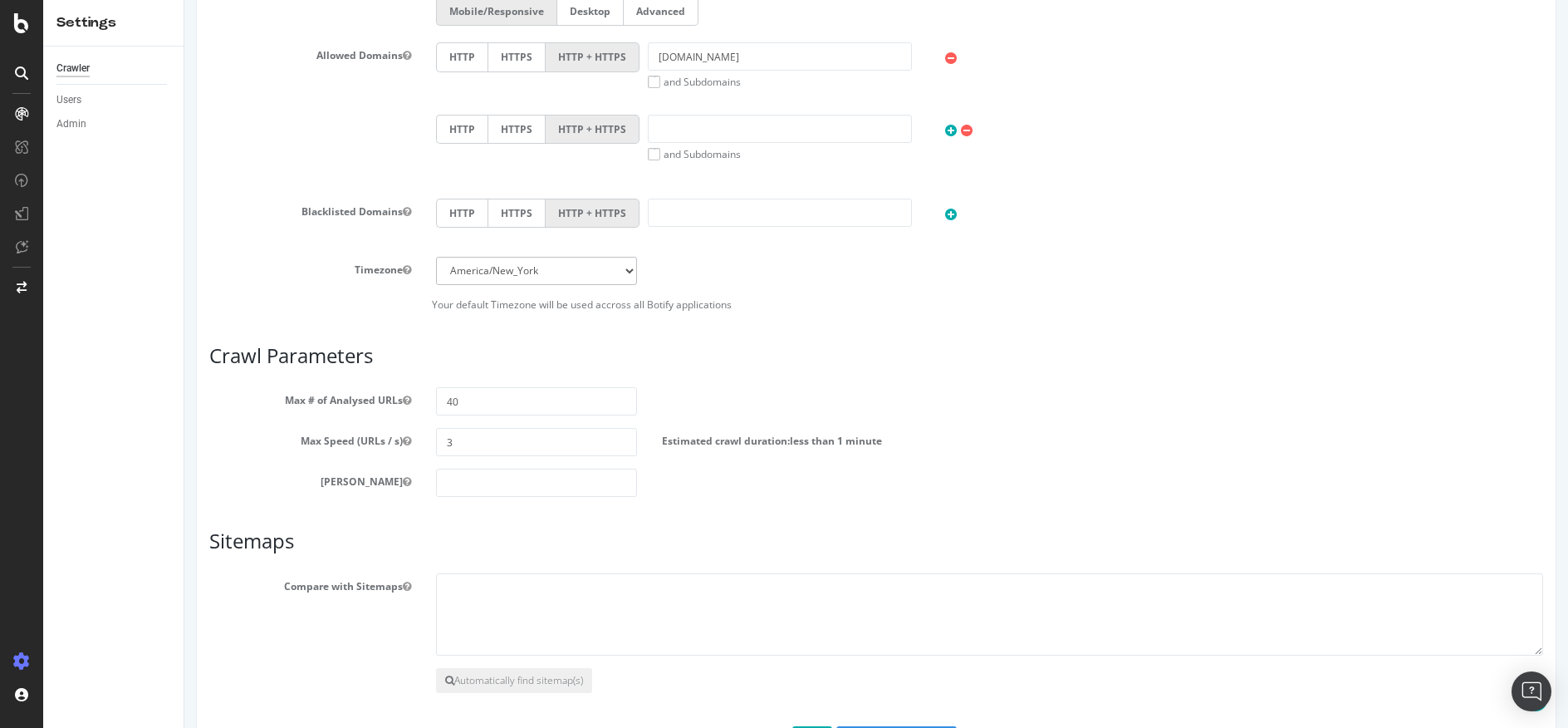
scroll to position [834, 0]
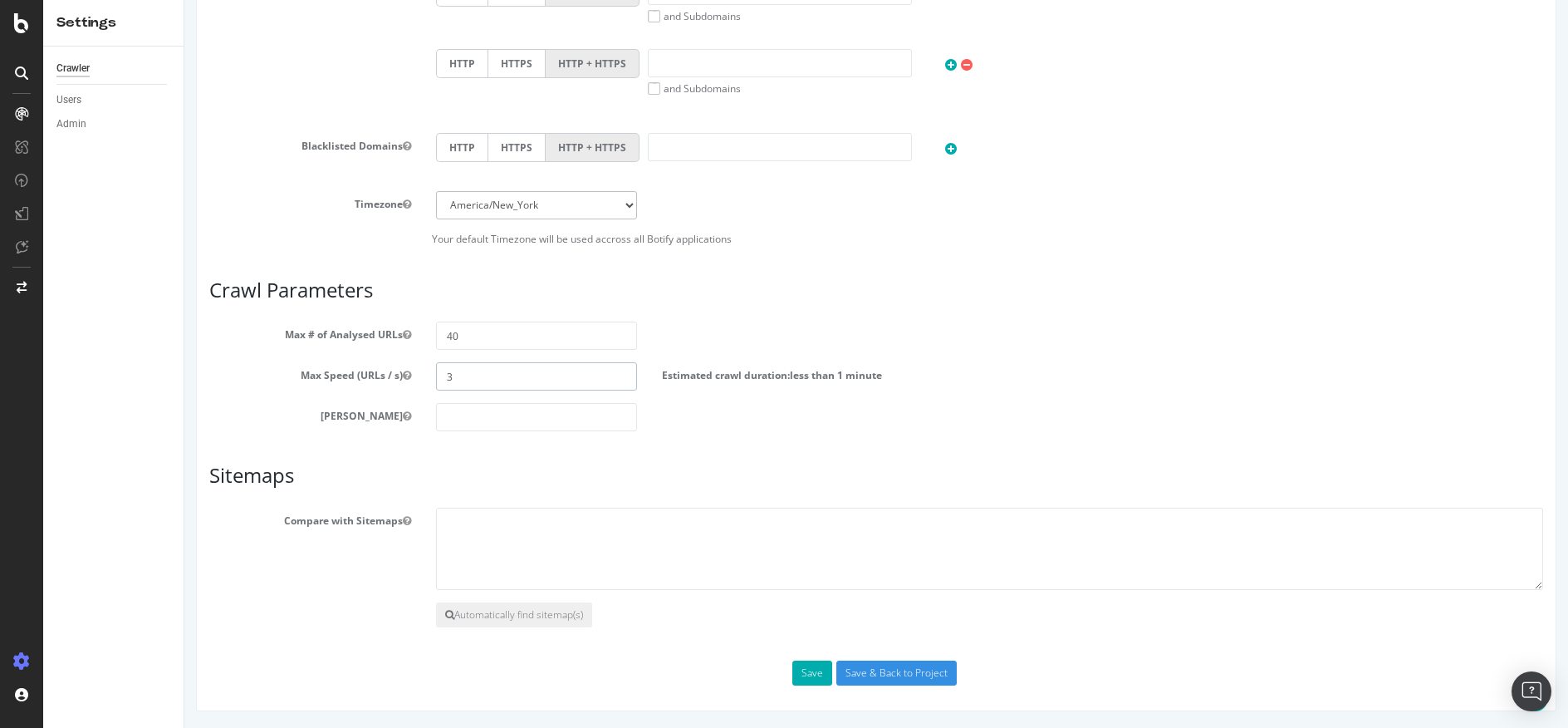
click at [451, 374] on input "3" at bounding box center [536, 376] width 201 height 28
type input "4"
click at [800, 672] on button "Save" at bounding box center [812, 673] width 40 height 25
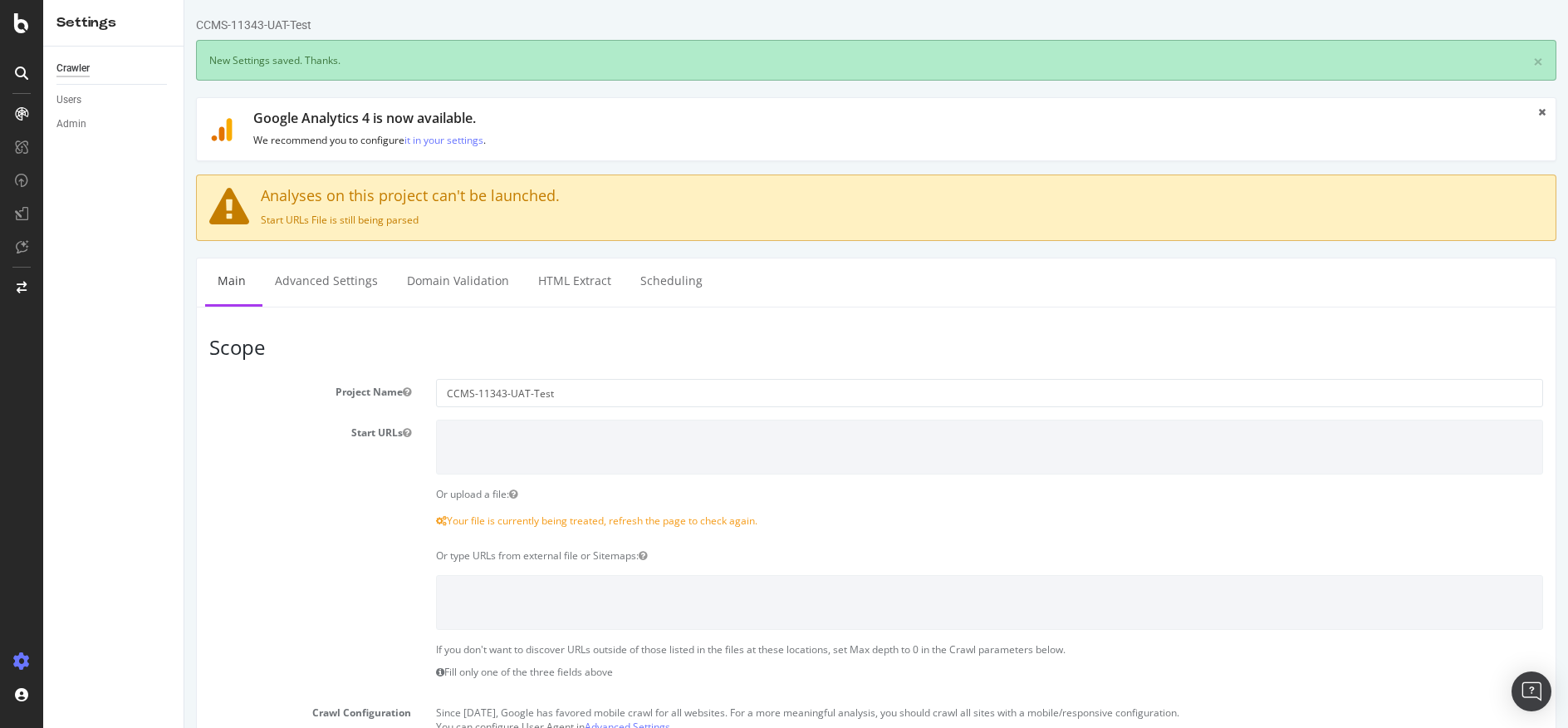
scroll to position [0, 0]
click at [331, 275] on link "Advanced Settings" at bounding box center [326, 281] width 128 height 46
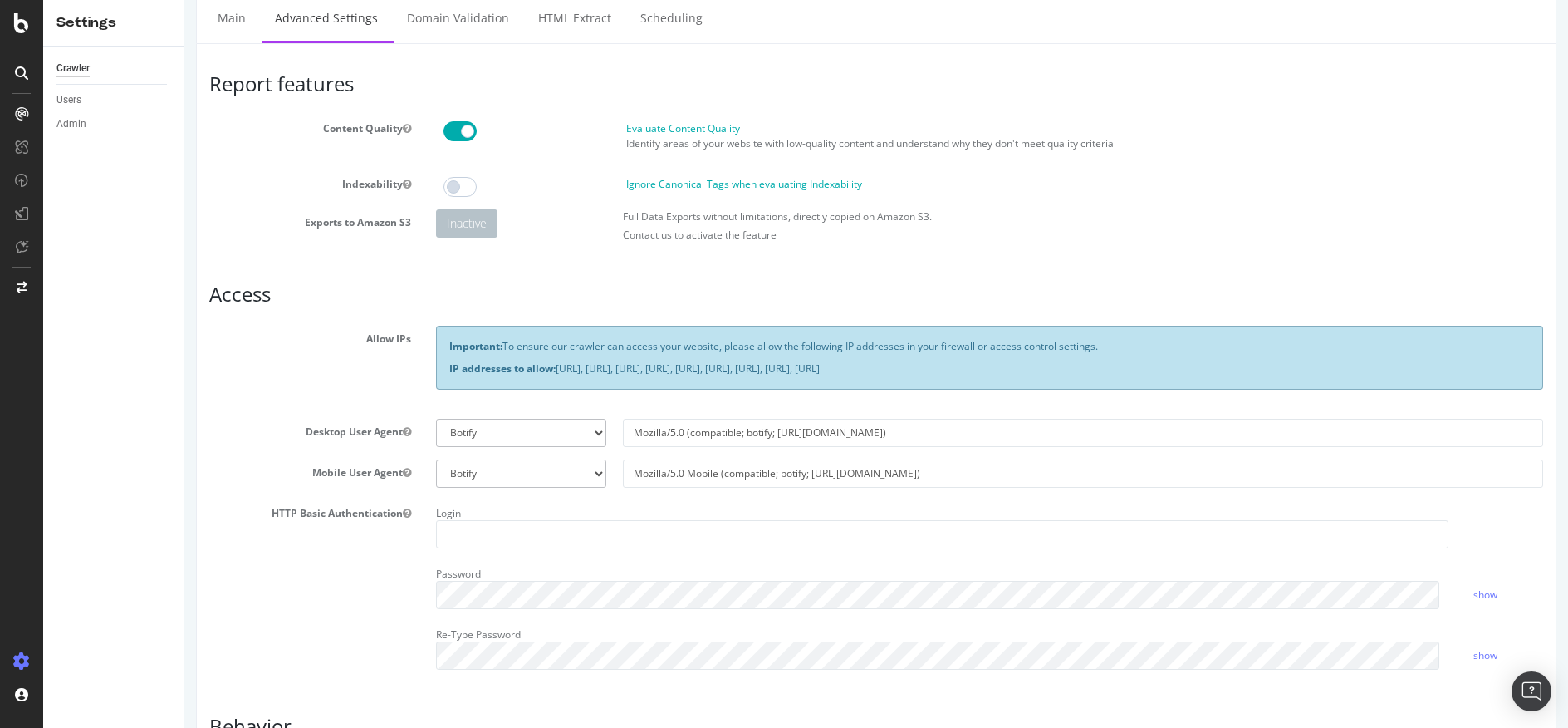
scroll to position [100, 0]
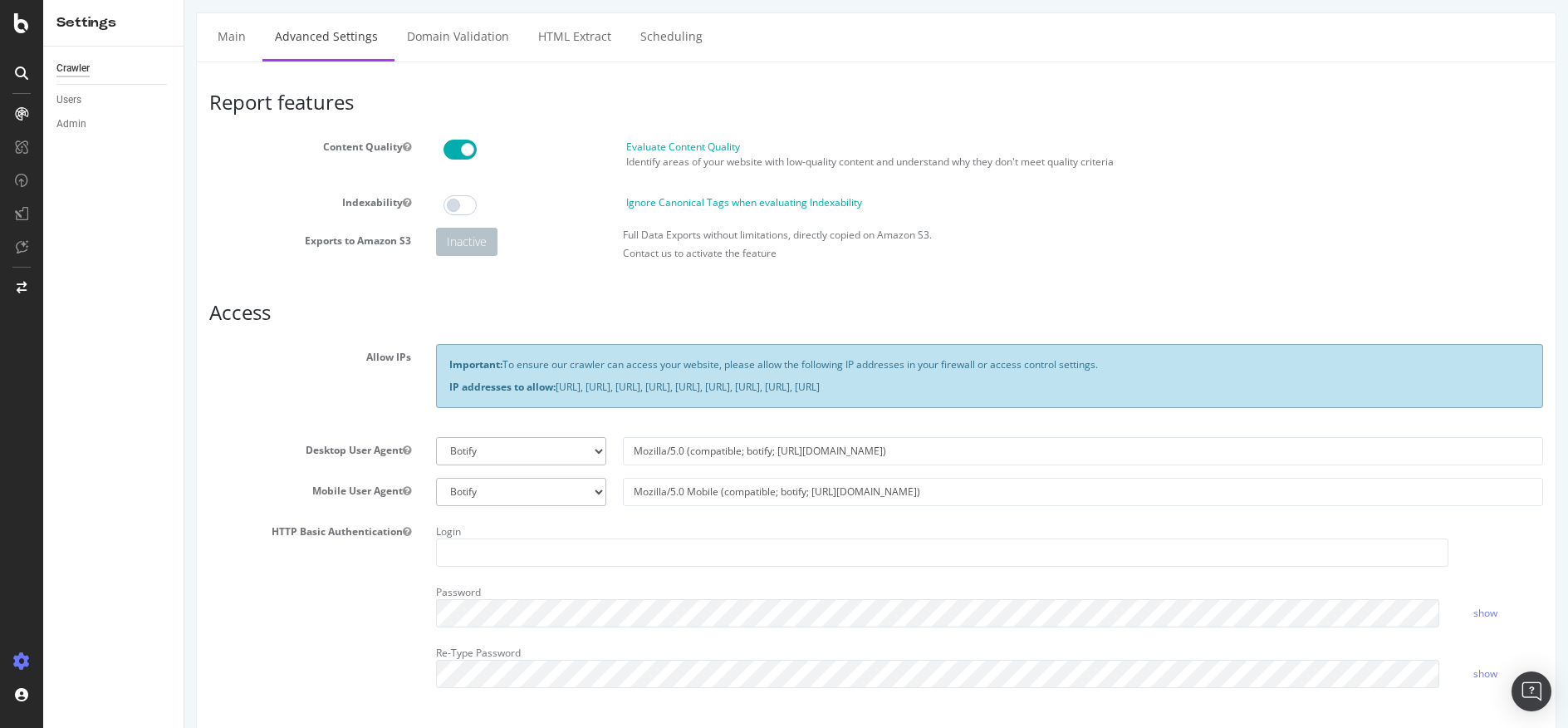
click at [456, 160] on div "Evaluate Content Quality Identify areas of your website with low-quality conten…" at bounding box center [992, 158] width 1119 height 36
click at [462, 148] on span at bounding box center [460, 149] width 34 height 20
click at [530, 555] on input "text" at bounding box center [942, 552] width 1013 height 28
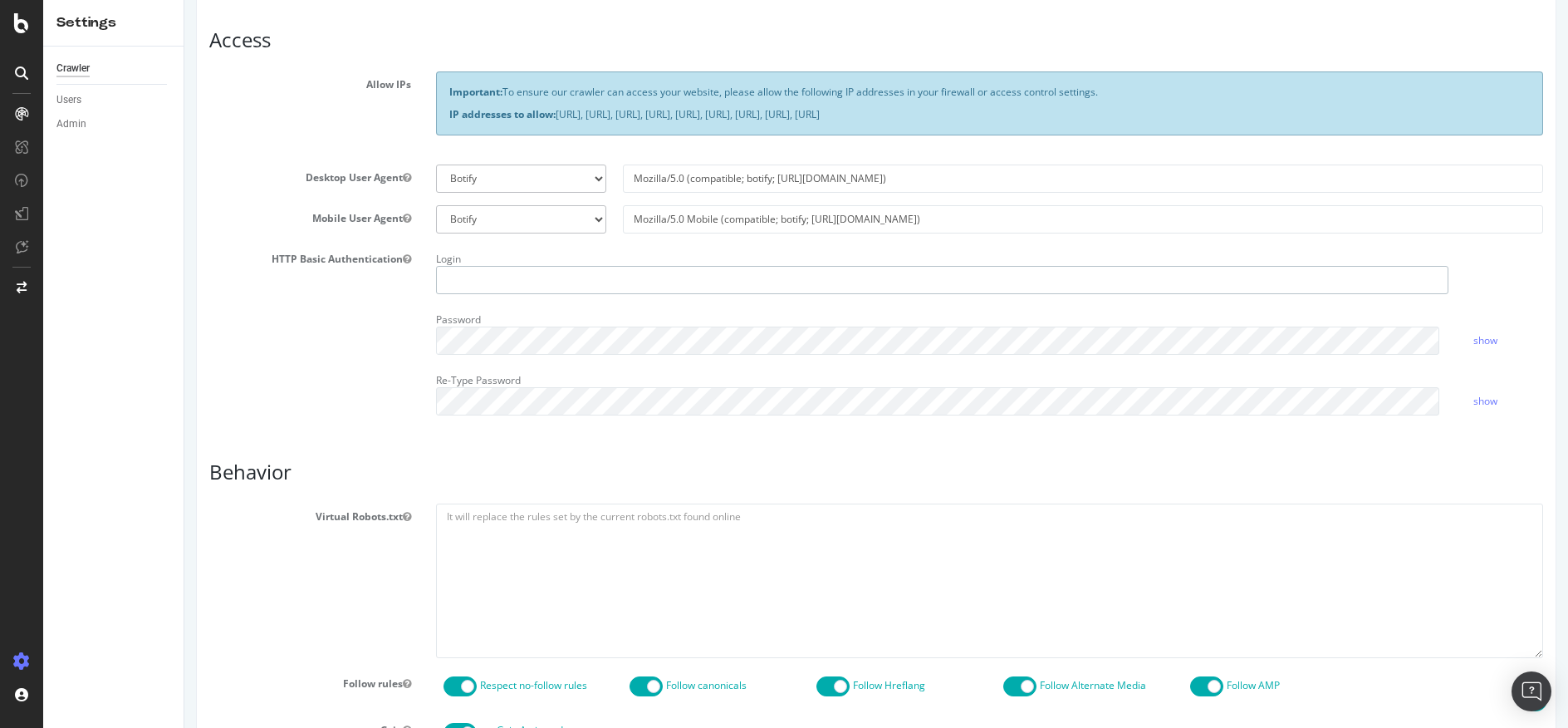
scroll to position [398, 0]
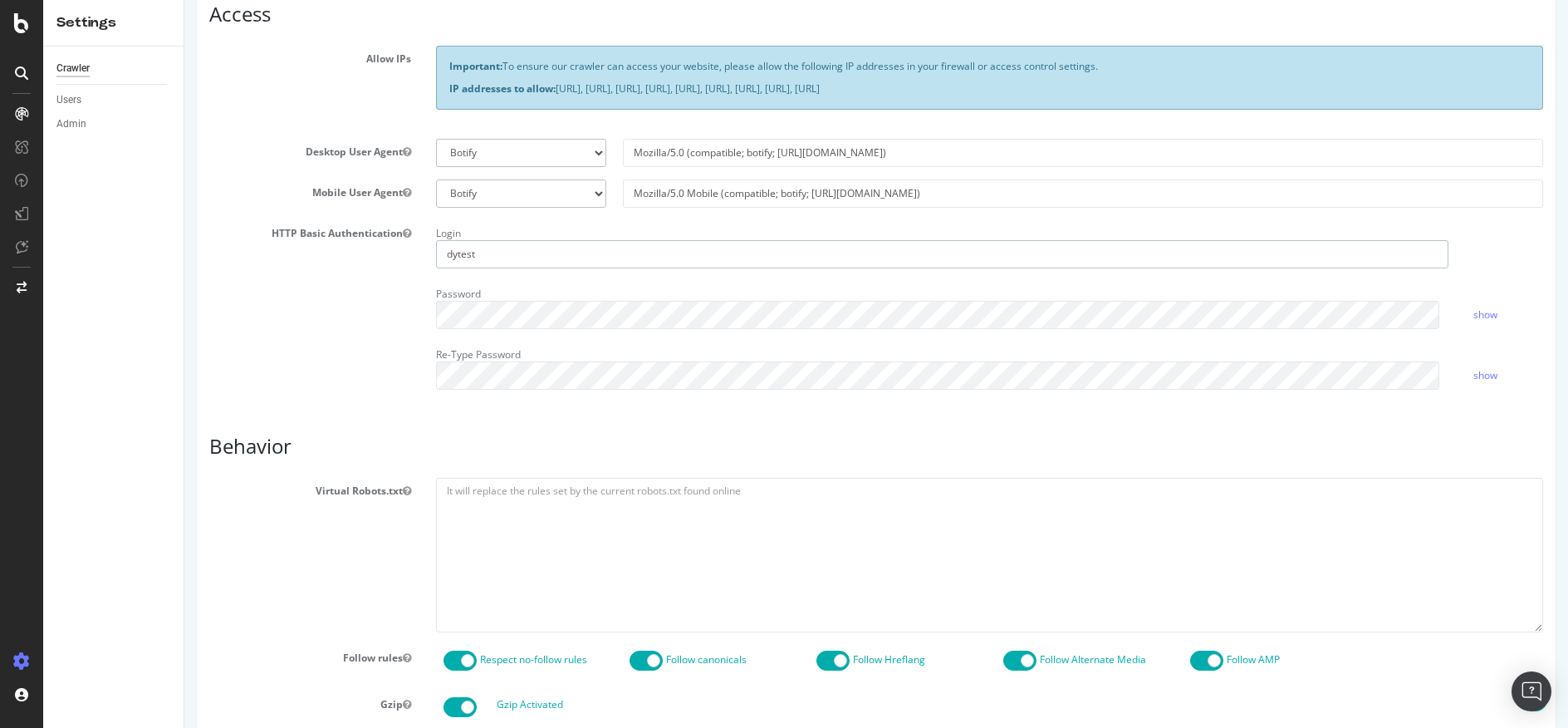
type input "dytest"
click at [370, 298] on div "HTTP Basic Authentication Login dytest Password show Re-Type Password show" at bounding box center [877, 311] width 1359 height 182
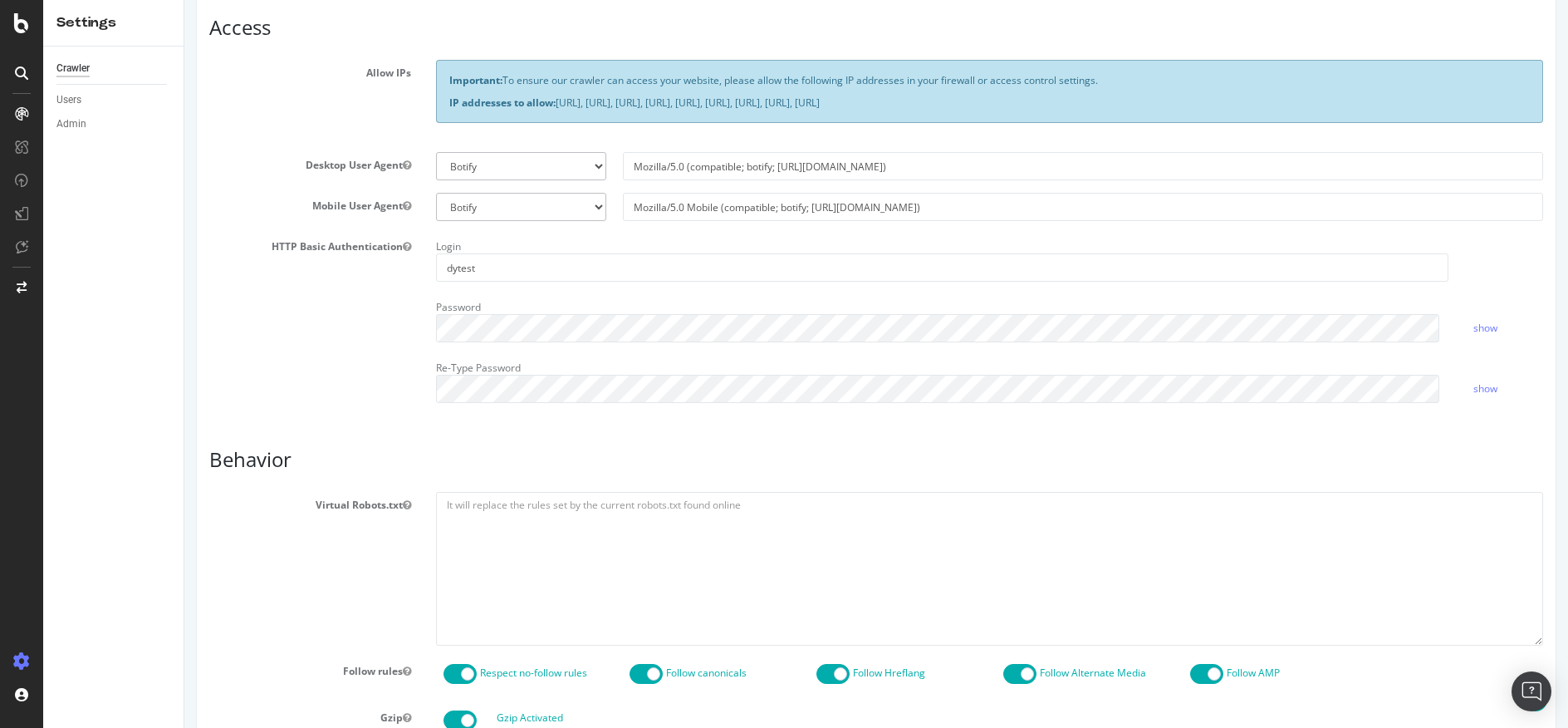
scroll to position [411, 0]
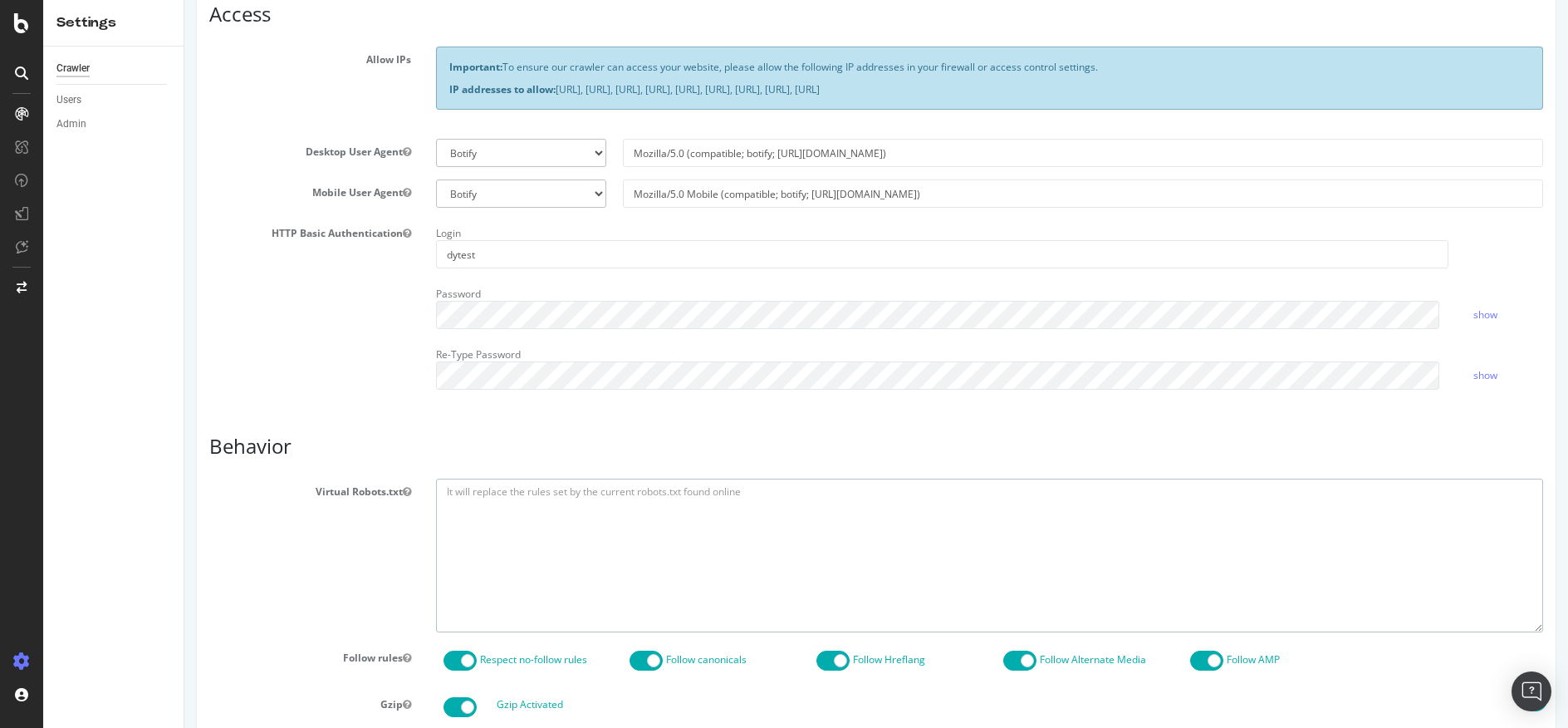
click at [476, 513] on textarea at bounding box center [989, 556] width 1107 height 153
paste textarea "User-agent: * allow: /"
type textarea "User-agent: * allow: /"
drag, startPoint x: 959, startPoint y: 448, endPoint x: 968, endPoint y: 439, distance: 12.7
click at [959, 448] on h3 "Behavior" at bounding box center [876, 445] width 1334 height 22
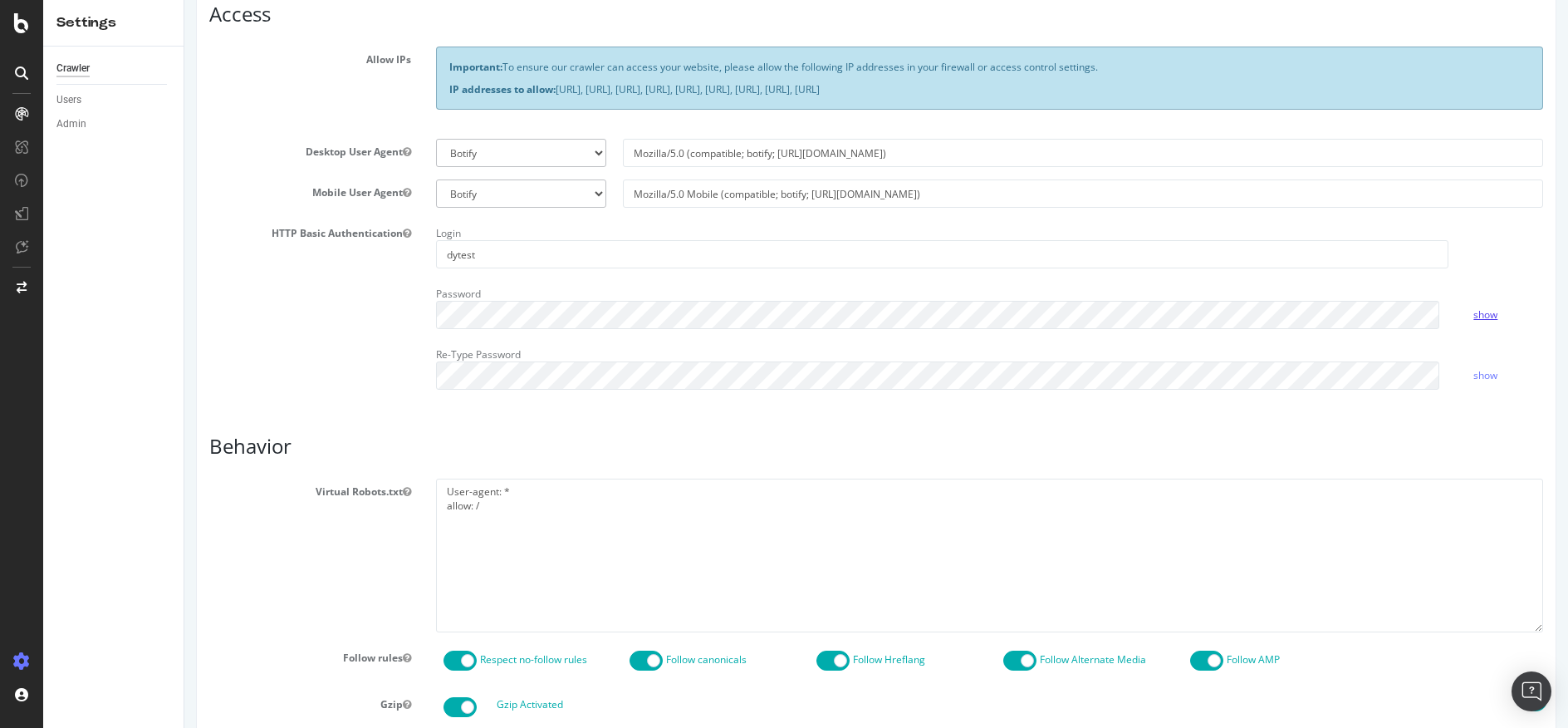
click at [1479, 308] on link "show" at bounding box center [1485, 314] width 24 height 14
click at [1479, 308] on link "hide" at bounding box center [1483, 314] width 20 height 14
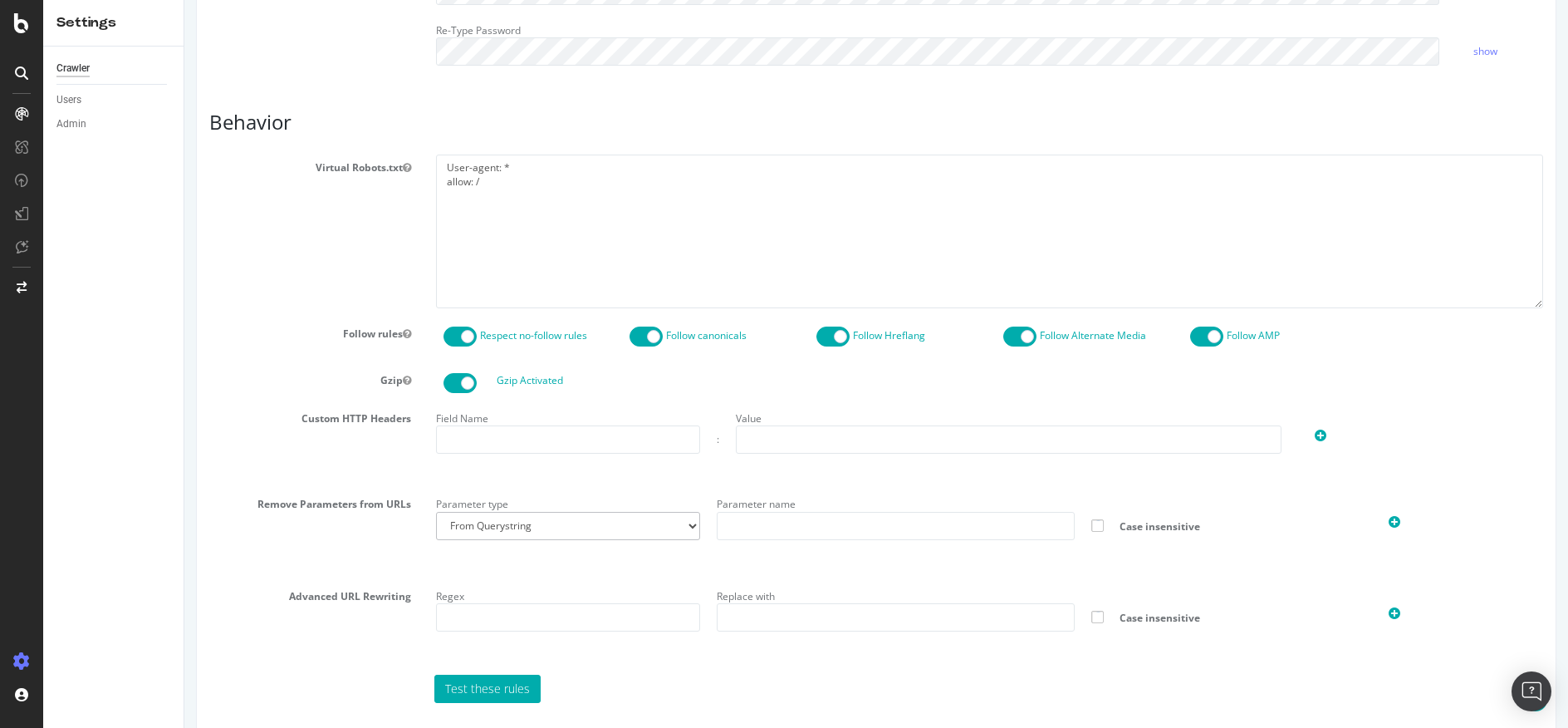
scroll to position [811, 0]
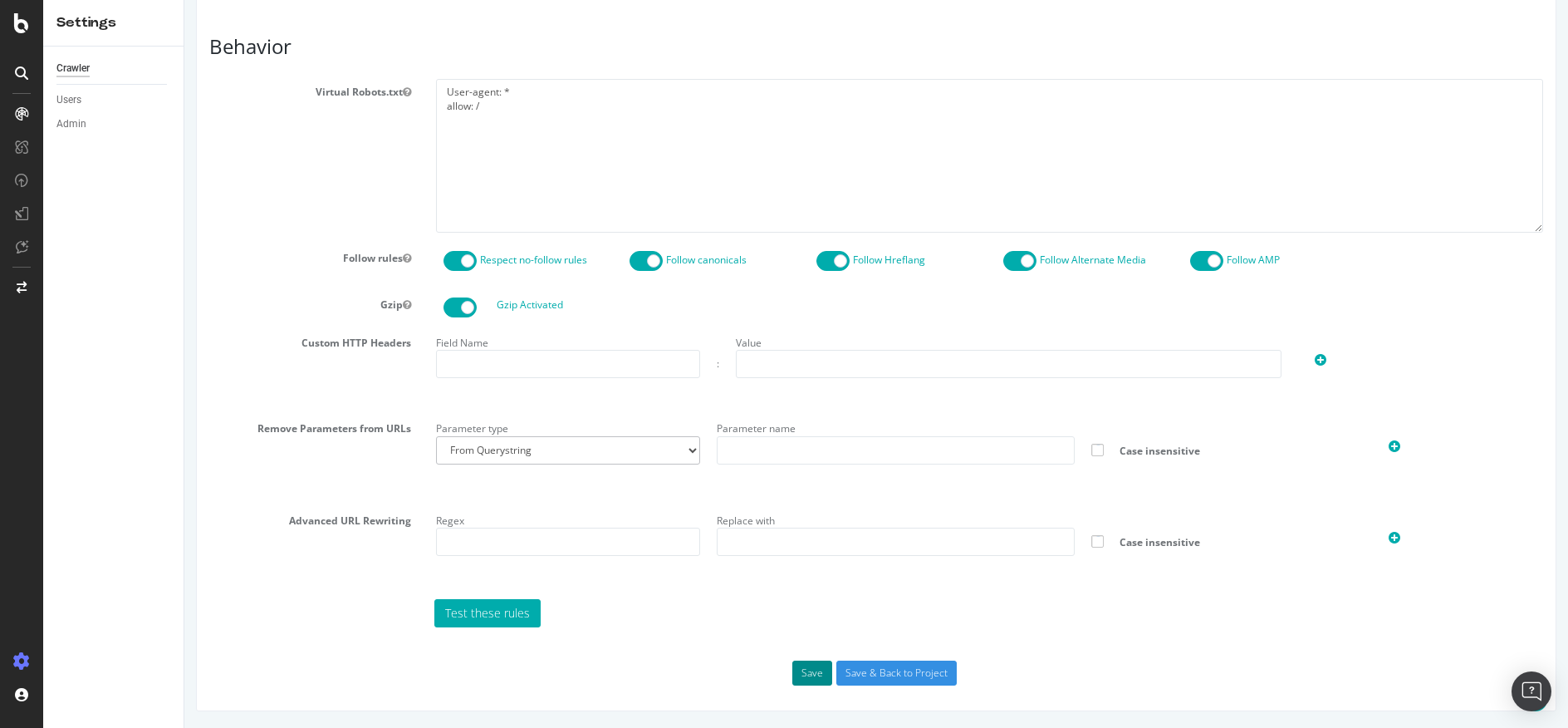
click at [813, 668] on button "Save" at bounding box center [812, 673] width 40 height 25
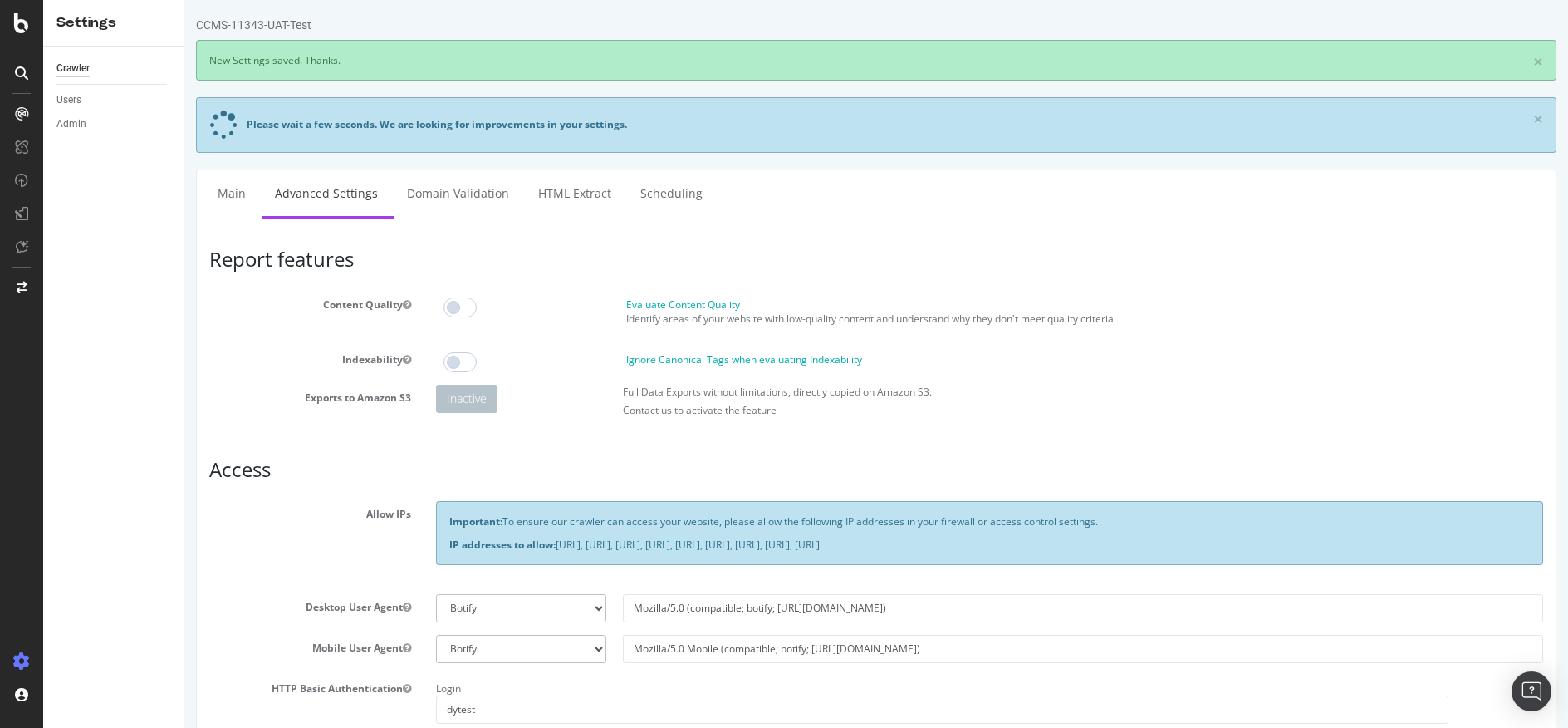
scroll to position [0, 0]
drag, startPoint x: 1265, startPoint y: 546, endPoint x: 443, endPoint y: 548, distance: 822.0
click at [443, 548] on div "Important: To ensure our crawler can access your website, please allow the foll…" at bounding box center [989, 532] width 1107 height 63
copy p "IP addresses to allow: 31.41.37.0/24, 44.206.2.192/26, 15.235.106.96/27, 52.6.2…"
click at [585, 191] on link "HTML Extract" at bounding box center [574, 193] width 98 height 46
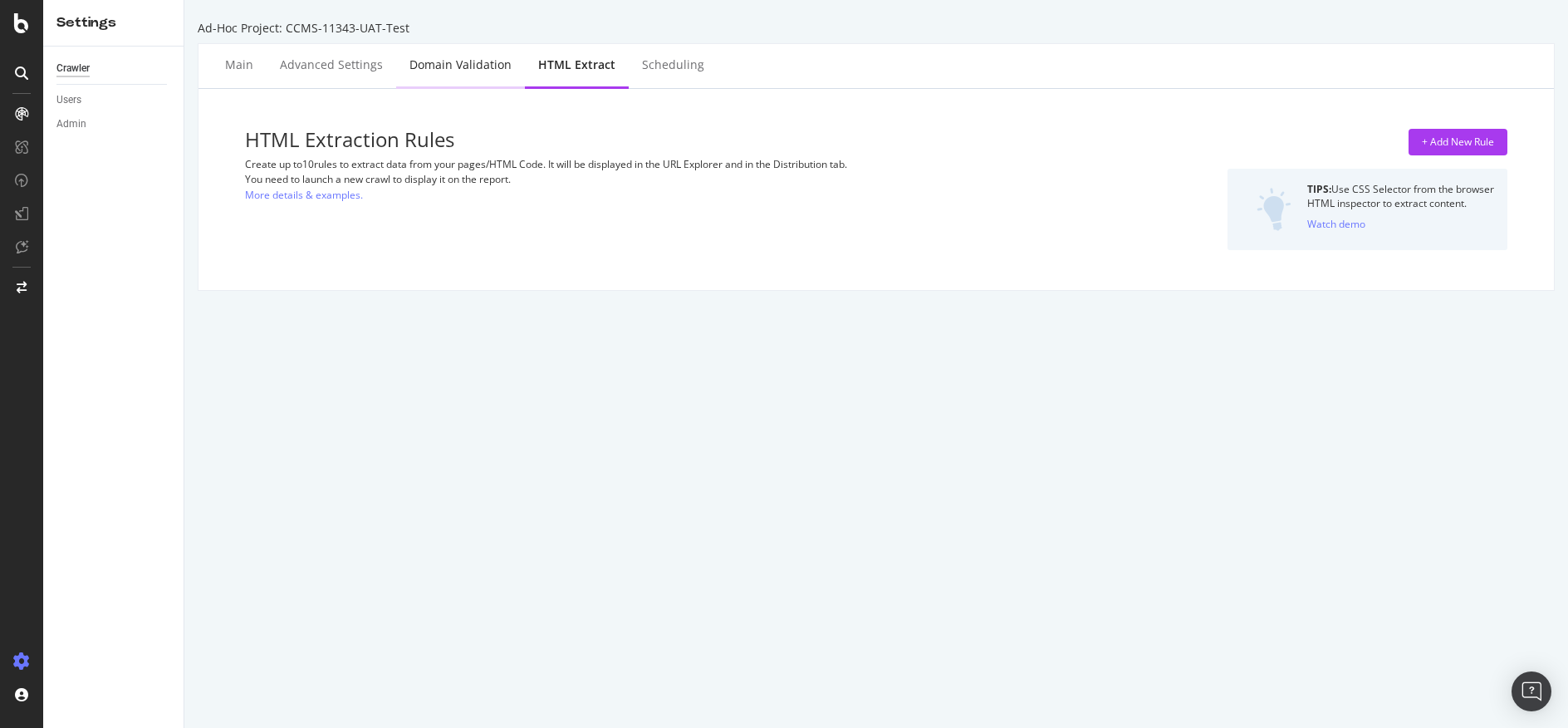
click at [458, 60] on div "Domain Validation" at bounding box center [460, 65] width 102 height 16
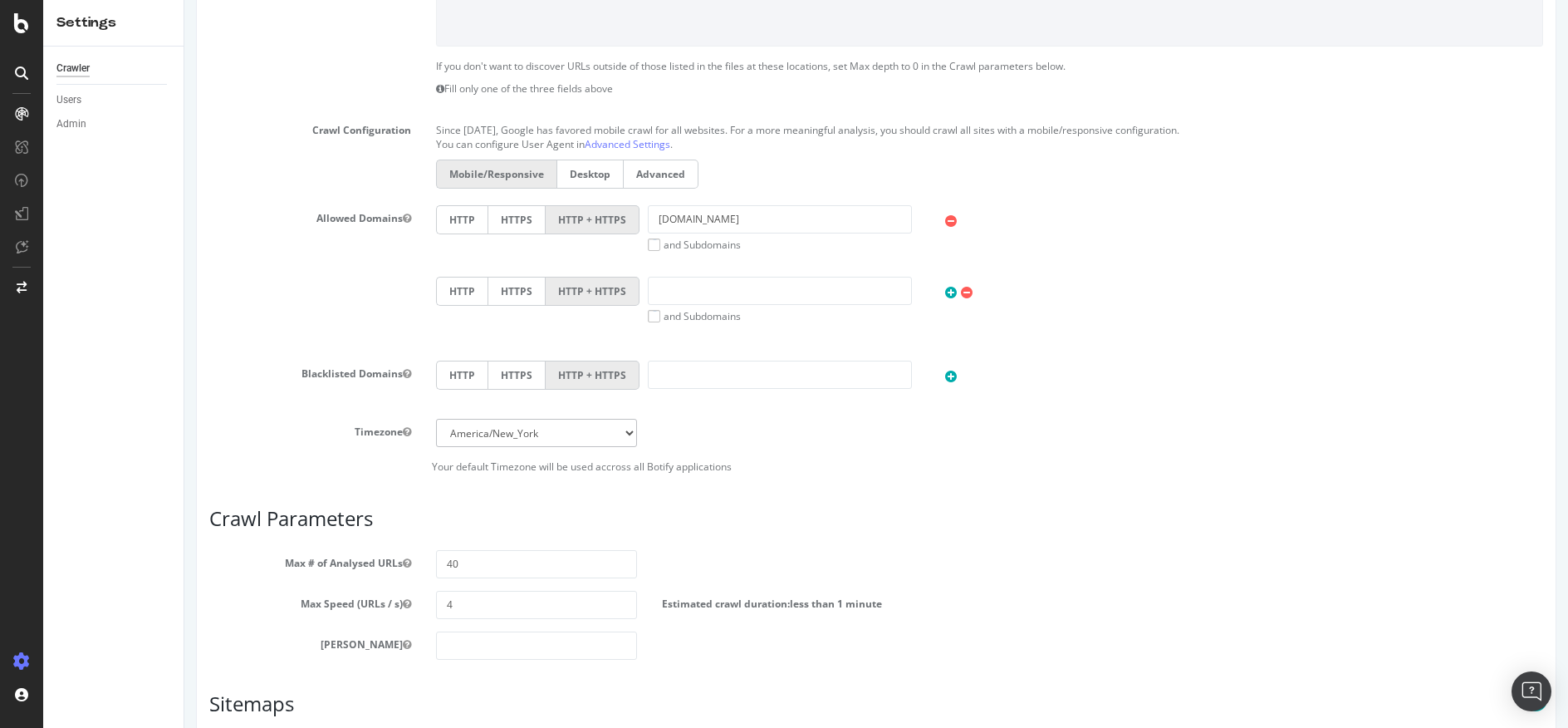
scroll to position [533, 0]
click at [653, 241] on label "and Subdomains" at bounding box center [694, 245] width 93 height 14
click at [184, 0] on input "and Subdomains" at bounding box center [184, 0] width 0 height 0
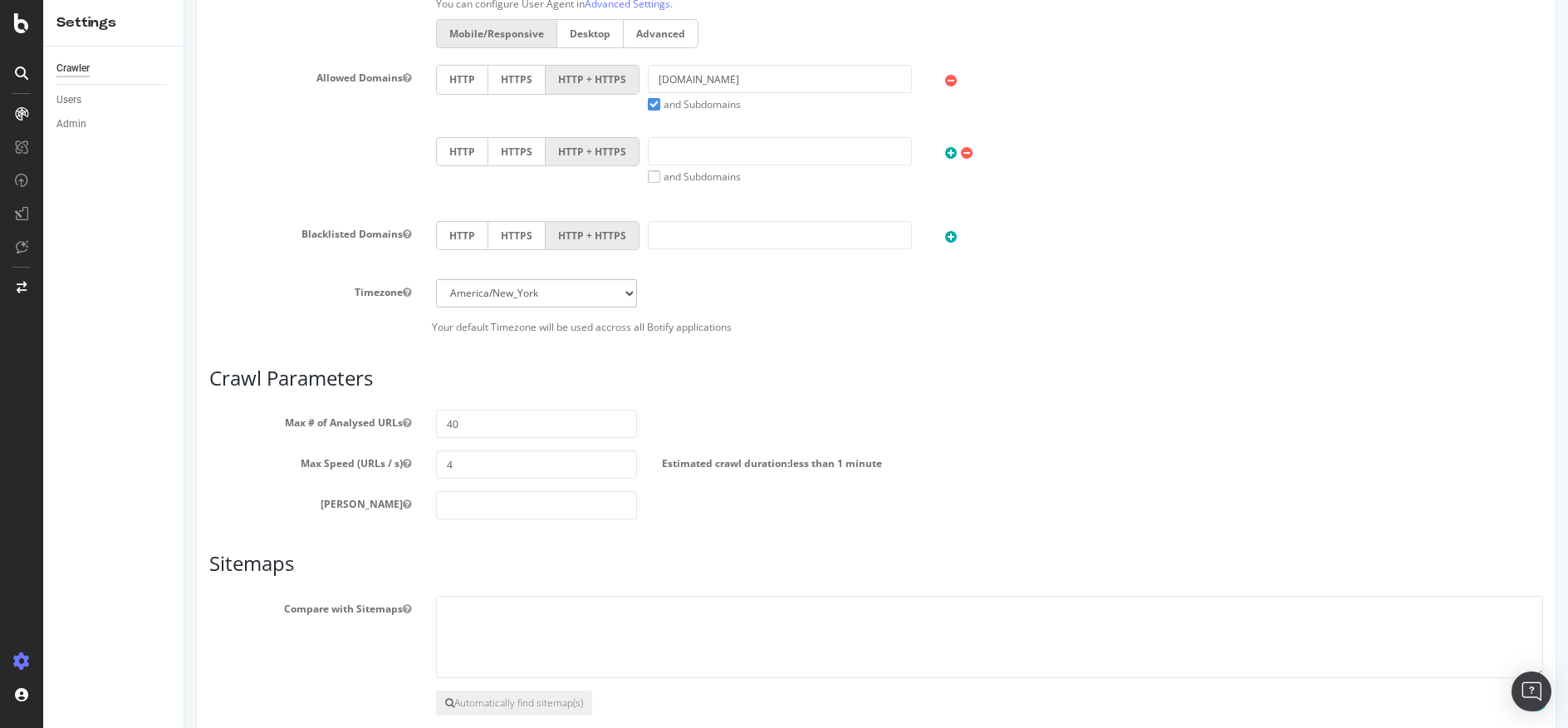
scroll to position [762, 0]
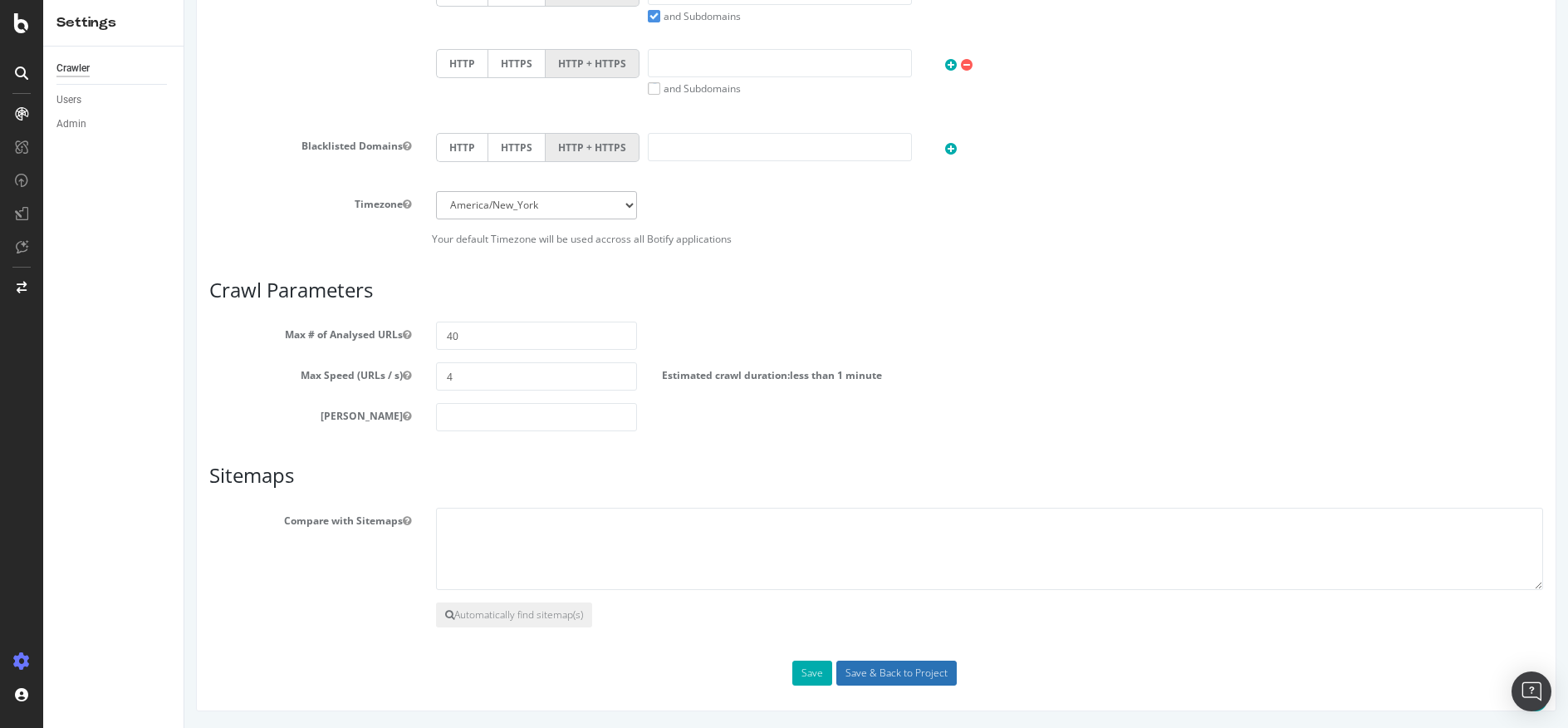
click at [896, 675] on input "Save & Back to Project" at bounding box center [896, 673] width 121 height 25
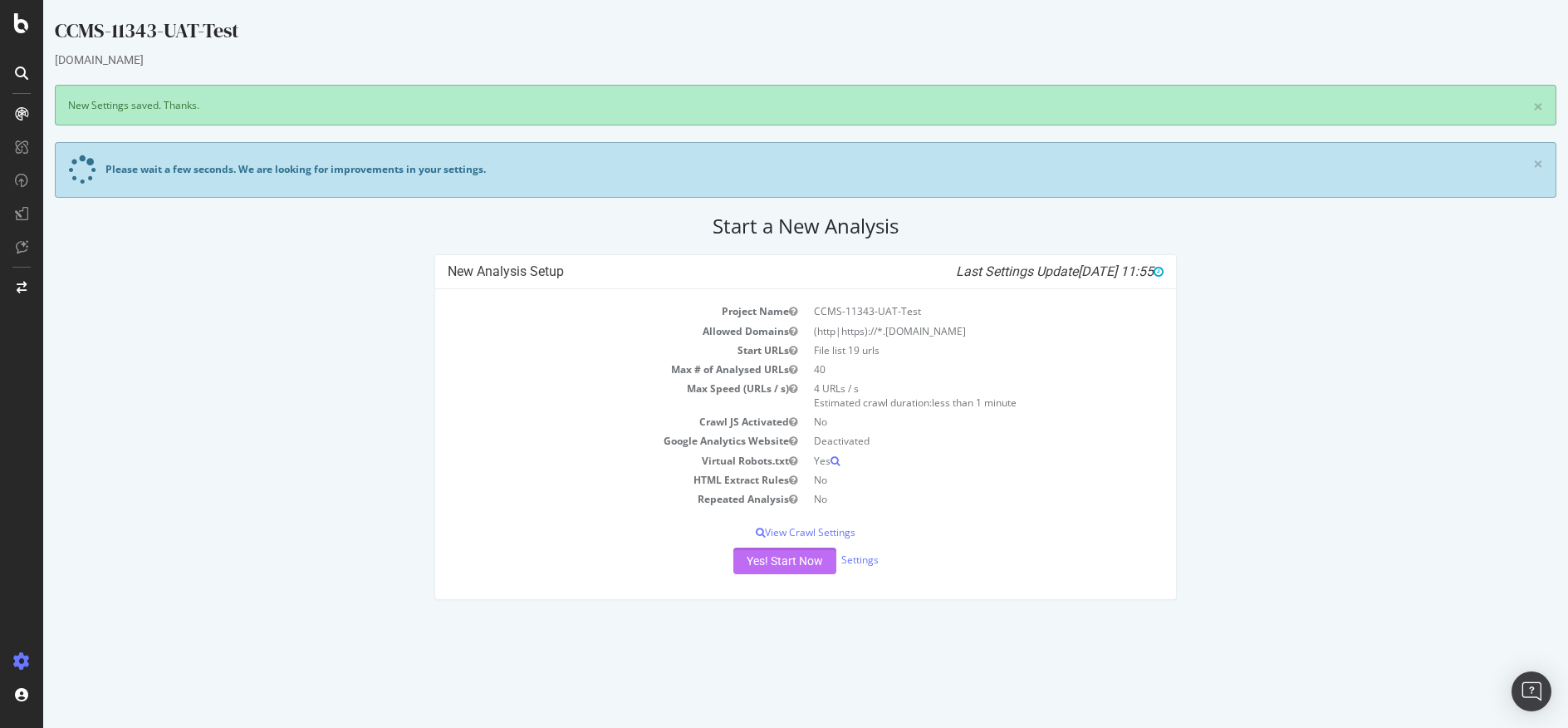
click at [793, 563] on button "Yes! Start Now" at bounding box center [785, 561] width 103 height 27
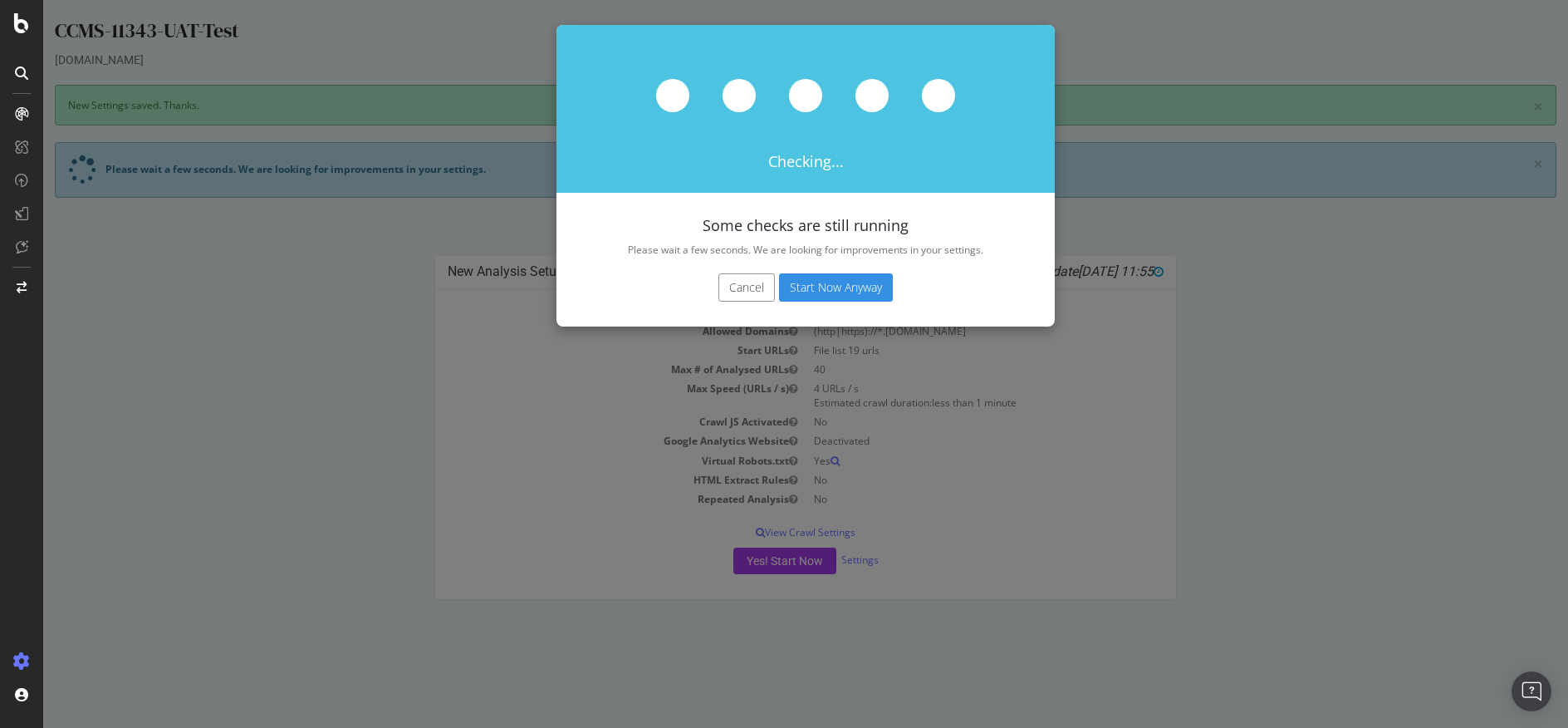
click at [853, 293] on button "Start Now Anyway" at bounding box center [836, 287] width 114 height 28
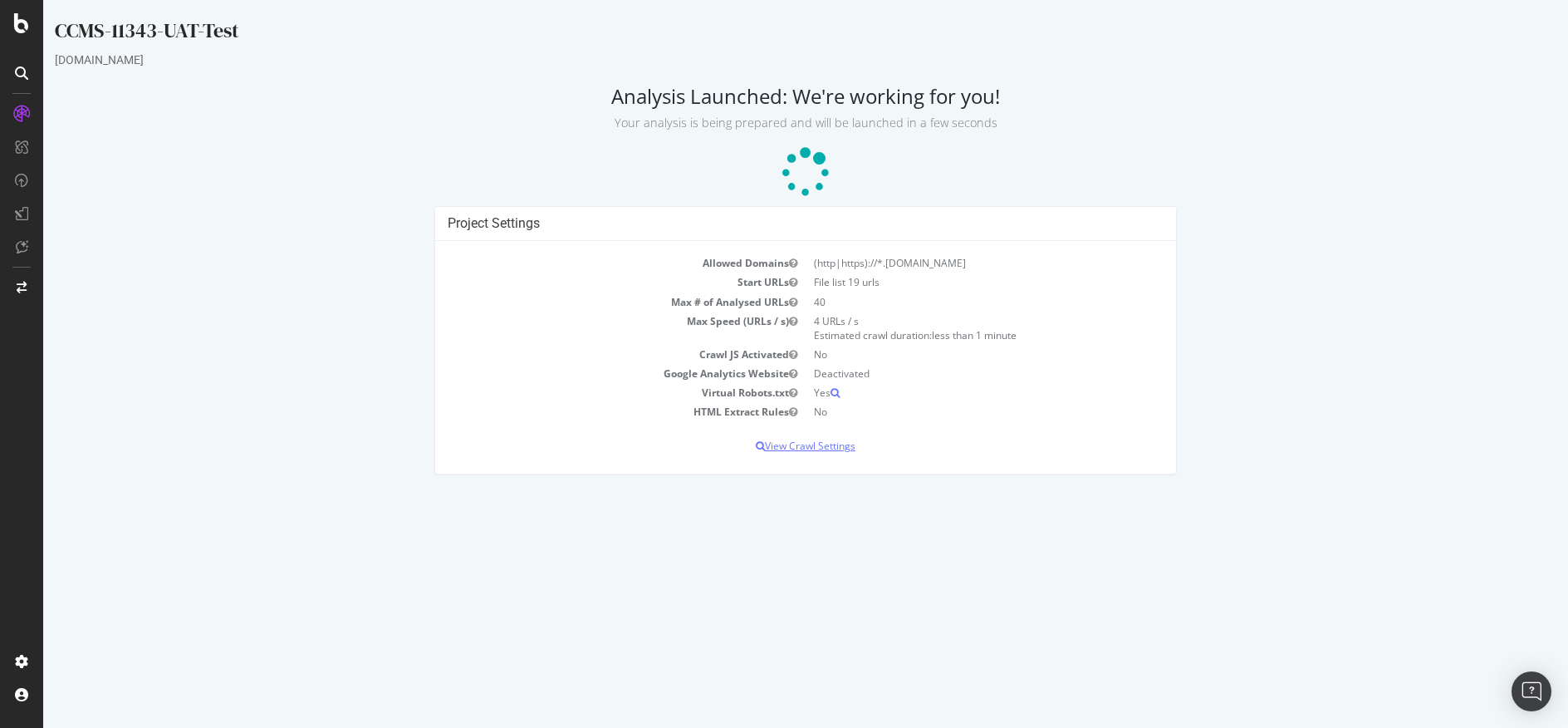
click at [828, 445] on p "View Crawl Settings" at bounding box center [805, 445] width 716 height 14
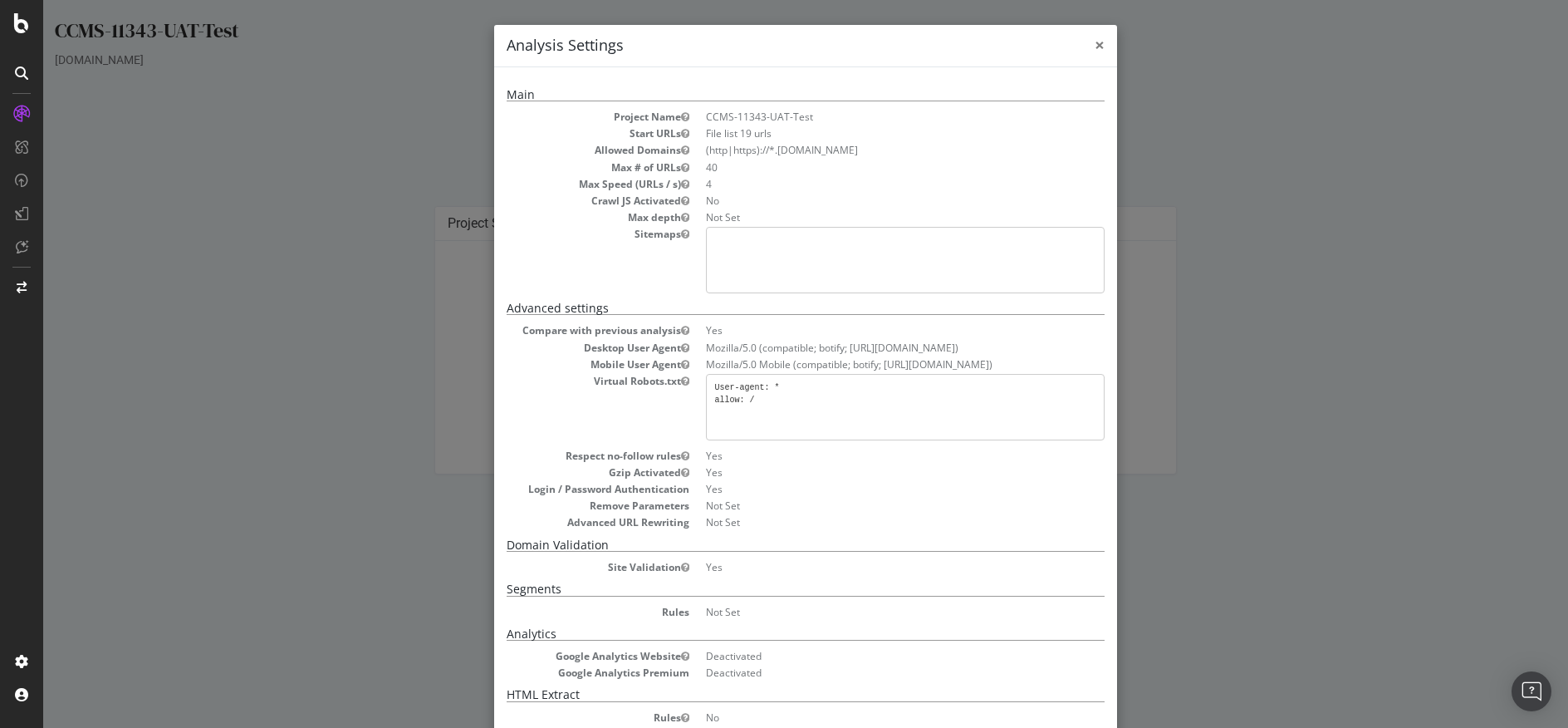
click at [1094, 42] on span "×" at bounding box center [1100, 45] width 10 height 23
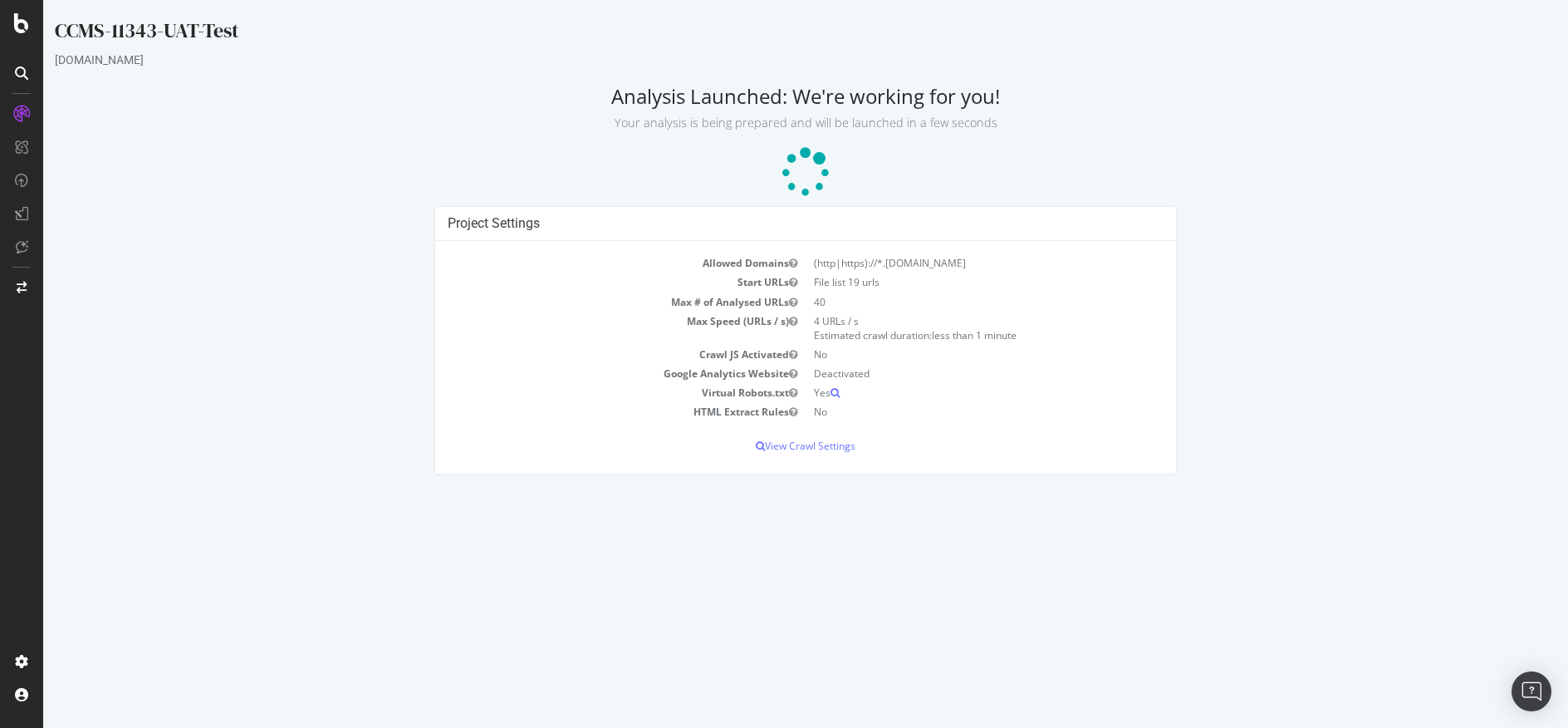
click at [31, 12] on div at bounding box center [22, 364] width 43 height 728
click at [28, 21] on icon at bounding box center [21, 22] width 15 height 20
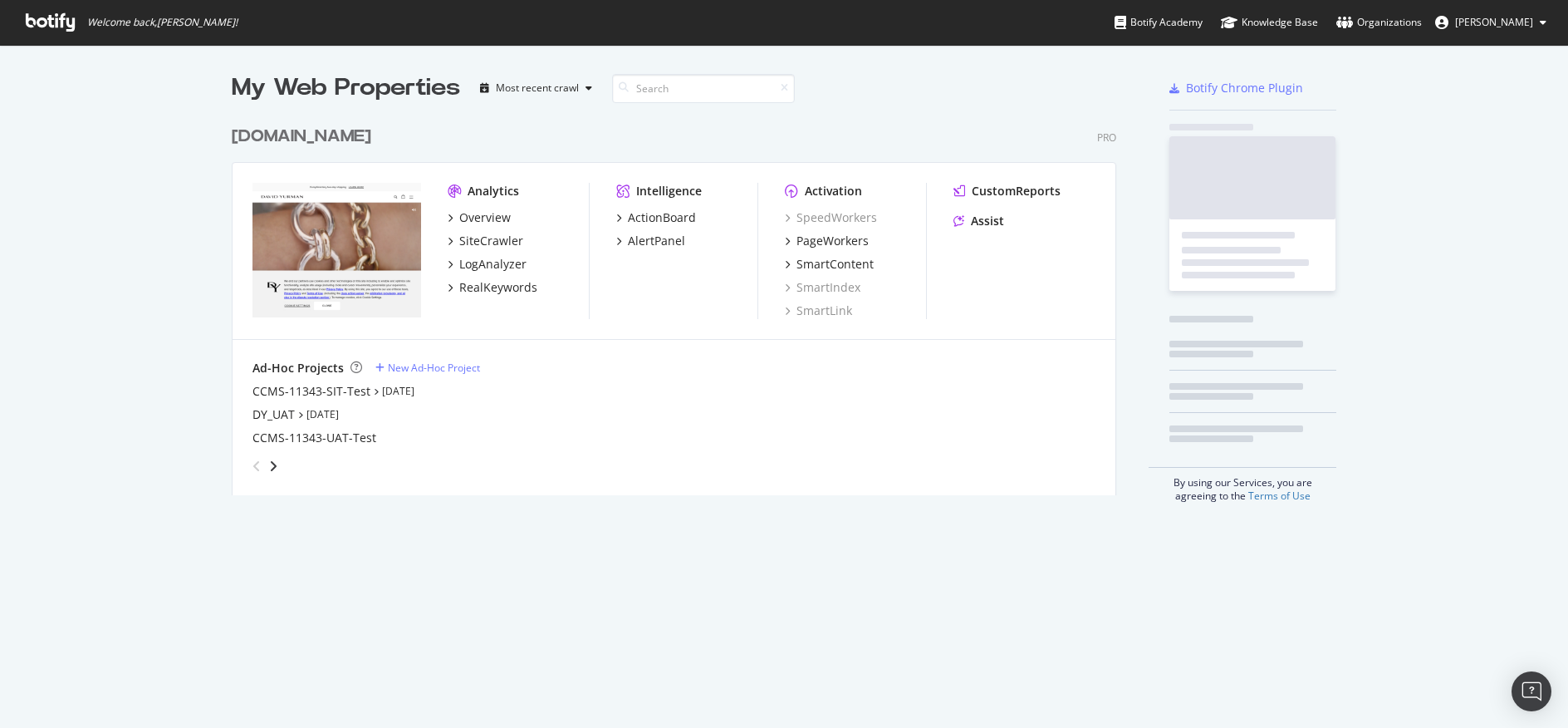
scroll to position [715, 1543]
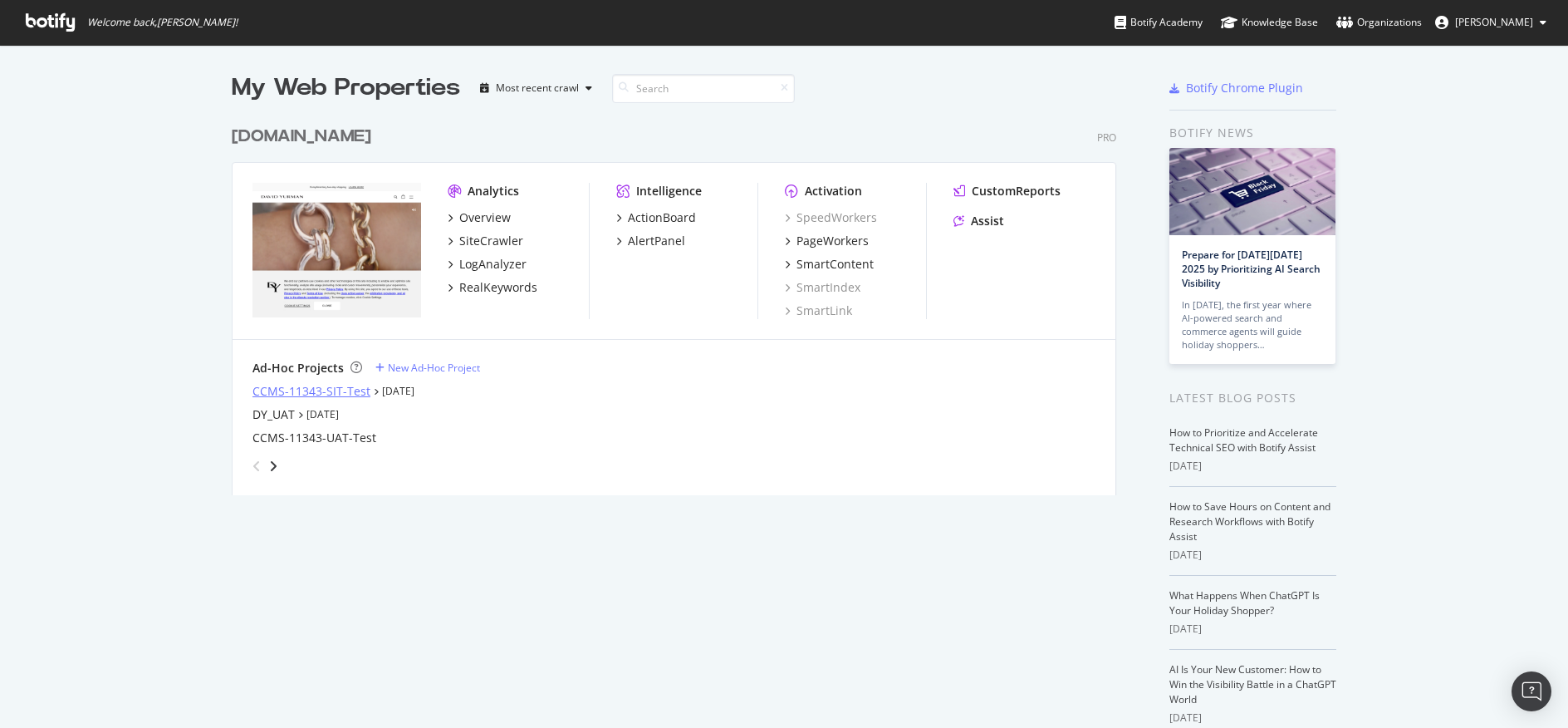
click at [290, 393] on div "CCMS-11343-SIT-Test" at bounding box center [311, 391] width 118 height 16
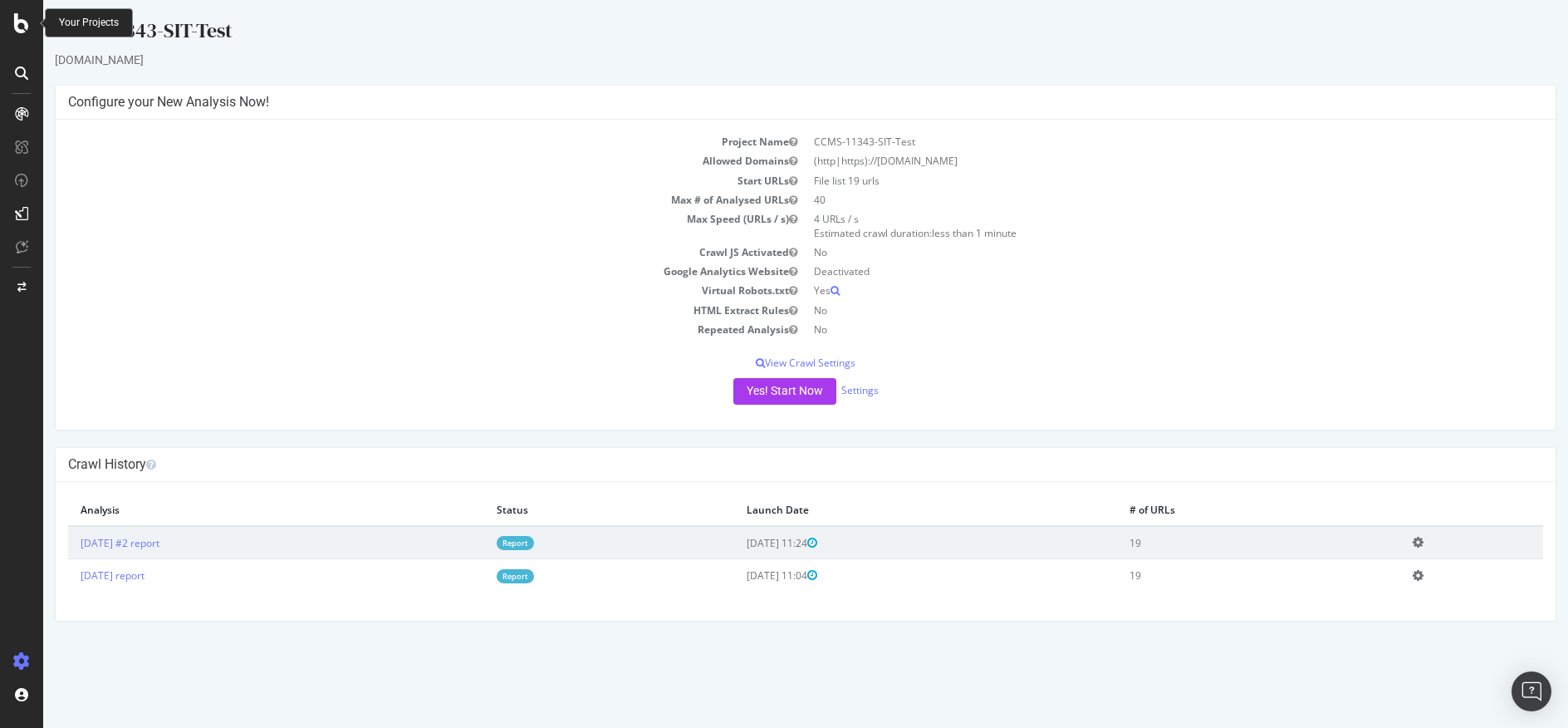
click at [21, 28] on icon at bounding box center [21, 22] width 15 height 20
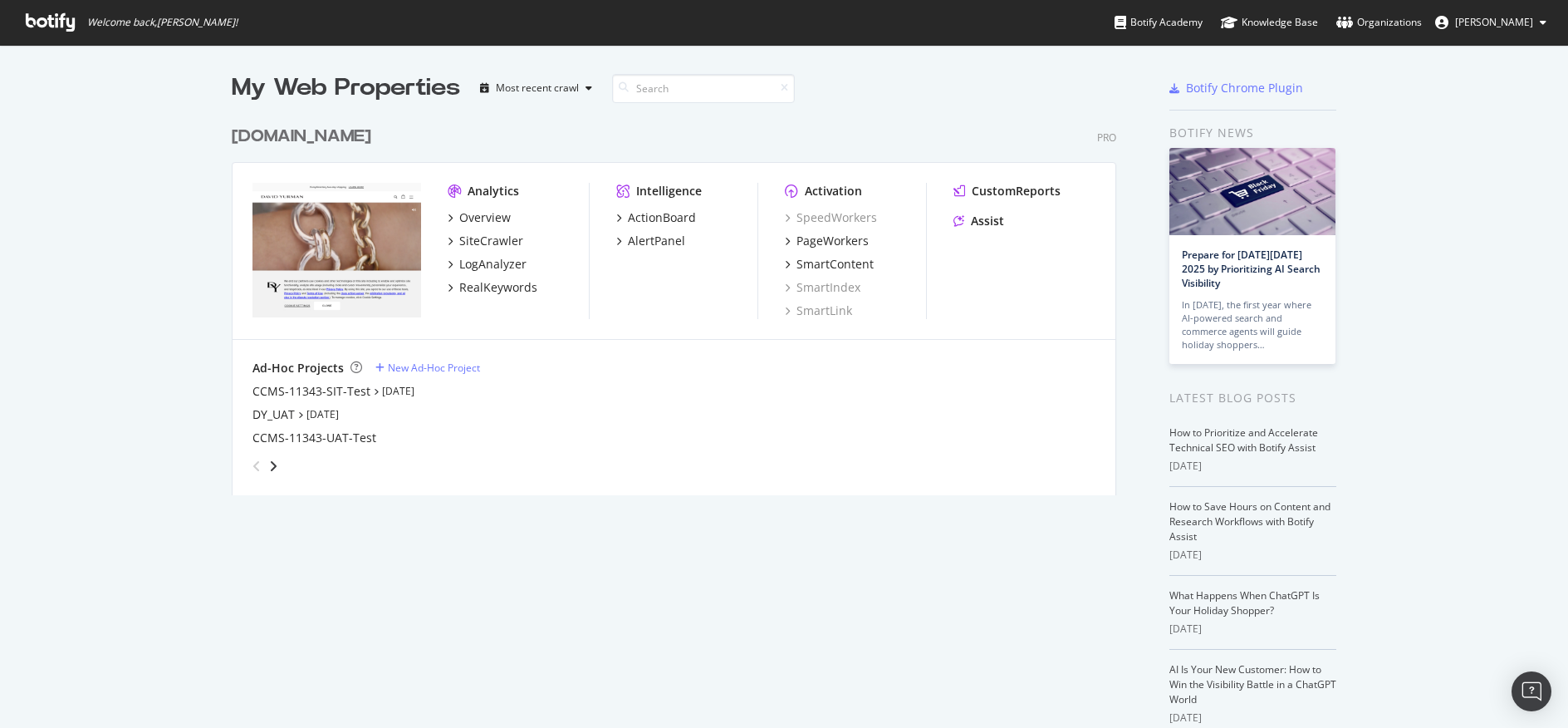
scroll to position [715, 1543]
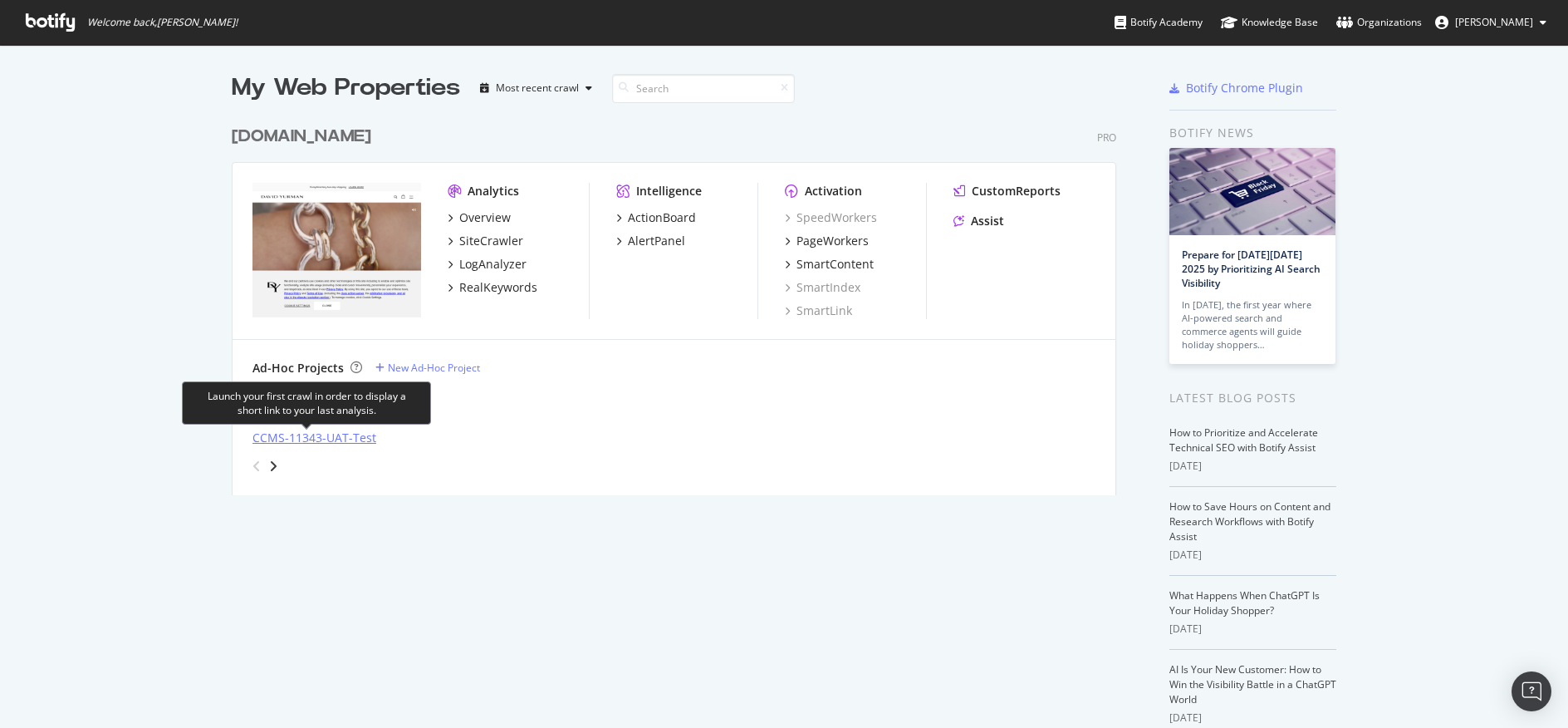
click at [283, 437] on div "CCMS-11343-UAT-Test" at bounding box center [314, 438] width 124 height 16
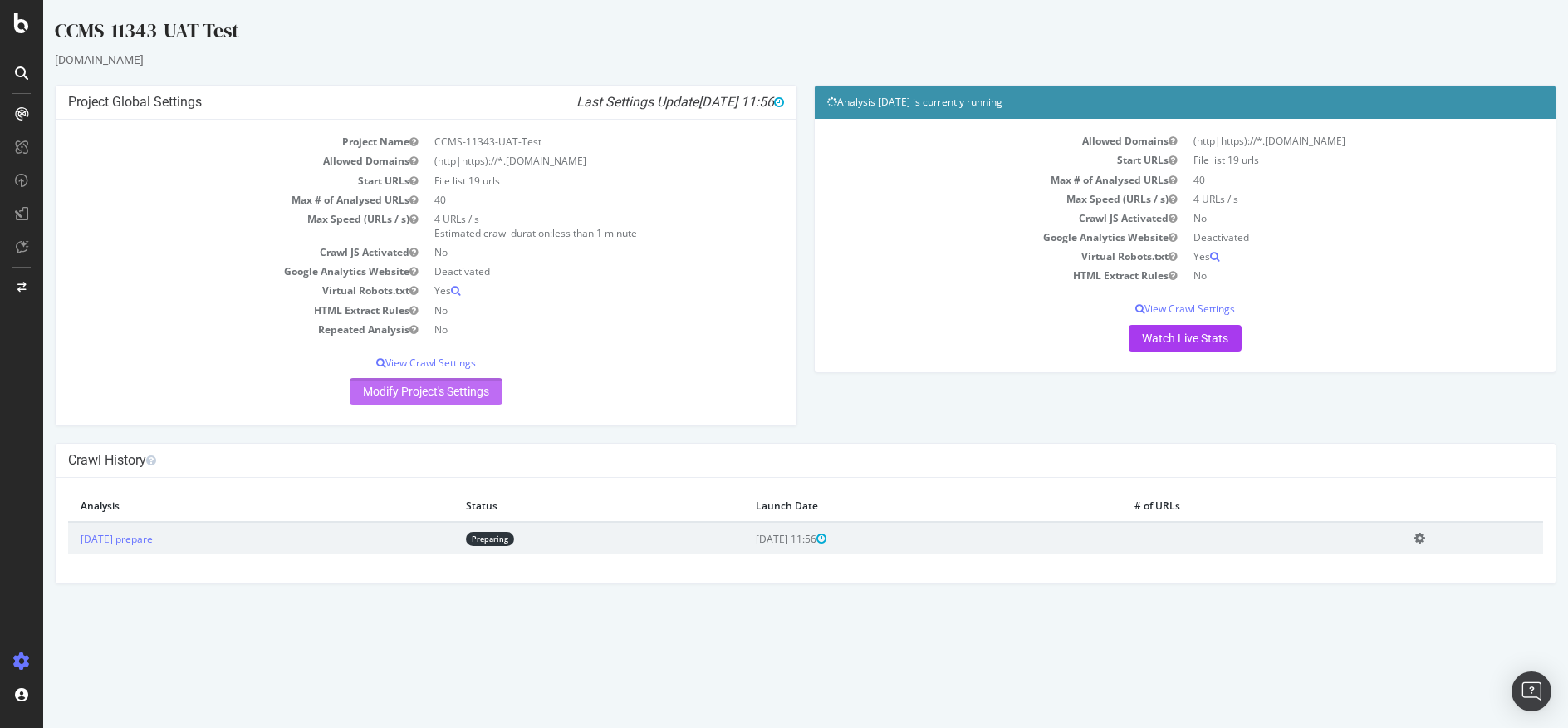
click at [454, 389] on link "Modify Project's Settings" at bounding box center [425, 391] width 152 height 27
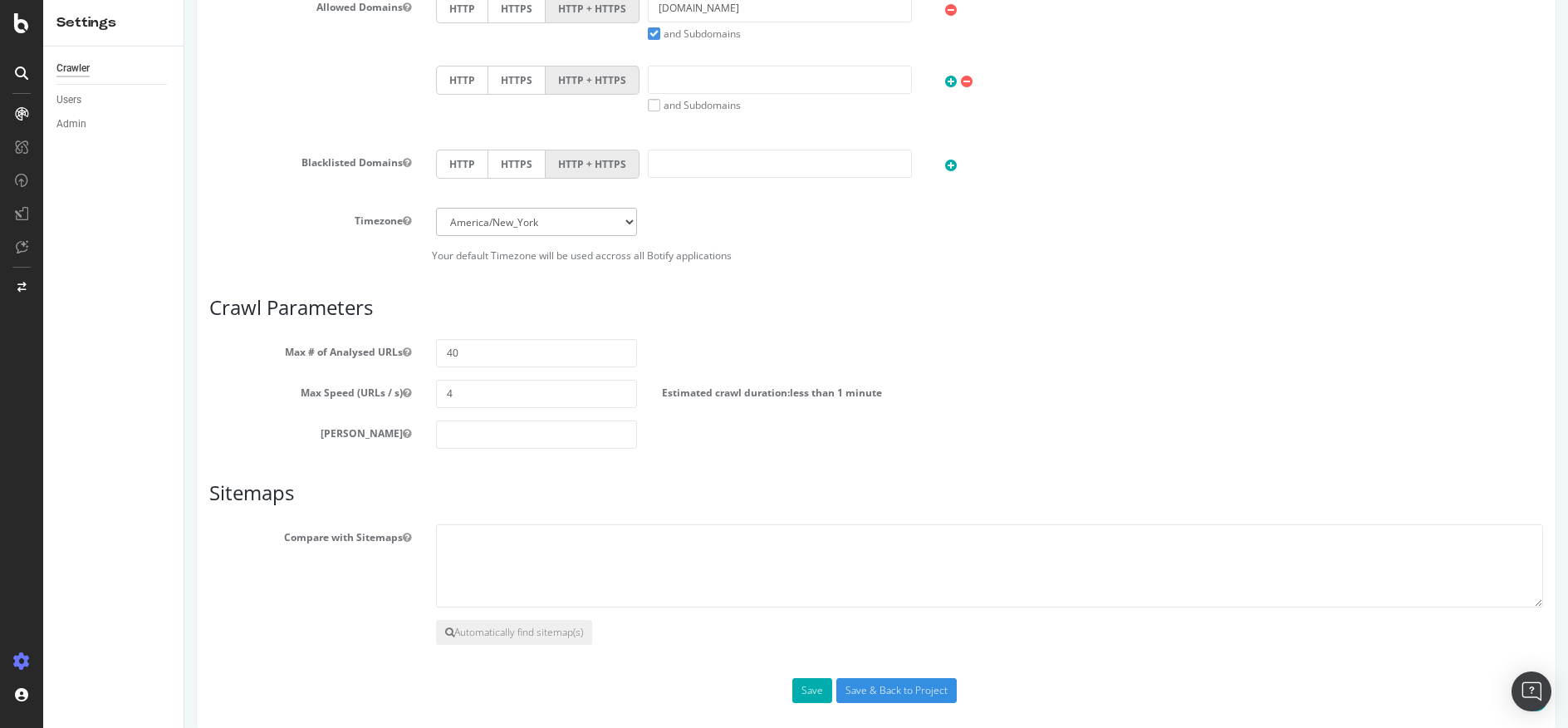
scroll to position [759, 0]
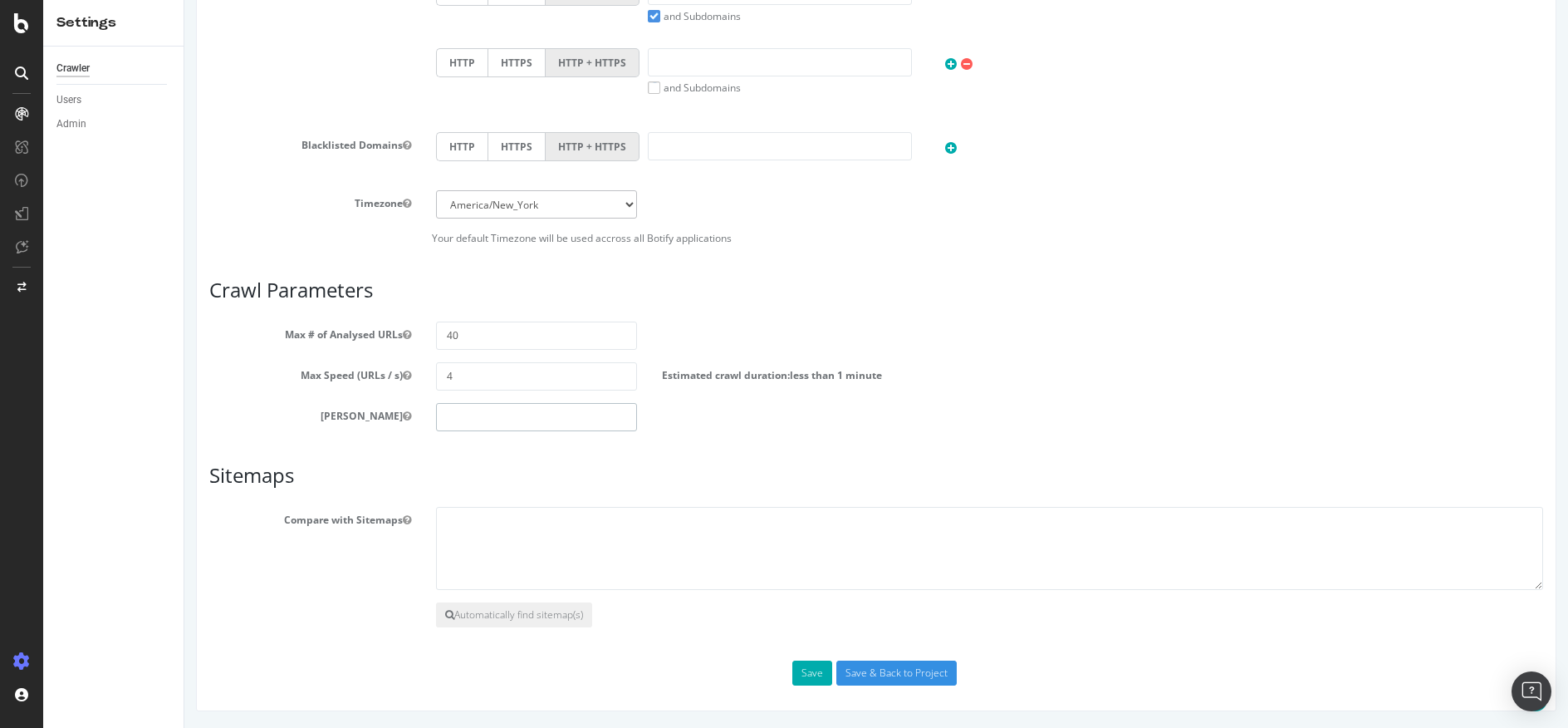
click at [525, 404] on input "number" at bounding box center [536, 417] width 201 height 28
type input "0"
click at [899, 675] on input "Save & Back to Project" at bounding box center [896, 673] width 121 height 25
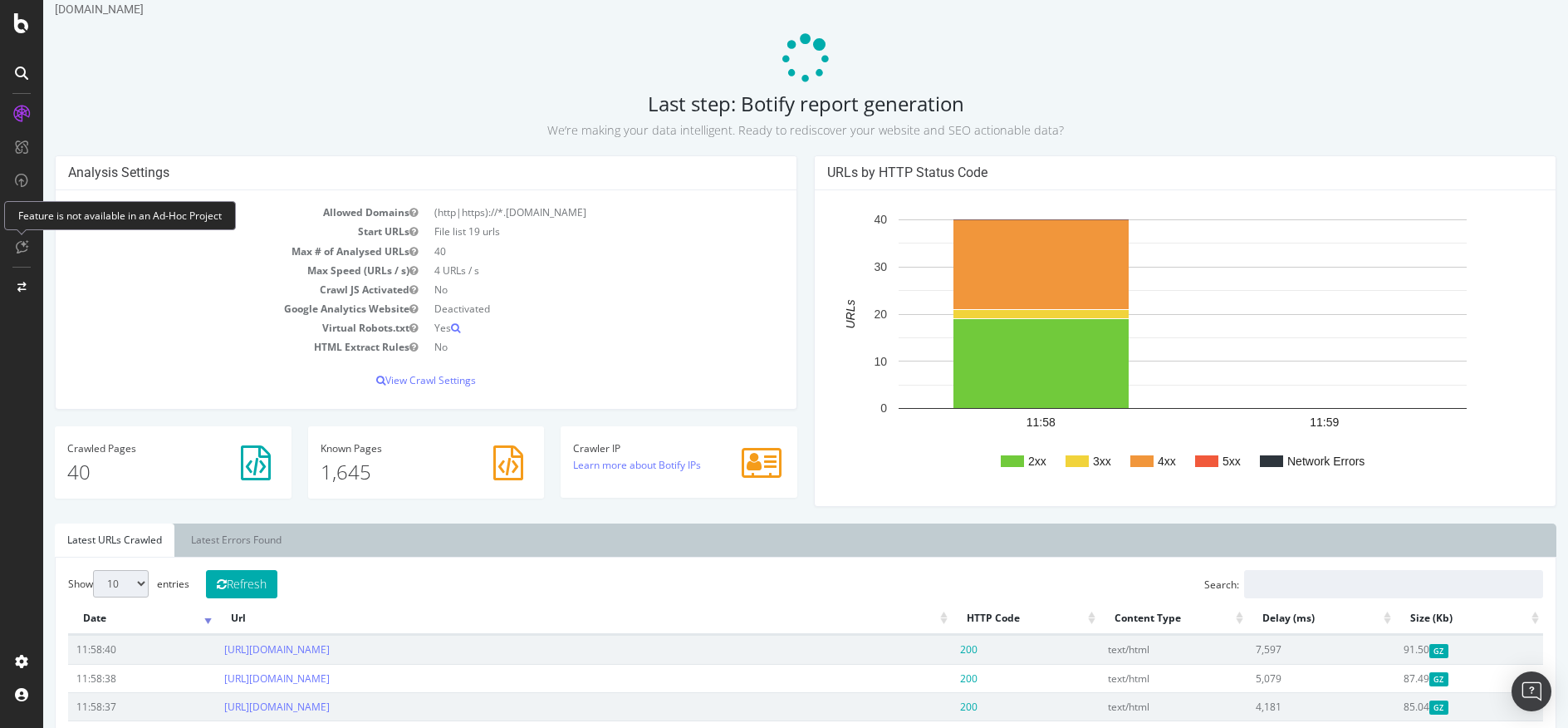
scroll to position [42, 0]
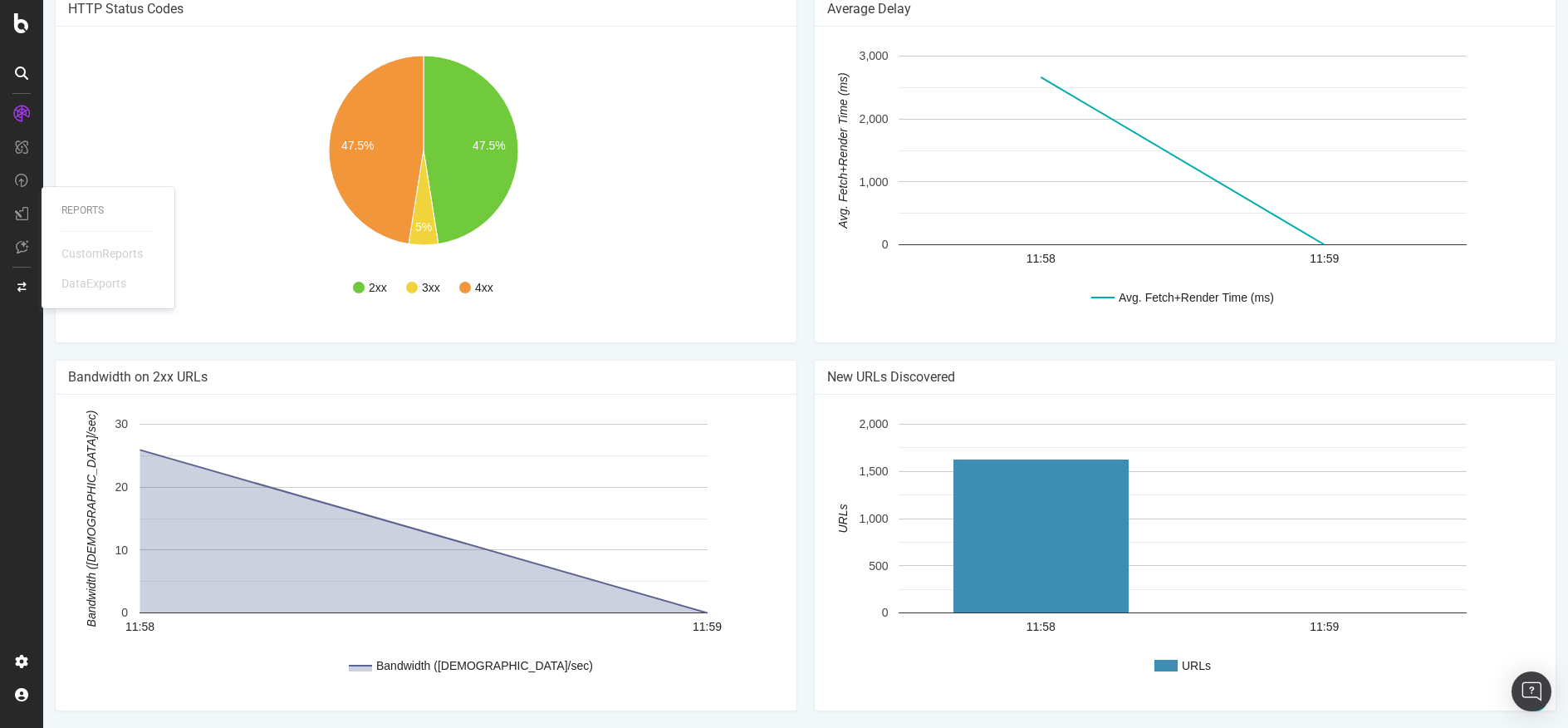
scroll to position [0, 0]
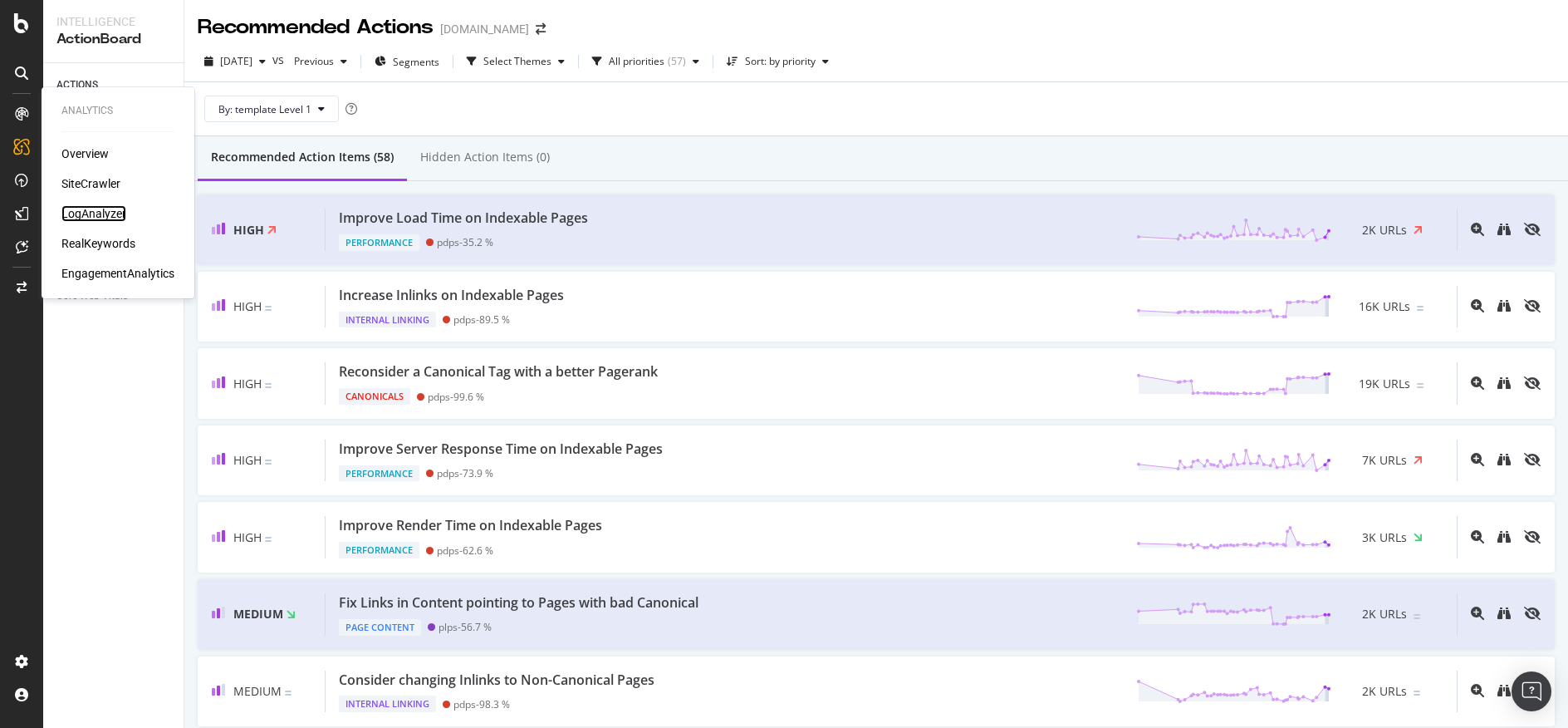
click at [116, 217] on div "LogAnalyzer" at bounding box center [93, 213] width 65 height 16
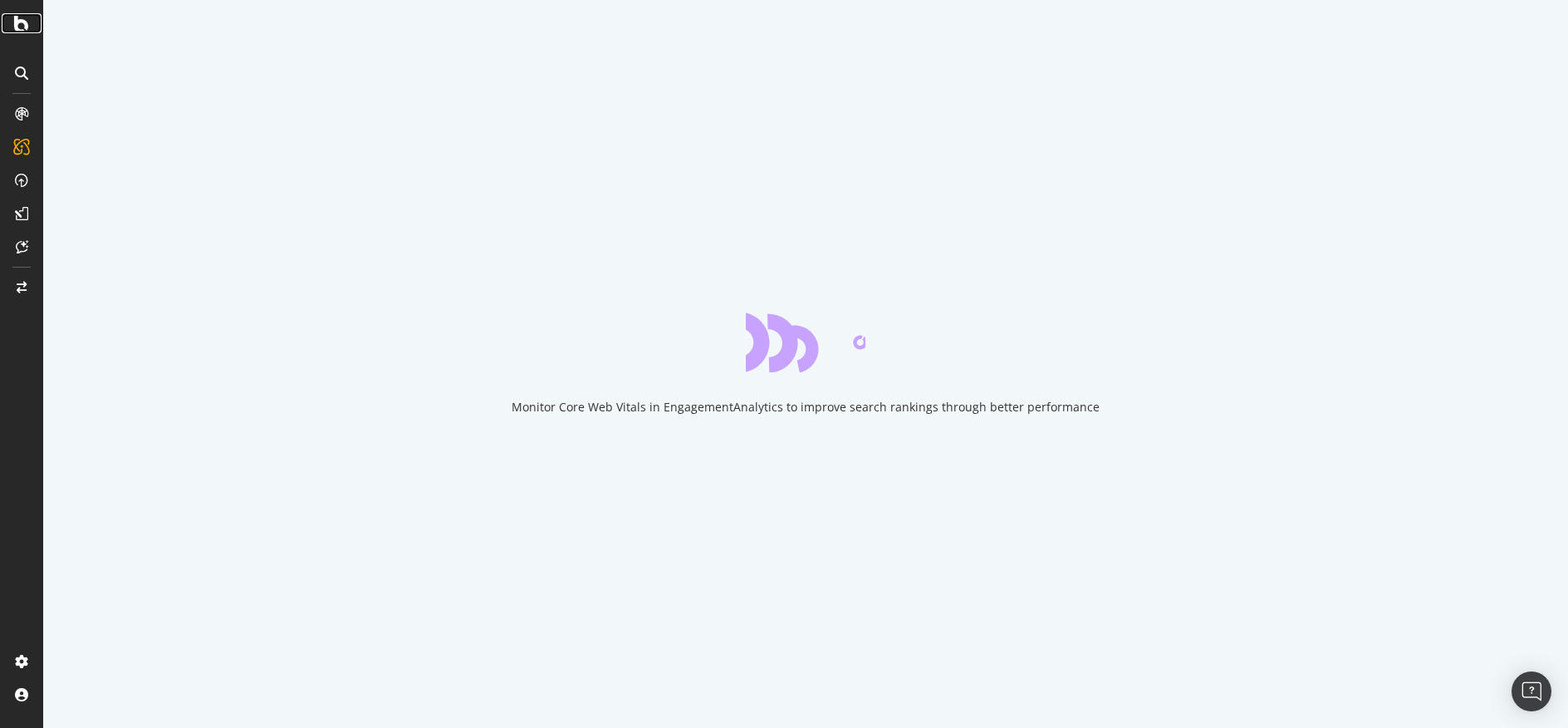
click at [23, 20] on icon at bounding box center [21, 22] width 15 height 20
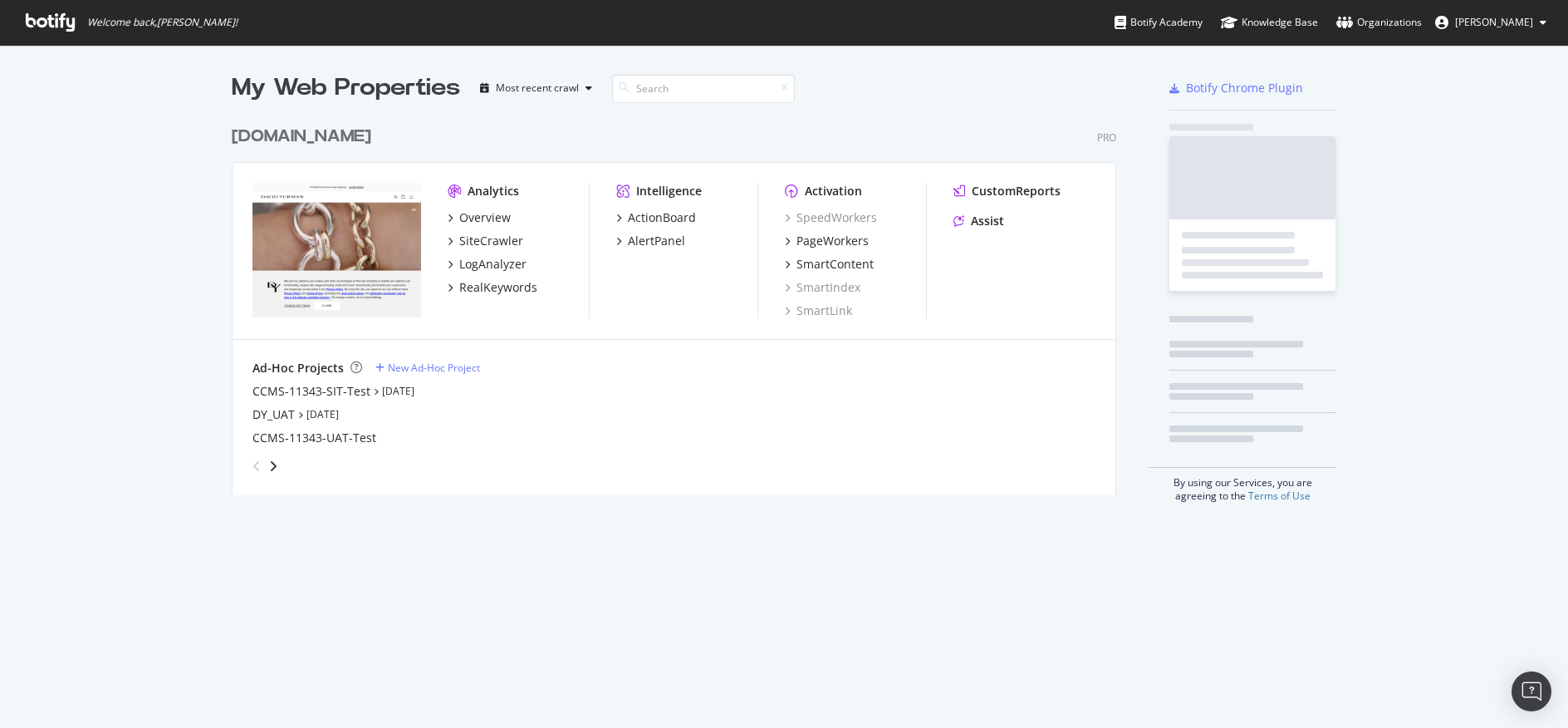
scroll to position [715, 1543]
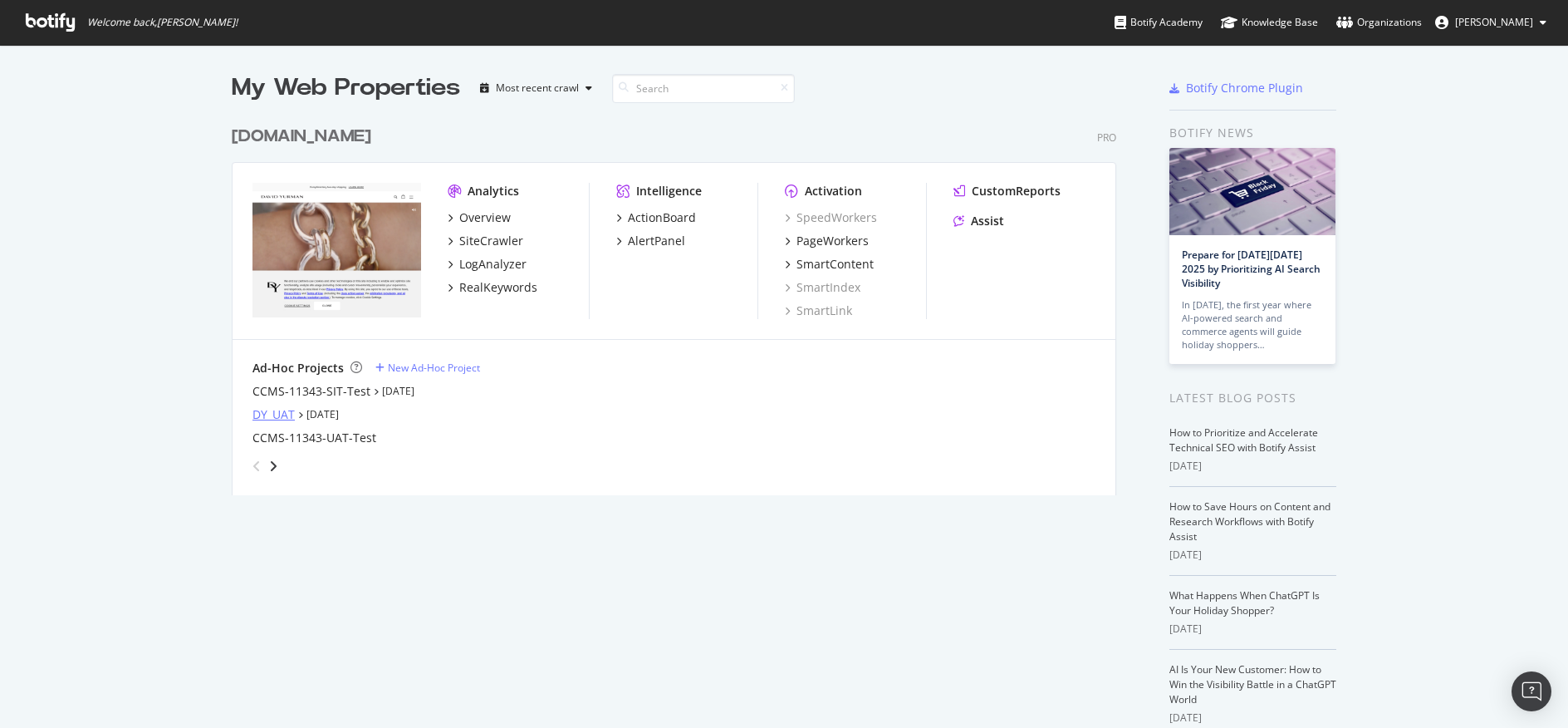
click at [268, 414] on div "DY_UAT" at bounding box center [273, 414] width 42 height 16
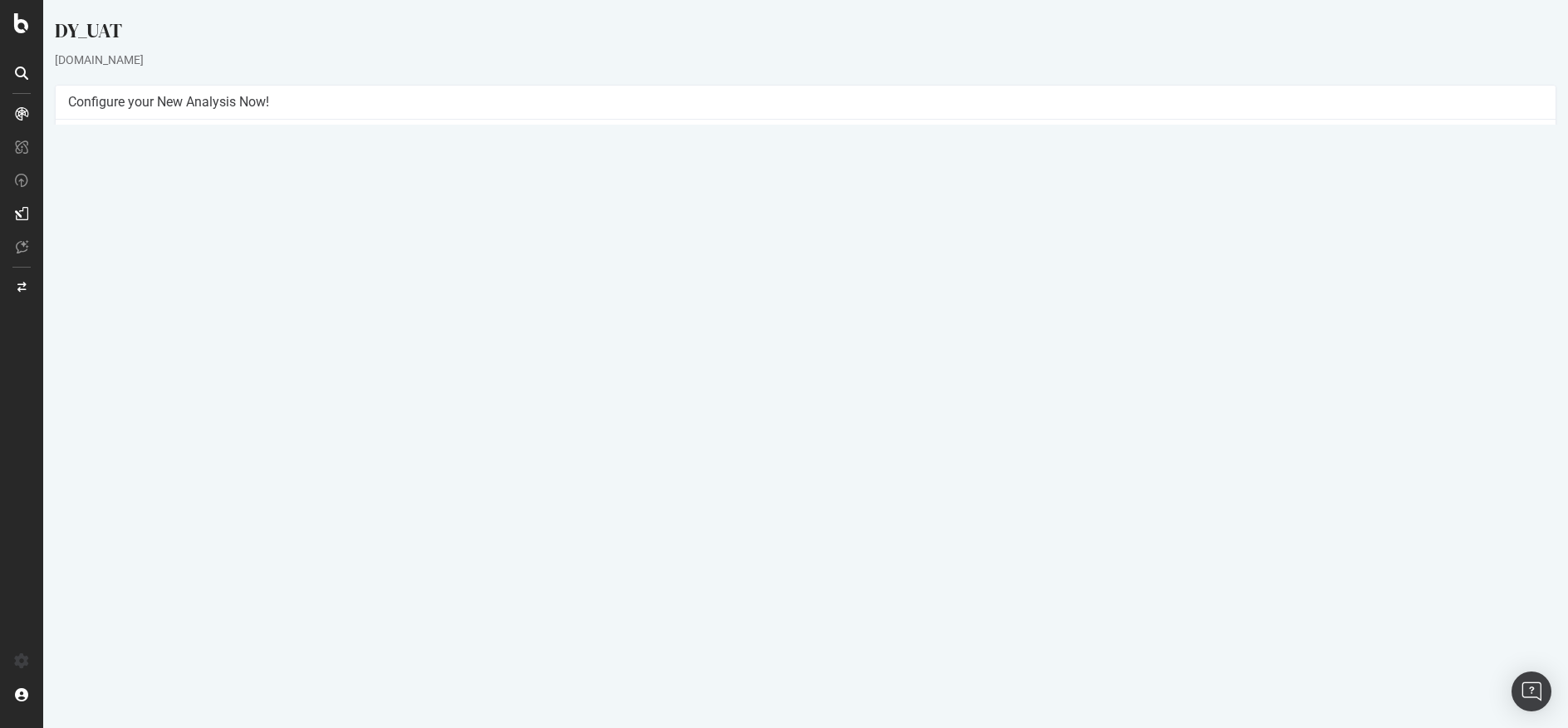
click at [871, 388] on link "Settings" at bounding box center [859, 390] width 37 height 14
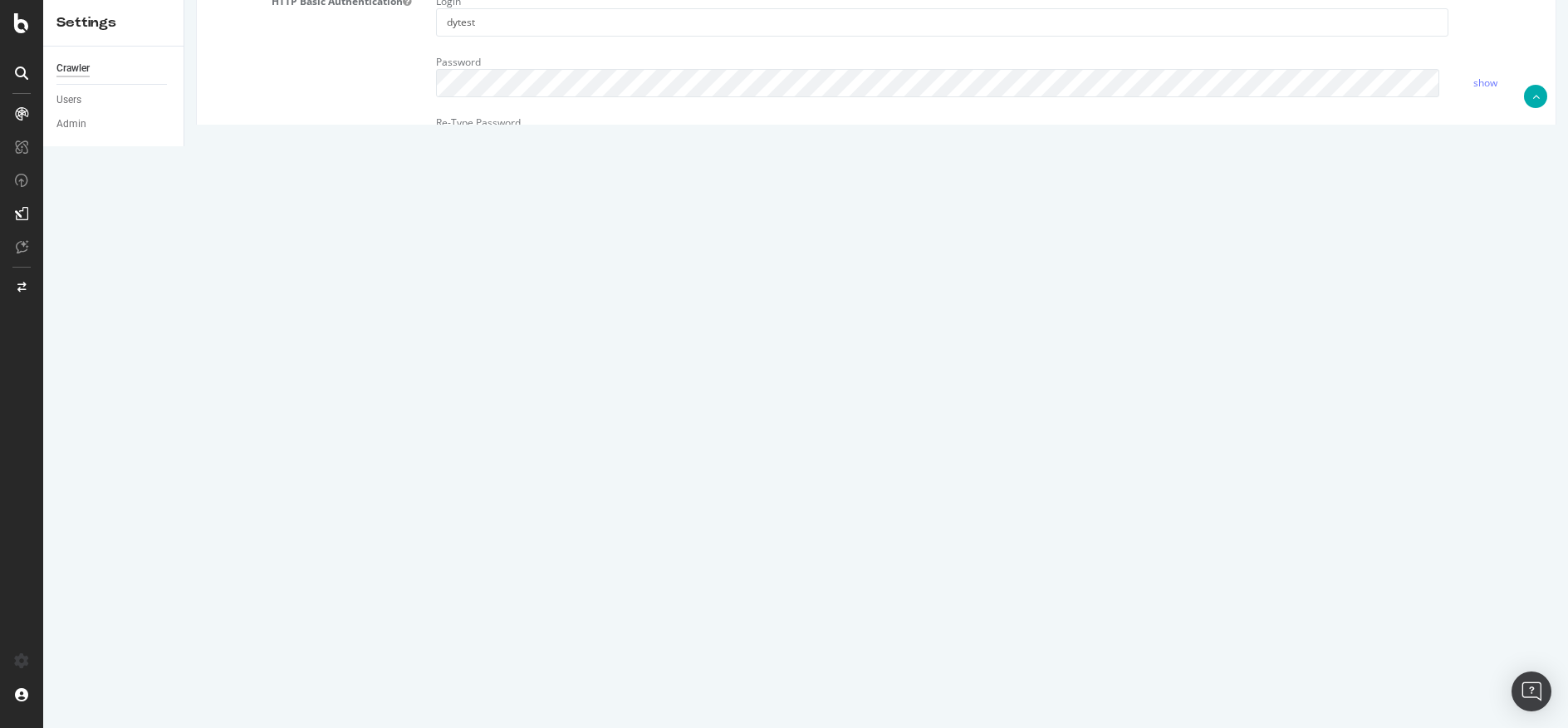
scroll to position [559, 0]
drag, startPoint x: 506, startPoint y: 274, endPoint x: 431, endPoint y: 261, distance: 76.1
click at [431, 261] on div "User-agent: * allow: /" at bounding box center [989, 321] width 1132 height 153
click at [1473, 79] on link "show" at bounding box center [1485, 81] width 24 height 14
click at [1473, 79] on link "hide" at bounding box center [1483, 81] width 20 height 14
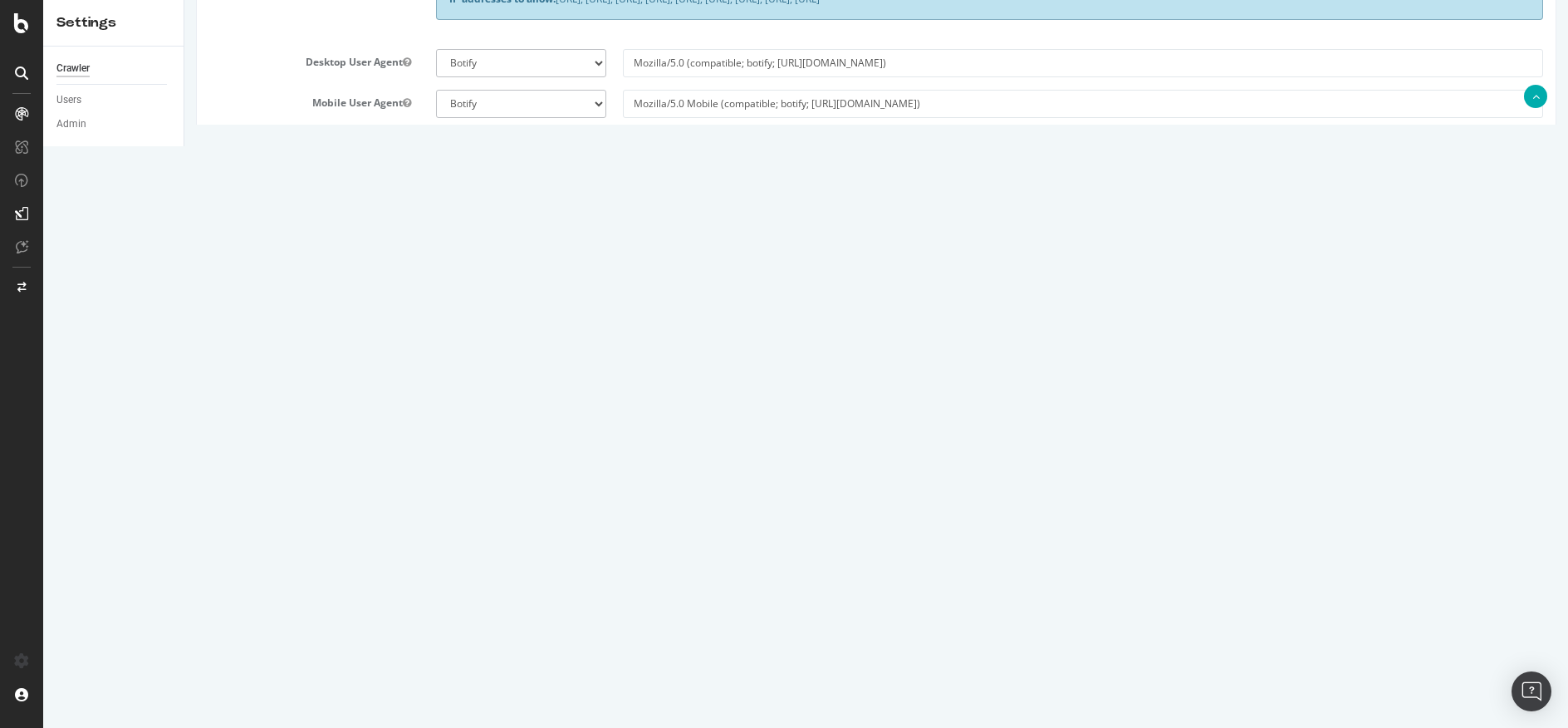
scroll to position [406, 0]
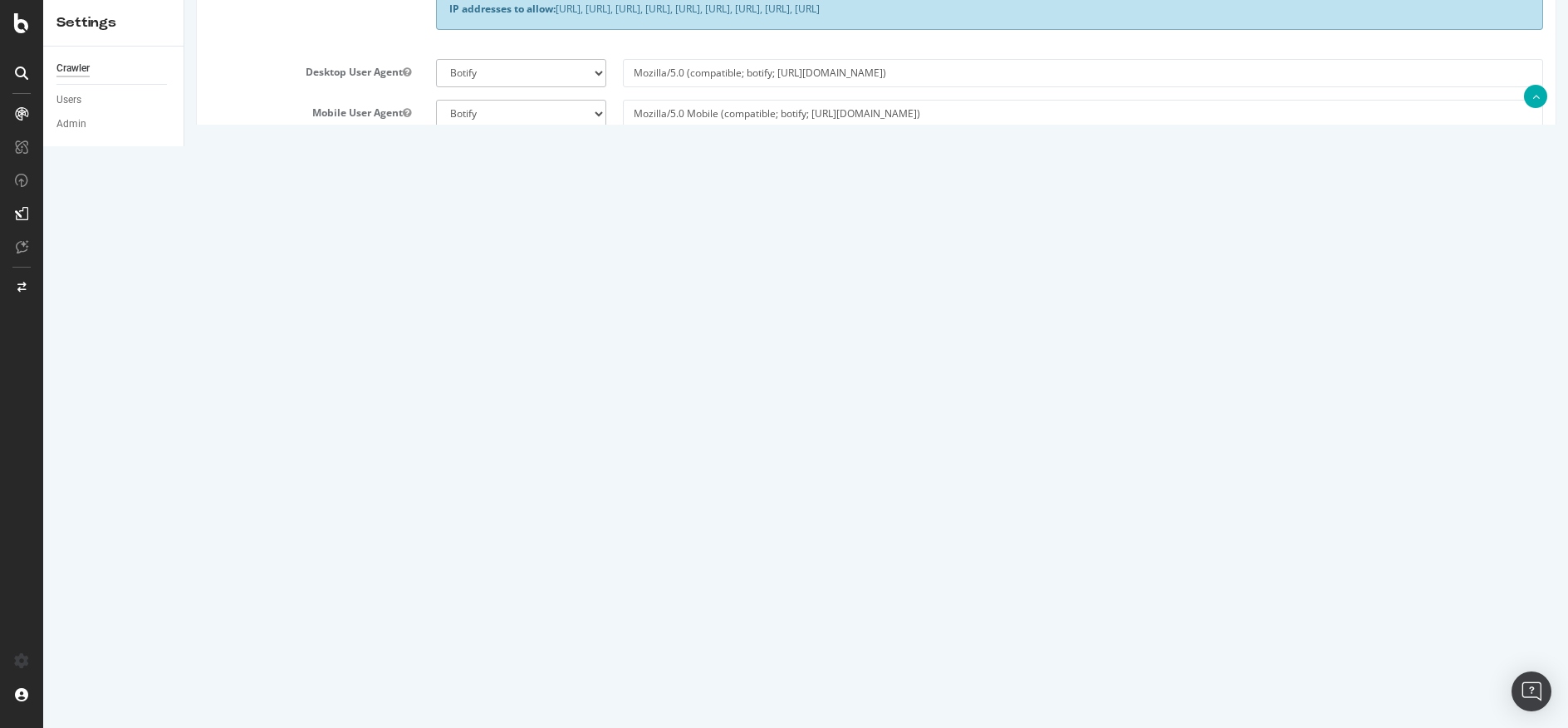
click at [1480, 358] on h3 "Behavior" at bounding box center [876, 366] width 1334 height 22
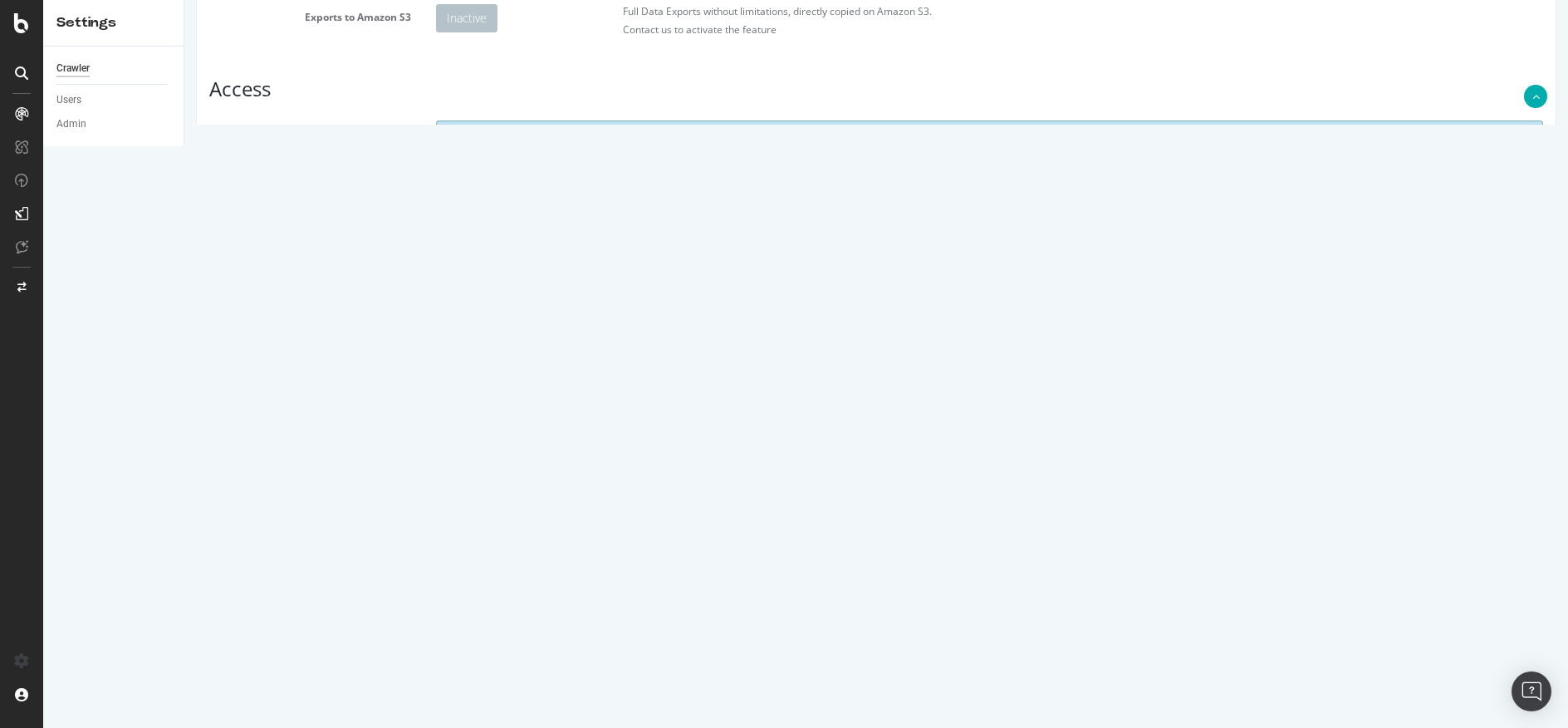
scroll to position [249, 0]
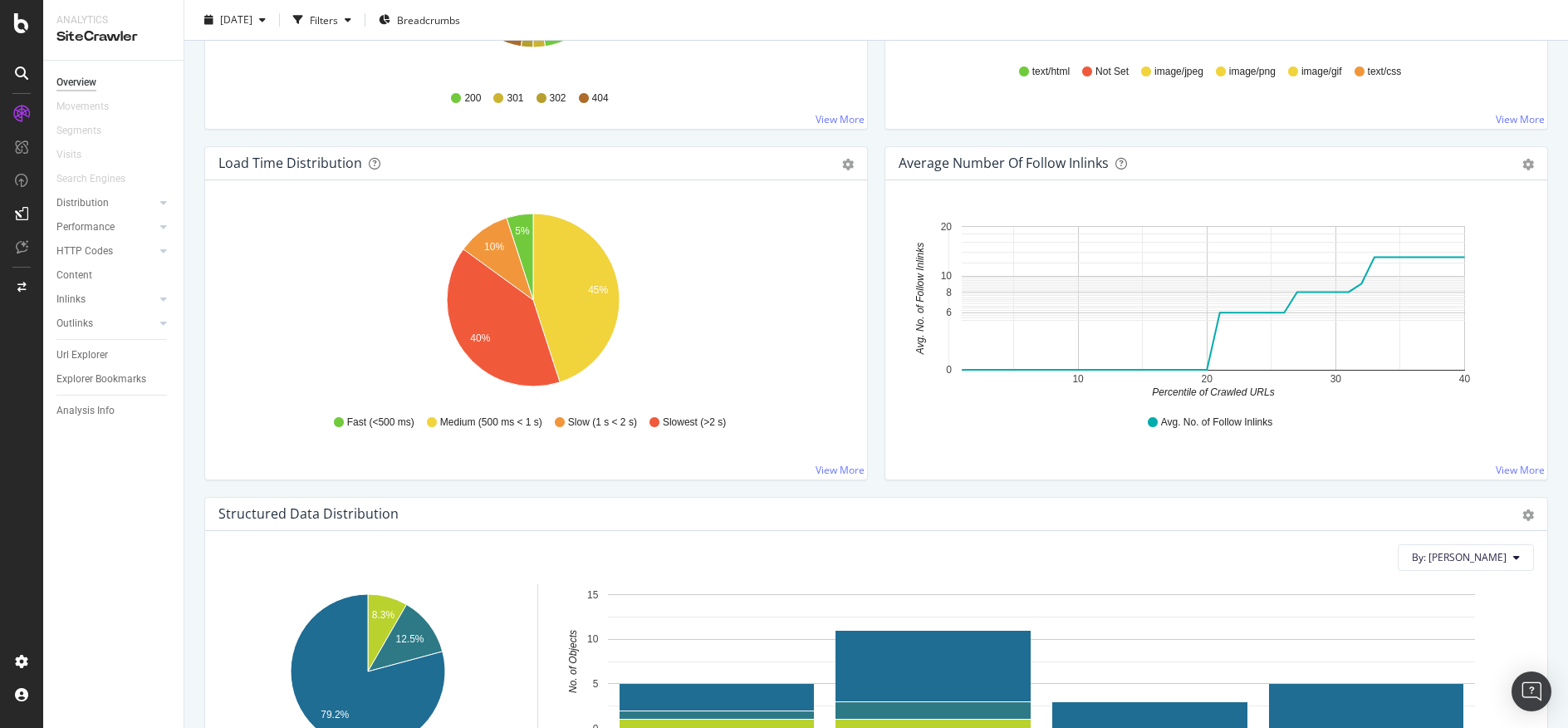
scroll to position [1484, 0]
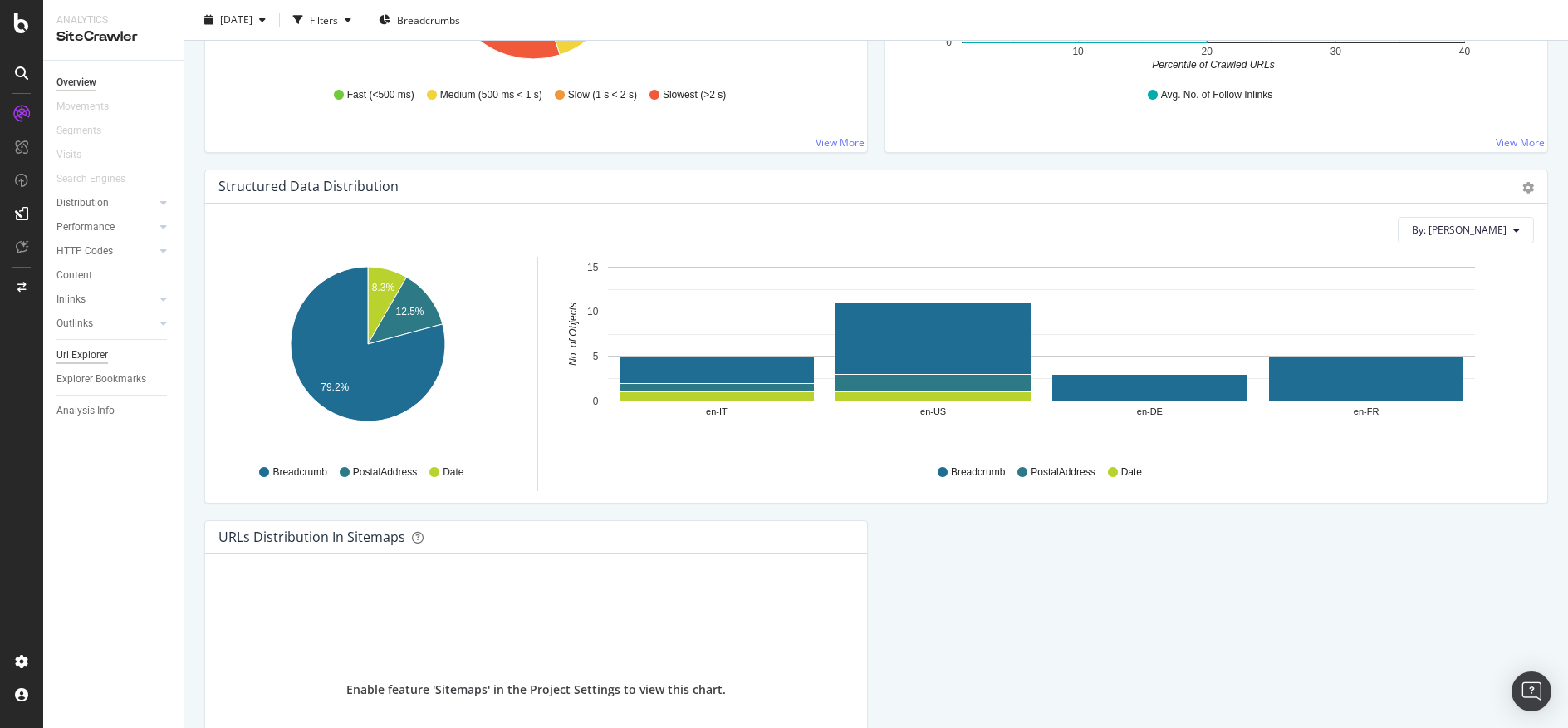
click at [96, 351] on div "Url Explorer" at bounding box center [83, 355] width 52 height 17
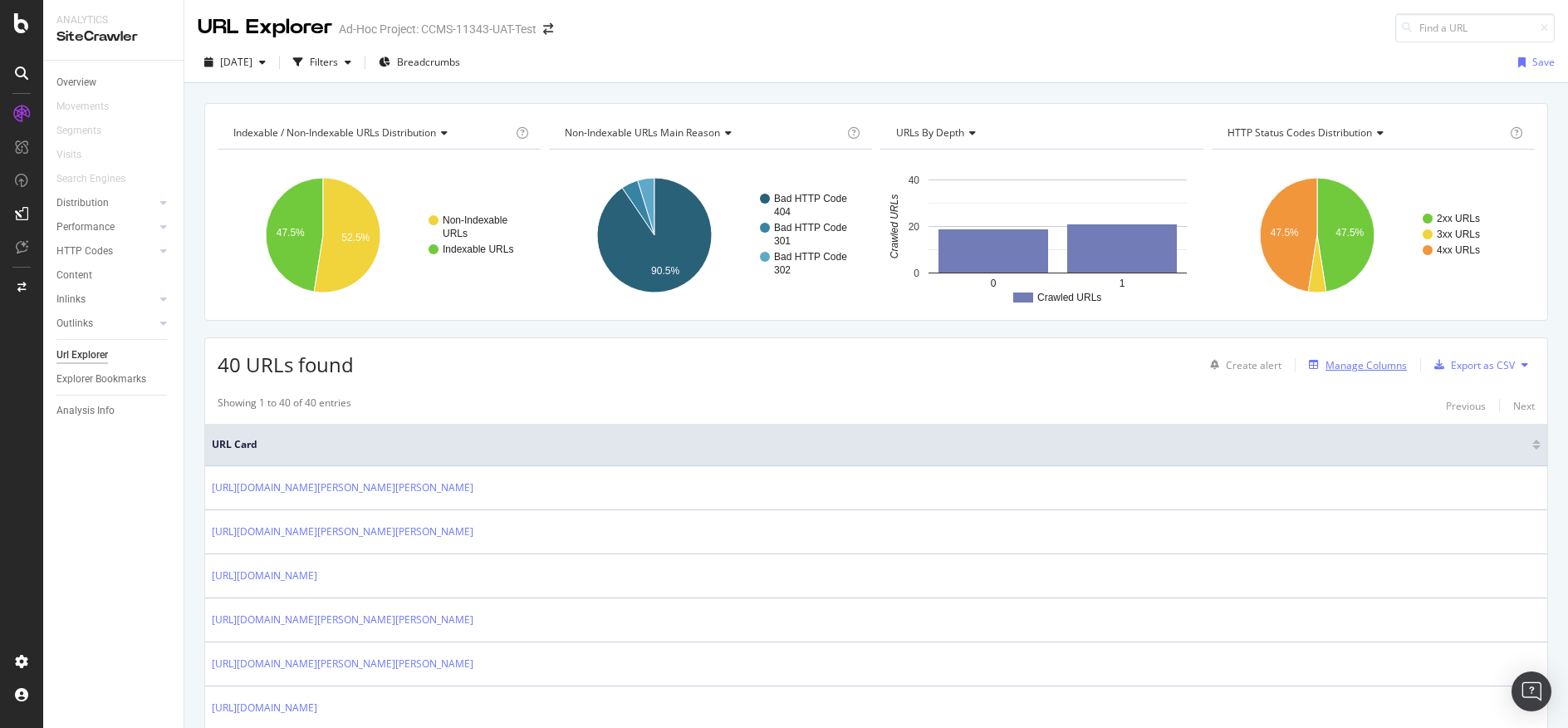
click at [1331, 364] on div "Manage Columns" at bounding box center [1366, 365] width 82 height 14
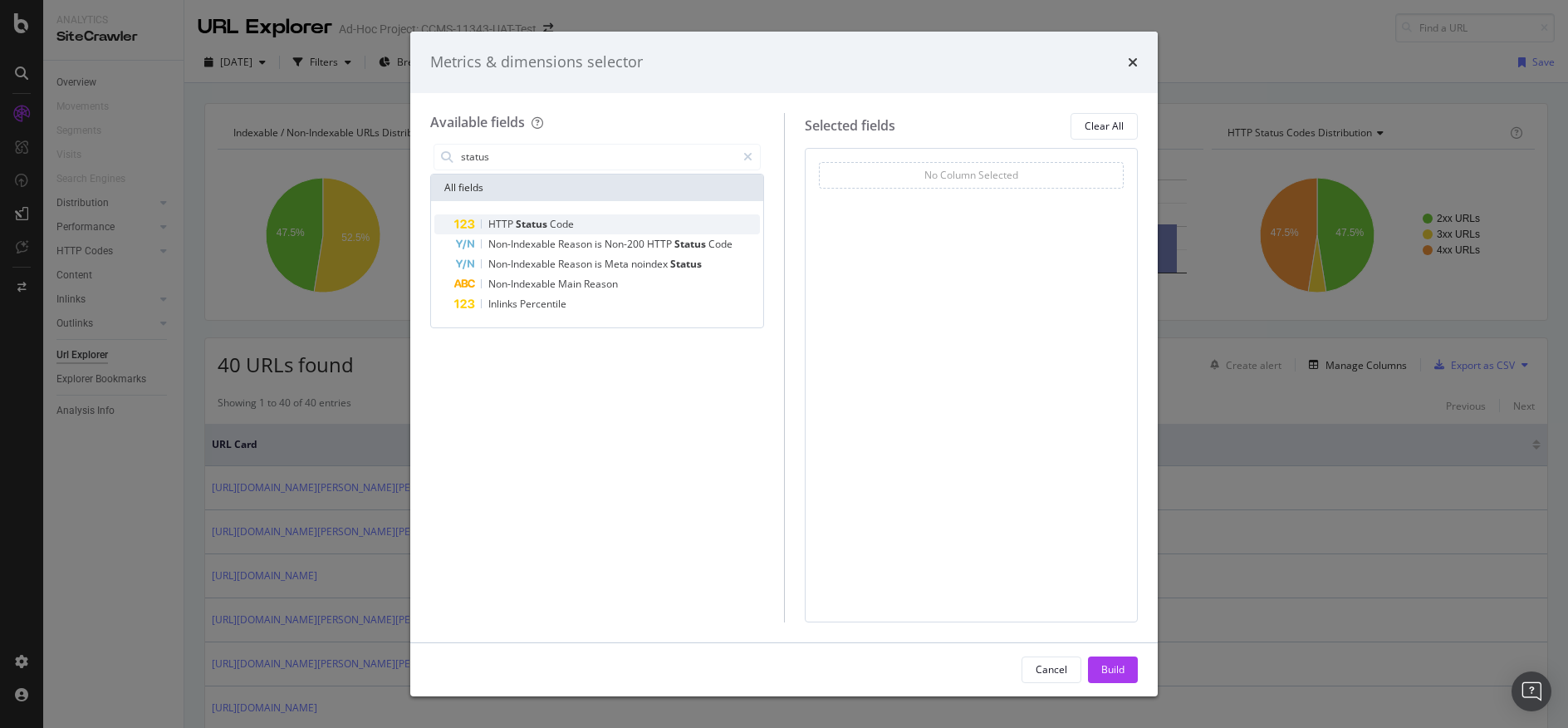
click at [562, 229] on span "Code" at bounding box center [561, 224] width 24 height 14
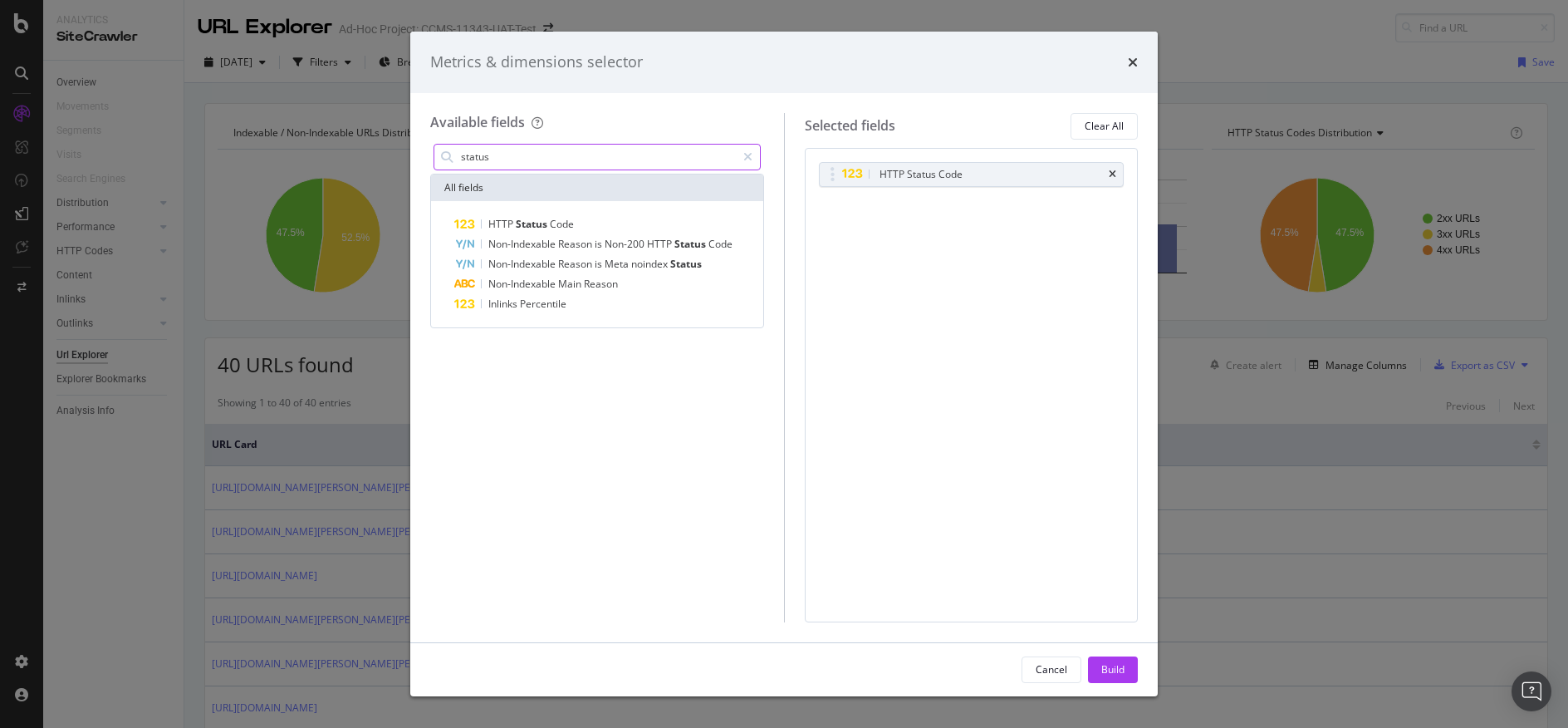
click at [600, 160] on input "status" at bounding box center [597, 157] width 276 height 25
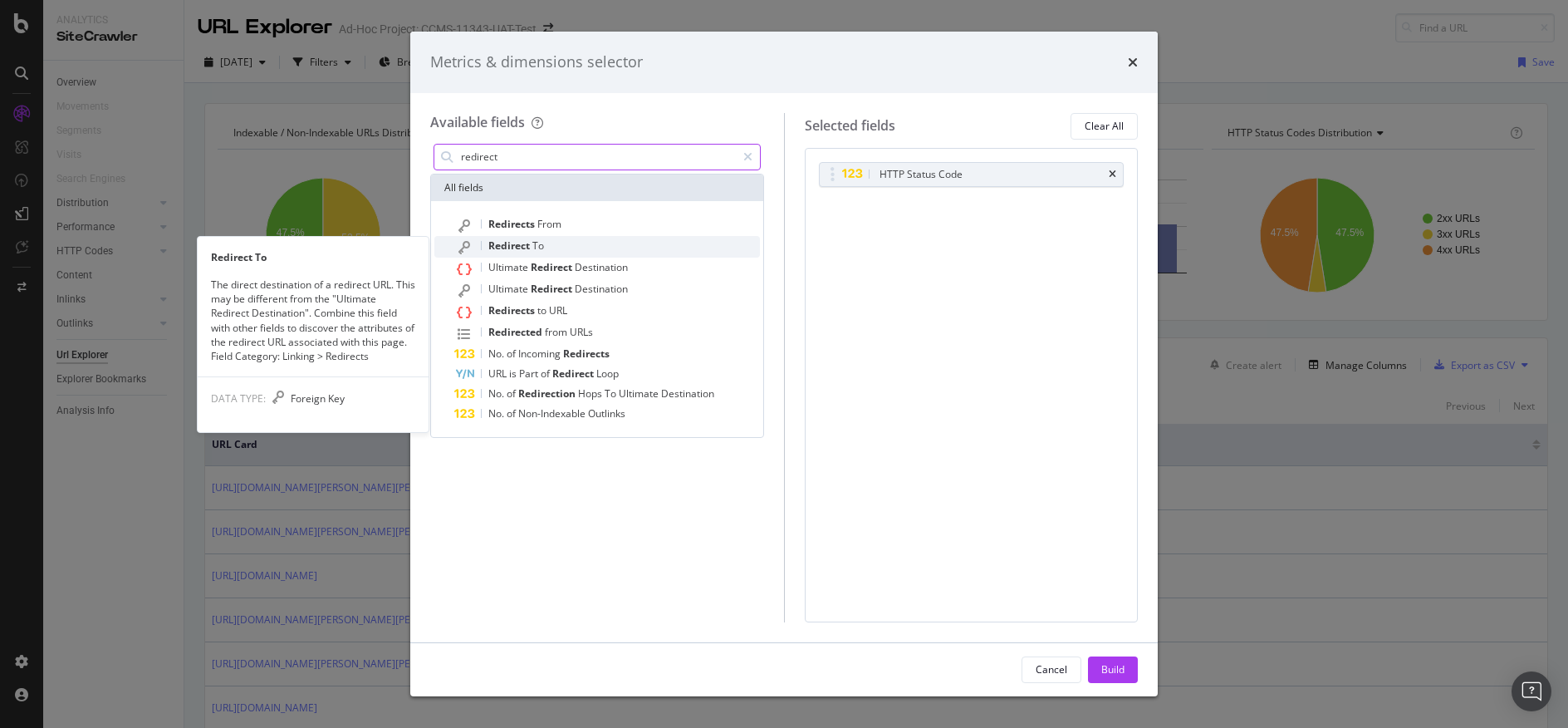
type input "redirect"
click at [573, 246] on div "Redirect To" at bounding box center [607, 246] width 306 height 22
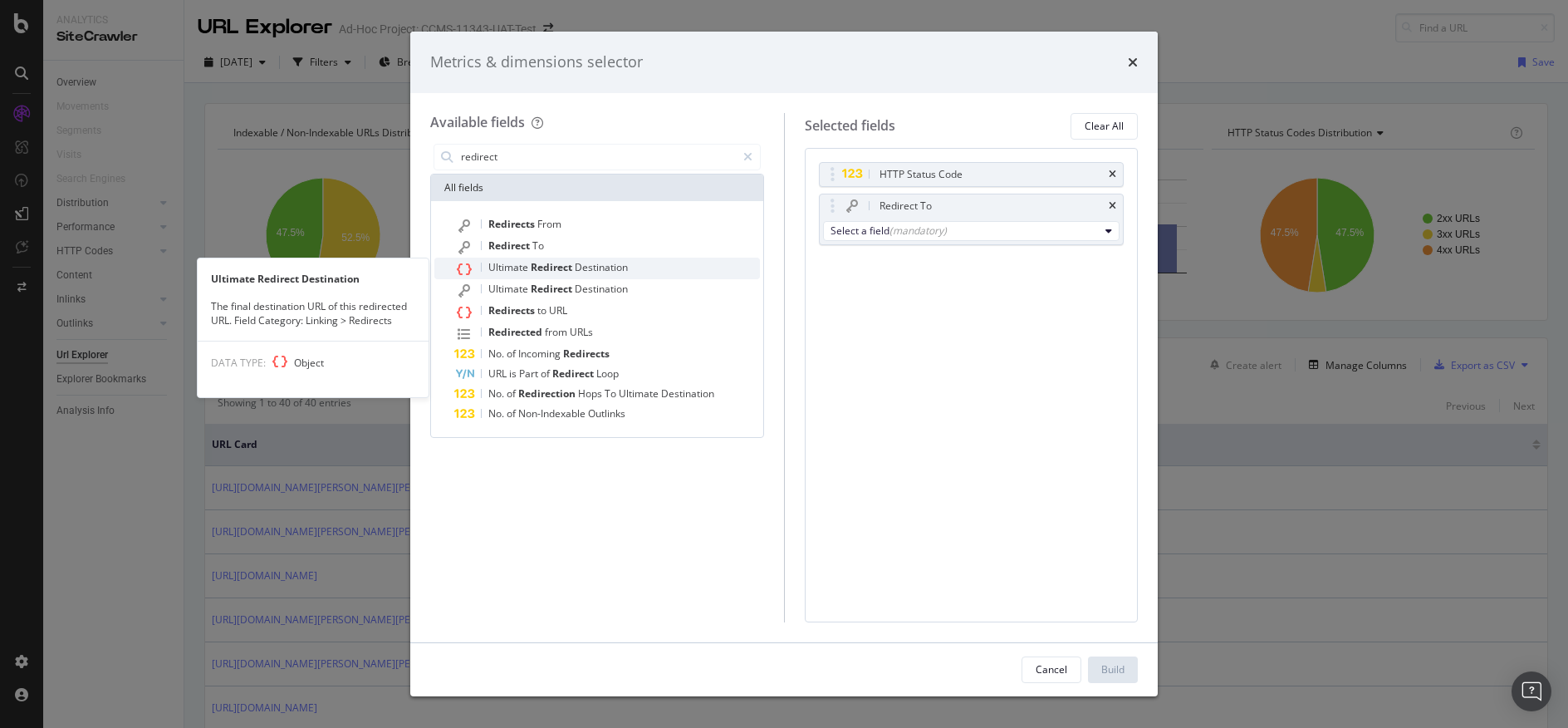
click at [587, 276] on div "Ultimate Redirect Destination" at bounding box center [607, 268] width 306 height 22
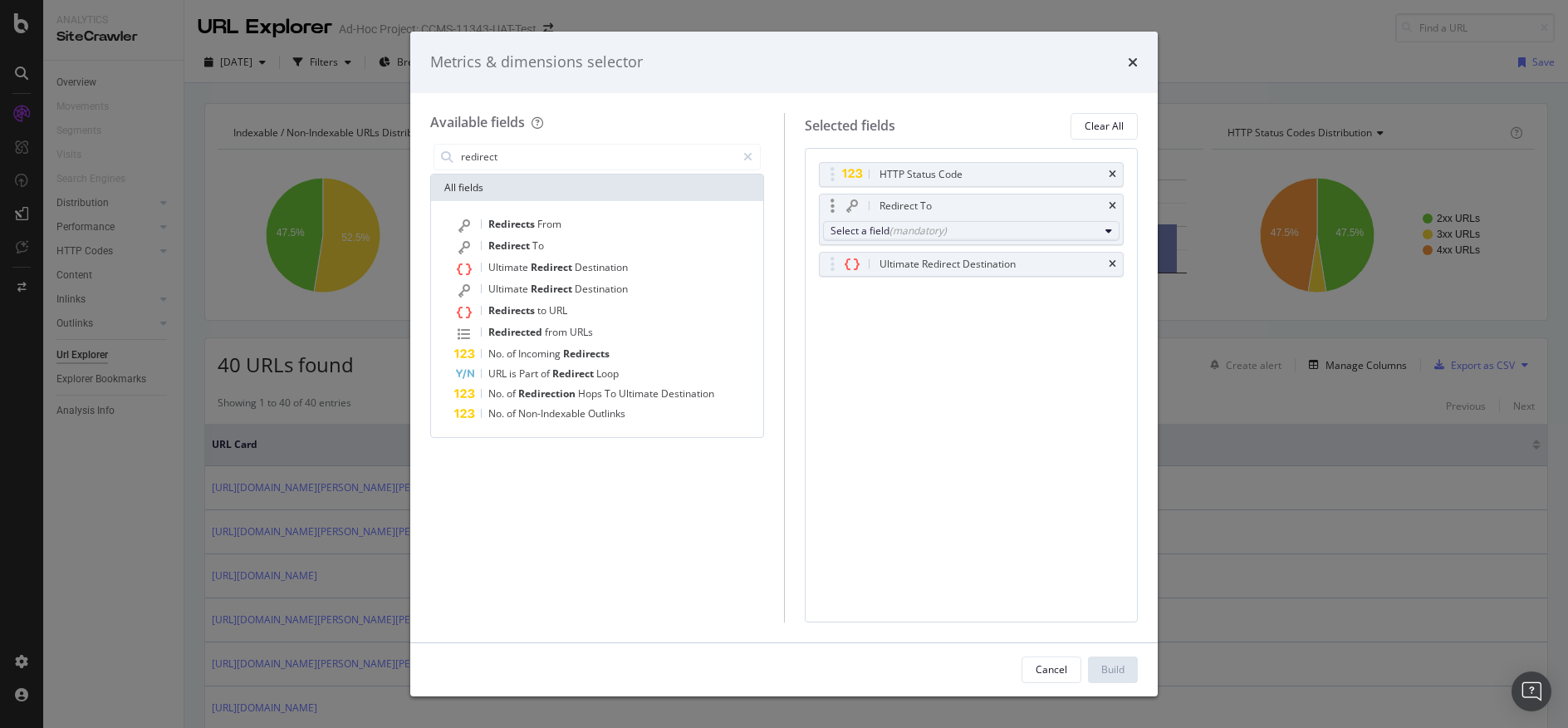
click at [916, 229] on div "(mandatory)" at bounding box center [918, 230] width 58 height 14
click at [1107, 200] on div "Redirect To" at bounding box center [971, 206] width 304 height 23
click at [1112, 201] on icon "times" at bounding box center [1112, 206] width 8 height 10
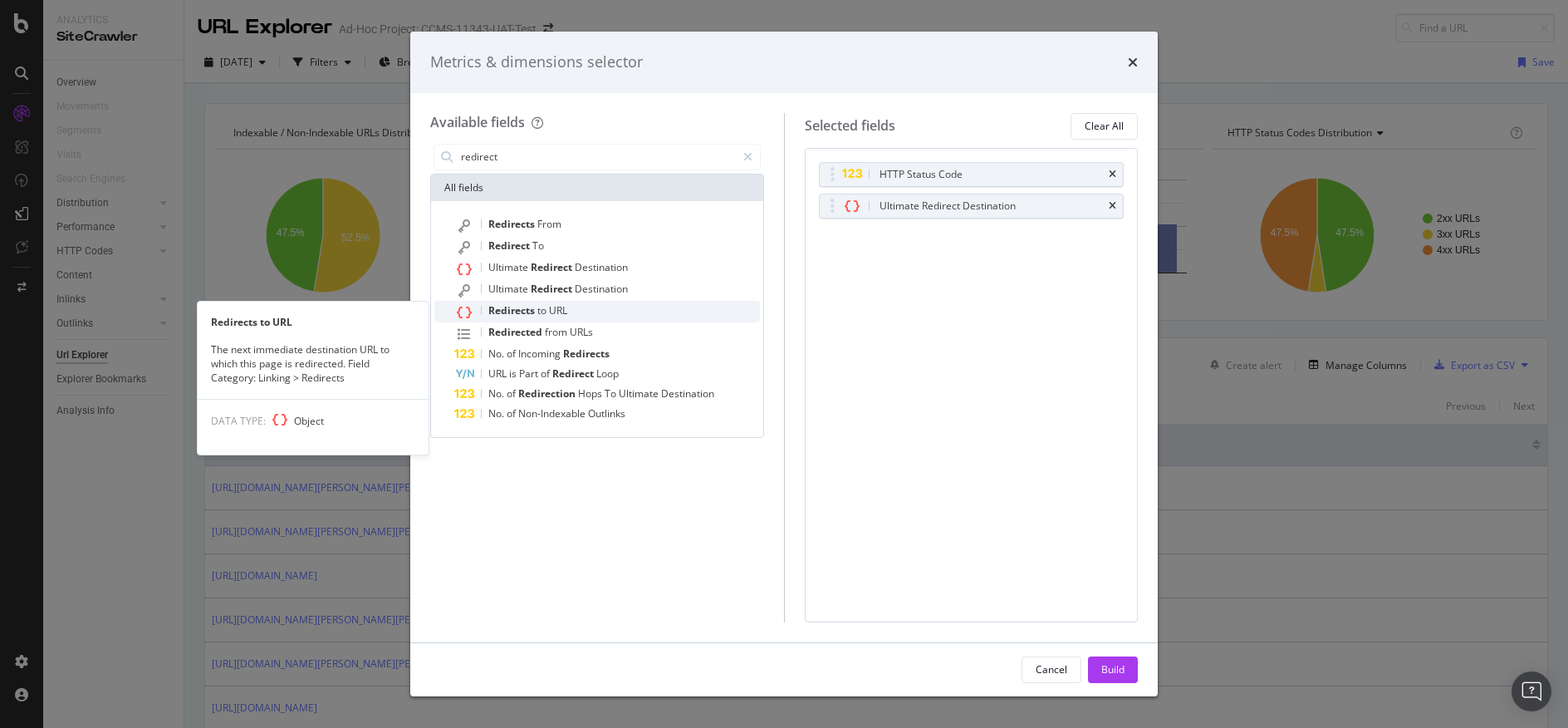
click at [548, 314] on span "URL" at bounding box center [557, 310] width 18 height 14
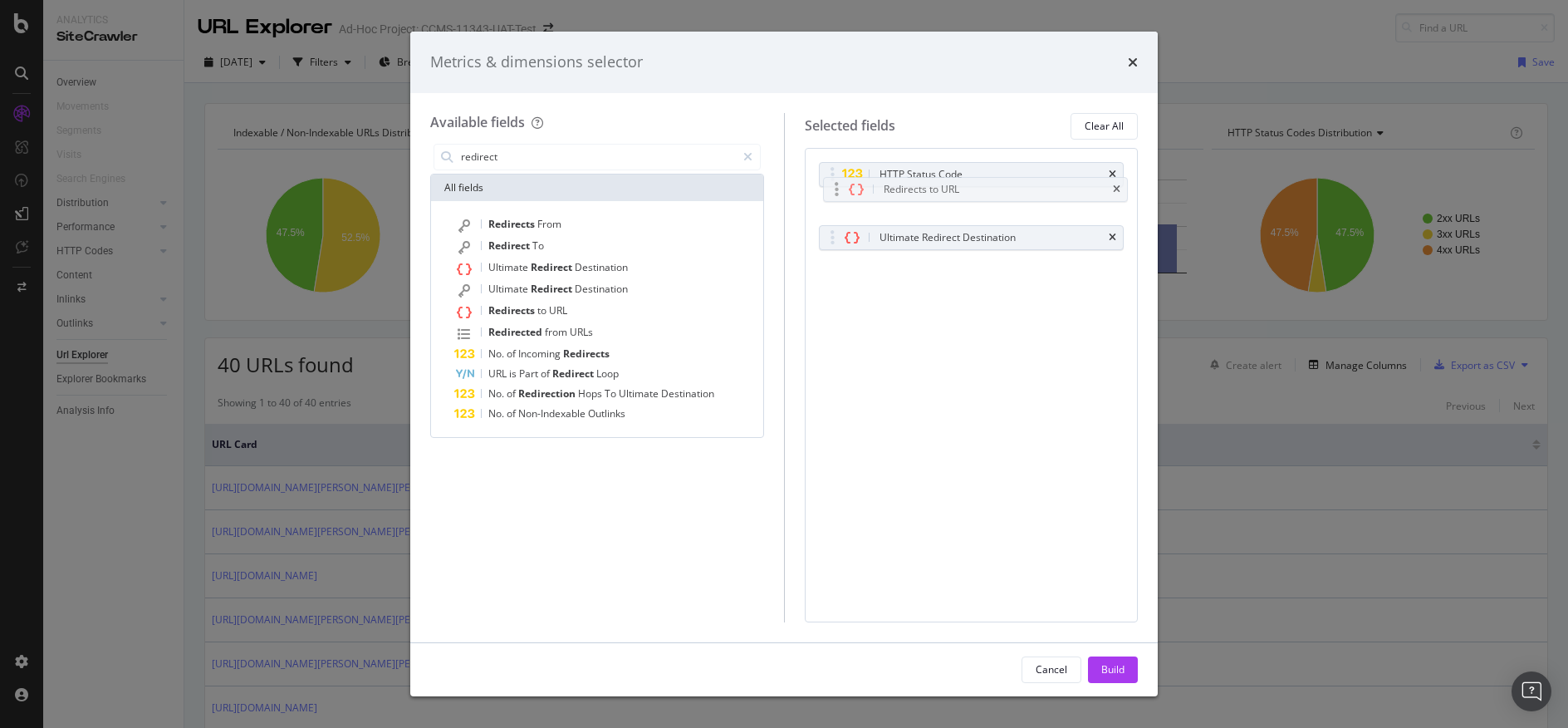
drag, startPoint x: 953, startPoint y: 246, endPoint x: 958, endPoint y: 198, distance: 48.3
click at [958, 198] on body "Analytics SiteCrawler Overview Movements Segments Visits Search Engines Distrib…" at bounding box center [784, 364] width 1568 height 728
click at [1107, 657] on div "Build" at bounding box center [1112, 669] width 23 height 25
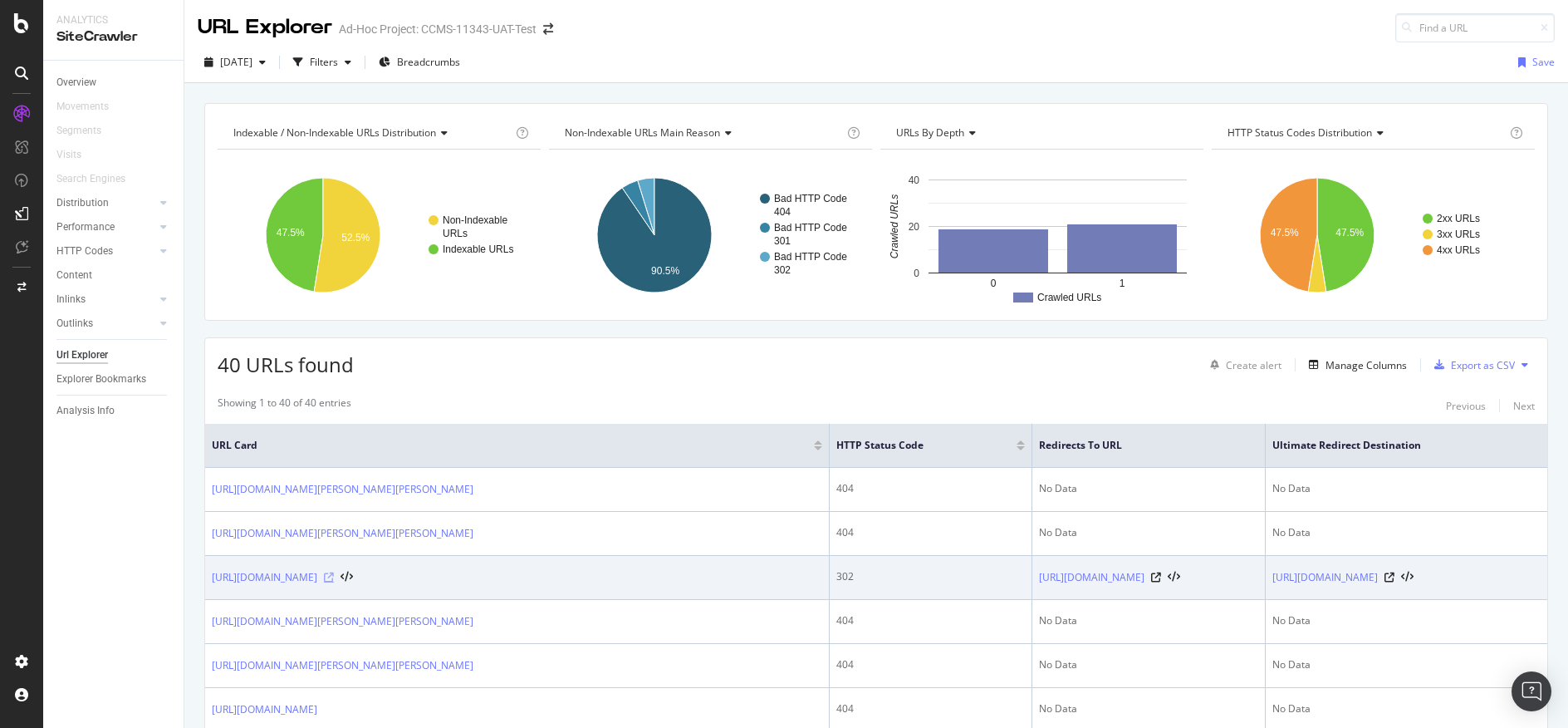
click at [334, 582] on icon at bounding box center [329, 577] width 10 height 10
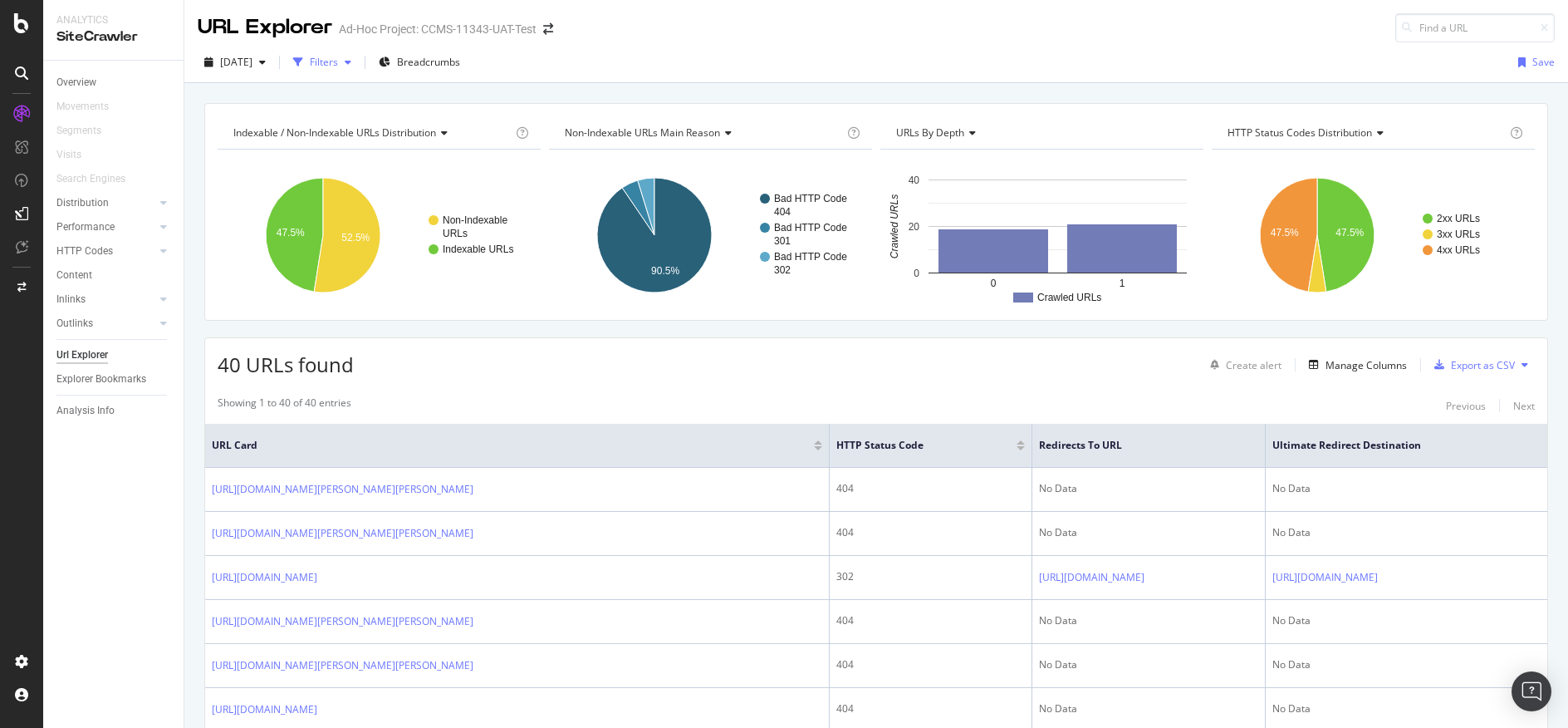
click at [338, 59] on div "Filters" at bounding box center [324, 62] width 28 height 14
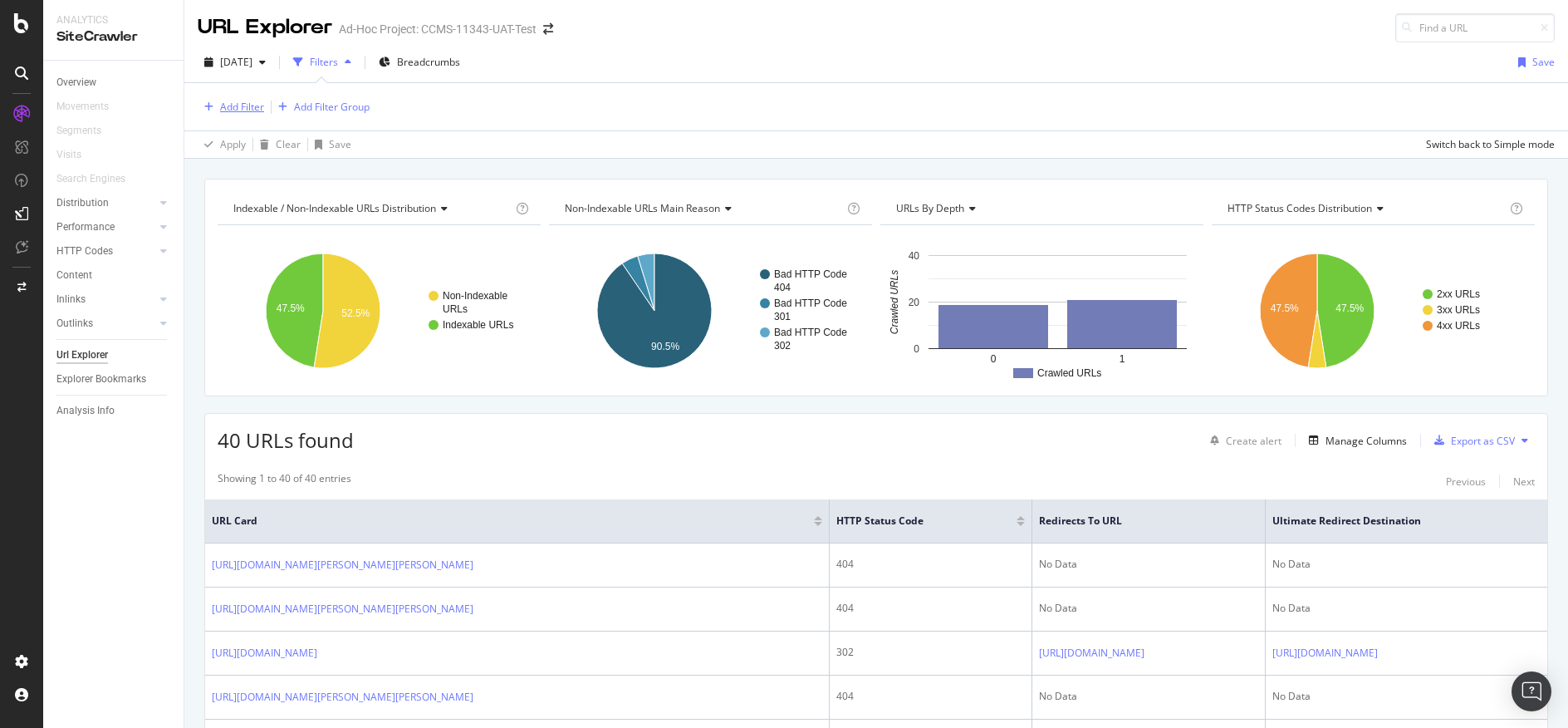
click at [214, 111] on div "button" at bounding box center [209, 108] width 22 height 10
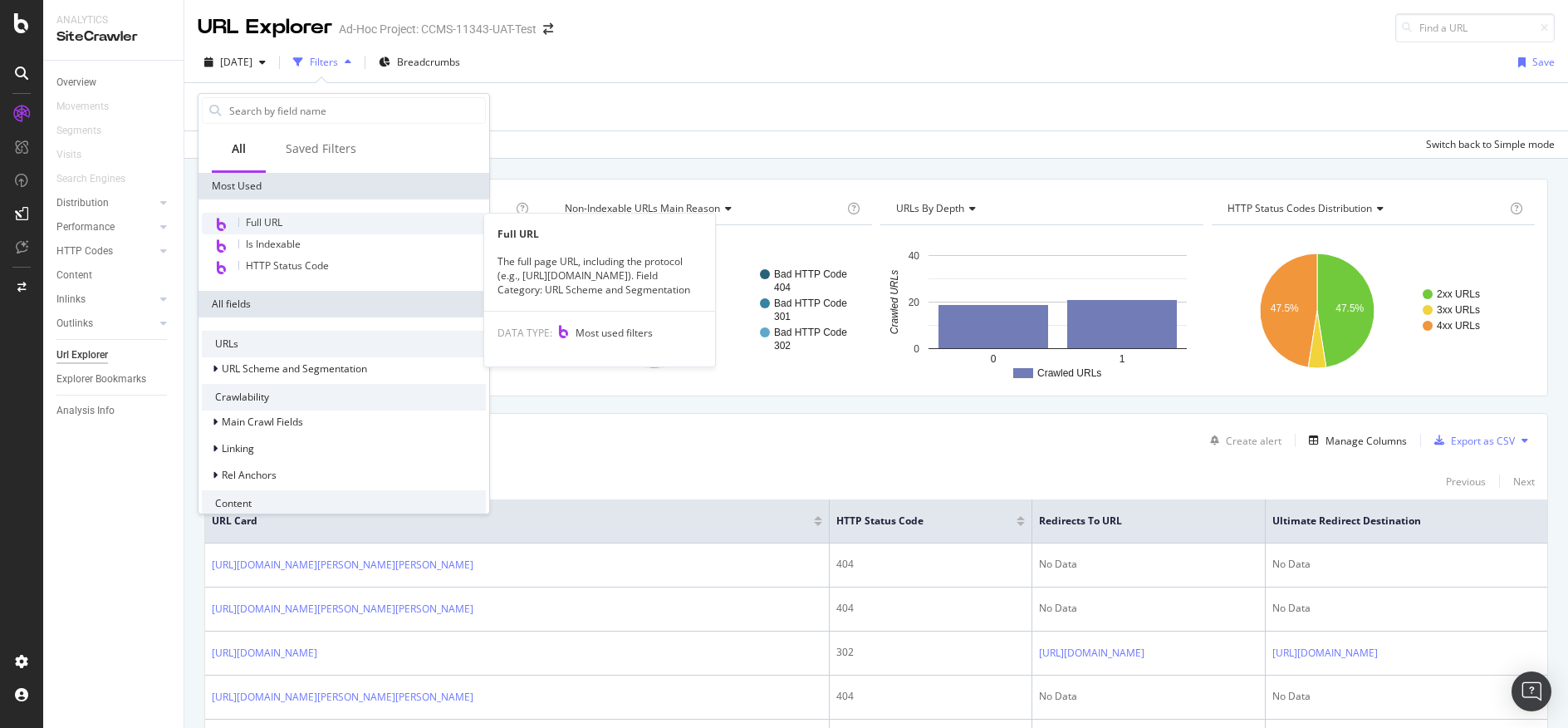
click at [292, 222] on div "Full URL" at bounding box center [344, 223] width 284 height 22
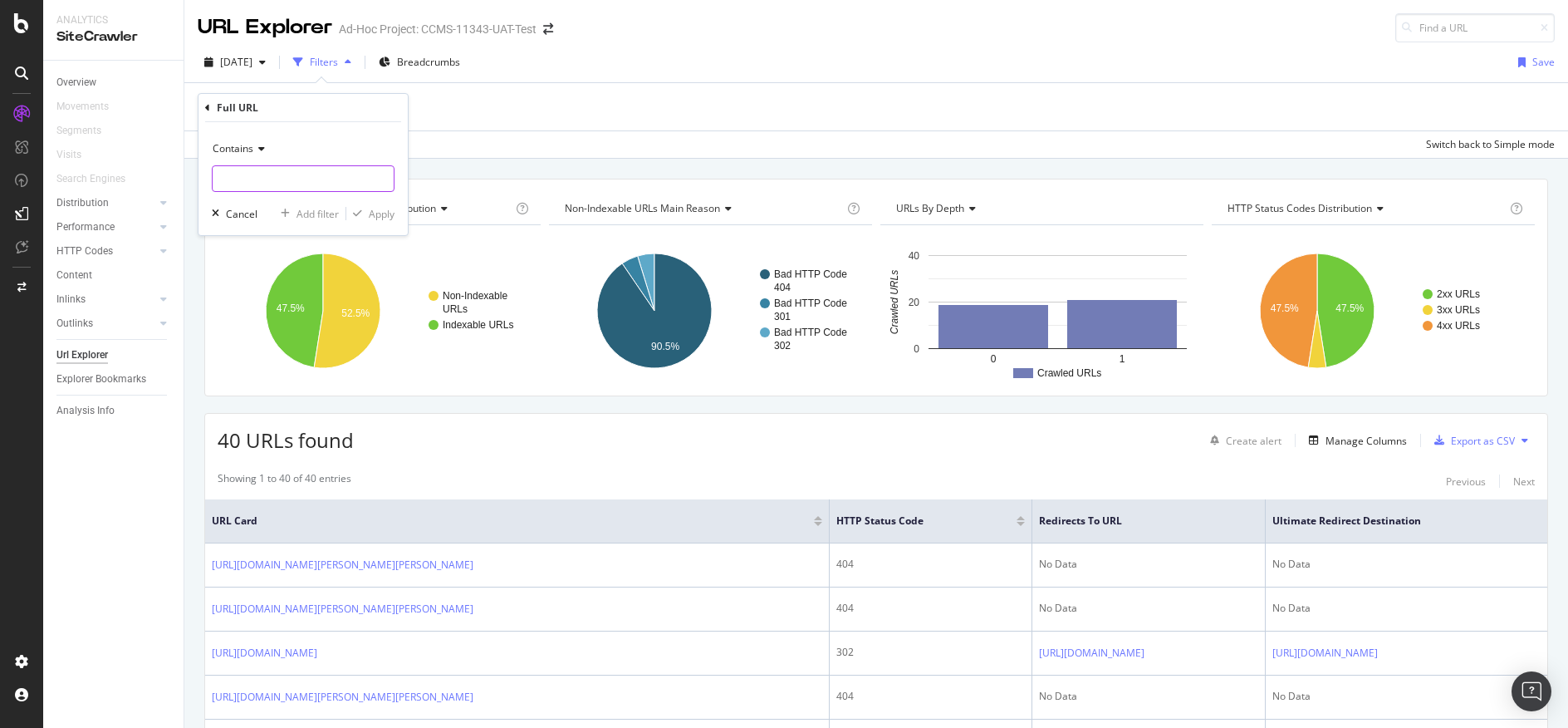
click at [304, 173] on input "text" at bounding box center [303, 178] width 181 height 27
type input "gifts"
click at [387, 215] on div "Apply" at bounding box center [381, 214] width 26 height 14
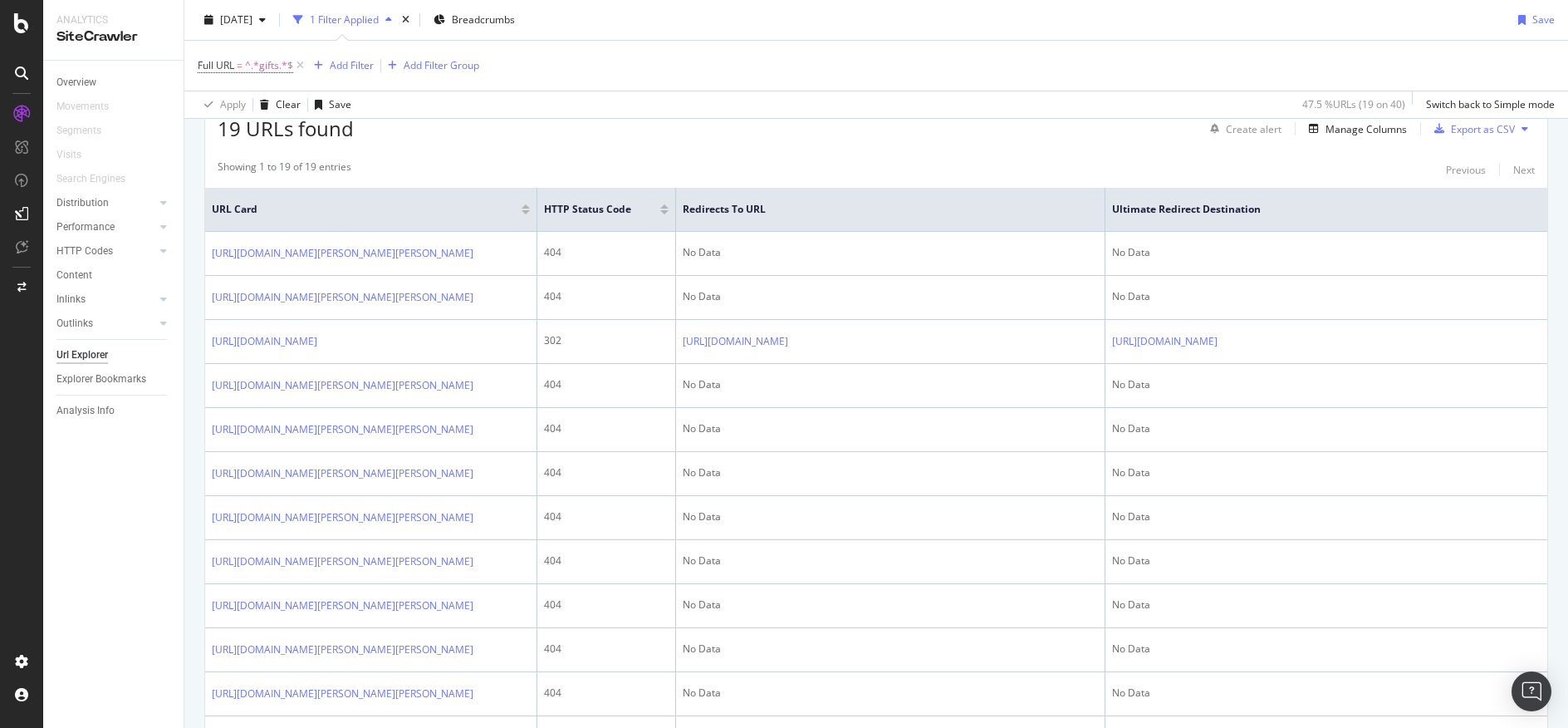
scroll to position [248, 0]
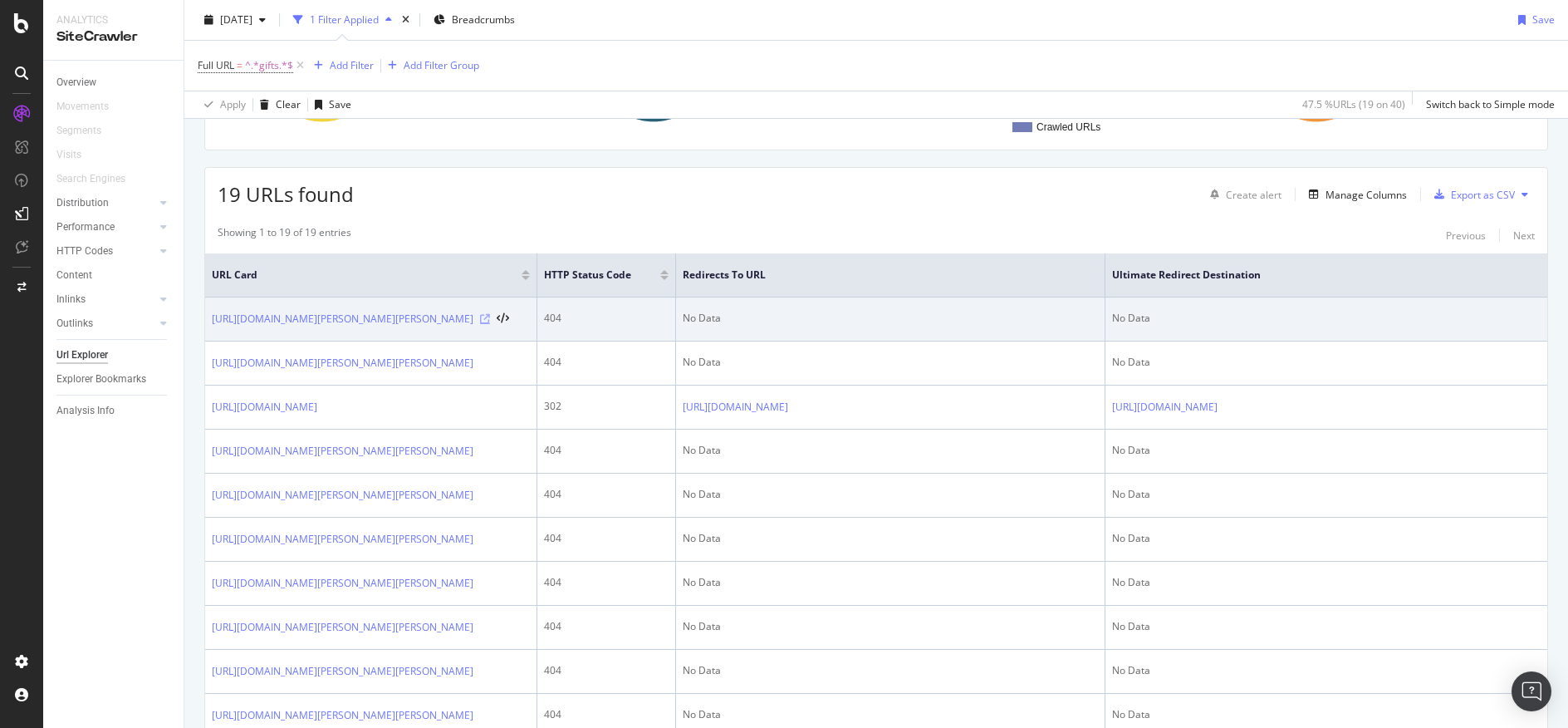
click at [490, 324] on icon at bounding box center [485, 320] width 10 height 10
